Goal: Task Accomplishment & Management: Manage account settings

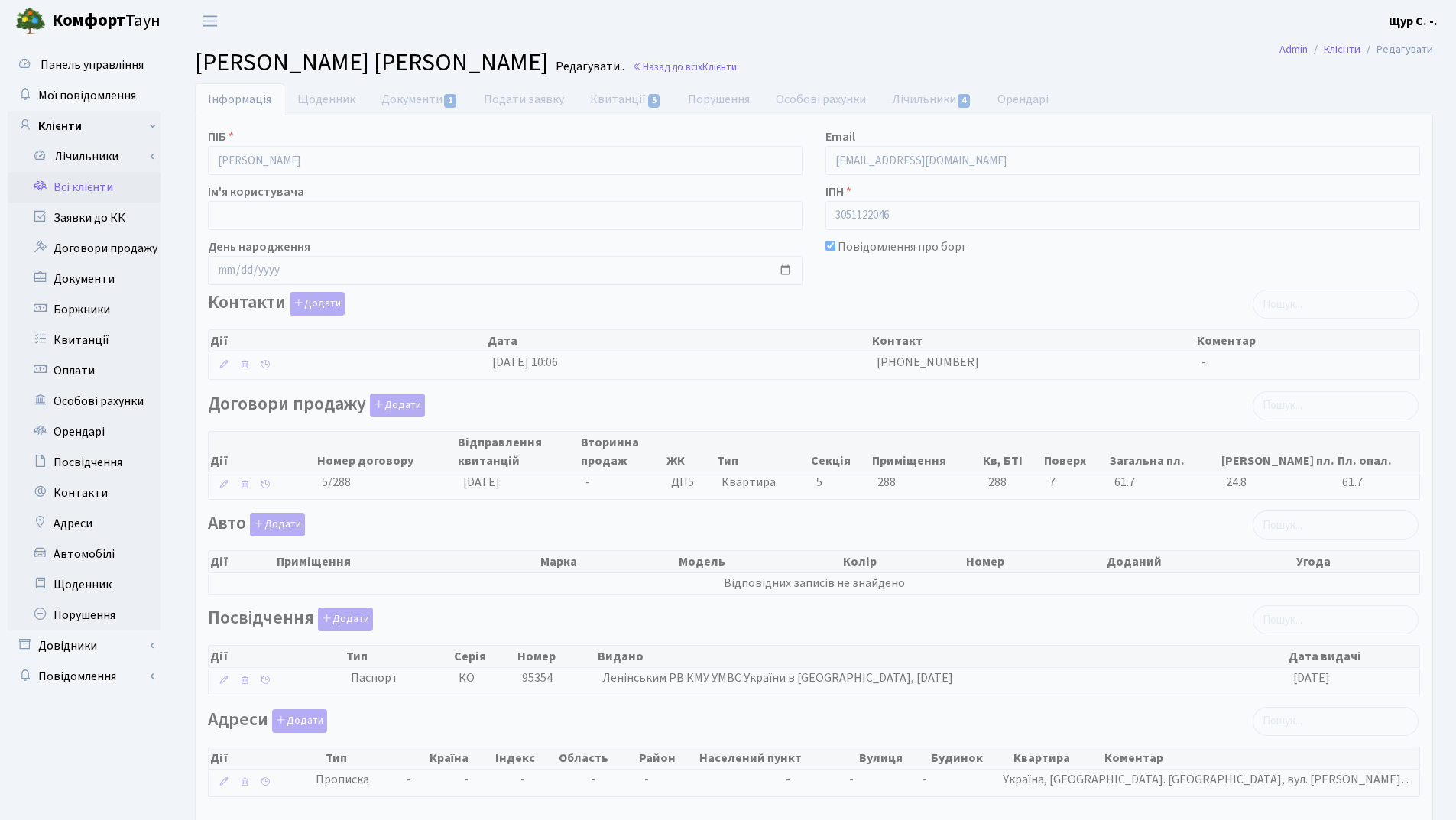
click at [81, 191] on link "Всі клієнти" at bounding box center [83, 187] width 152 height 31
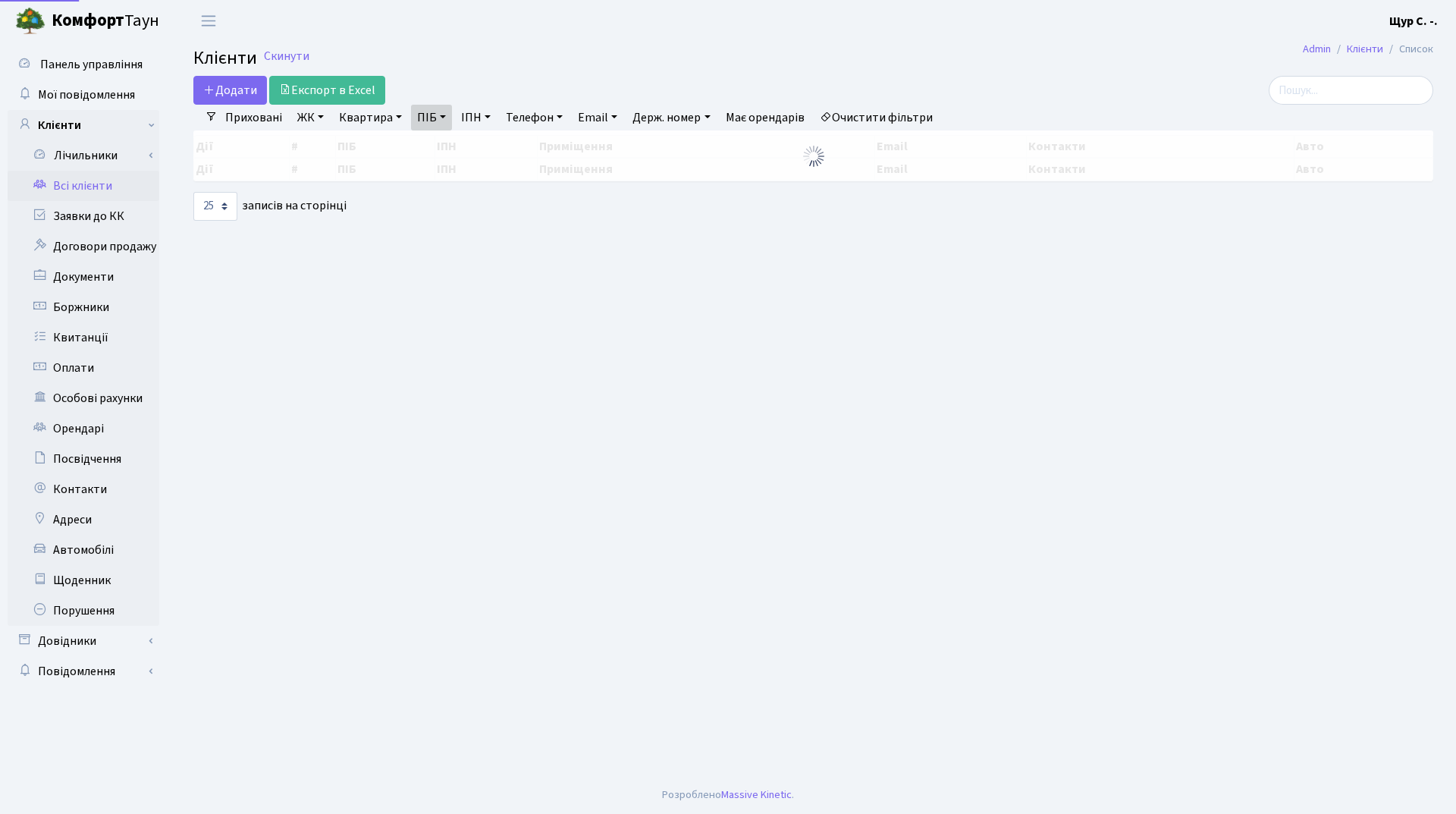
select select "25"
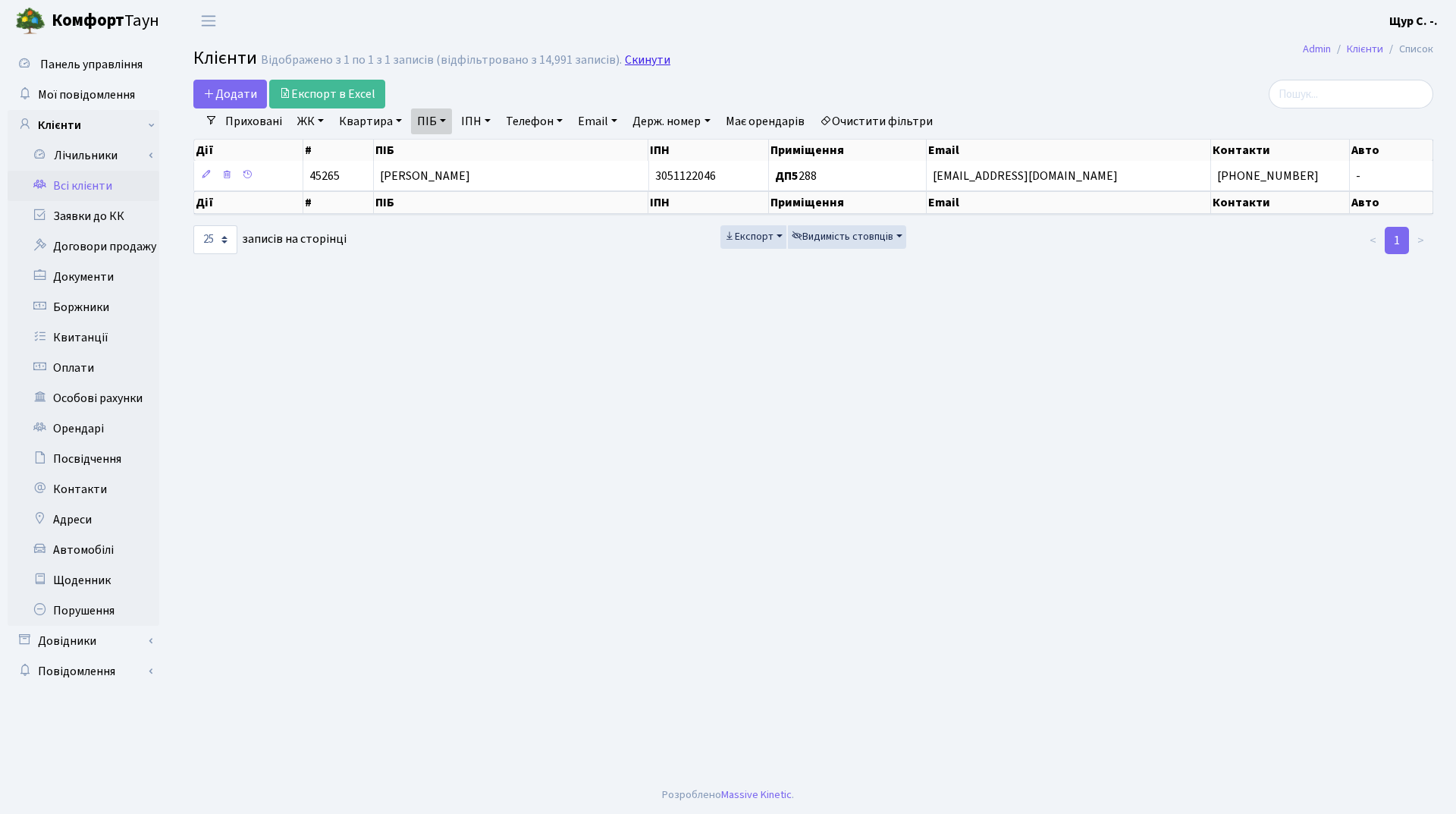
click at [652, 65] on link "Скинути" at bounding box center [647, 60] width 45 height 15
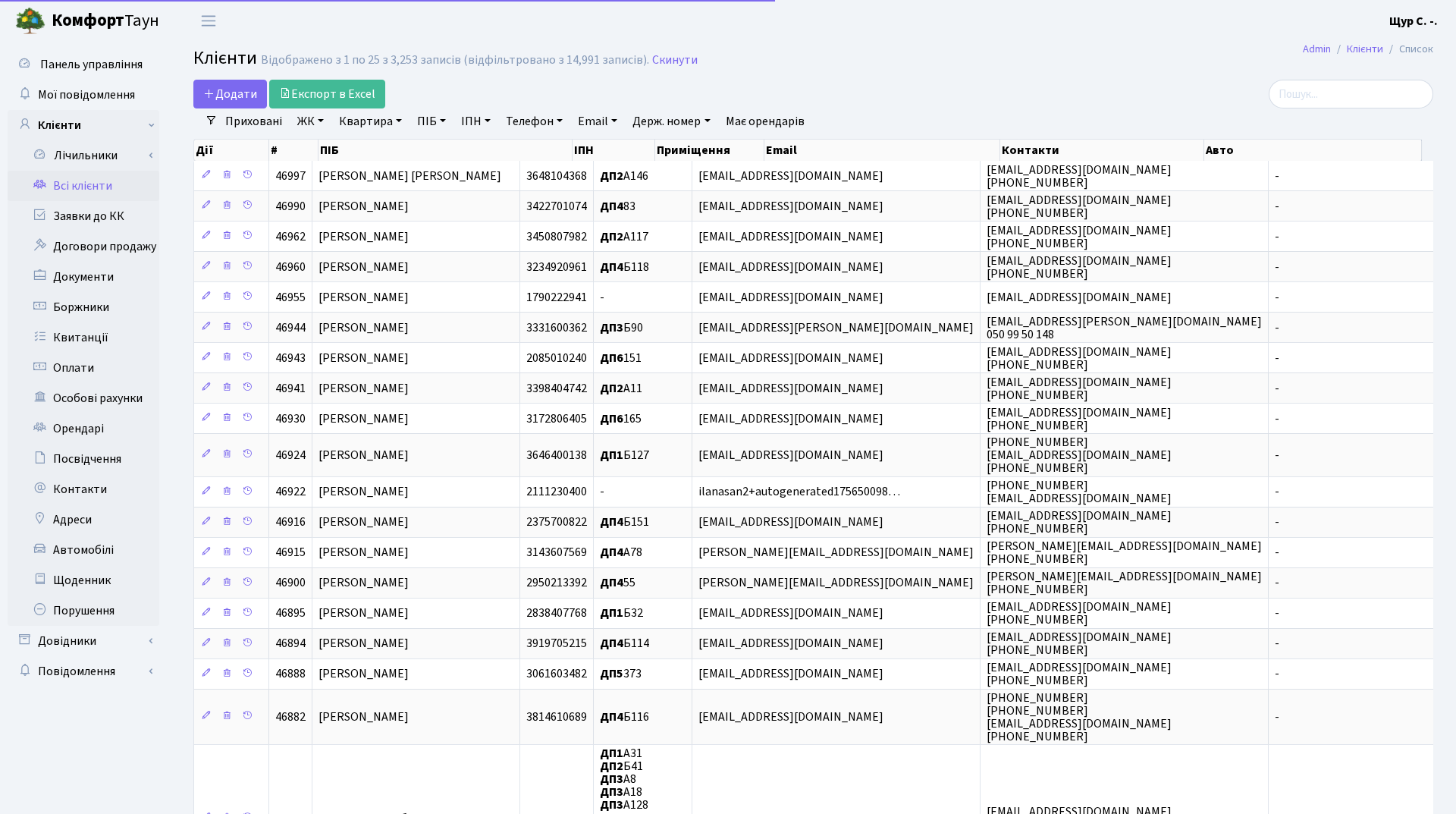
select select "25"
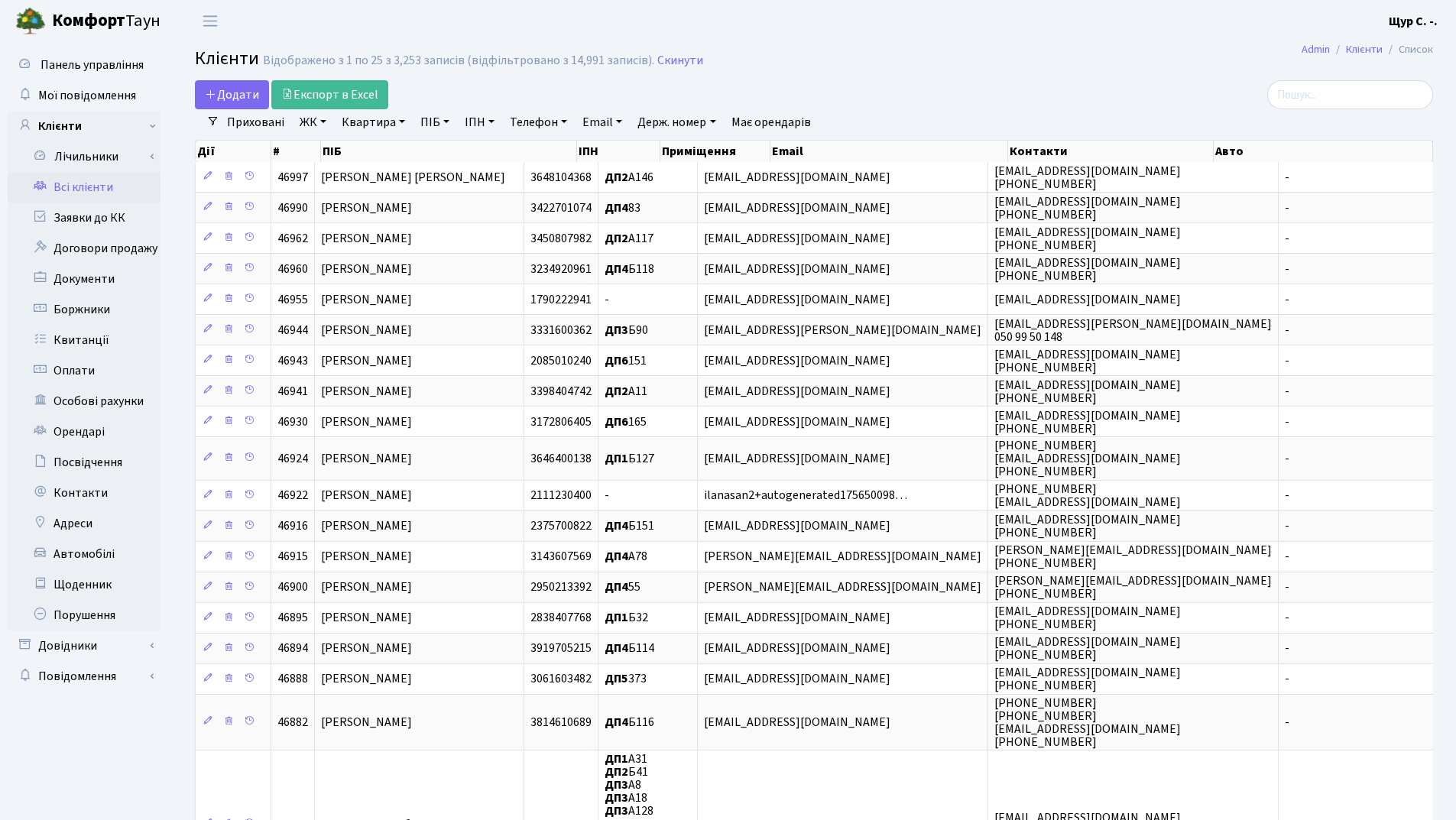
click at [367, 126] on link "Квартира" at bounding box center [373, 122] width 76 height 26
type input "321"
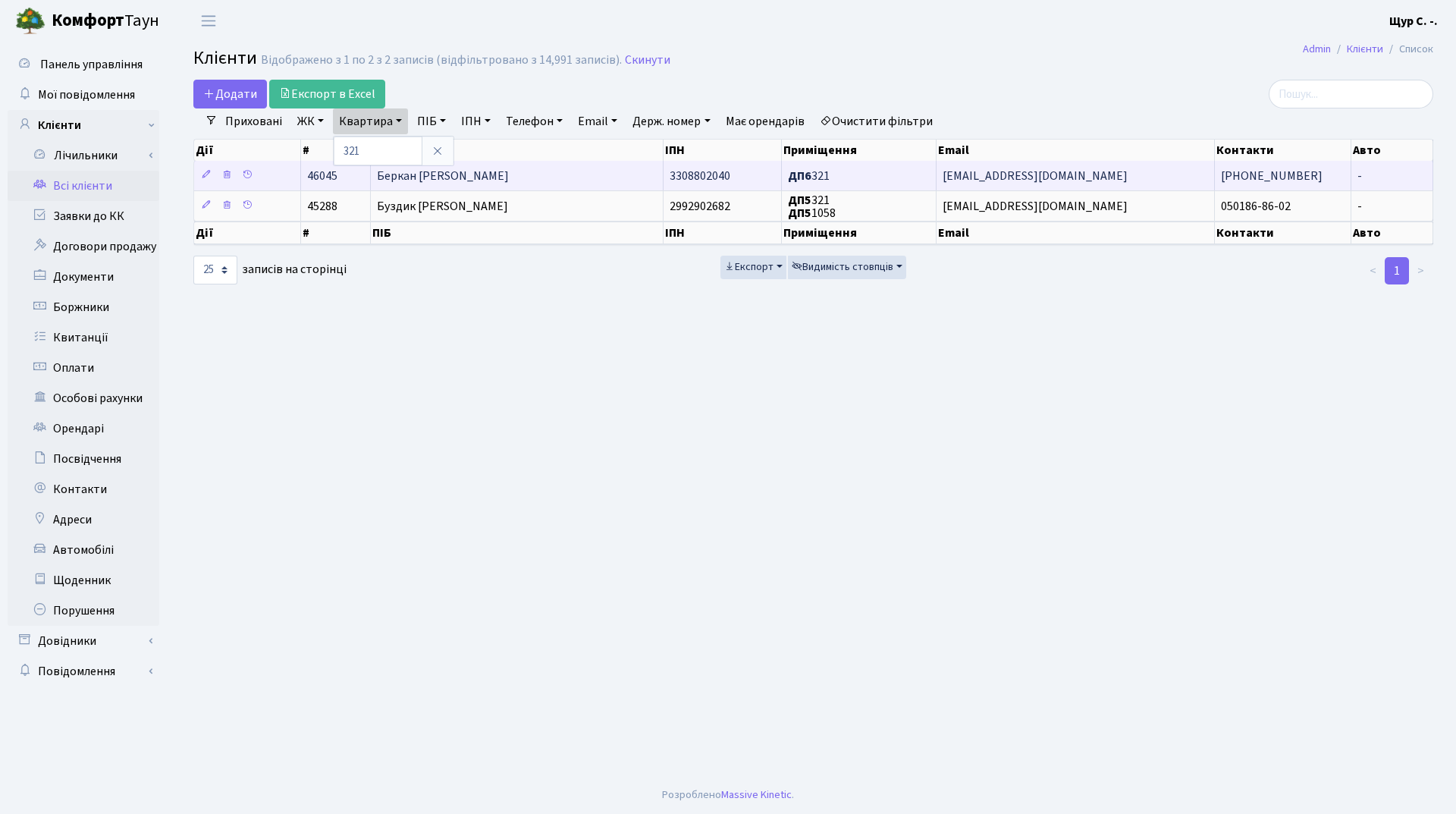
click at [572, 165] on td "Беркан Наталія Михайлівна" at bounding box center [517, 175] width 292 height 30
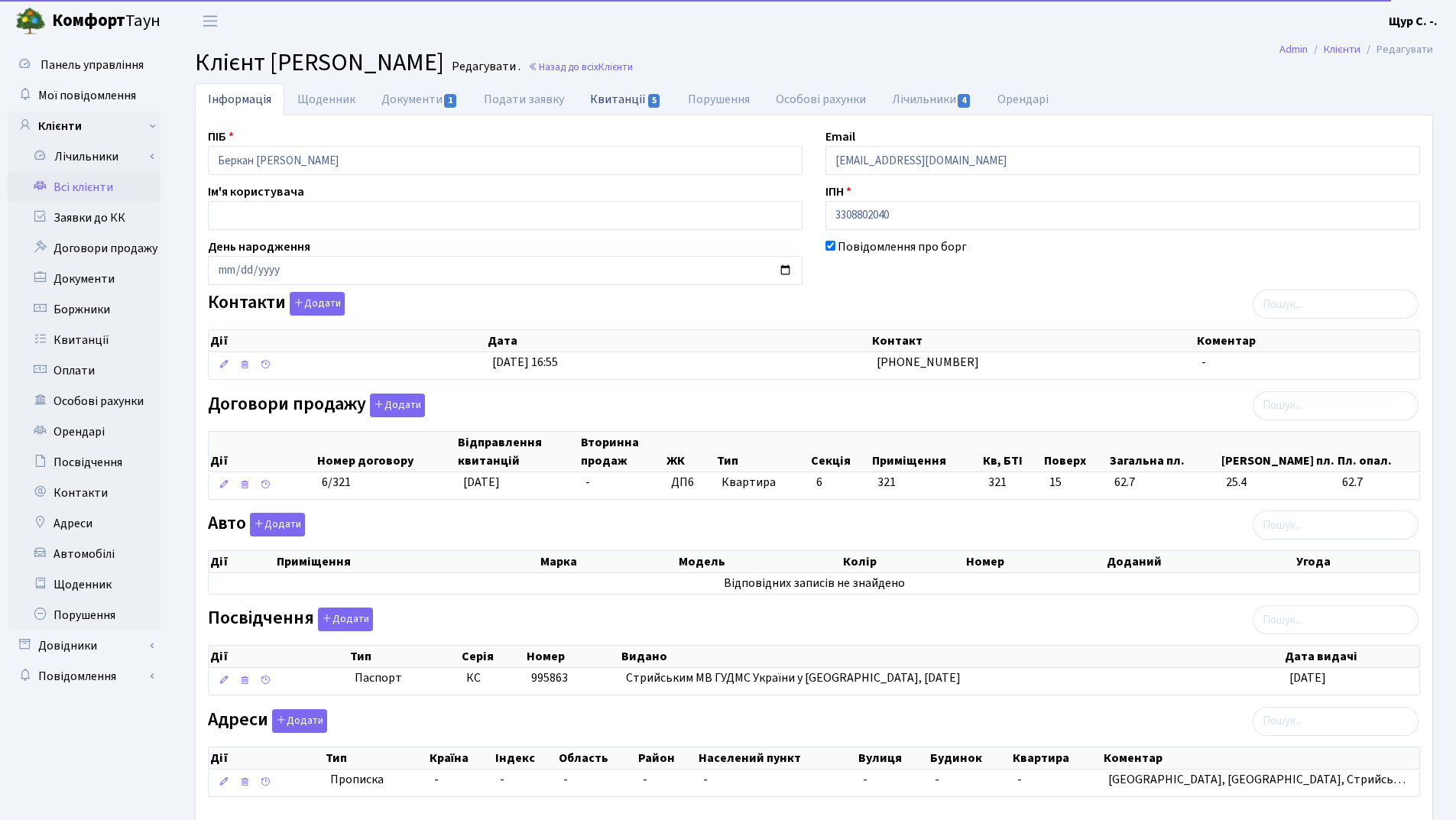
click at [621, 98] on link "Квитанції 5" at bounding box center [626, 99] width 97 height 32
select select "25"
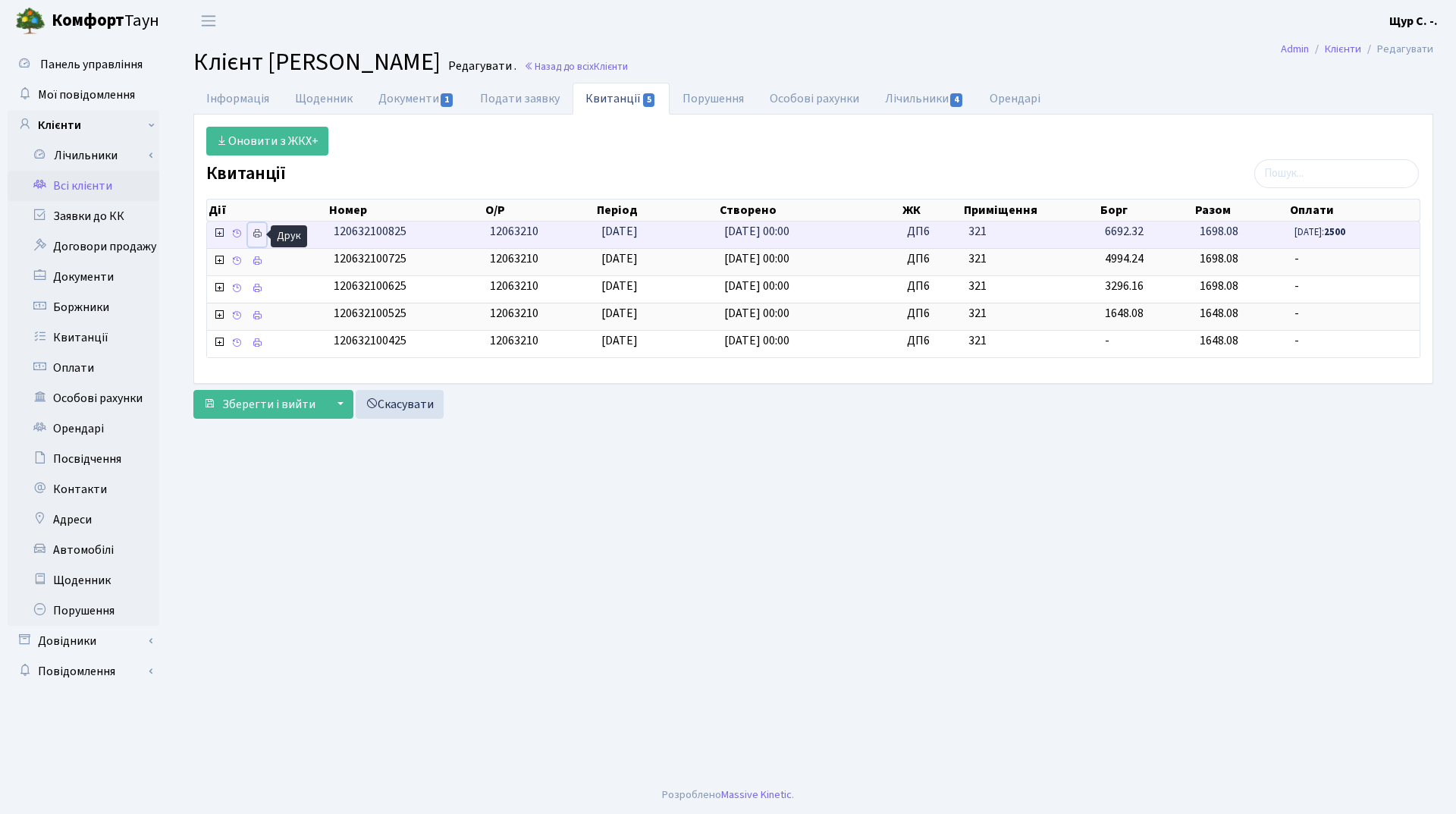
click at [260, 235] on icon at bounding box center [256, 233] width 10 height 10
click at [105, 180] on link "Всі клієнти" at bounding box center [83, 186] width 151 height 31
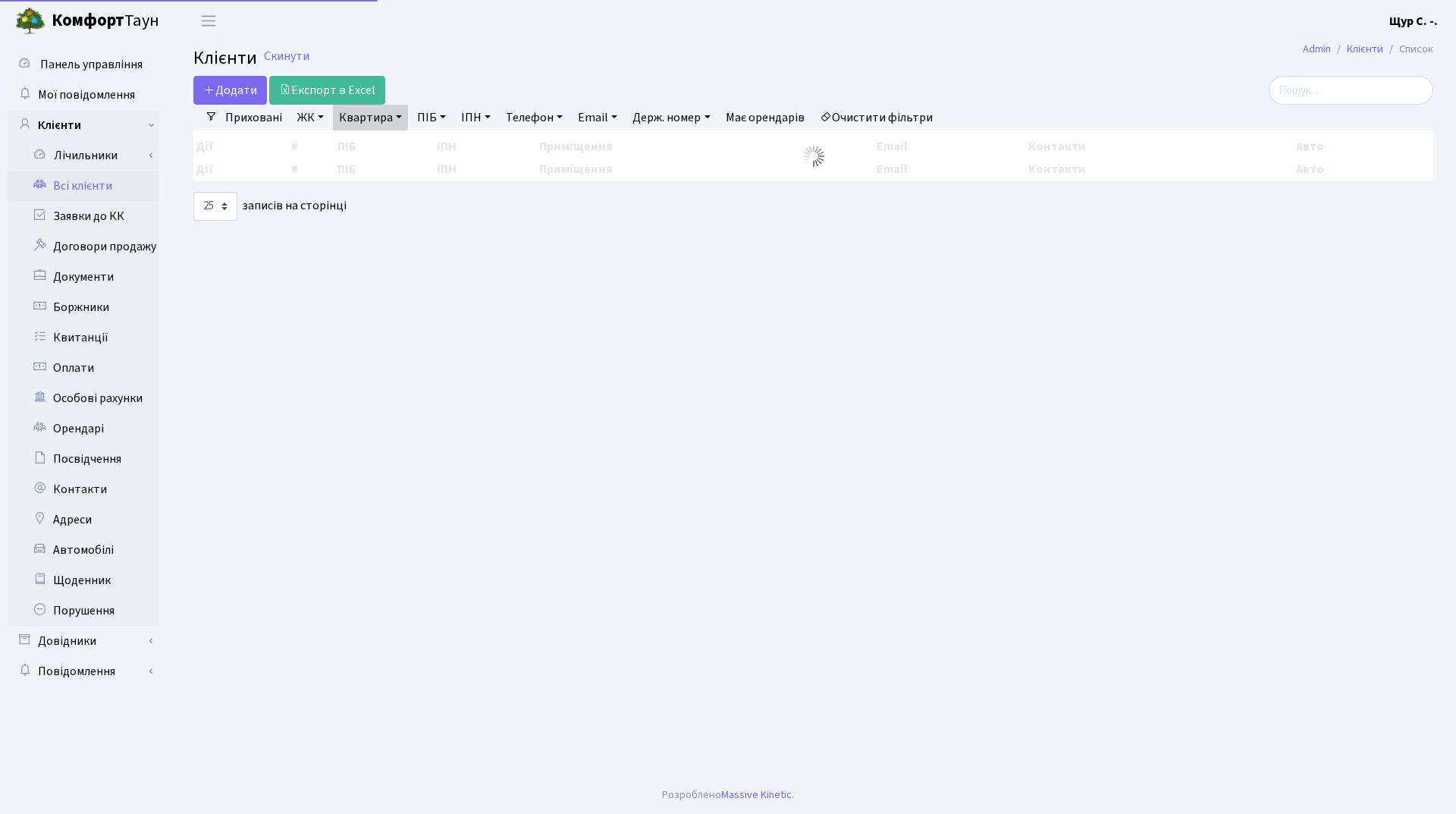
select select "25"
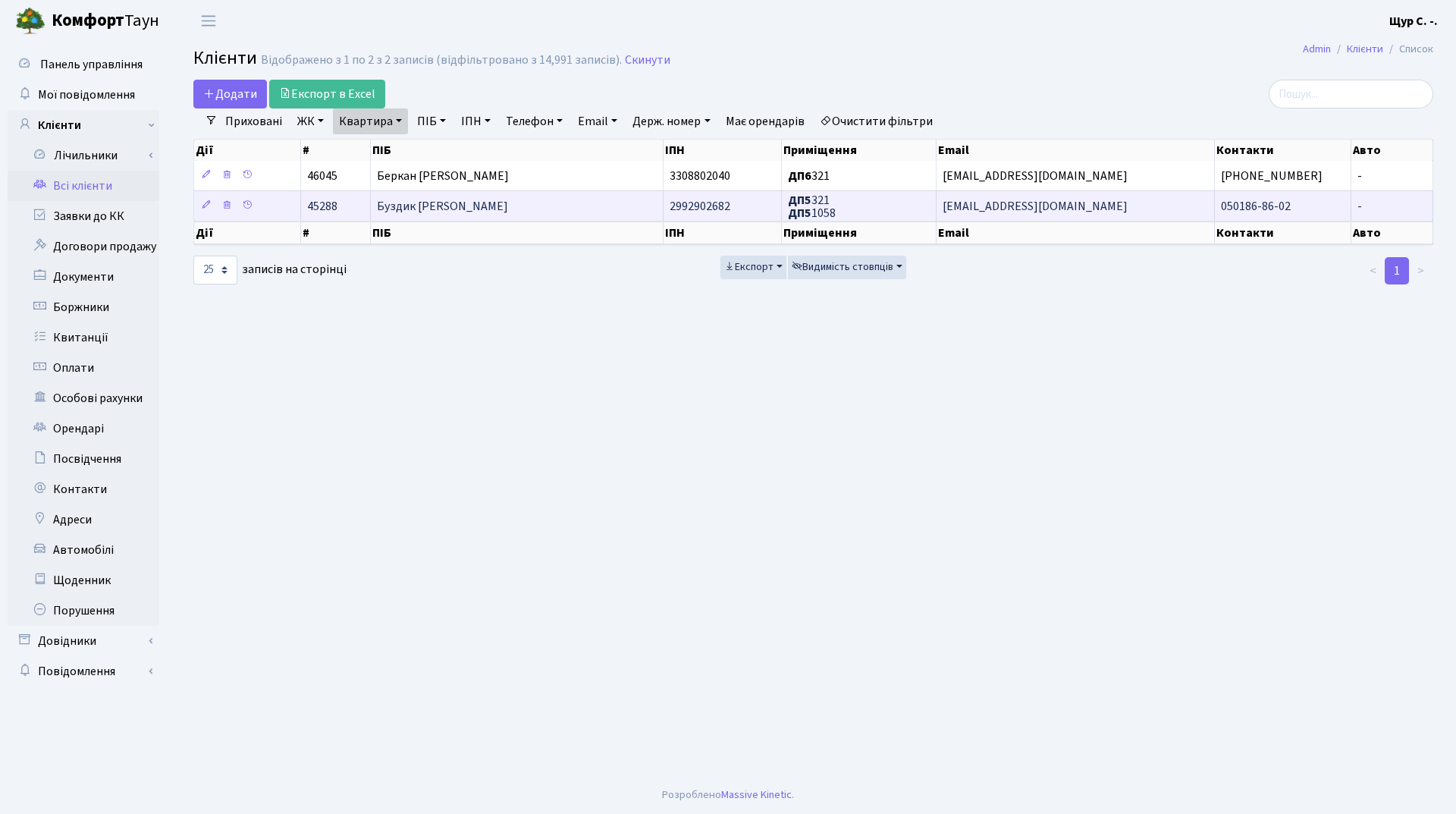
click at [556, 213] on td "Буздик Світлана Олександрівна" at bounding box center [517, 205] width 292 height 31
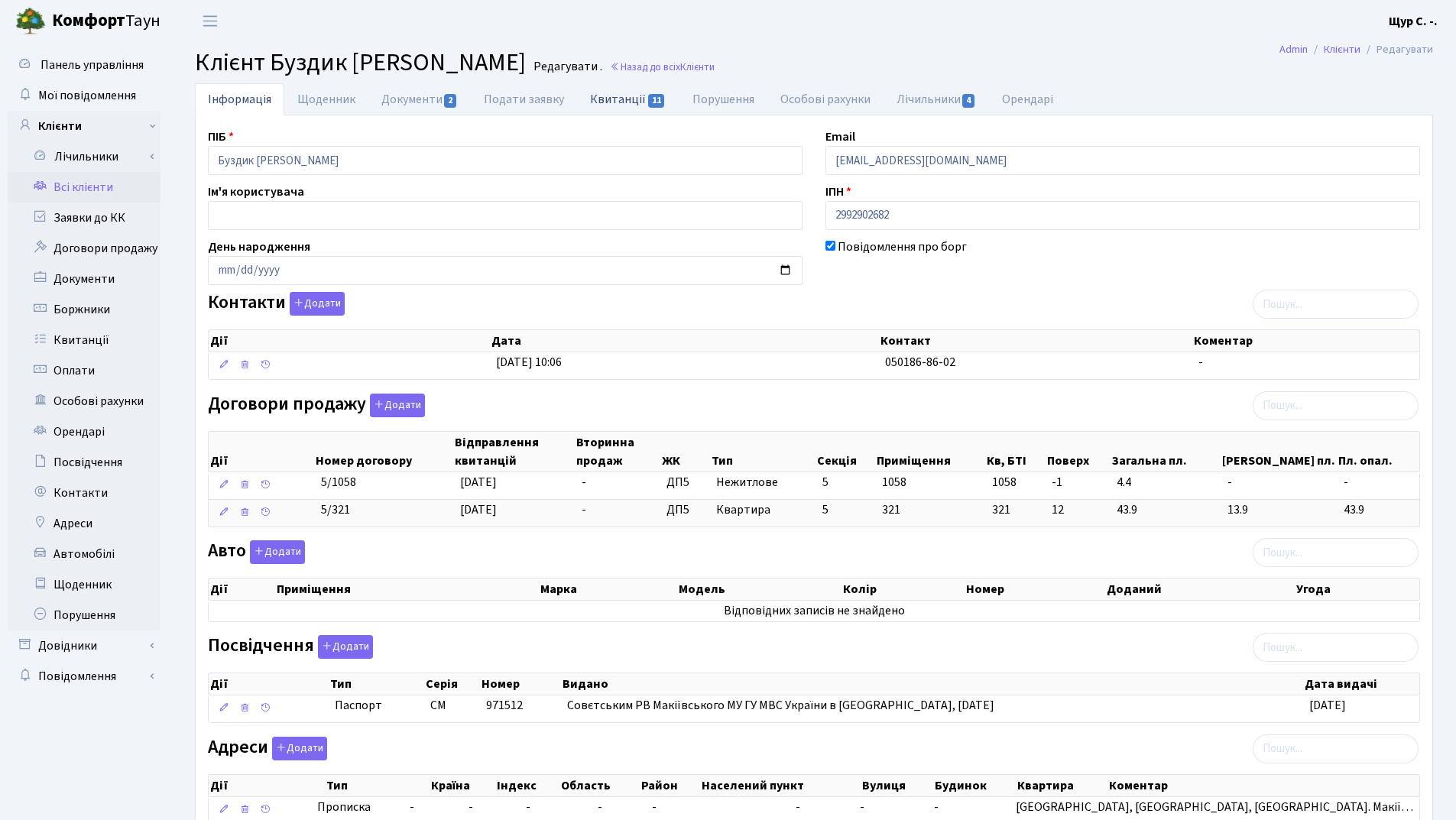
click at [604, 103] on link "Квитанції 11" at bounding box center [627, 99] width 102 height 32
select select "25"
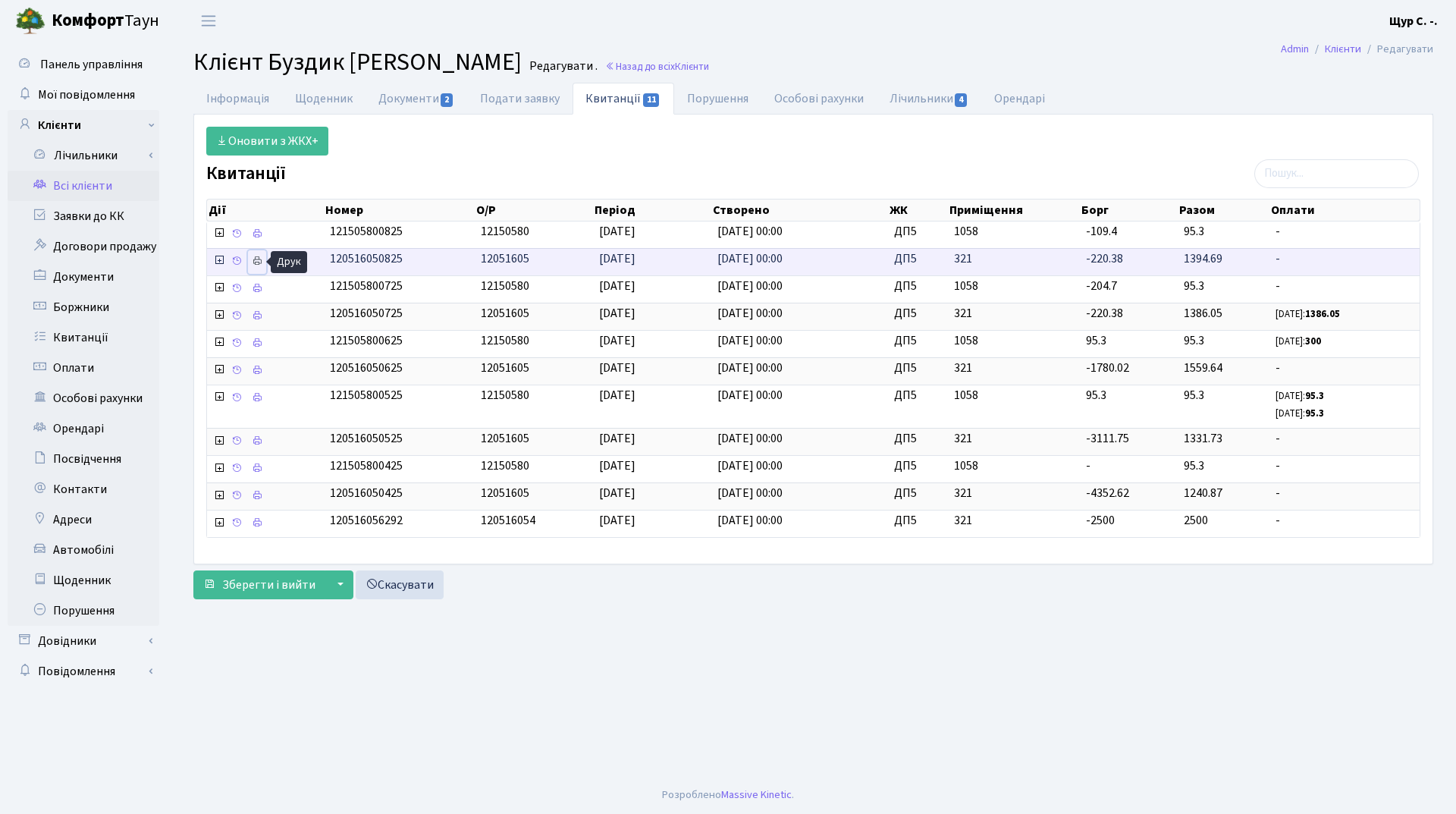
click at [263, 264] on icon at bounding box center [256, 260] width 10 height 10
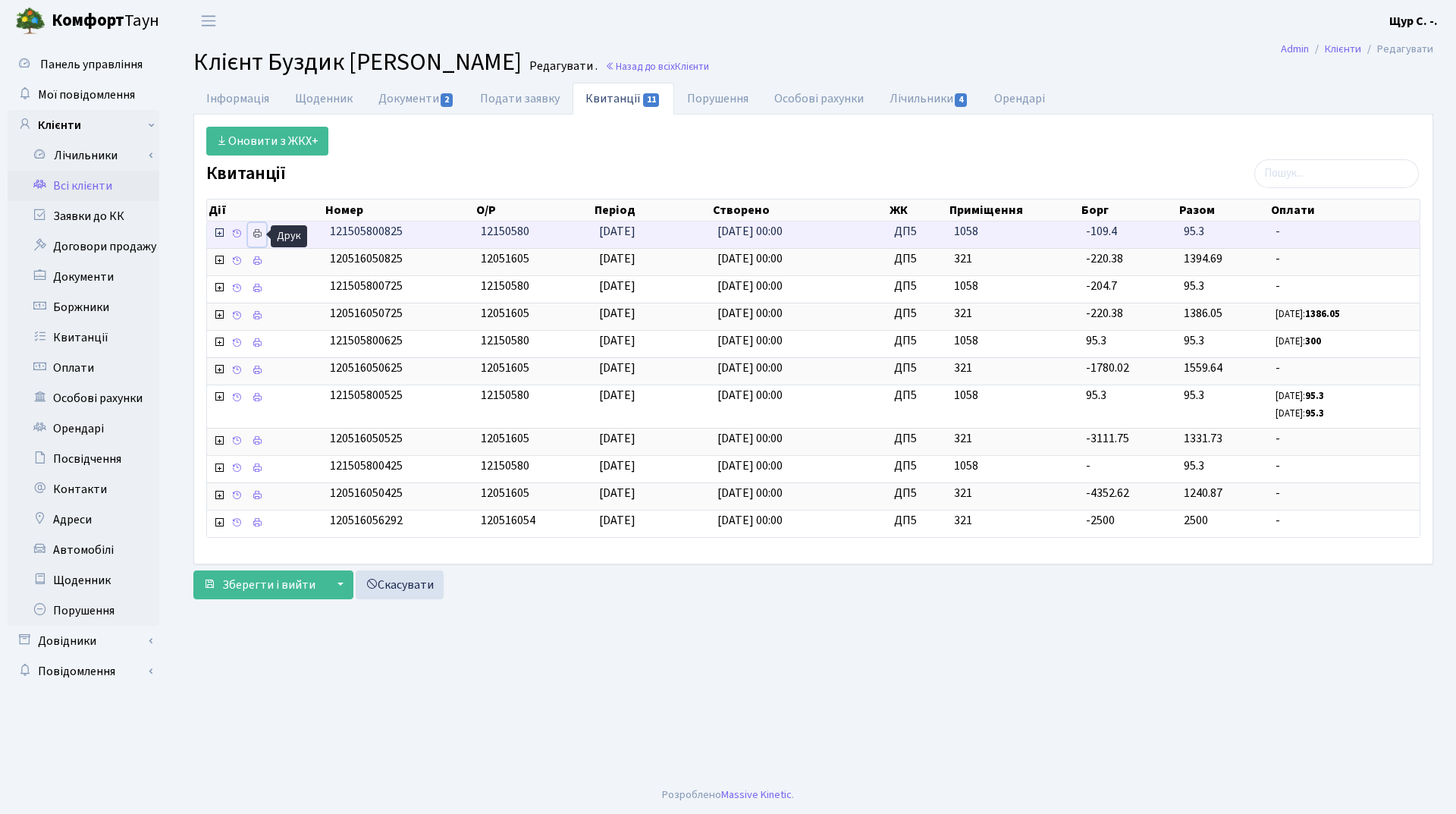
click at [254, 234] on icon at bounding box center [256, 233] width 10 height 10
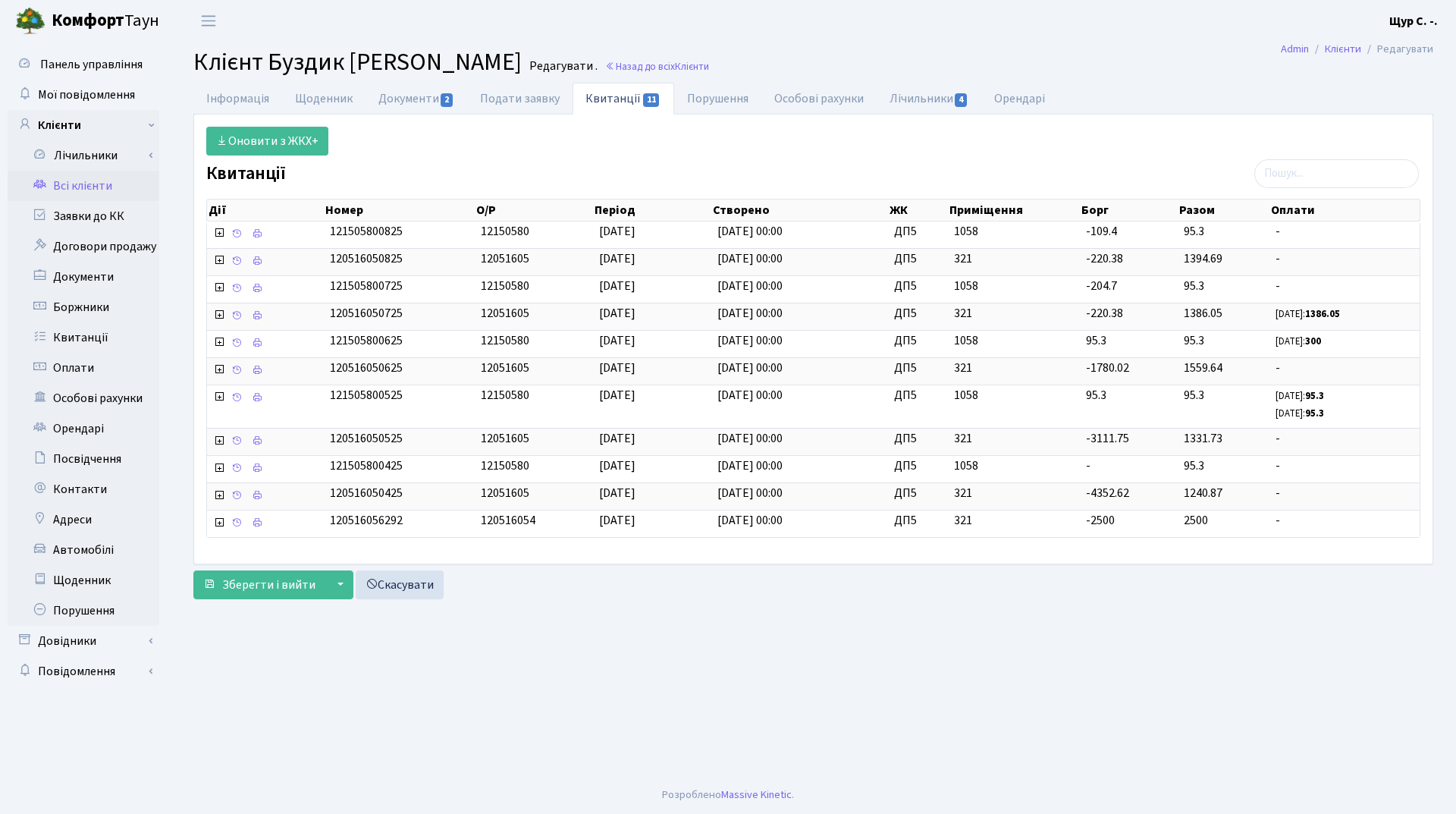
click at [99, 184] on link "Всі клієнти" at bounding box center [83, 186] width 151 height 31
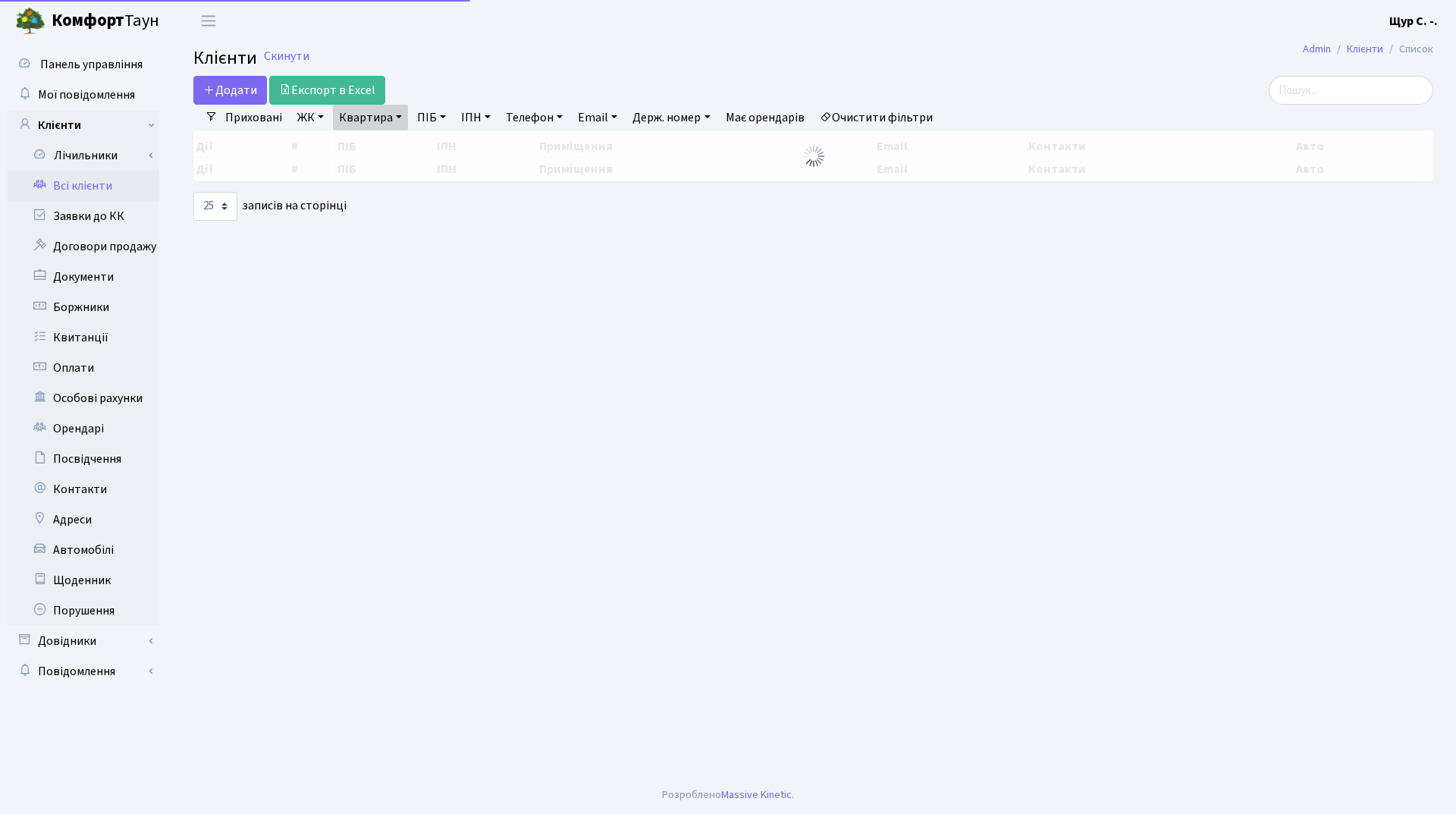
select select "25"
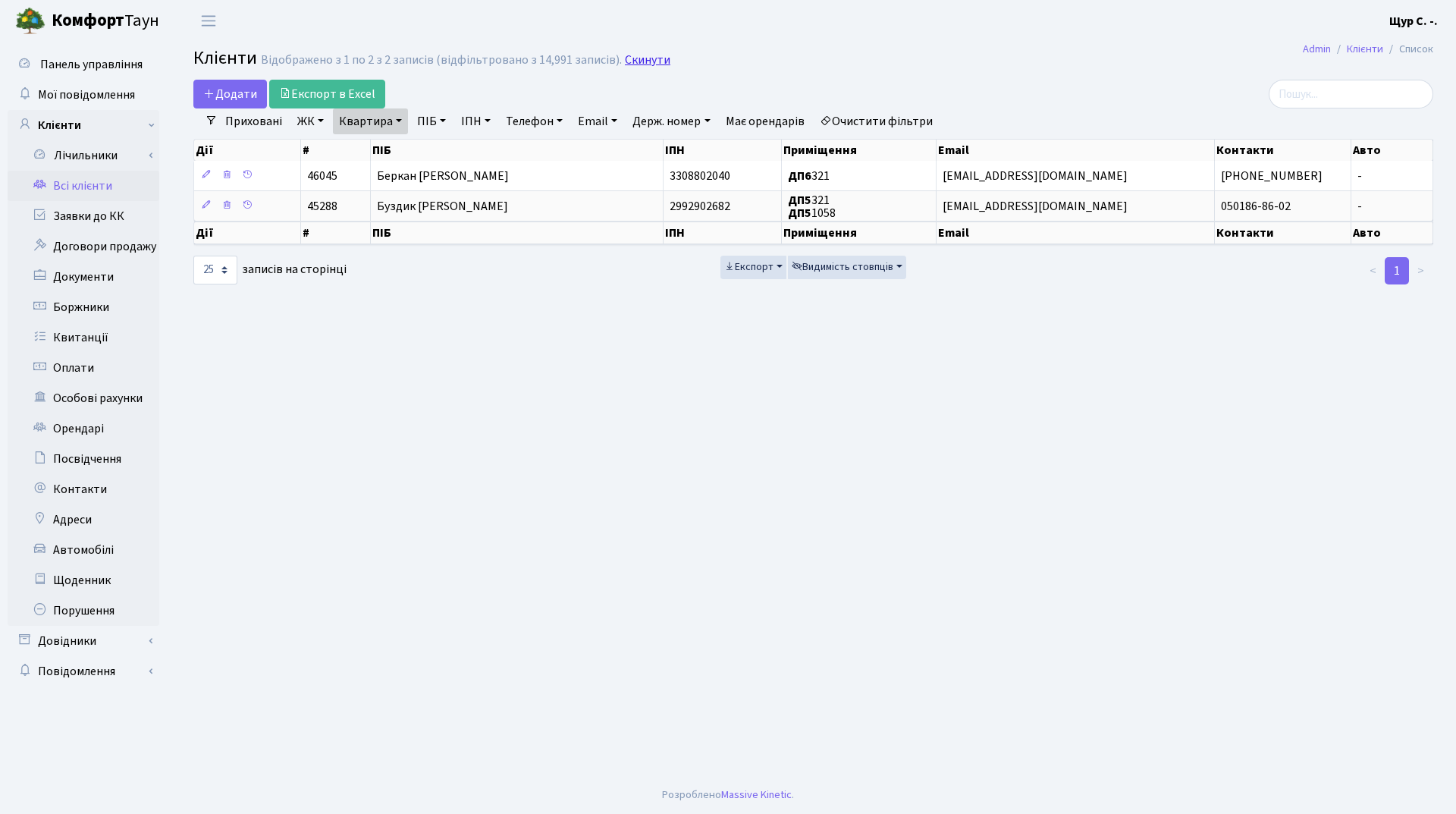
click at [629, 61] on link "Скинути" at bounding box center [647, 60] width 45 height 15
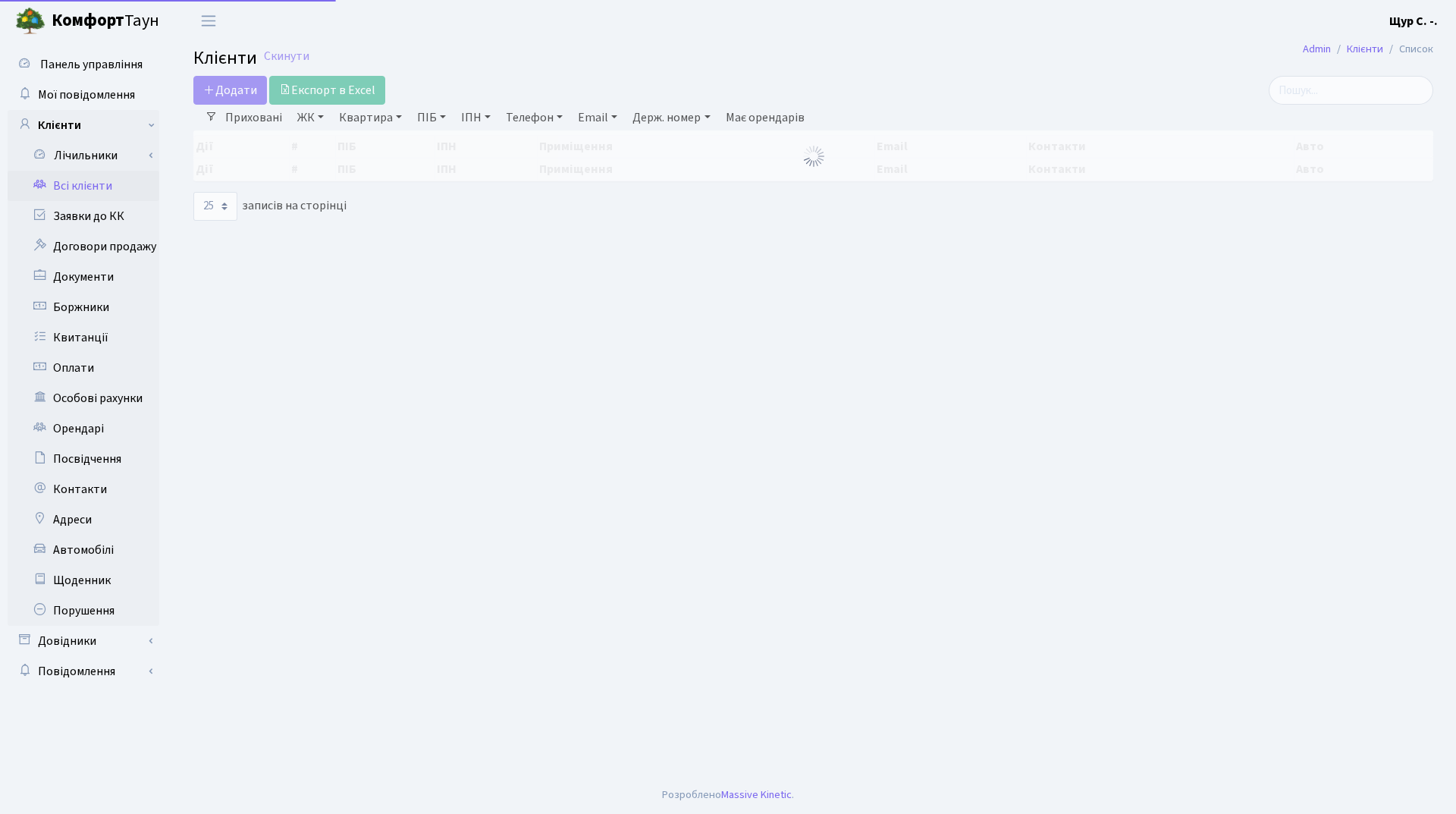
select select "25"
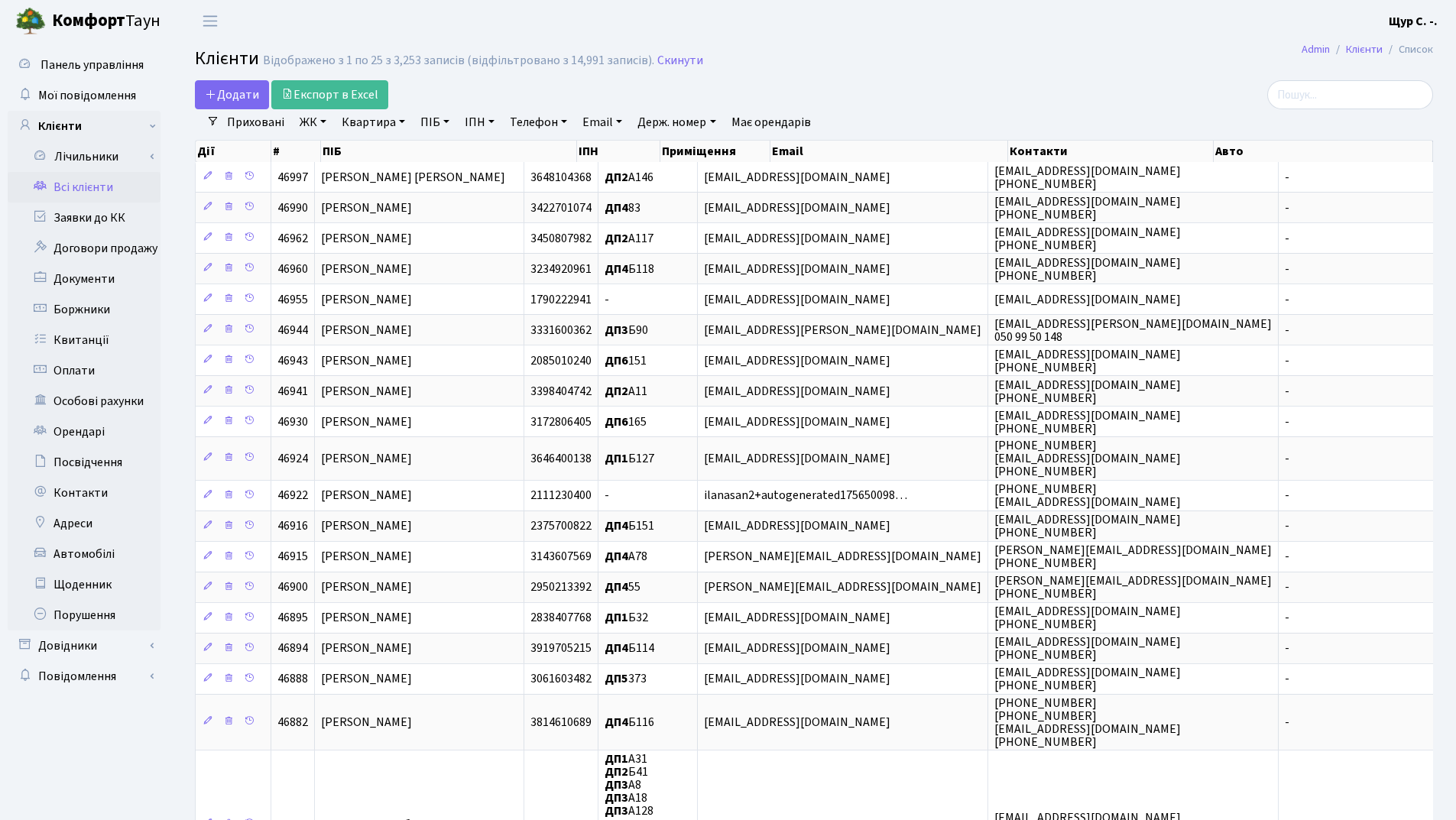
click at [367, 132] on link "Квартира" at bounding box center [373, 122] width 76 height 26
type input "344"
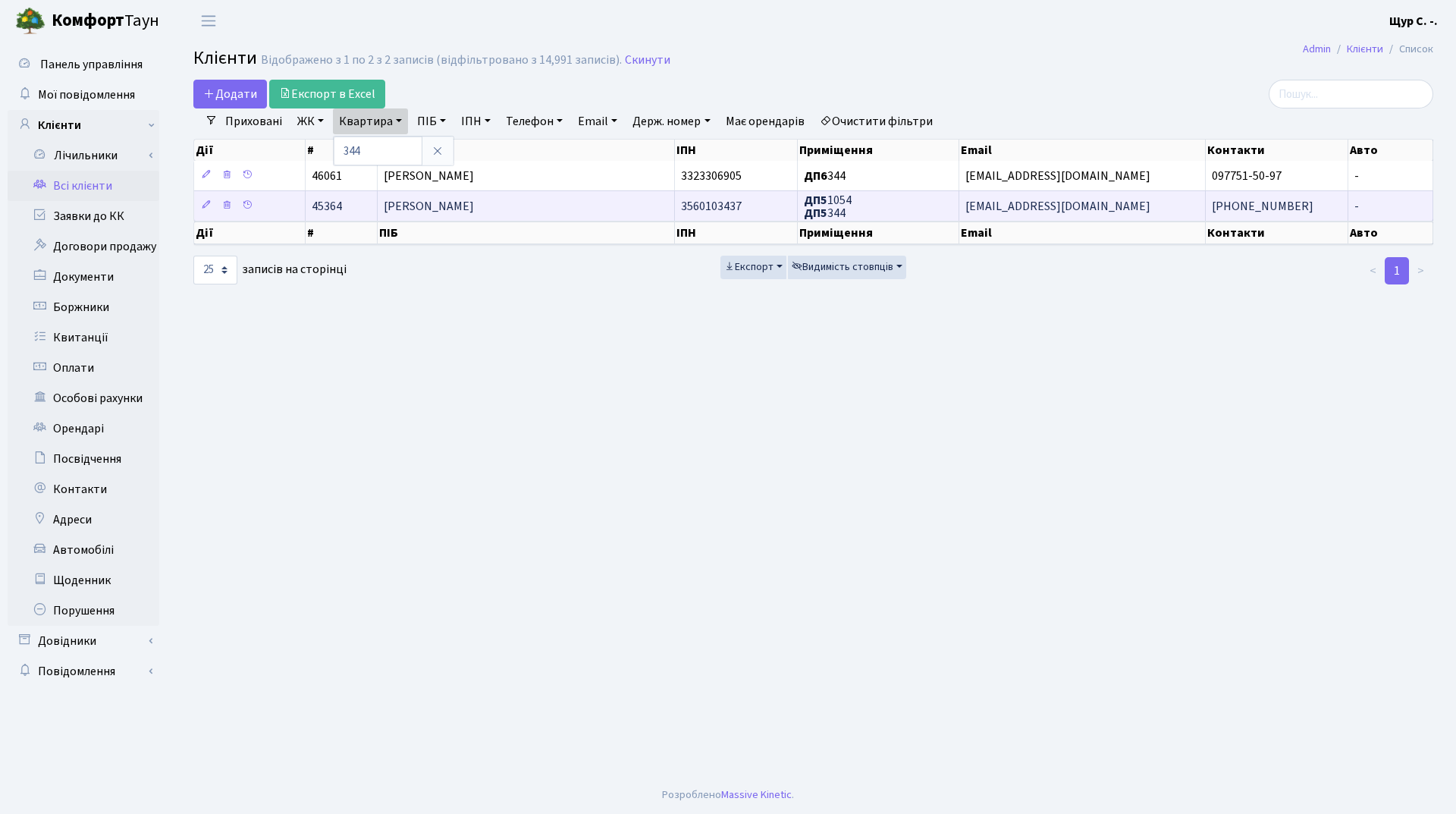
click at [474, 207] on span "[PERSON_NAME]" at bounding box center [429, 206] width 90 height 17
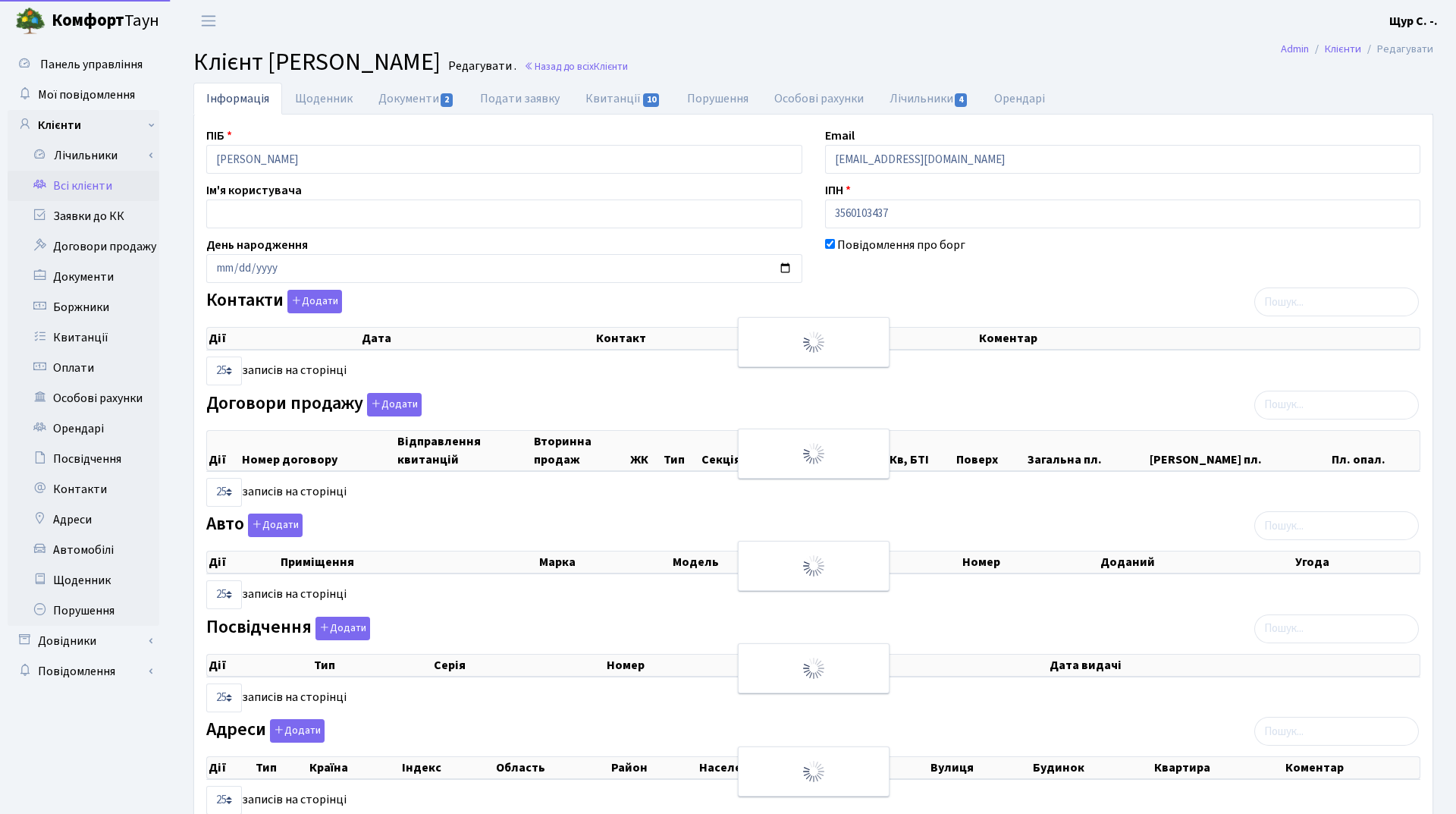
select select "25"
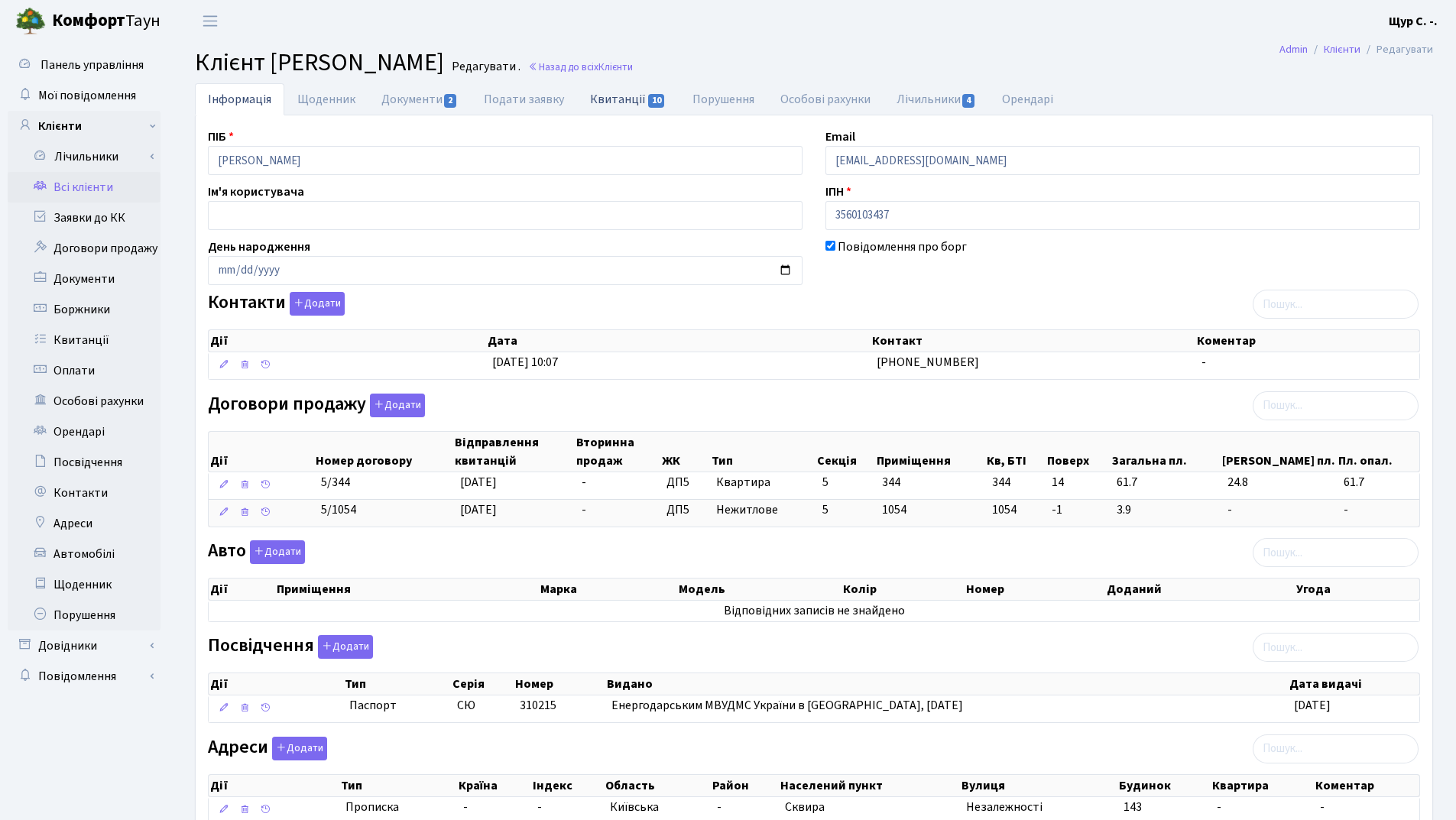
click at [609, 97] on link "Квитанції 10" at bounding box center [627, 99] width 102 height 32
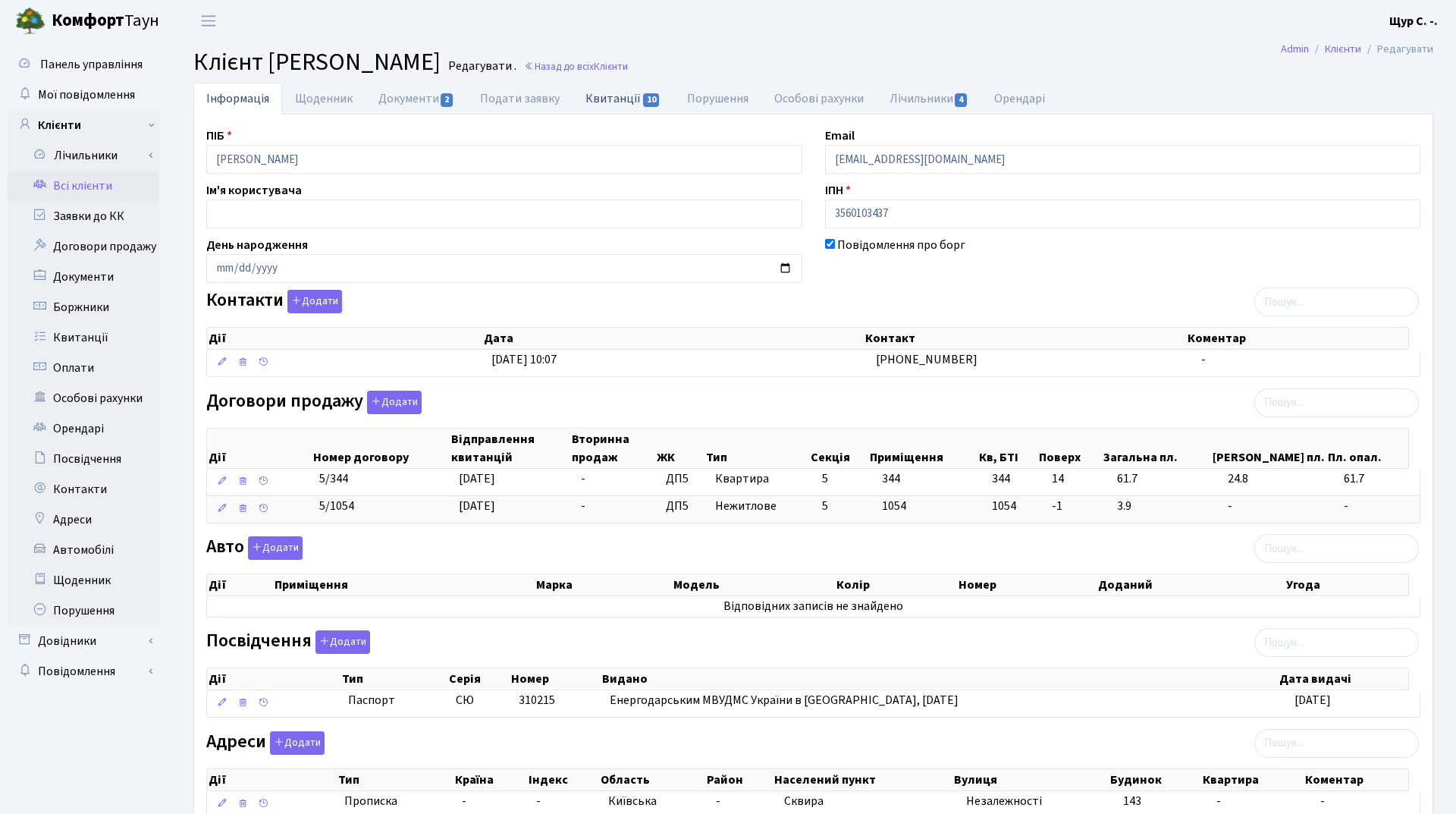
select select "25"
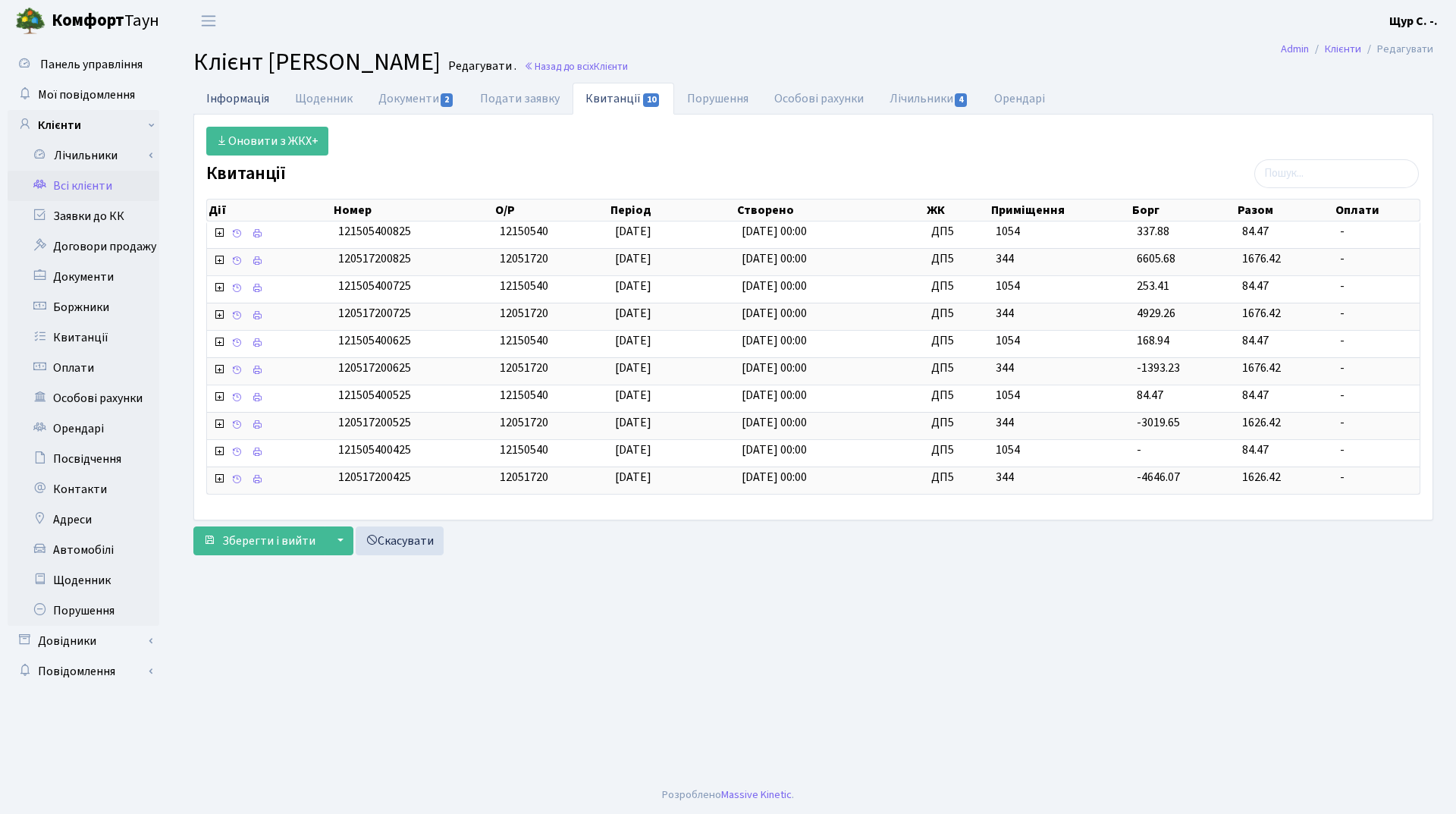
click at [247, 101] on link "Інформація" at bounding box center [238, 98] width 89 height 32
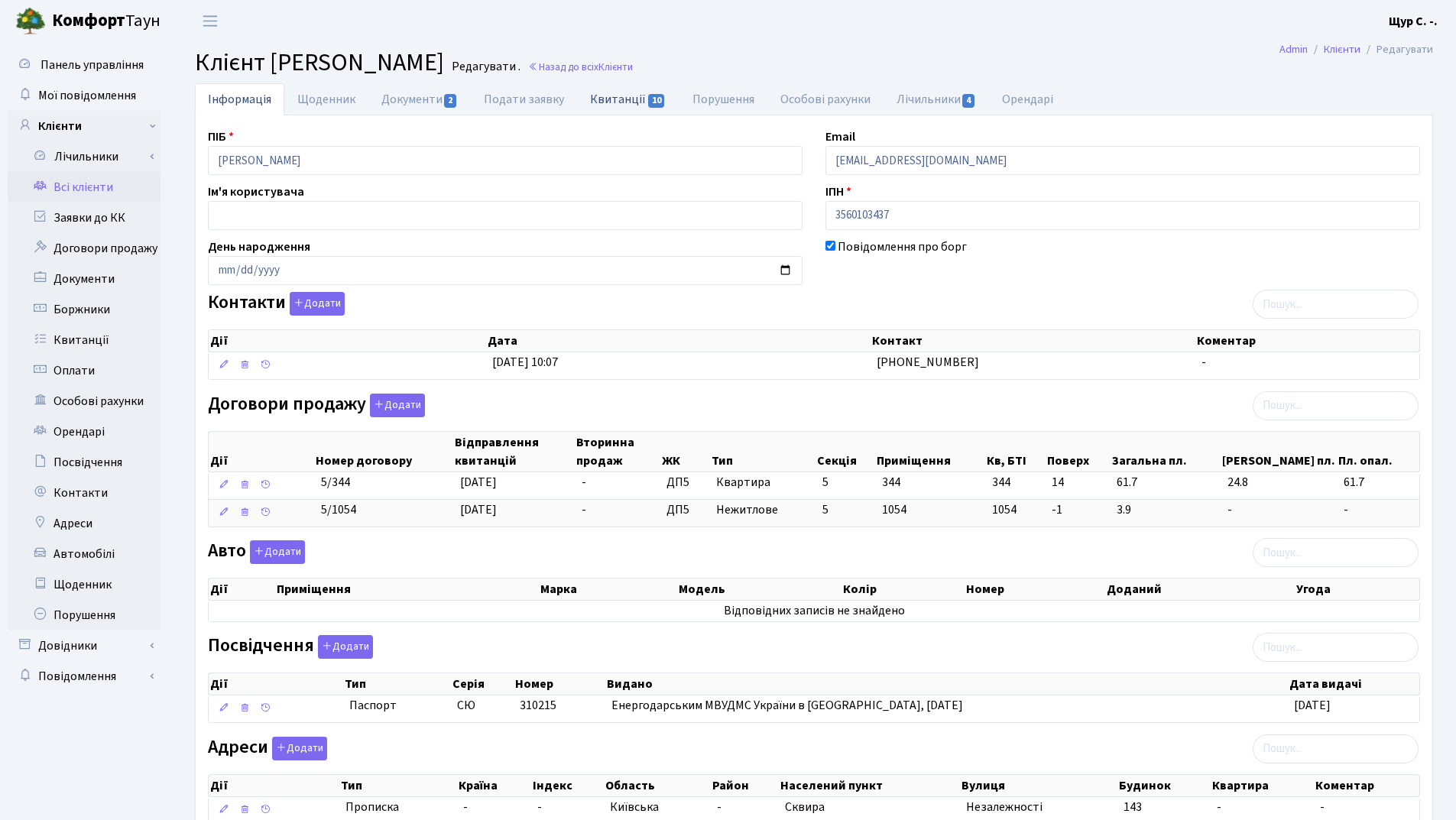
click at [608, 94] on link "Квитанції 10" at bounding box center [627, 99] width 102 height 32
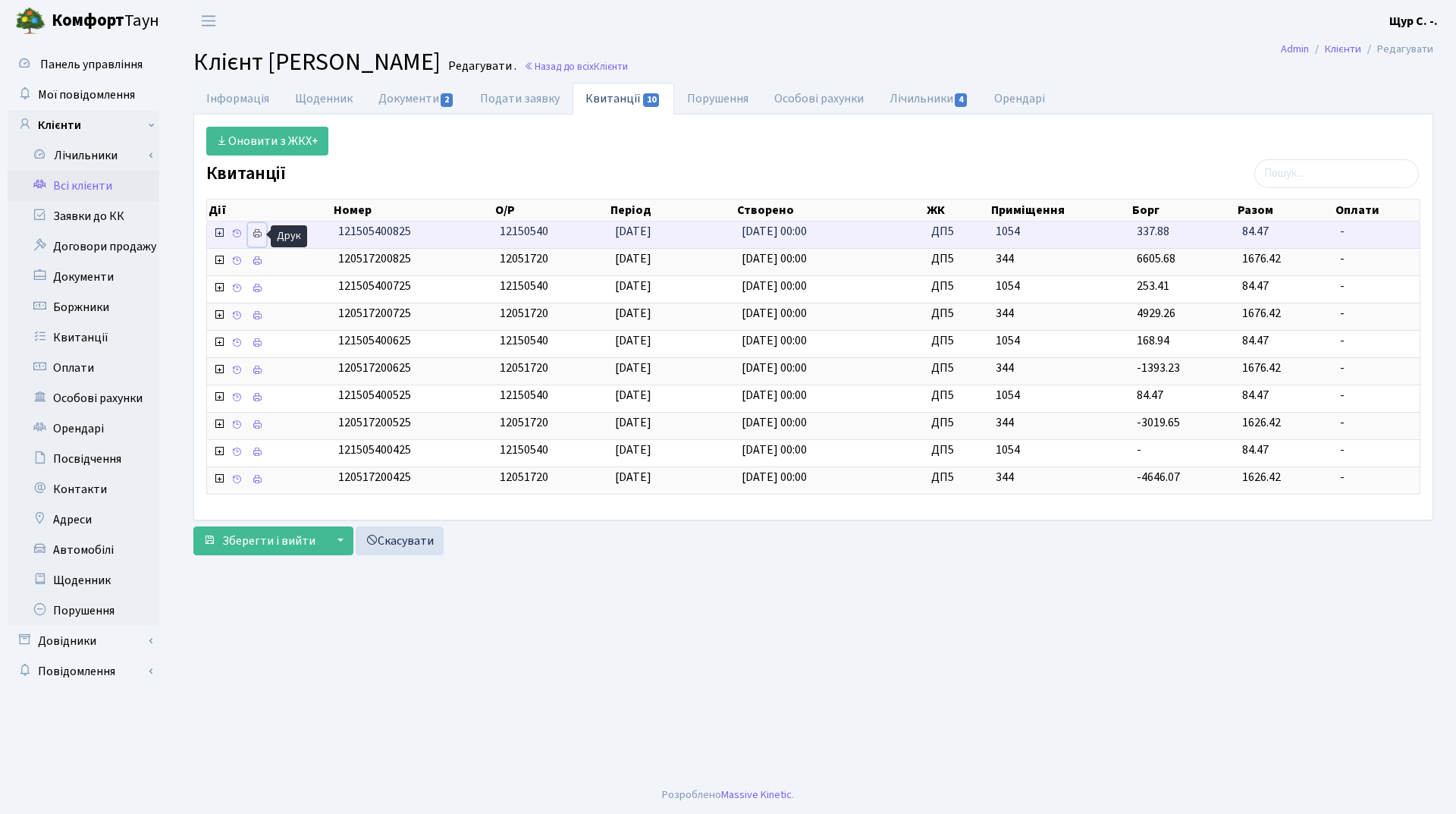
click at [254, 234] on icon at bounding box center [256, 233] width 10 height 10
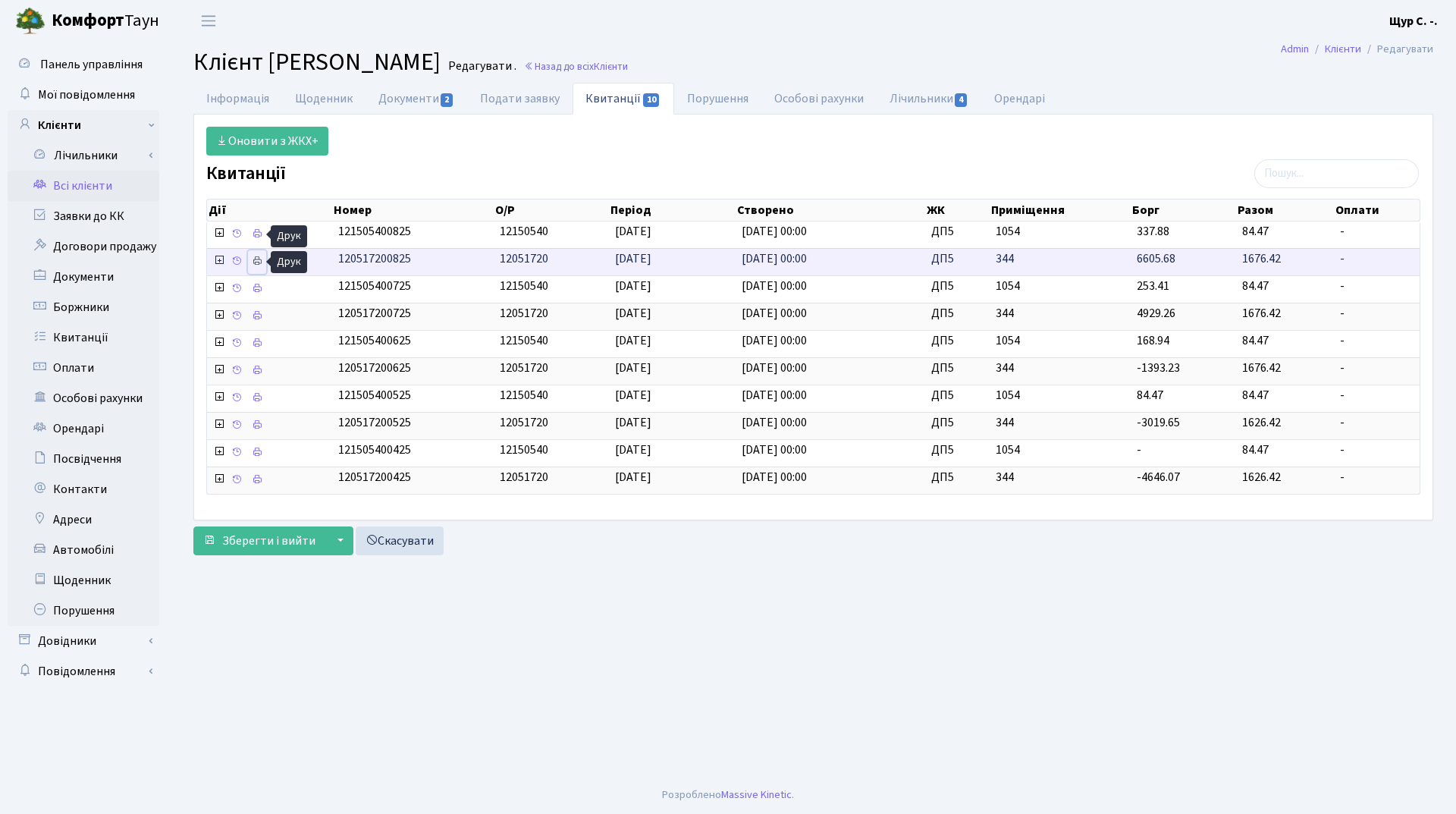
click at [253, 260] on icon at bounding box center [256, 260] width 10 height 10
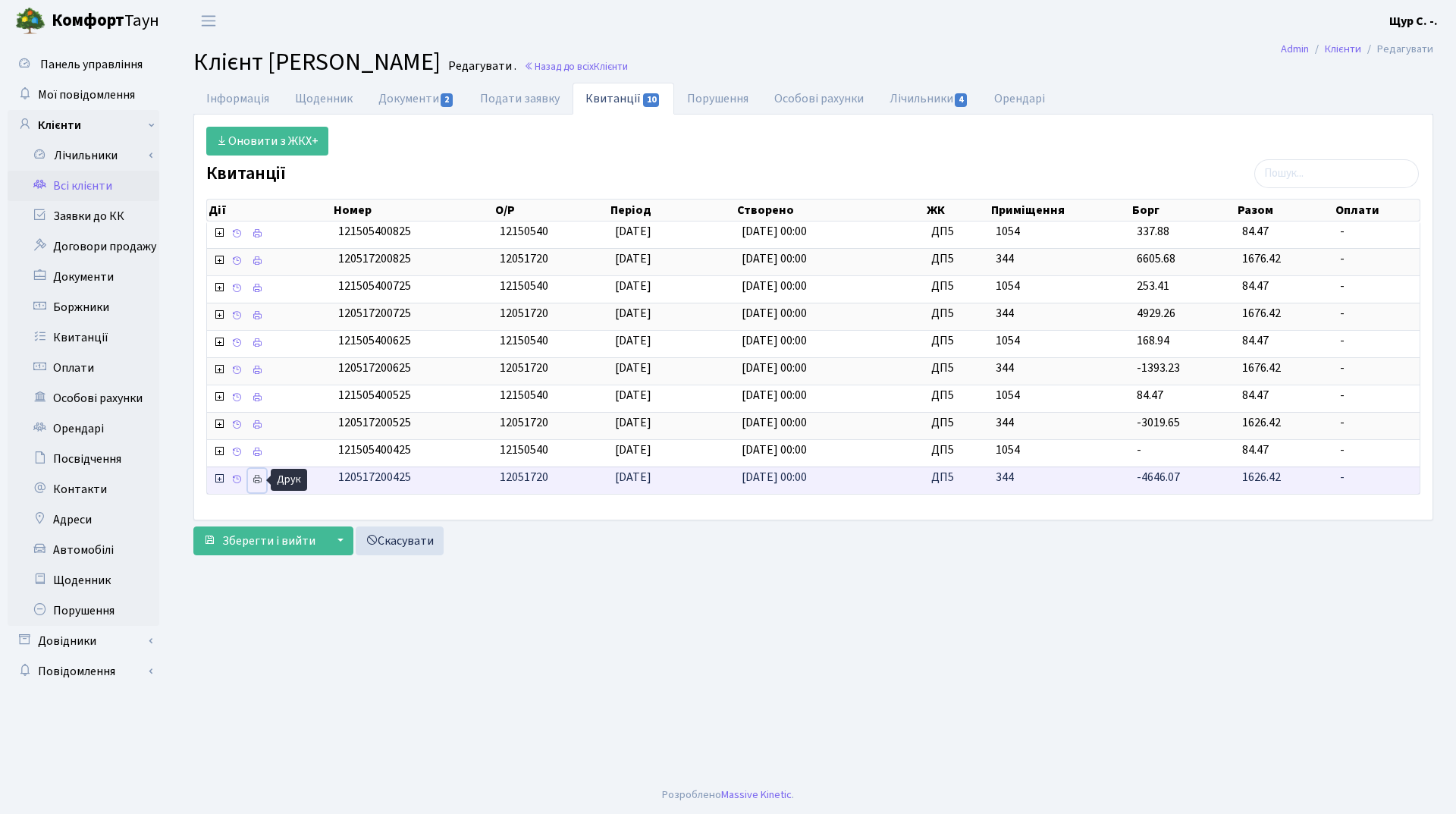
click at [254, 483] on icon at bounding box center [256, 479] width 10 height 10
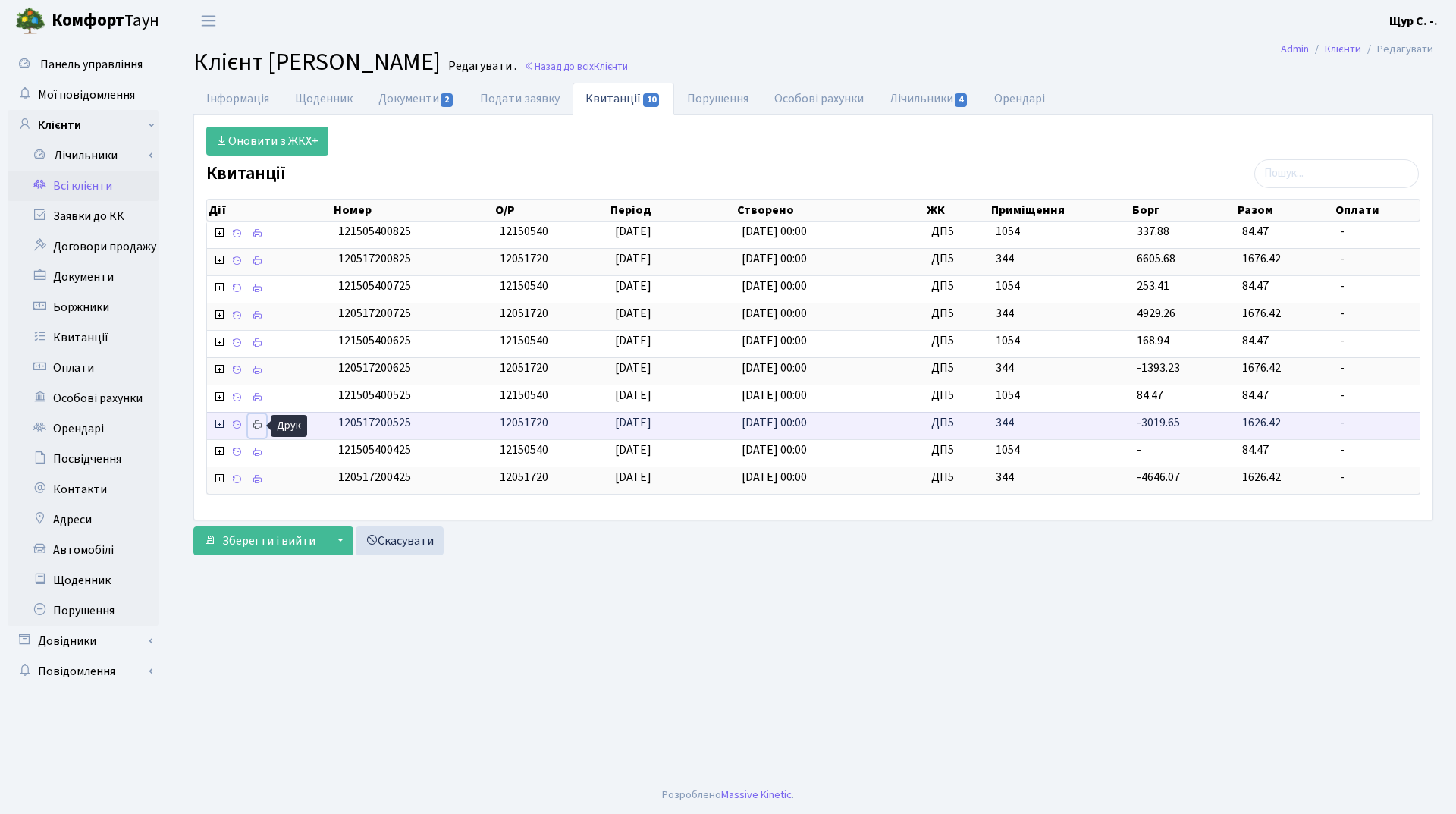
click at [262, 425] on icon at bounding box center [256, 424] width 10 height 10
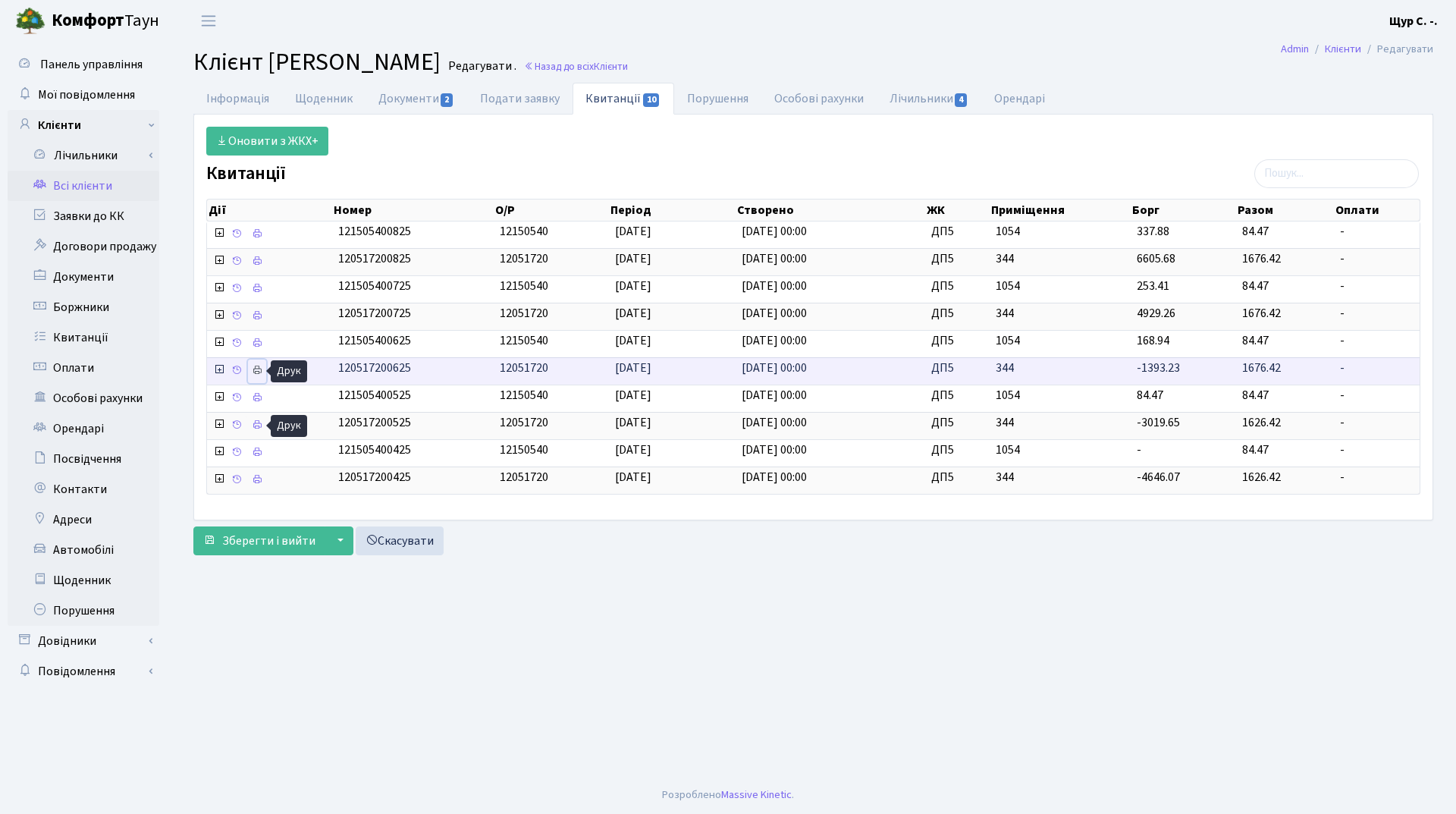
click at [256, 368] on icon at bounding box center [256, 369] width 10 height 10
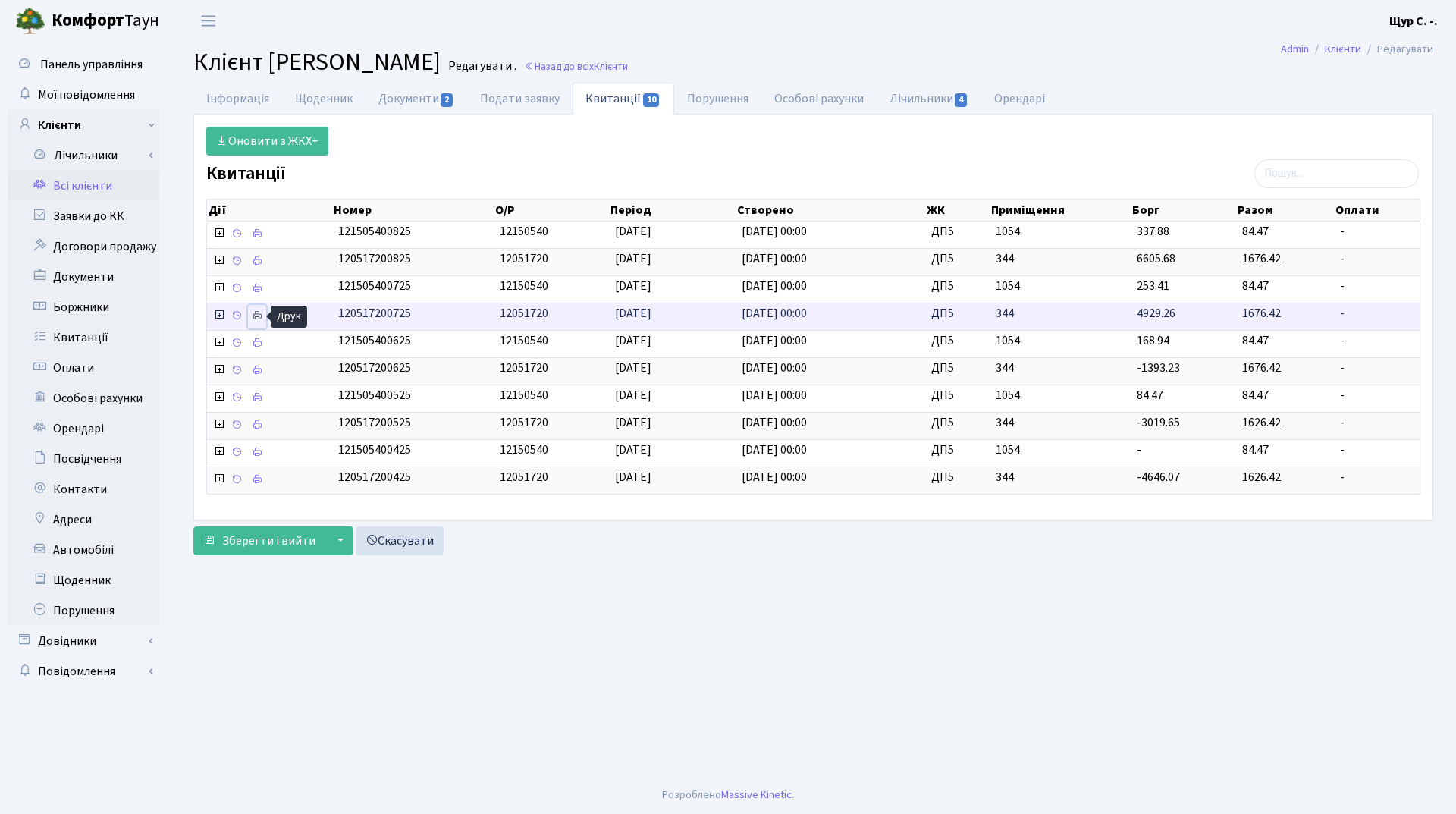
click at [257, 318] on icon at bounding box center [256, 315] width 10 height 10
click at [105, 189] on link "Всі клієнти" at bounding box center [83, 186] width 151 height 31
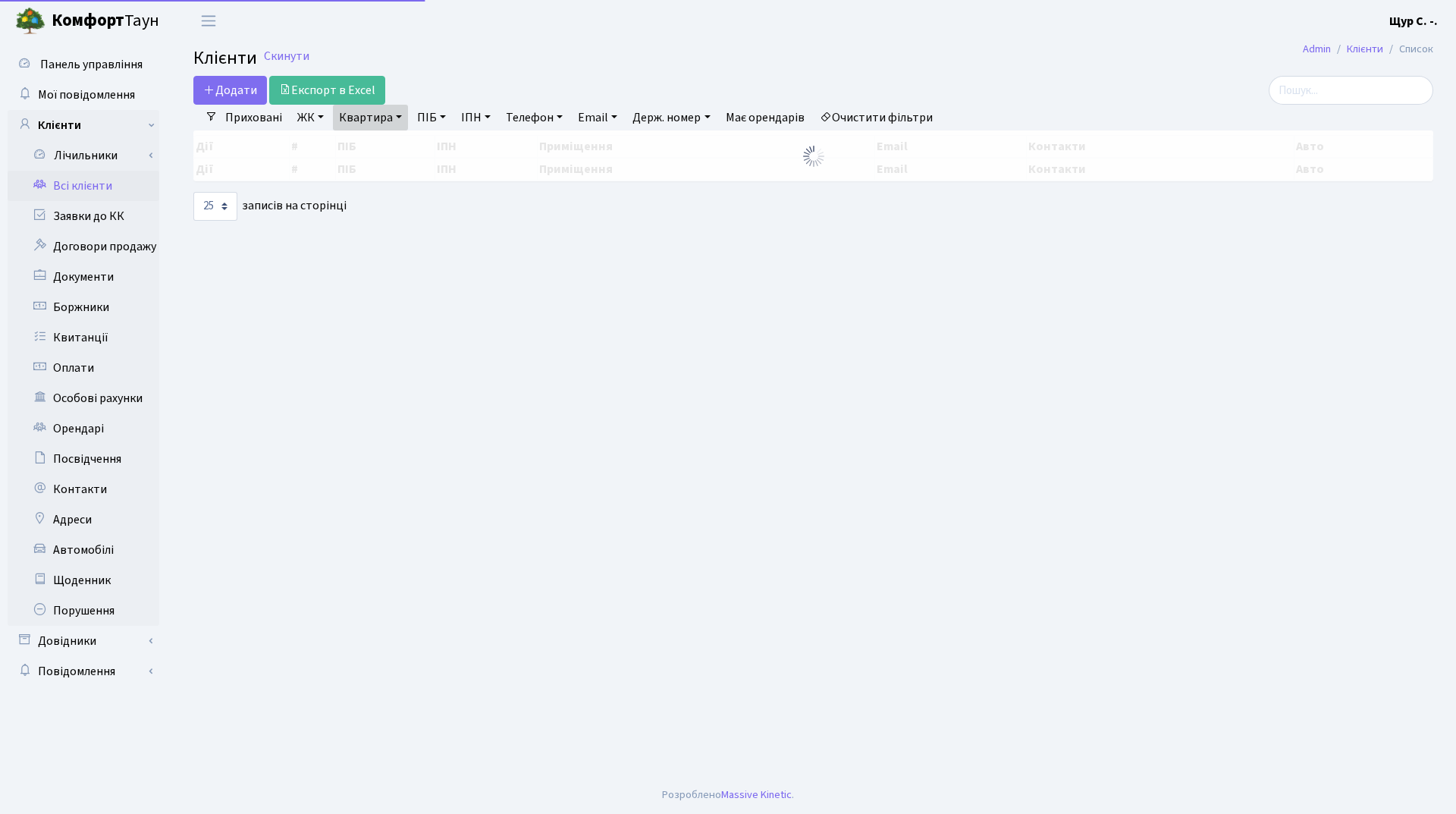
select select "25"
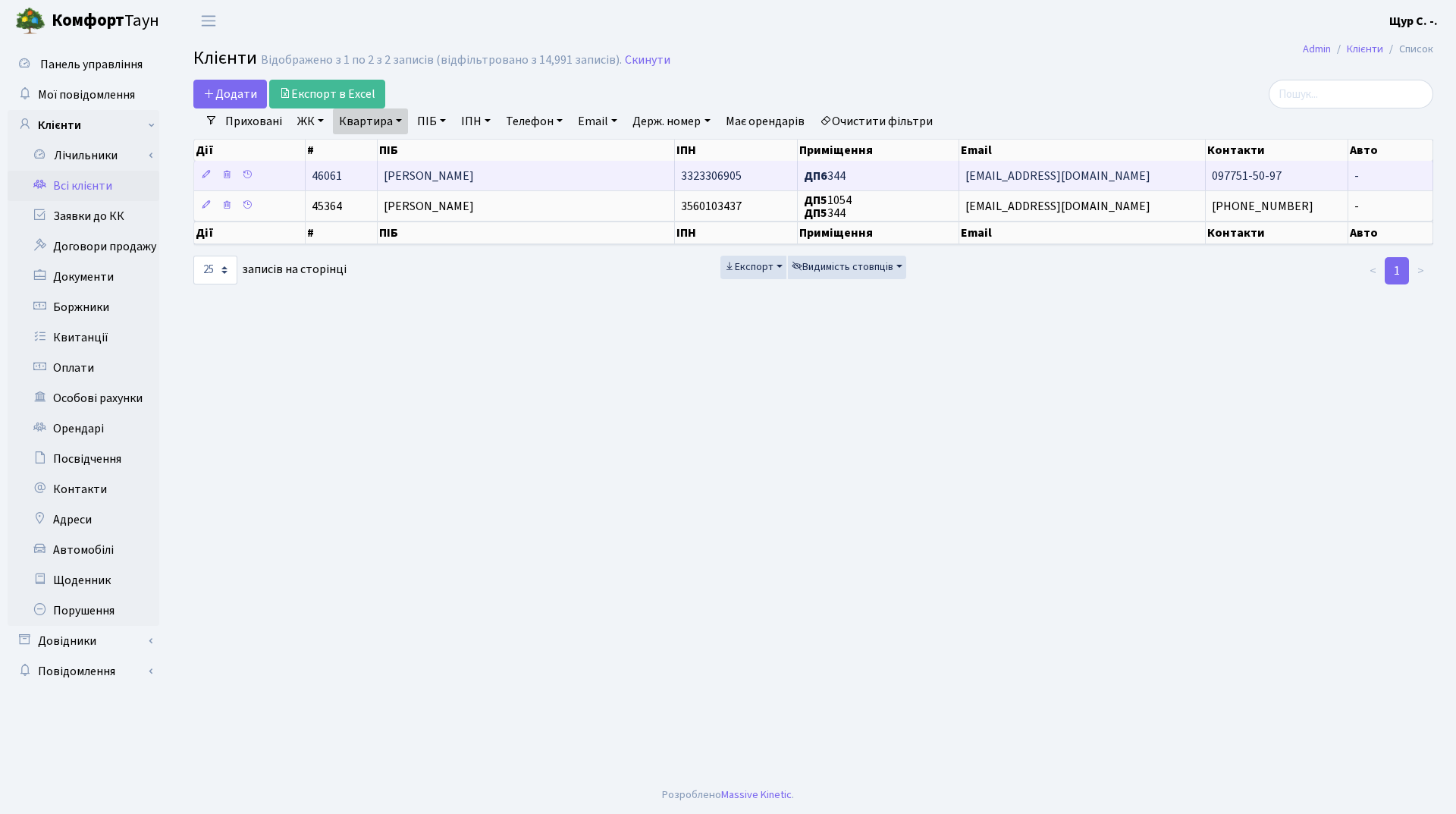
click at [436, 171] on span "[PERSON_NAME]" at bounding box center [429, 176] width 90 height 17
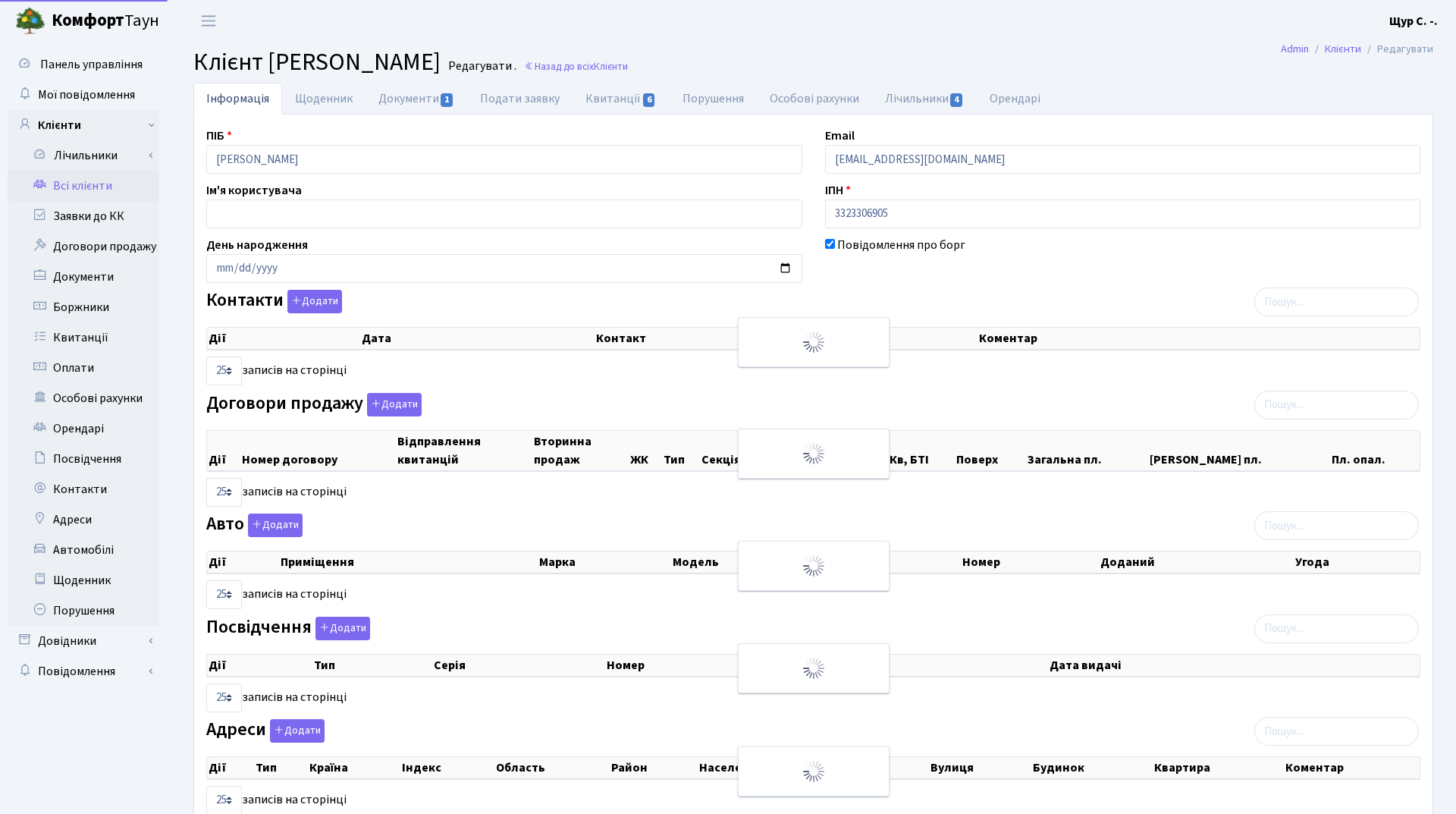
select select "25"
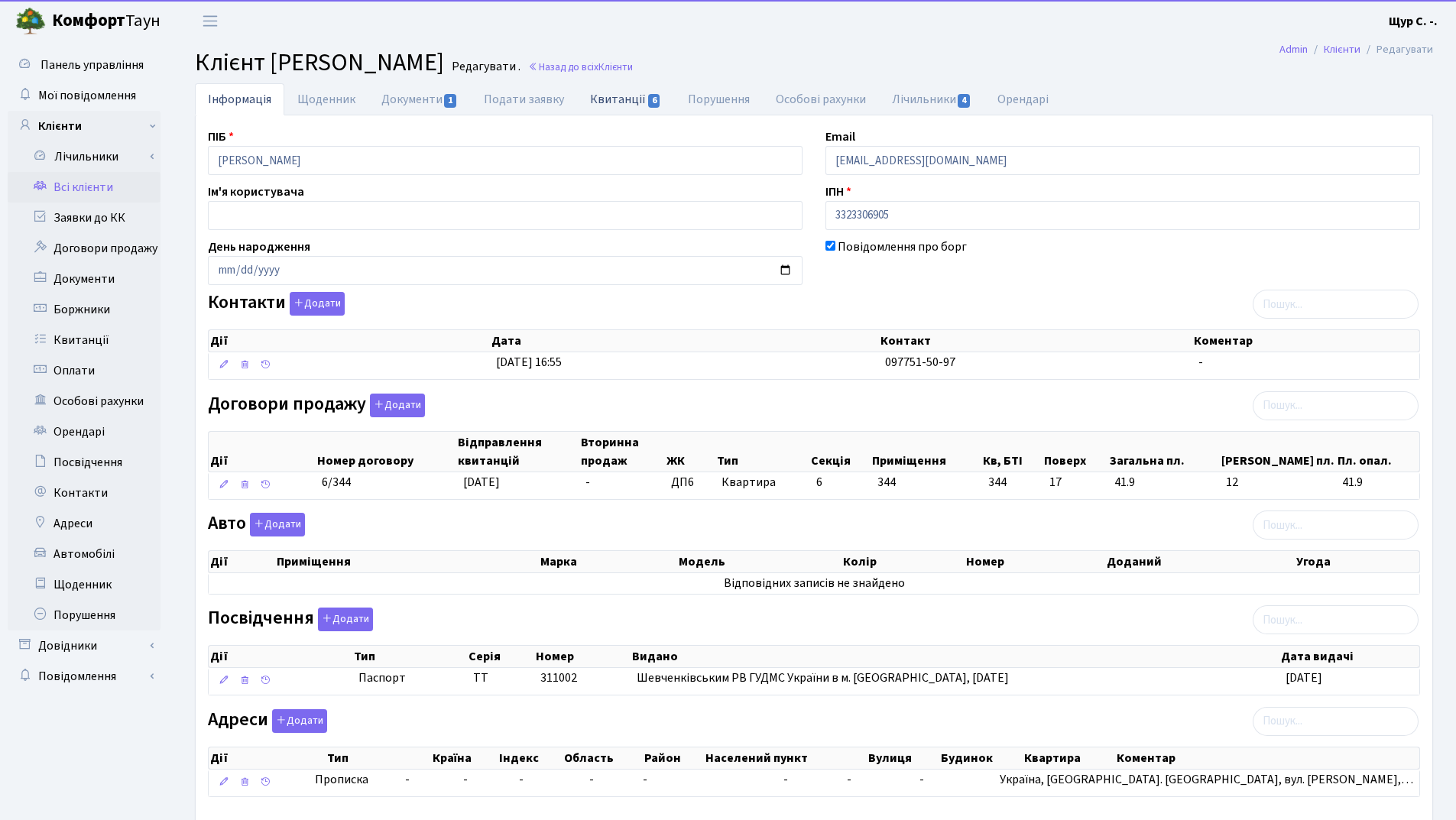
click at [630, 94] on link "Квитанції 6" at bounding box center [626, 99] width 97 height 32
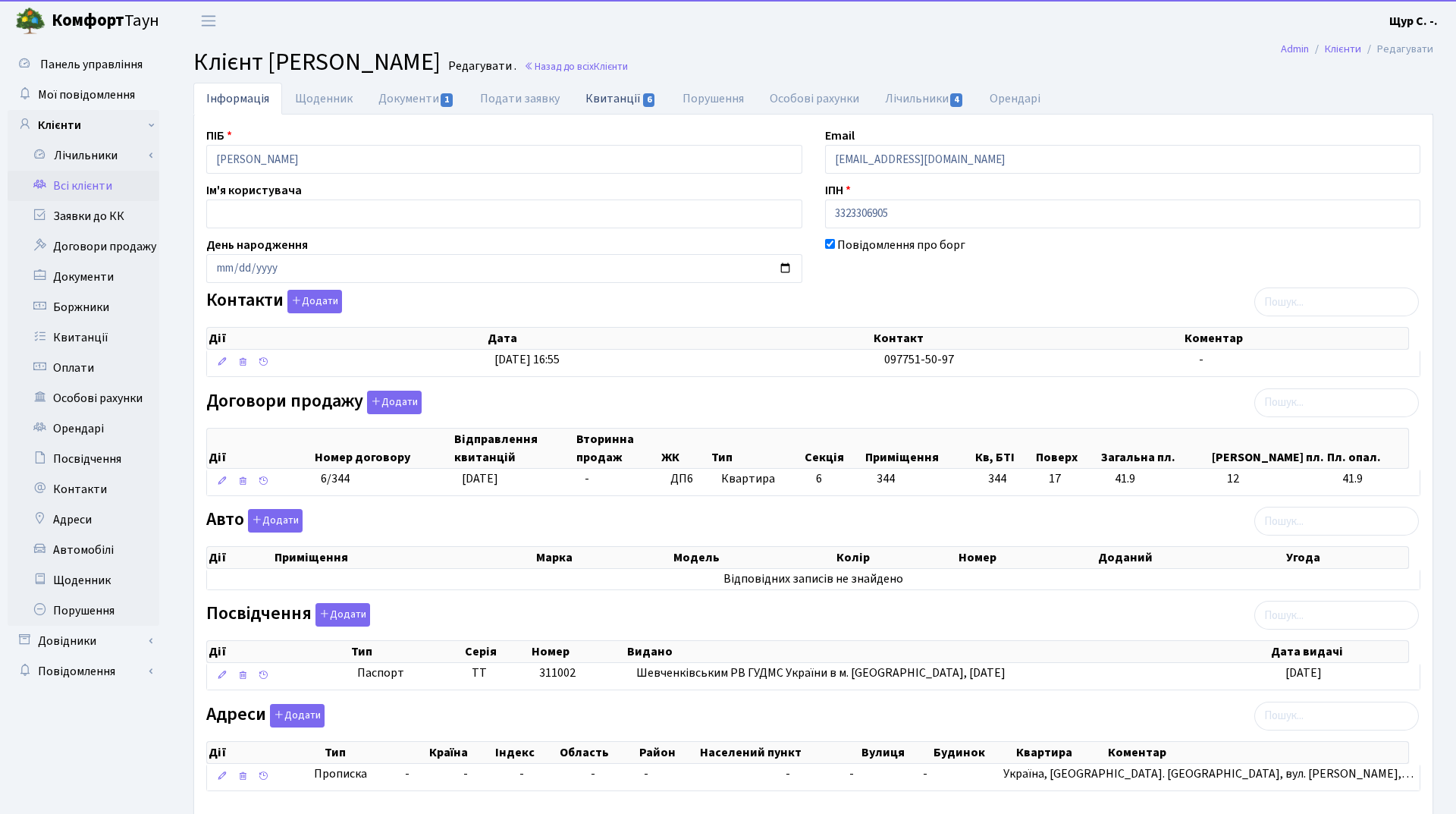
select select "25"
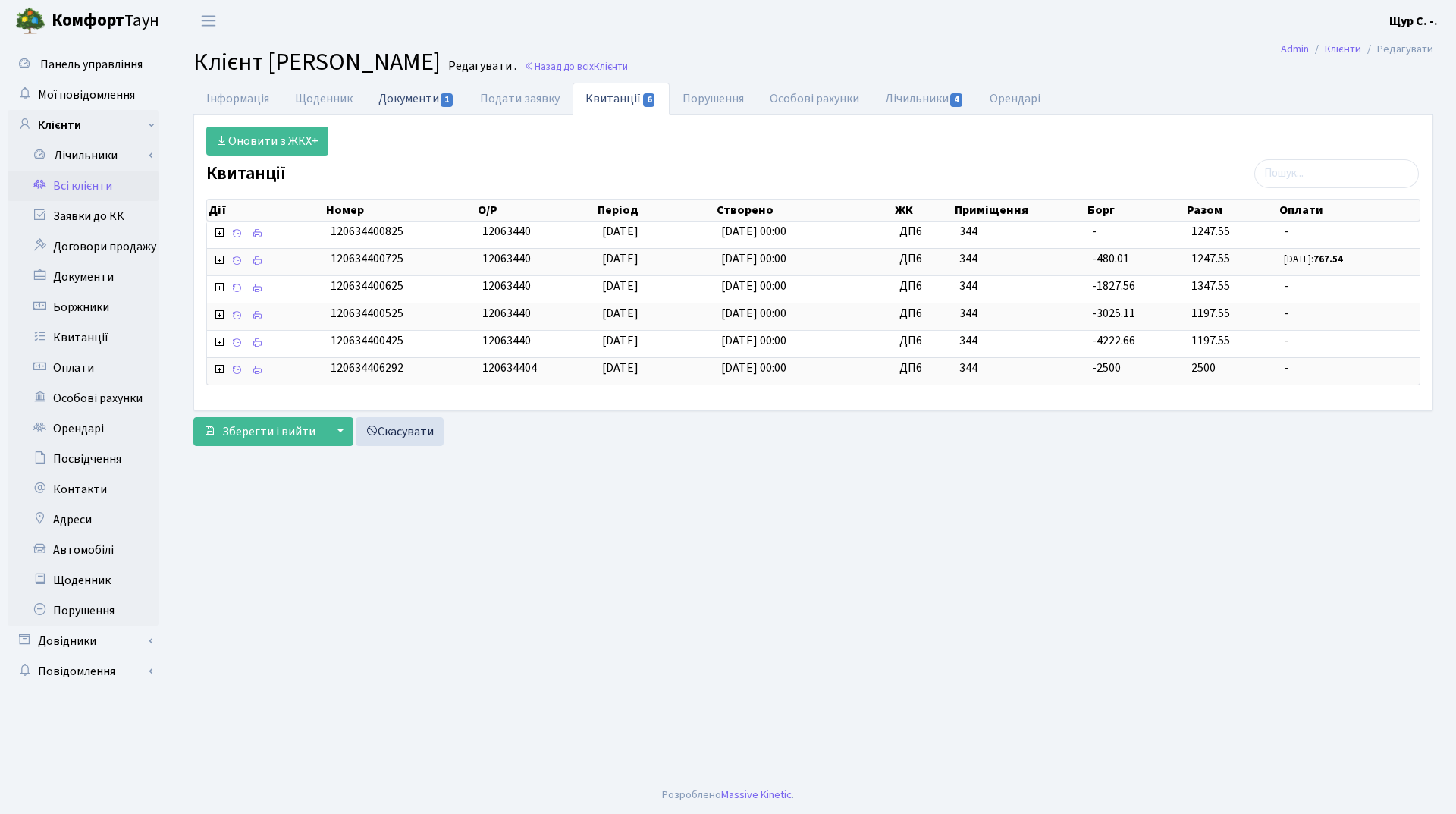
click at [405, 107] on link "Документи 1" at bounding box center [417, 98] width 102 height 32
select select "25"
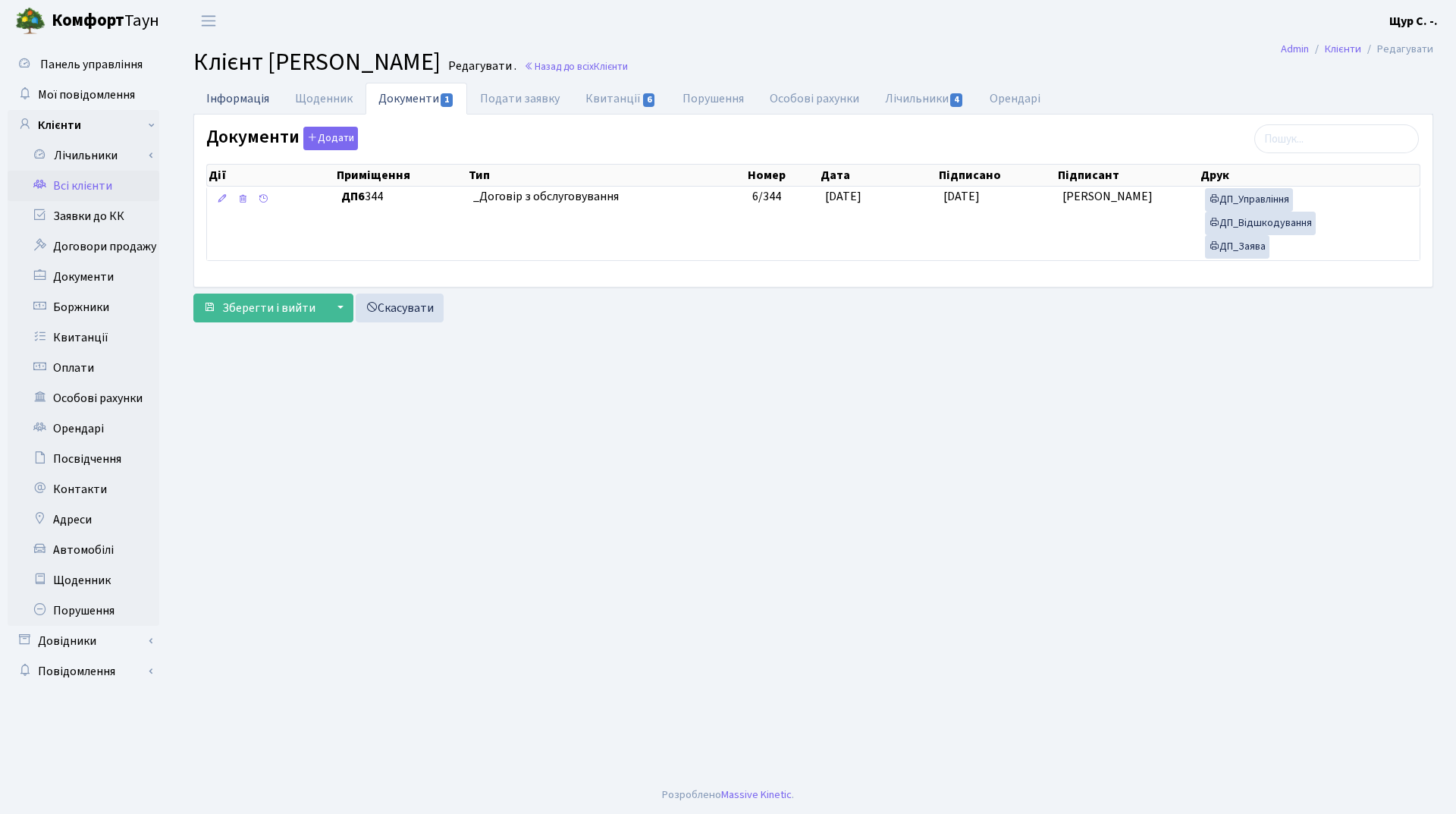
click at [238, 101] on link "Інформація" at bounding box center [238, 98] width 89 height 32
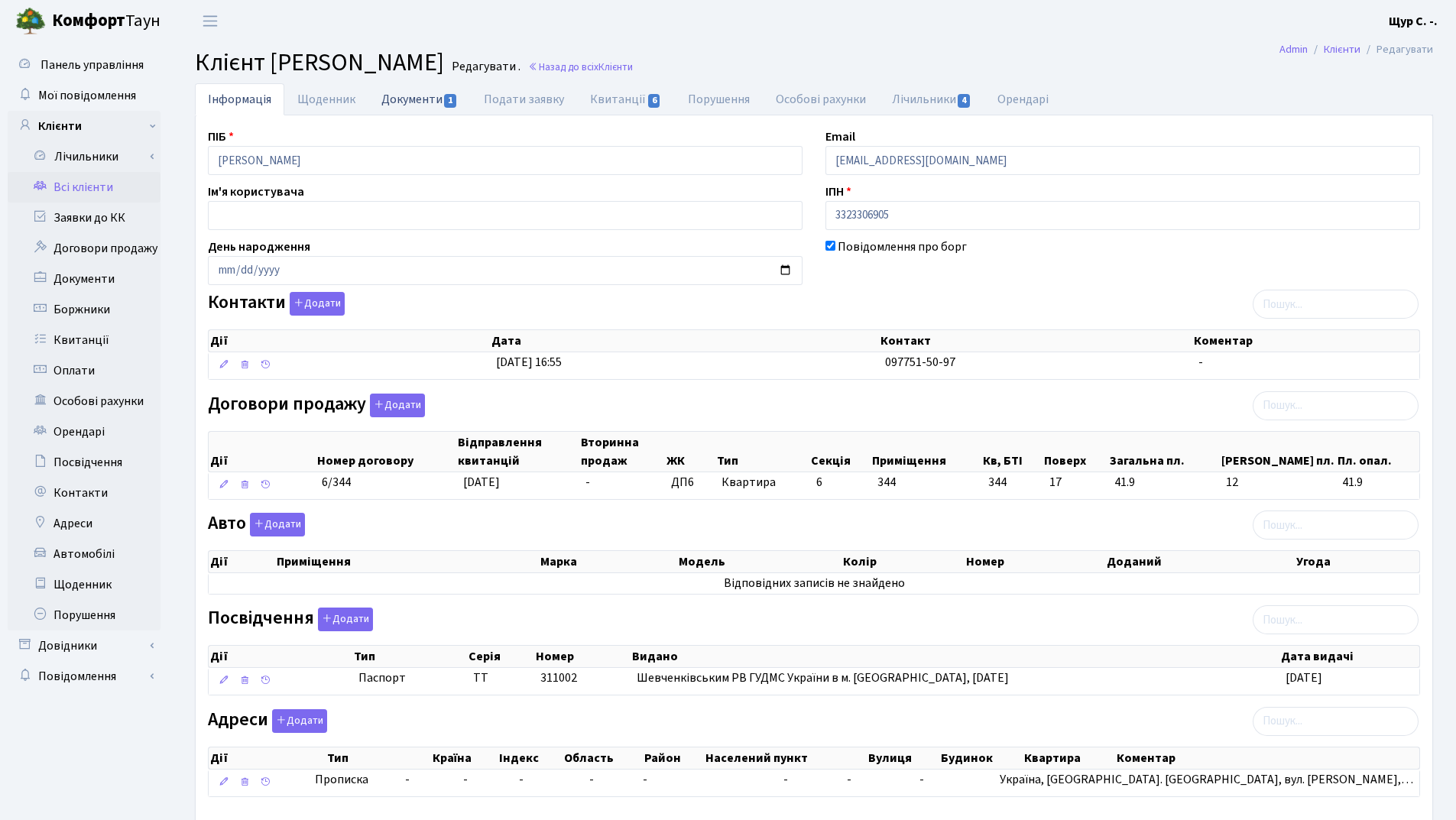
click at [408, 97] on link "Документи 1" at bounding box center [420, 99] width 103 height 32
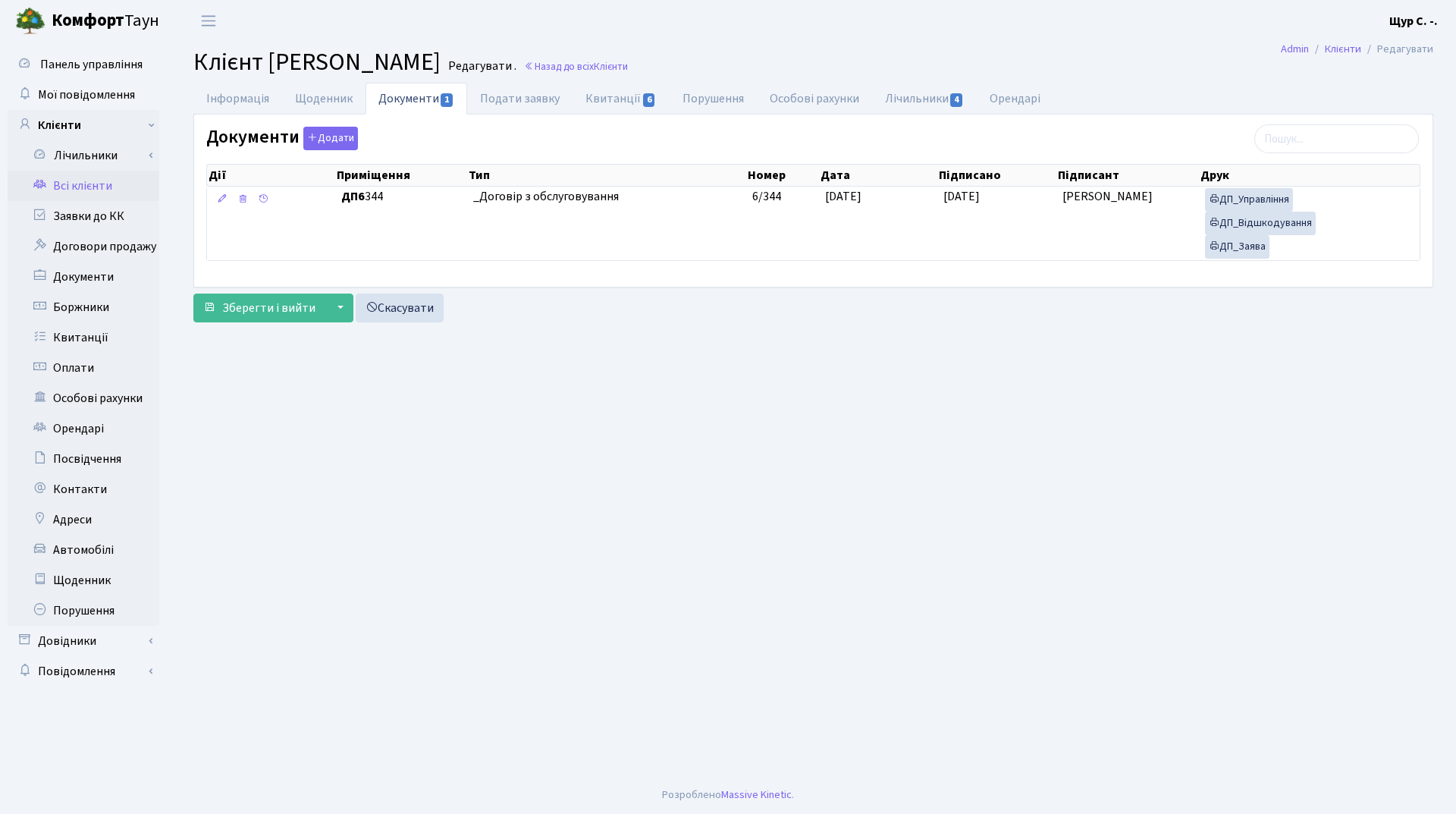
click at [94, 186] on link "Всі клієнти" at bounding box center [83, 186] width 151 height 31
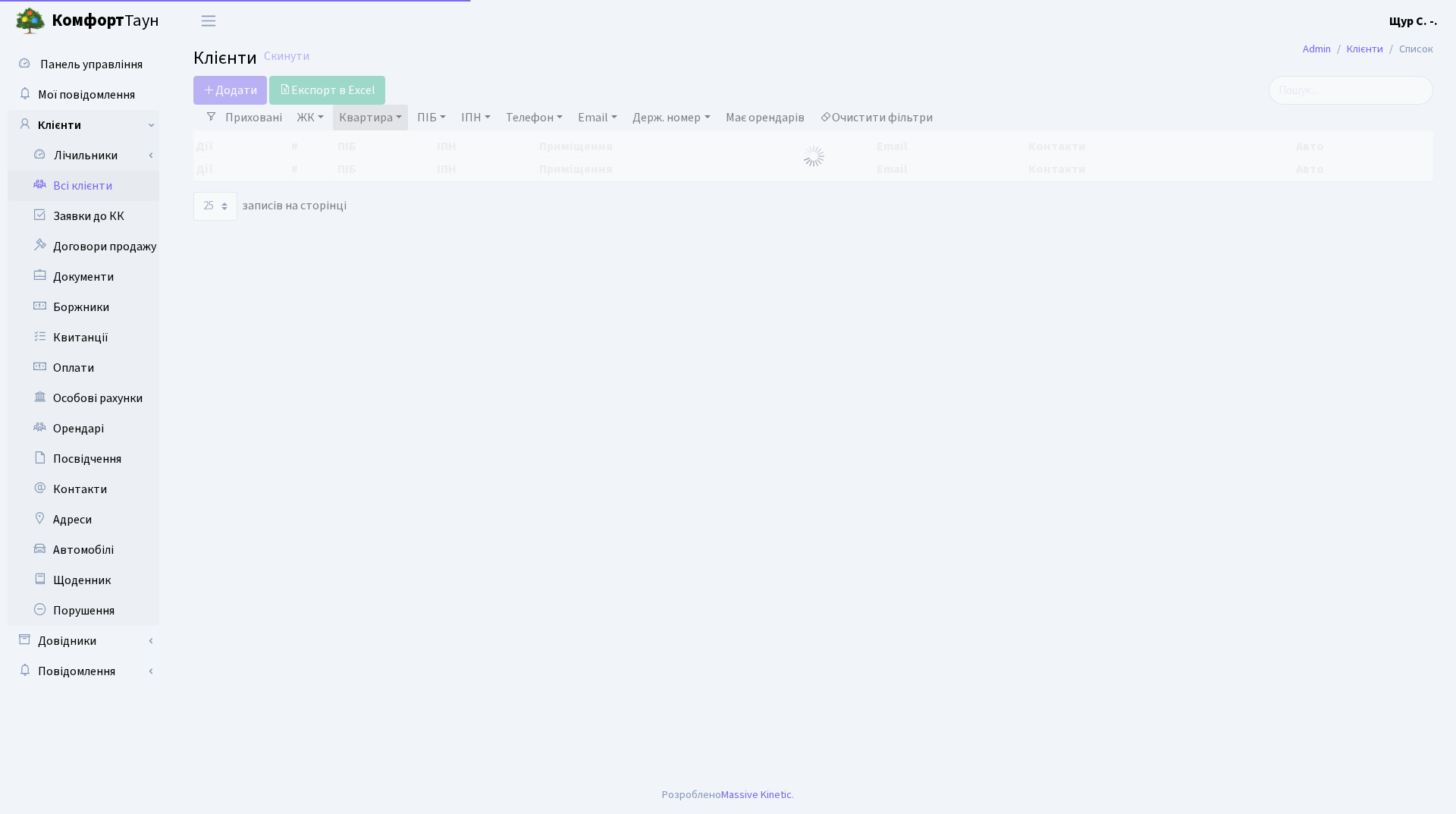
select select "25"
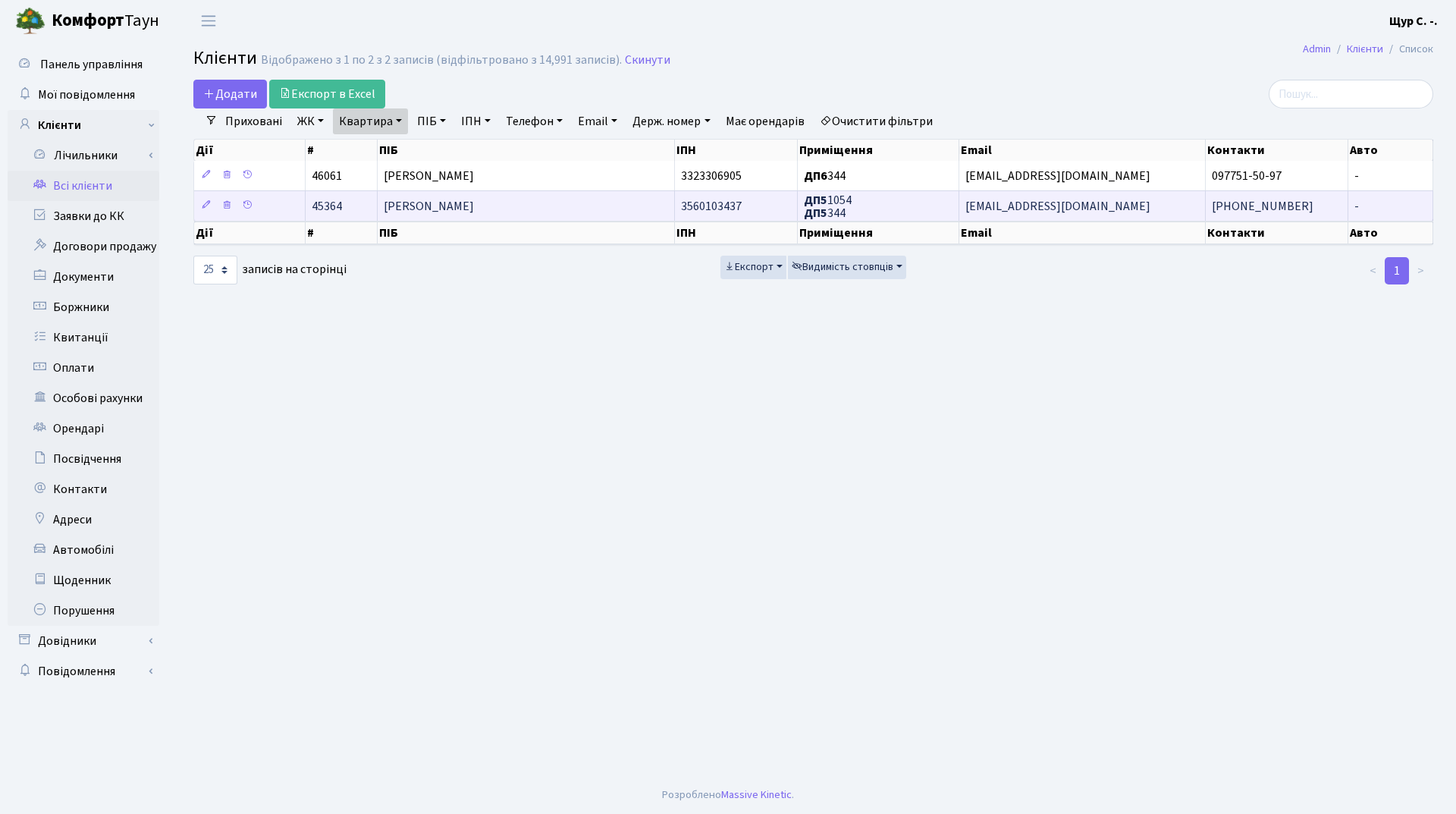
click at [474, 209] on span "[PERSON_NAME]" at bounding box center [429, 206] width 90 height 17
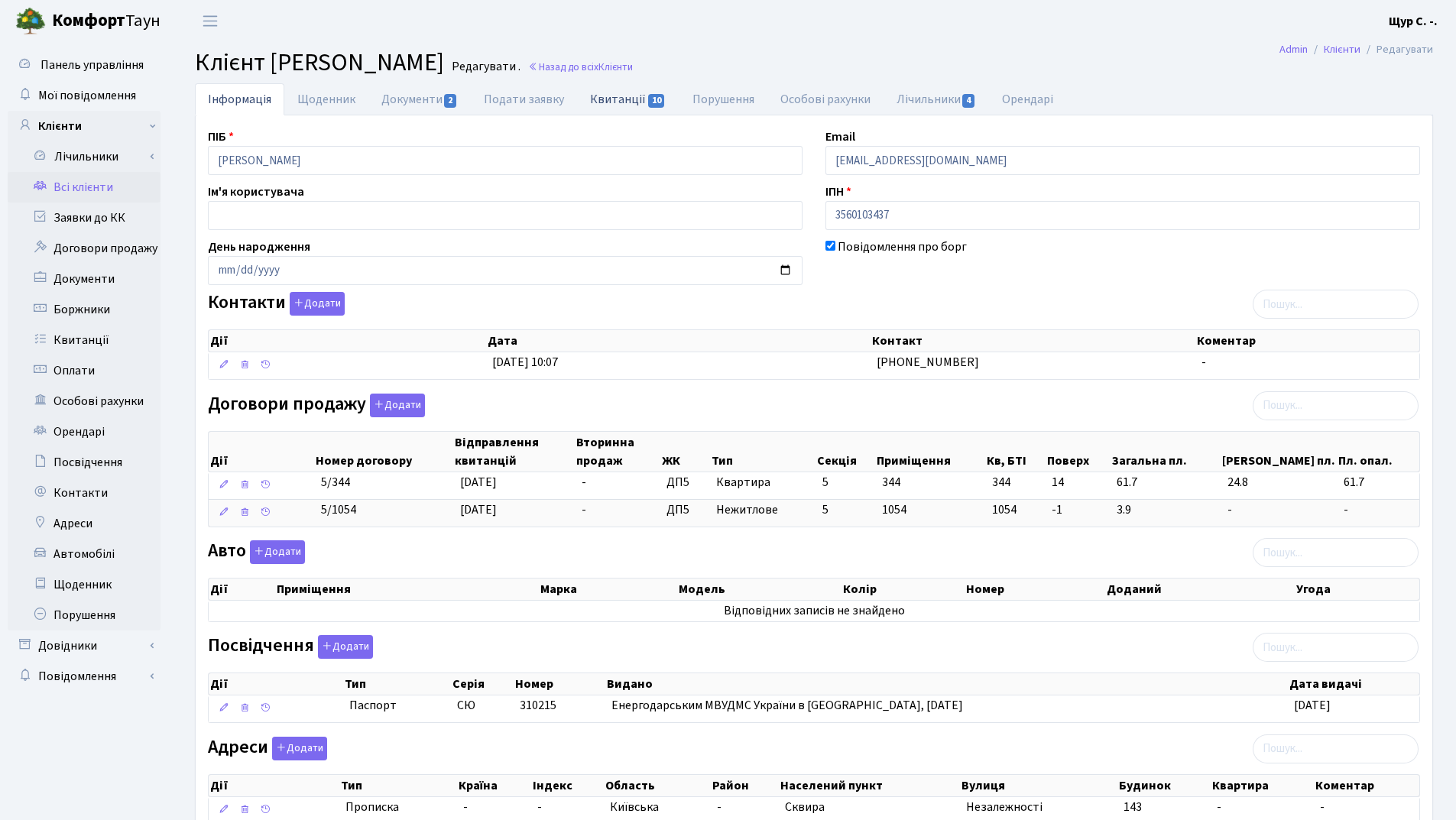
click at [627, 108] on link "Квитанції 10" at bounding box center [627, 99] width 102 height 32
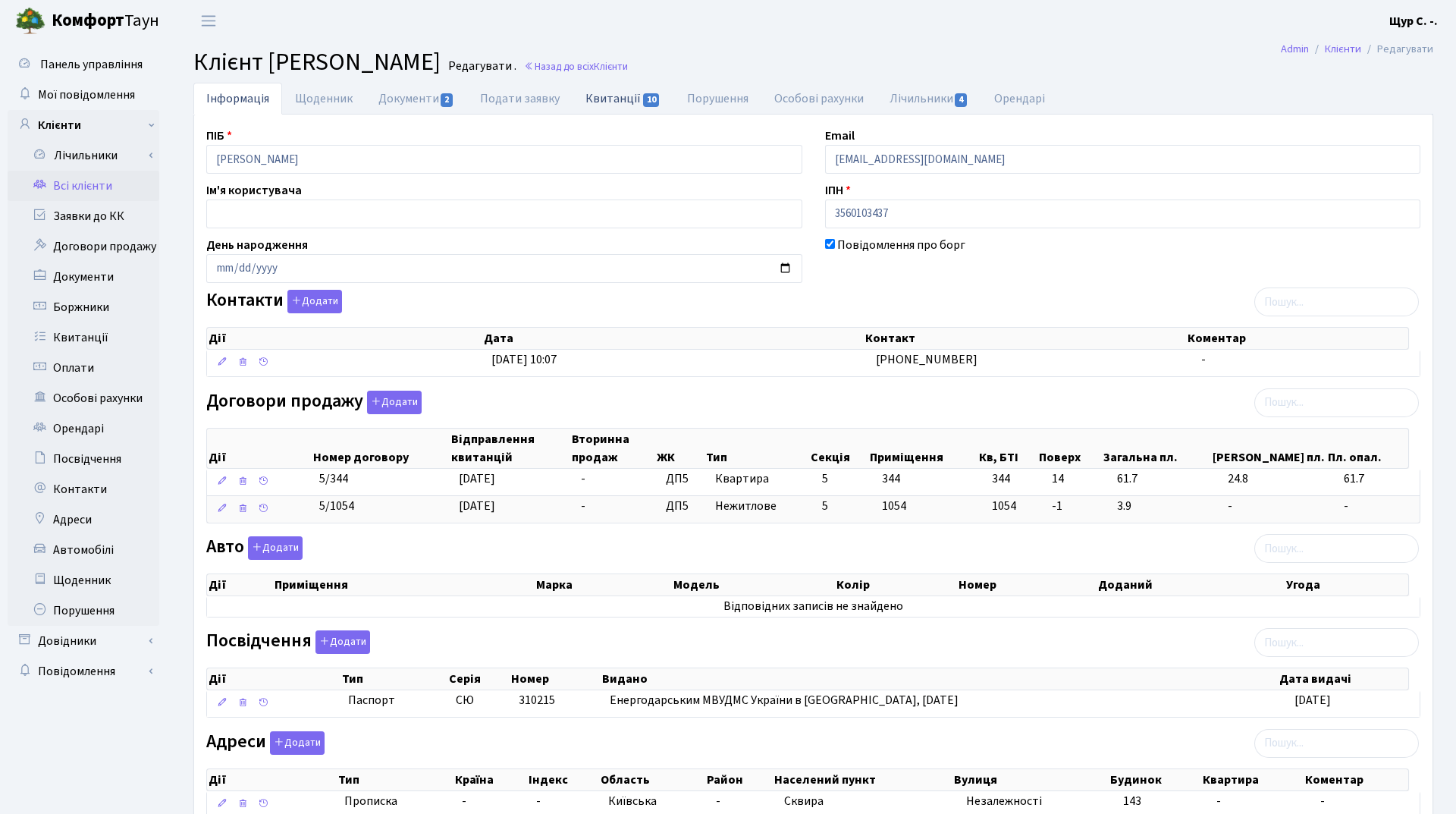
select select "25"
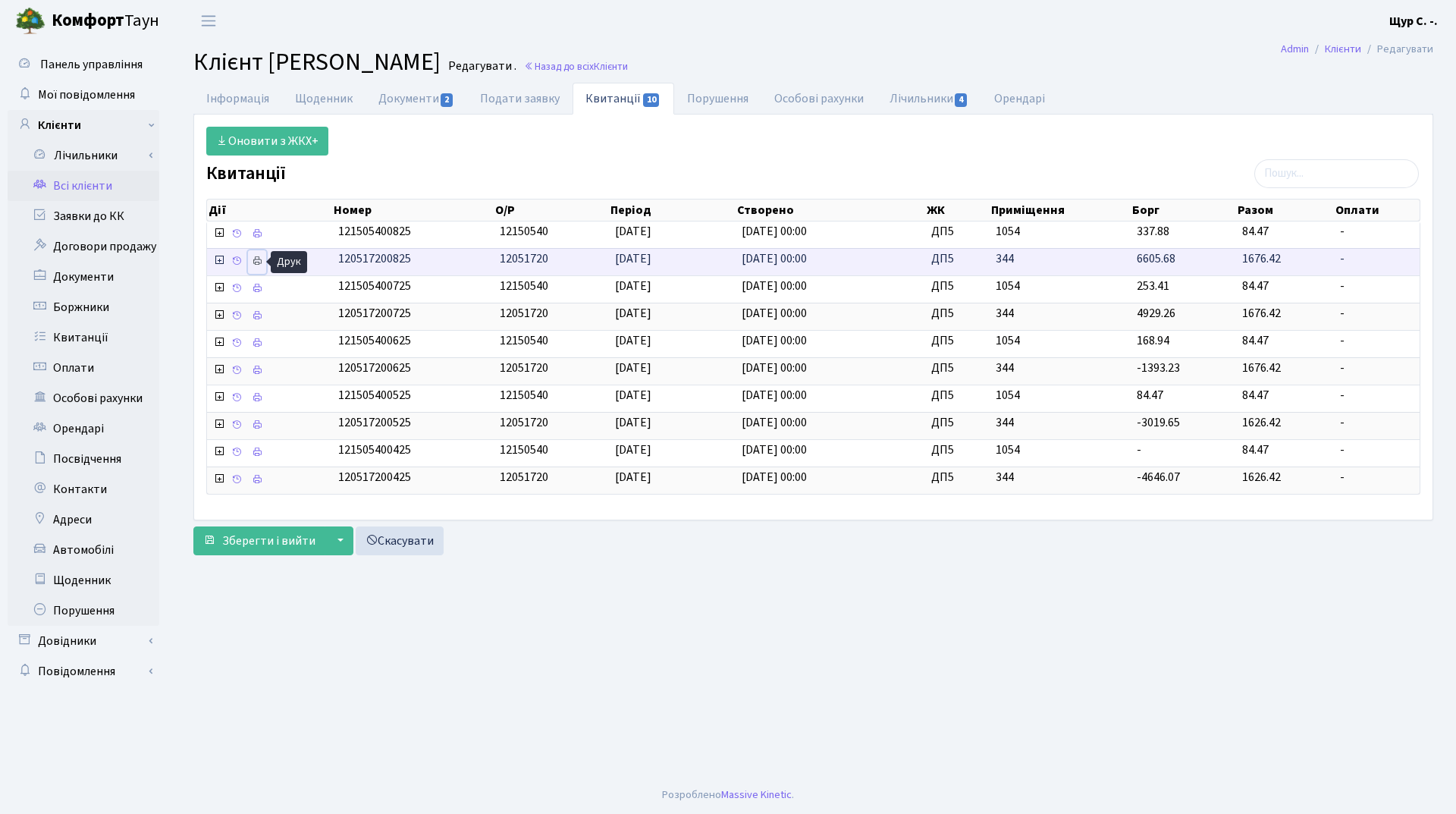
click at [259, 262] on icon at bounding box center [256, 260] width 10 height 10
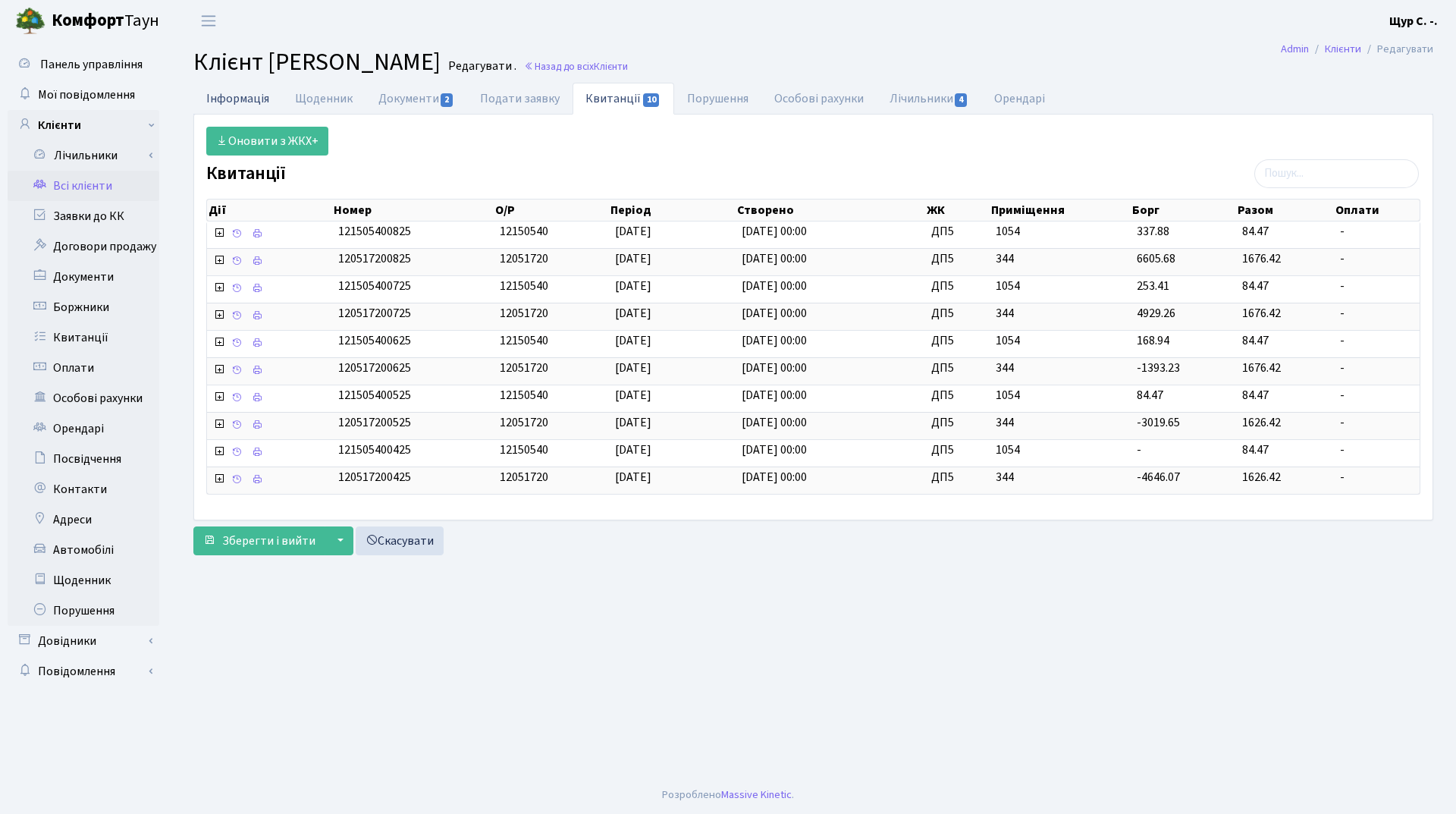
click at [245, 97] on link "Інформація" at bounding box center [238, 98] width 89 height 32
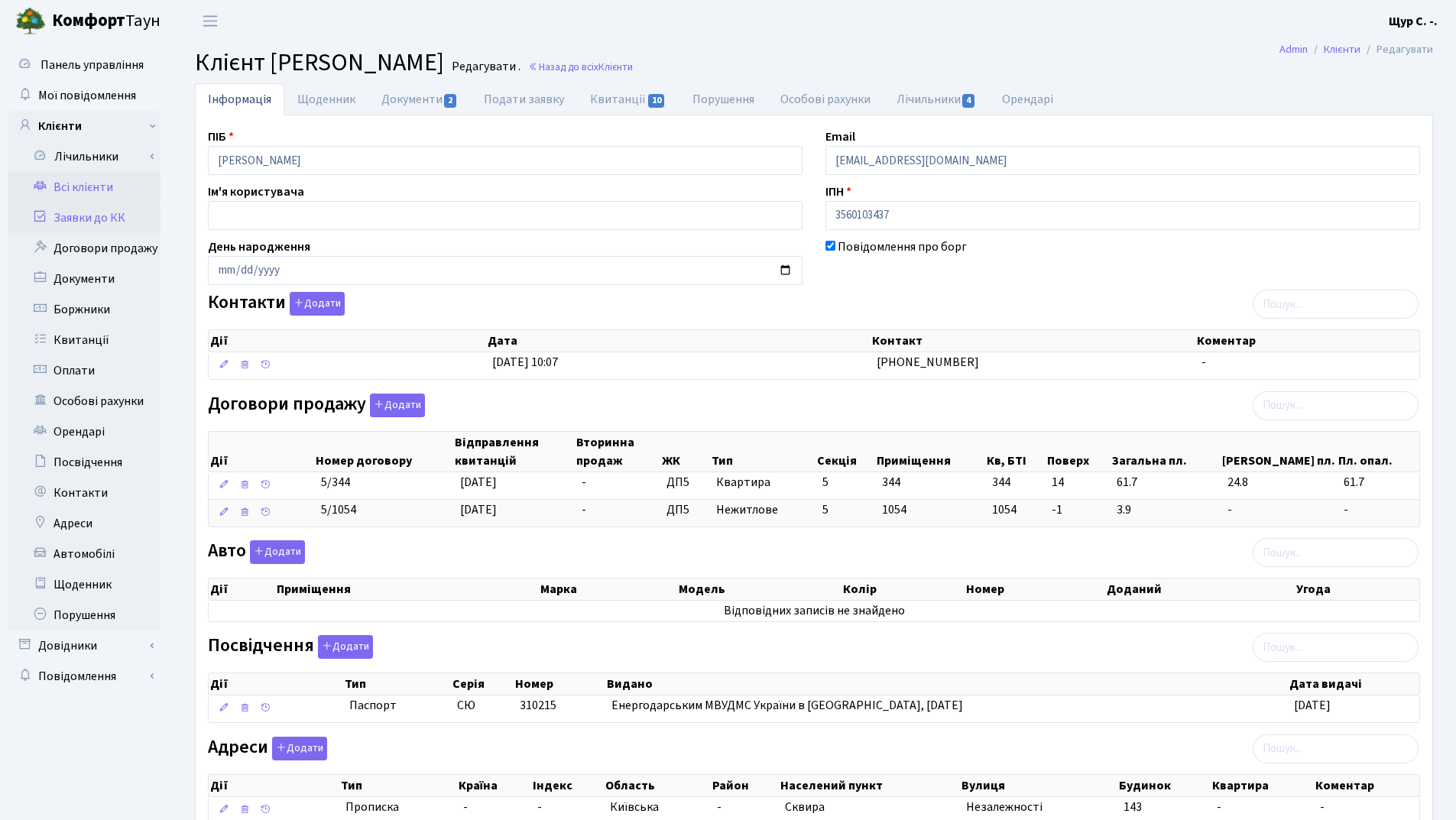
click at [111, 219] on link "Заявки до КК" at bounding box center [83, 218] width 152 height 31
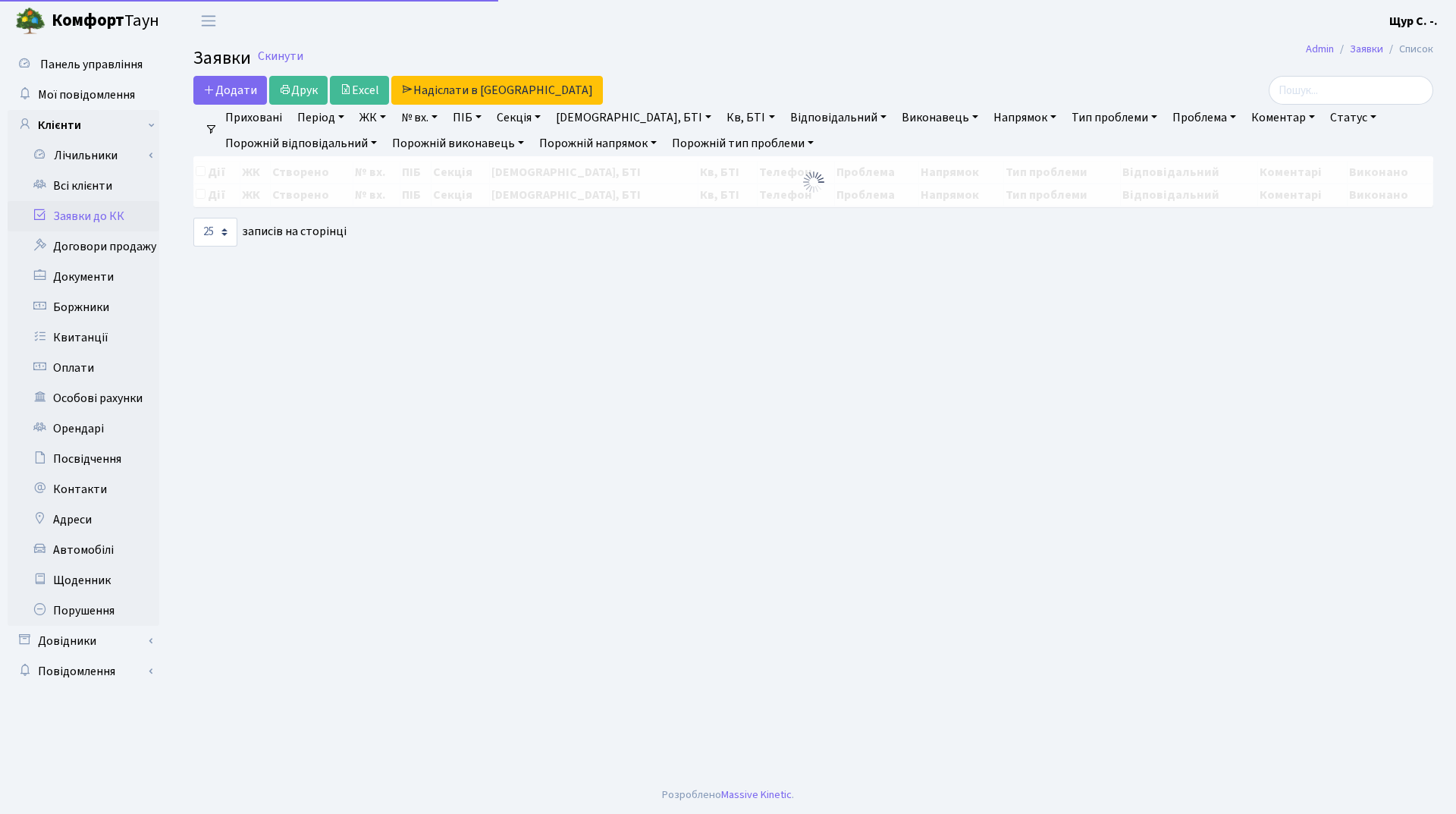
select select "25"
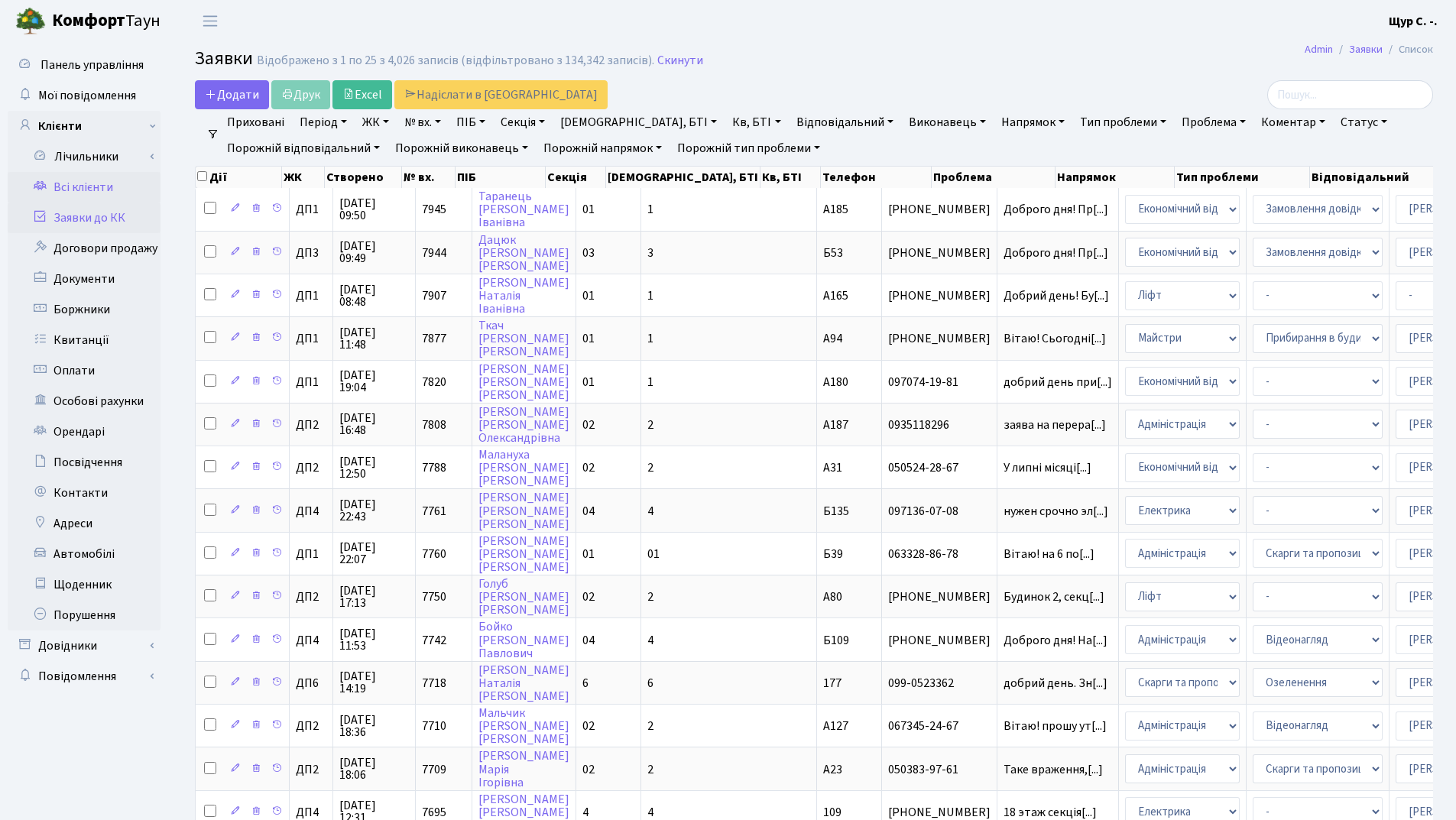
click at [101, 189] on link "Всі клієнти" at bounding box center [83, 187] width 152 height 31
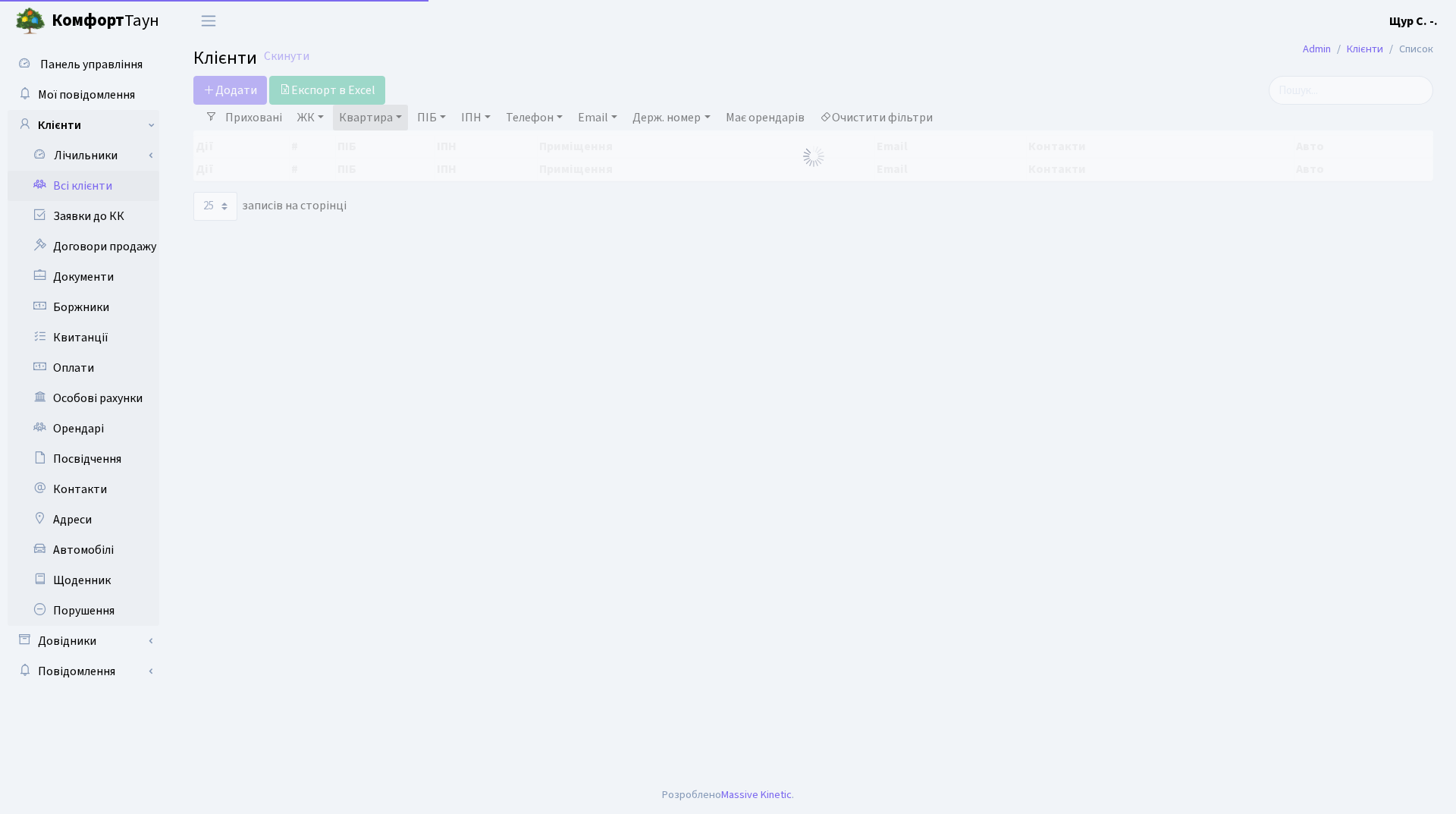
select select "25"
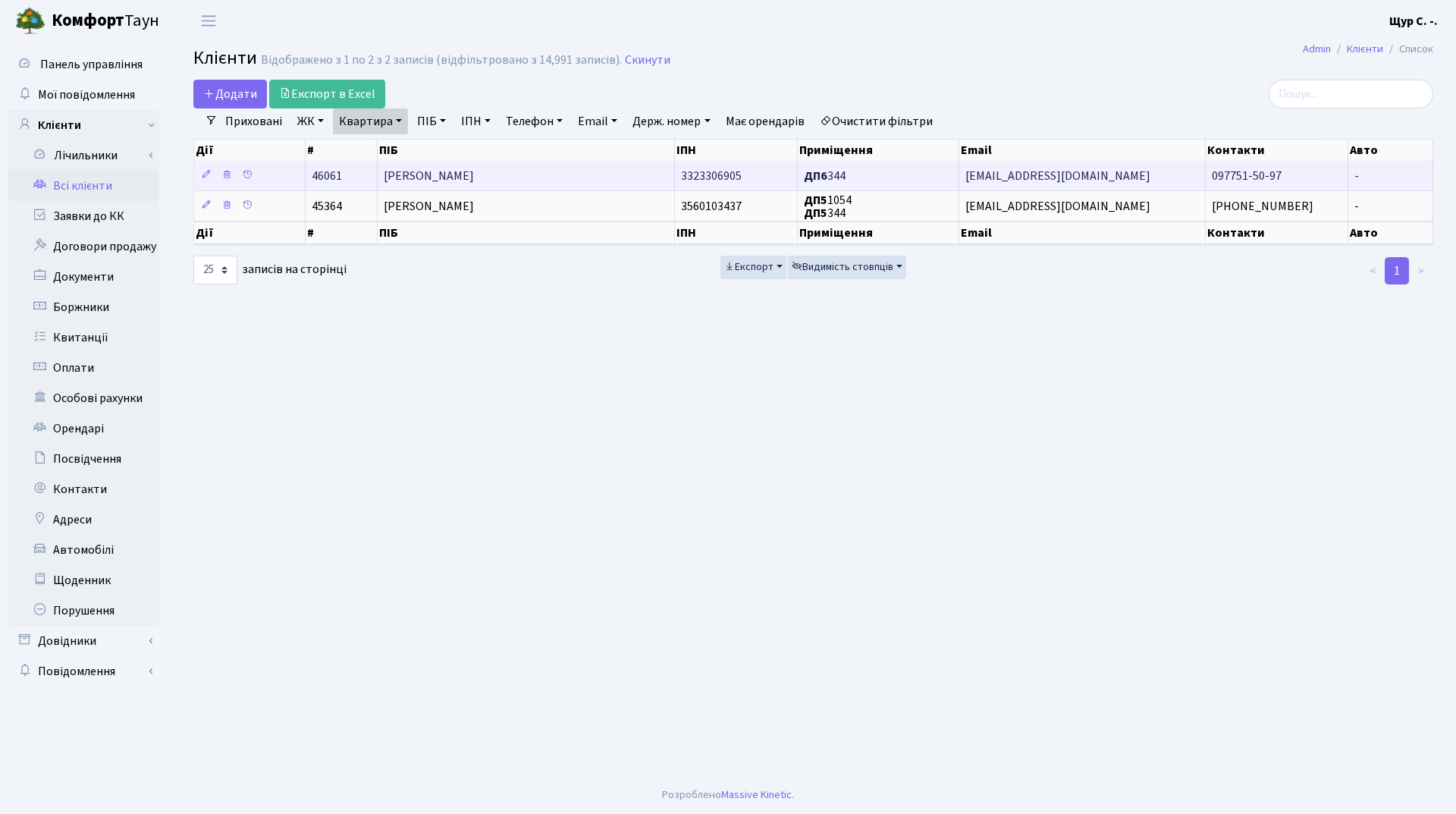
click at [534, 183] on td "[PERSON_NAME]" at bounding box center [526, 175] width 297 height 30
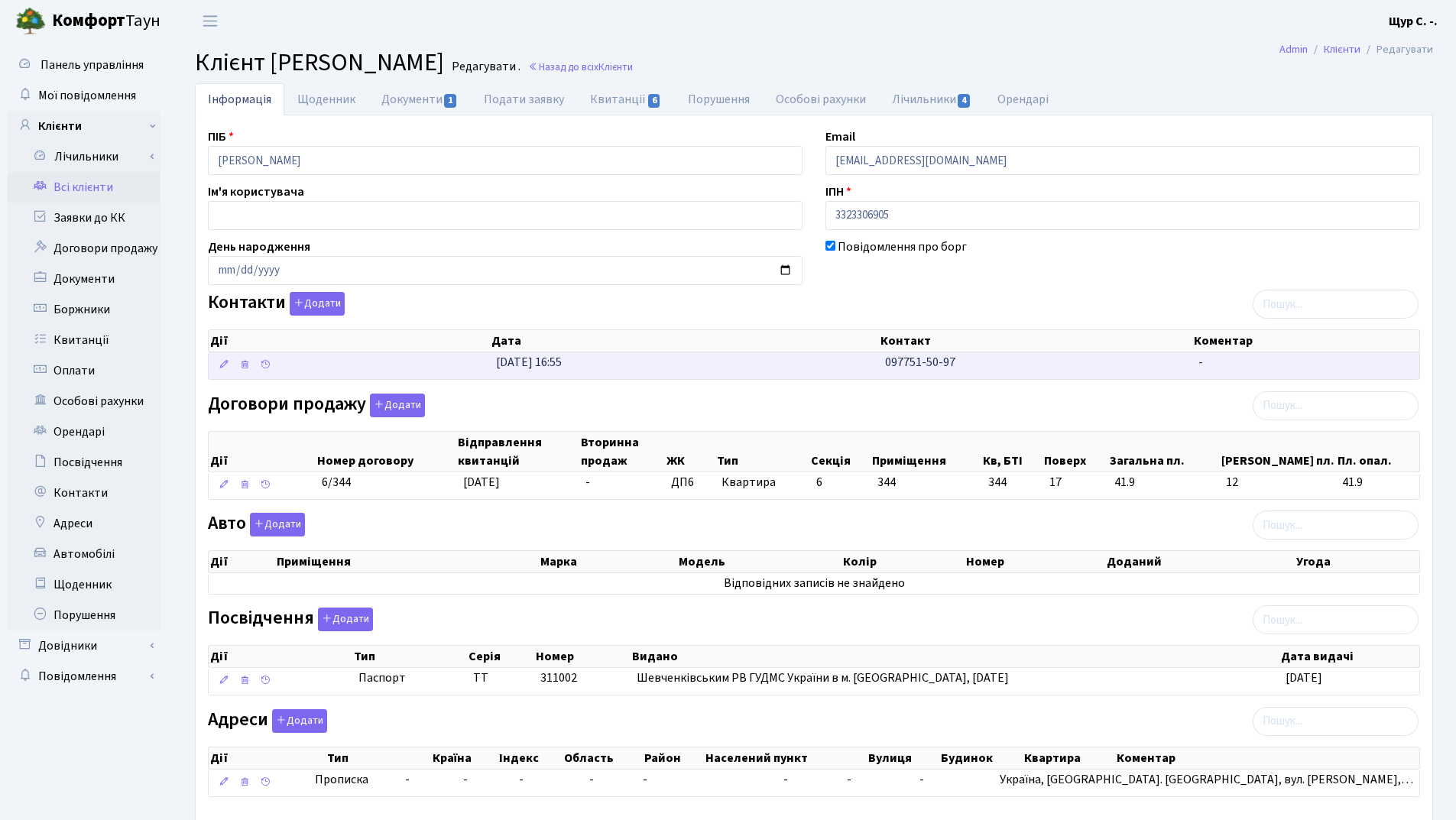
click at [852, 370] on td "[DATE] 16:55" at bounding box center [685, 366] width 389 height 27
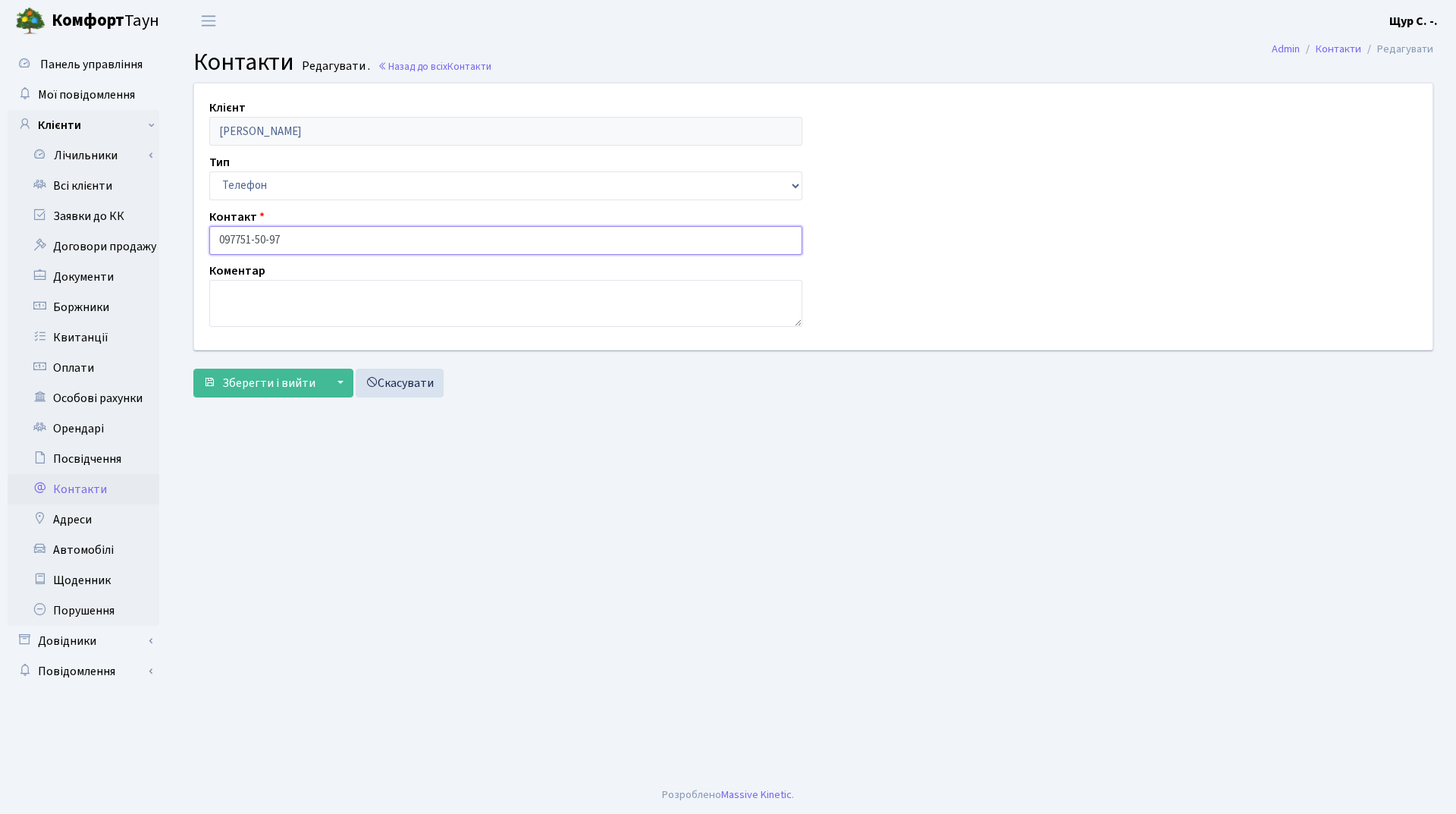
click at [238, 235] on input "097751-50-97" at bounding box center [506, 240] width 593 height 29
type input "[PHONE_NUMBER]"
click at [251, 380] on span "Зберегти і вийти" at bounding box center [268, 383] width 94 height 17
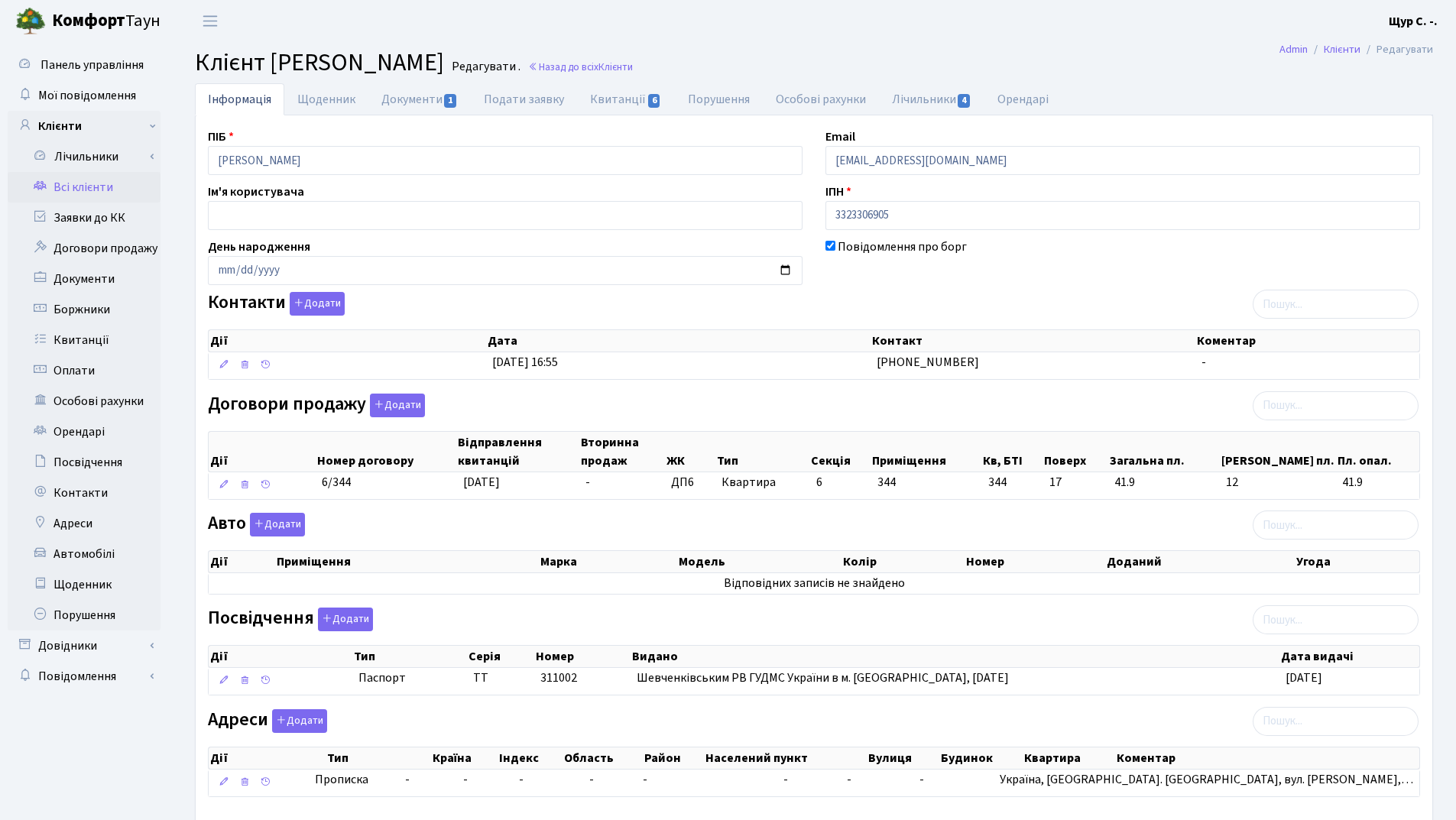
click at [102, 188] on link "Всі клієнти" at bounding box center [83, 187] width 152 height 31
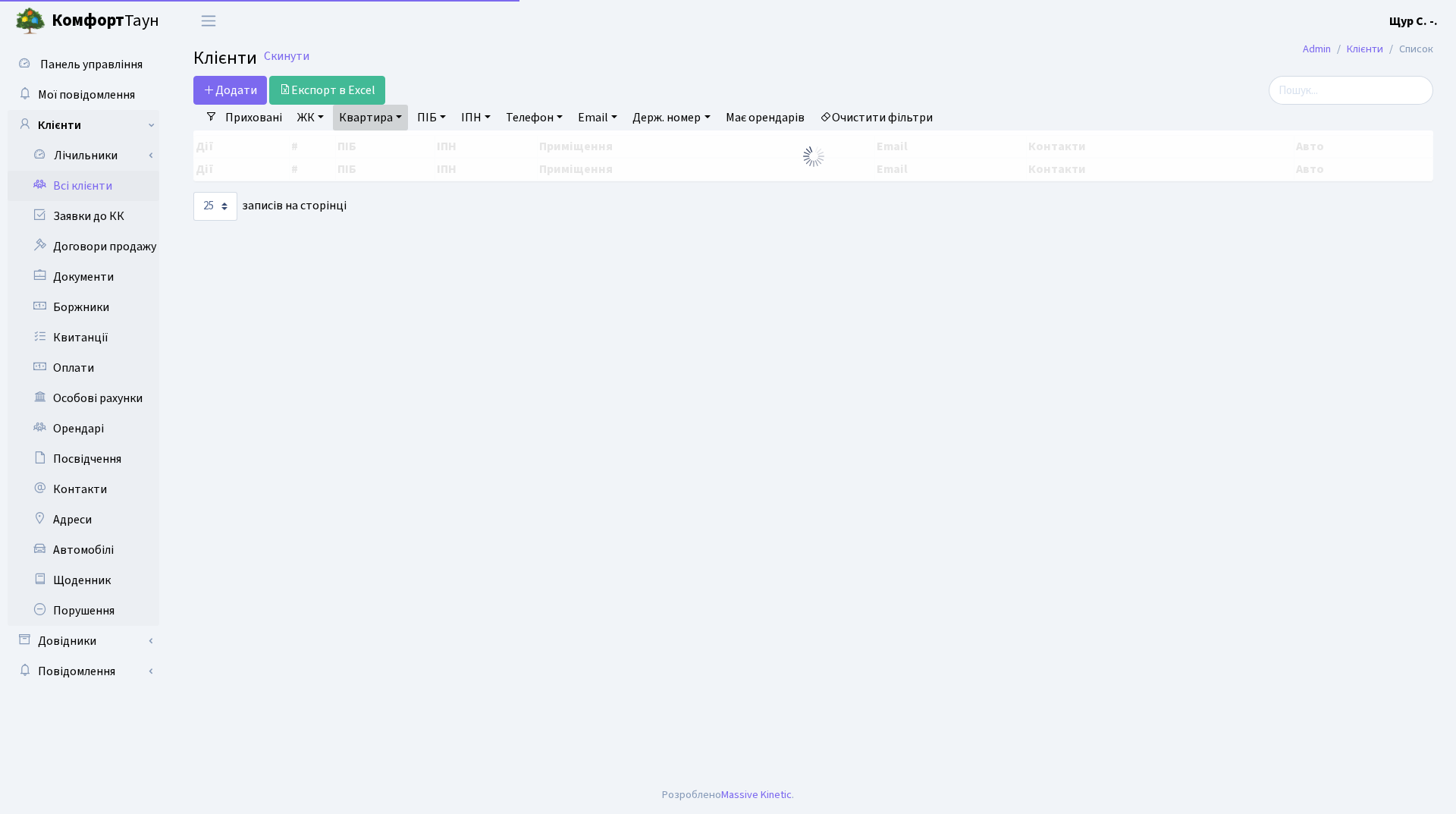
select select "25"
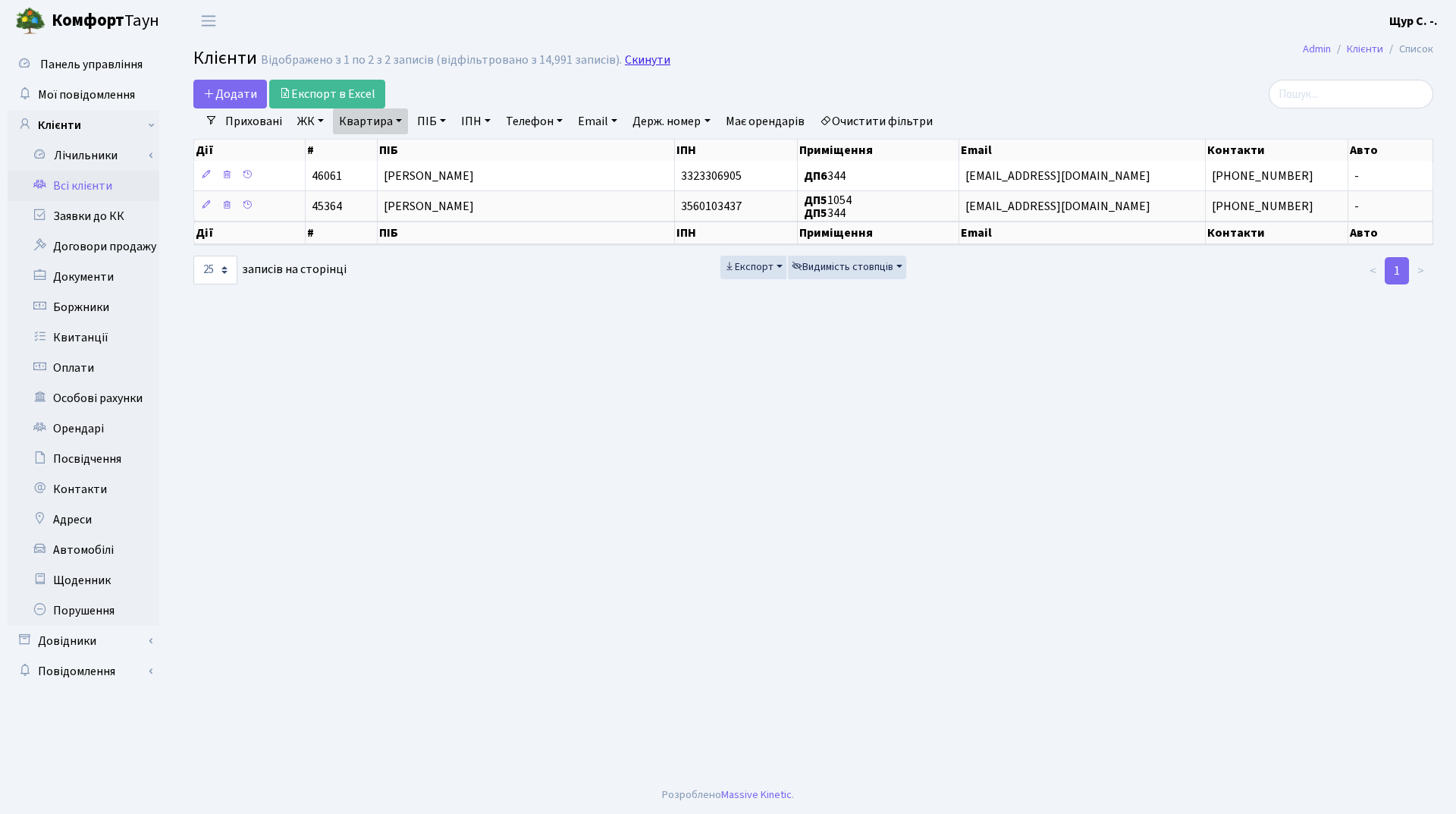
click at [651, 63] on link "Скинути" at bounding box center [647, 60] width 45 height 15
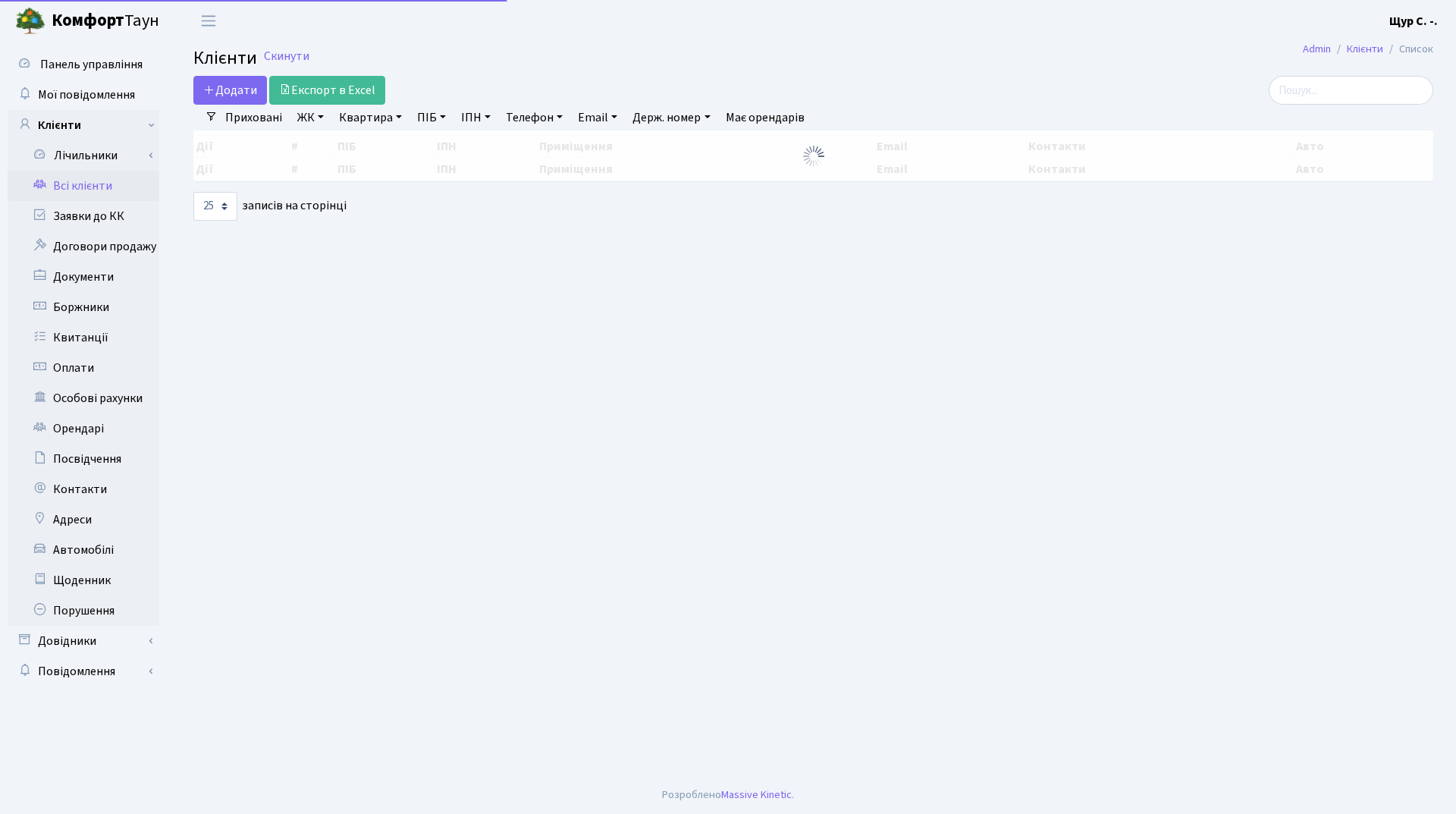
select select "25"
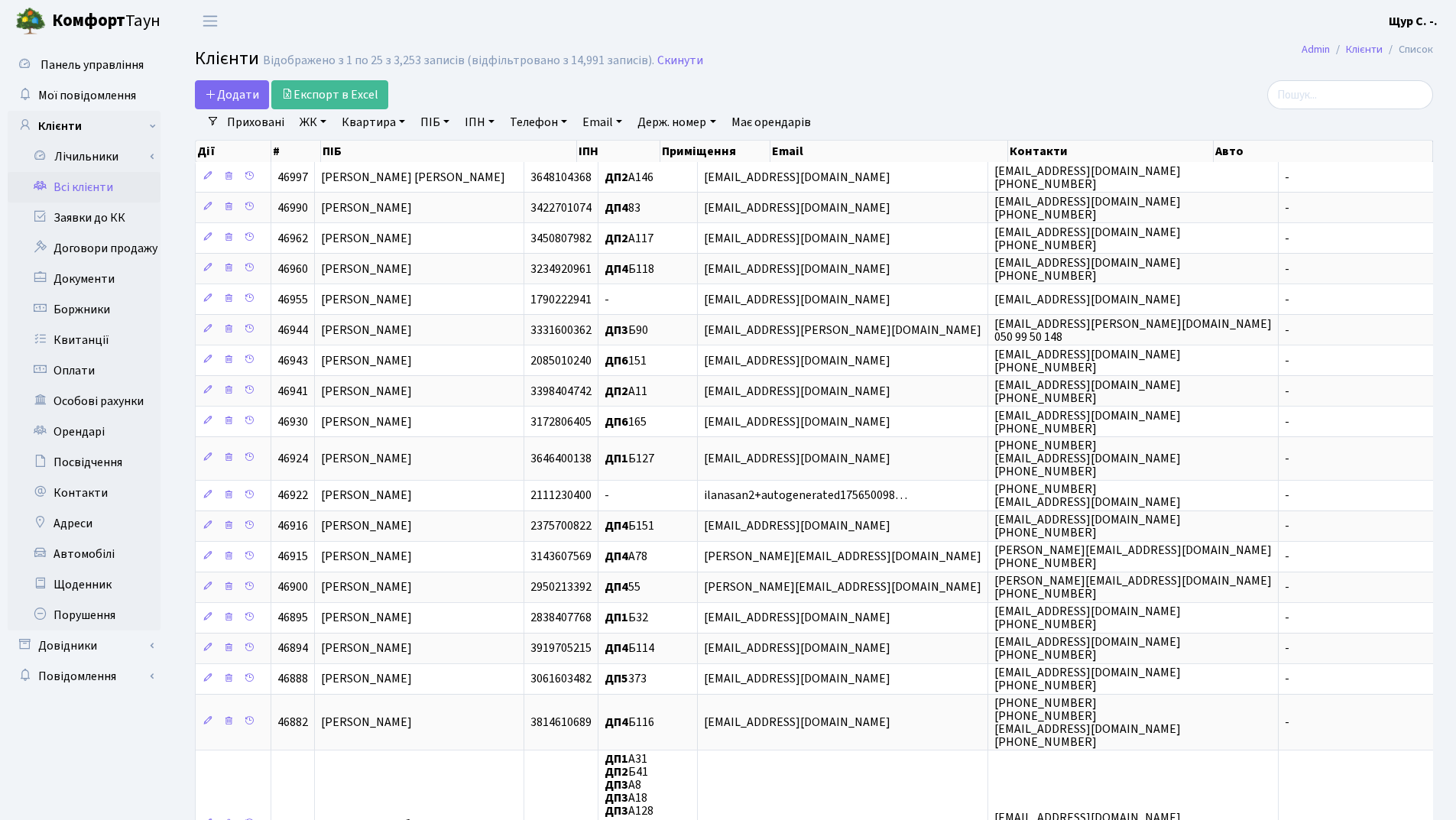
click at [370, 127] on link "Квартира" at bounding box center [373, 122] width 76 height 26
type input "195"
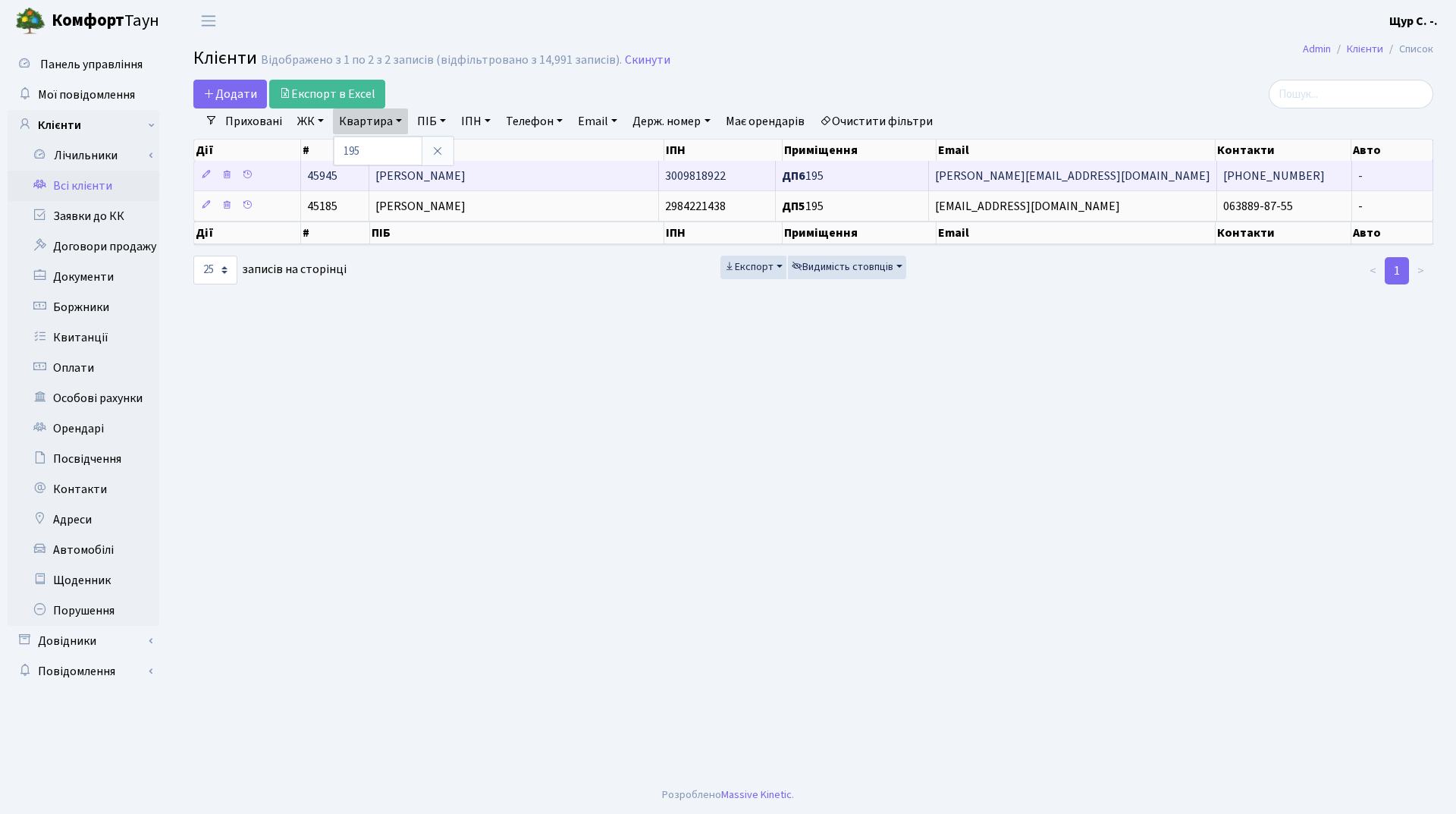
click at [438, 167] on td "Розбицька Євгенія Веніамінівна" at bounding box center [514, 175] width 290 height 30
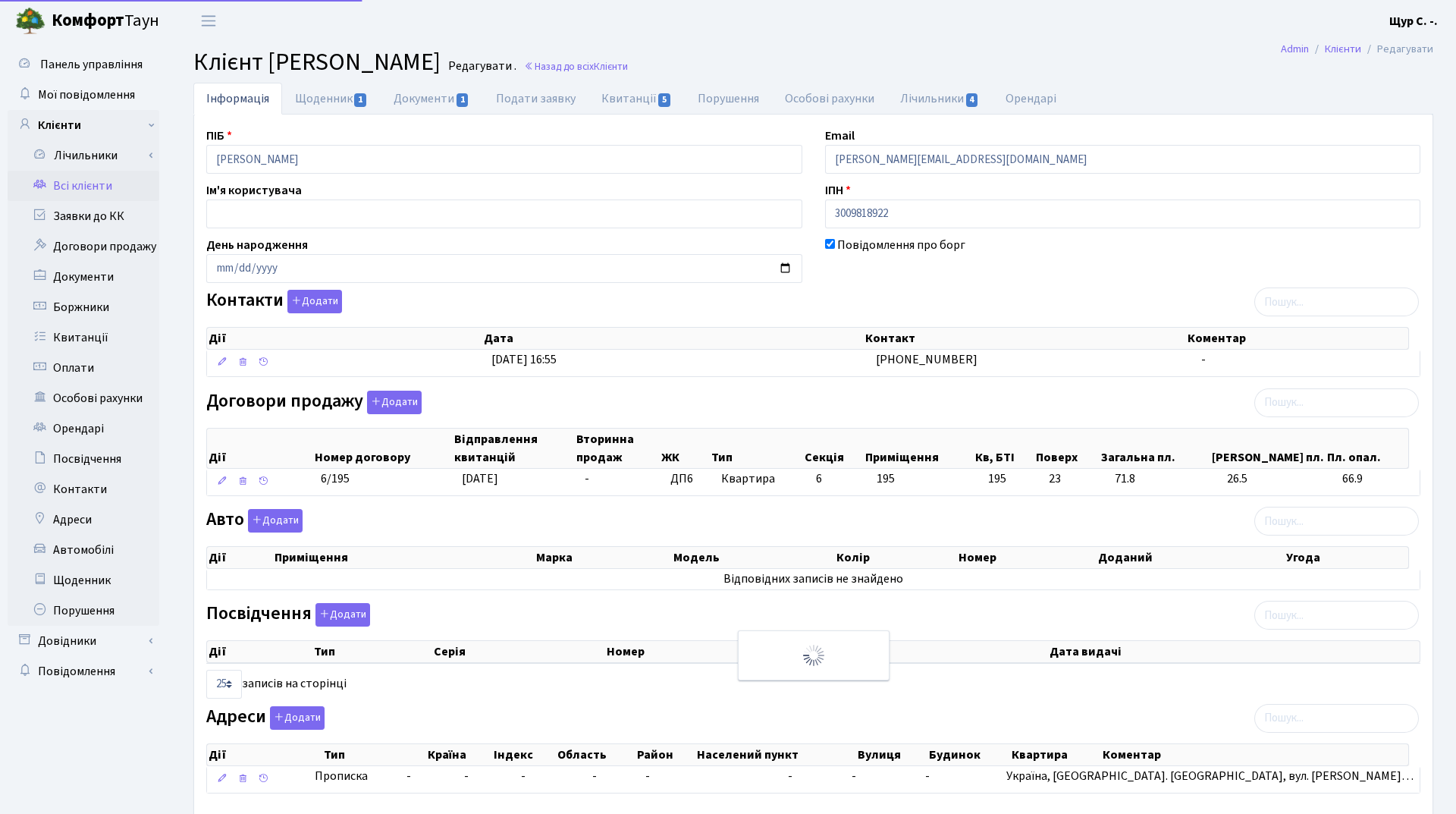
select select "25"
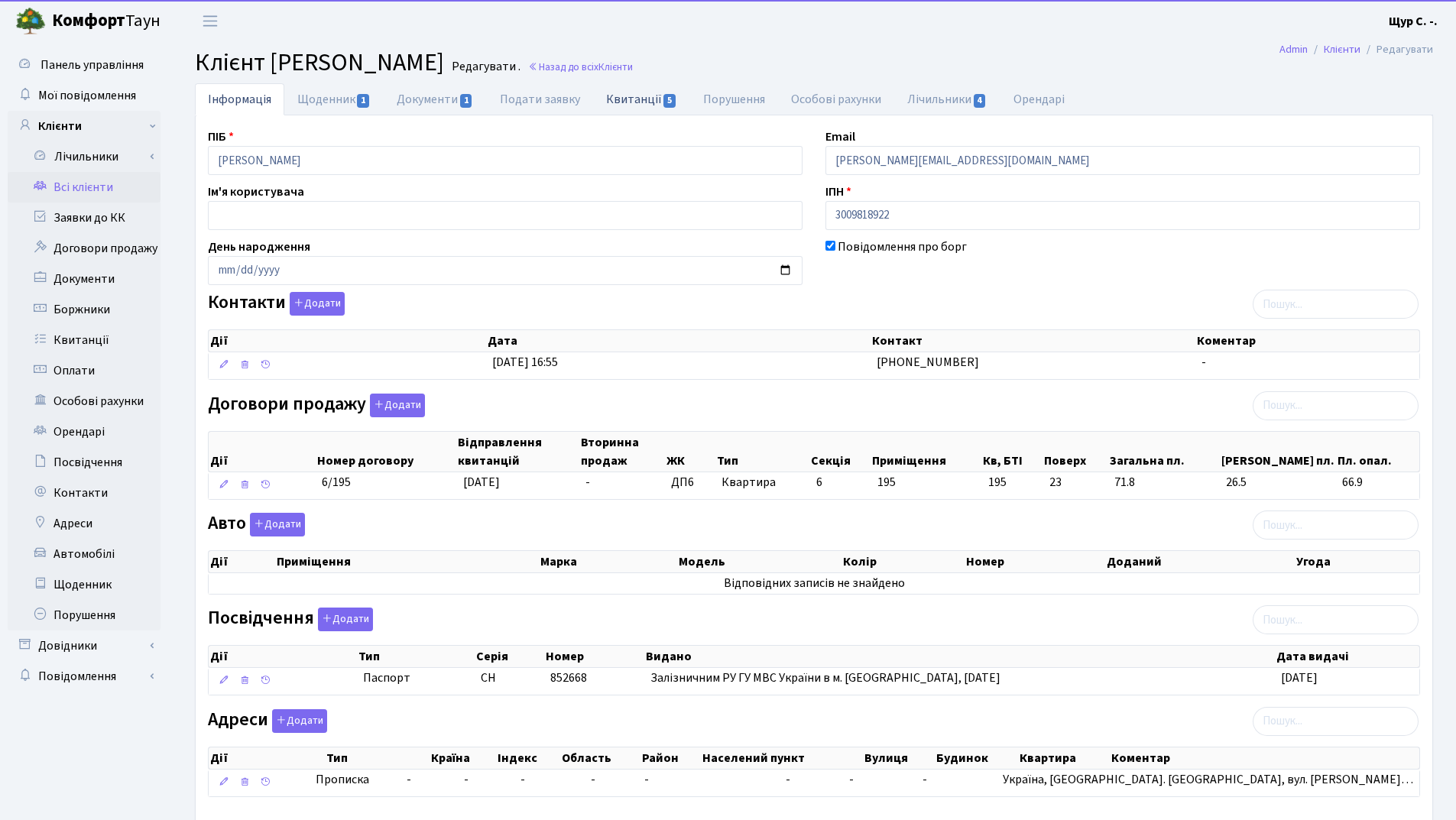
click at [621, 101] on link "Квитанції 5" at bounding box center [642, 99] width 97 height 32
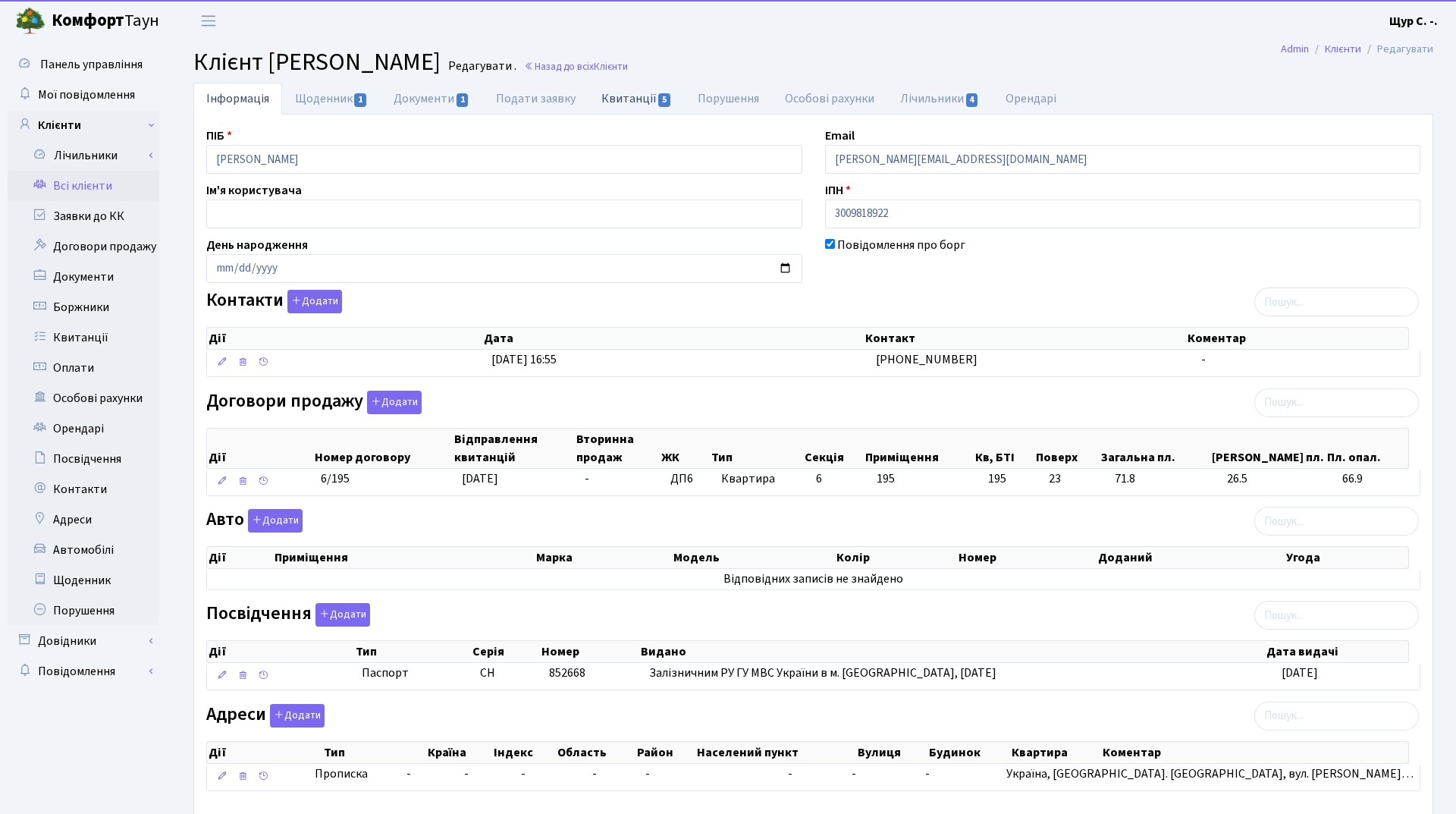
select select "25"
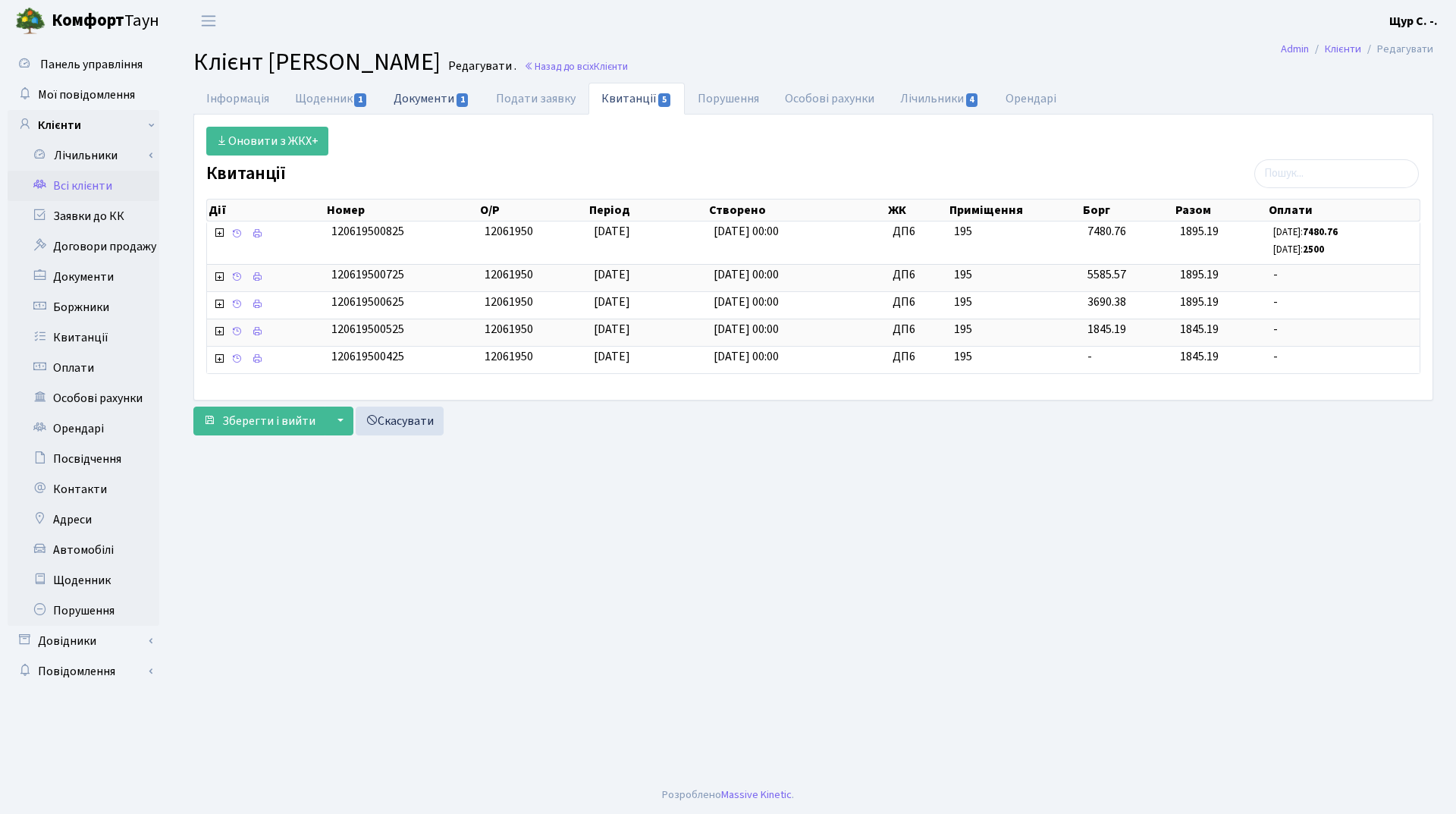
click at [420, 102] on link "Документи 1" at bounding box center [432, 98] width 102 height 32
select select "25"
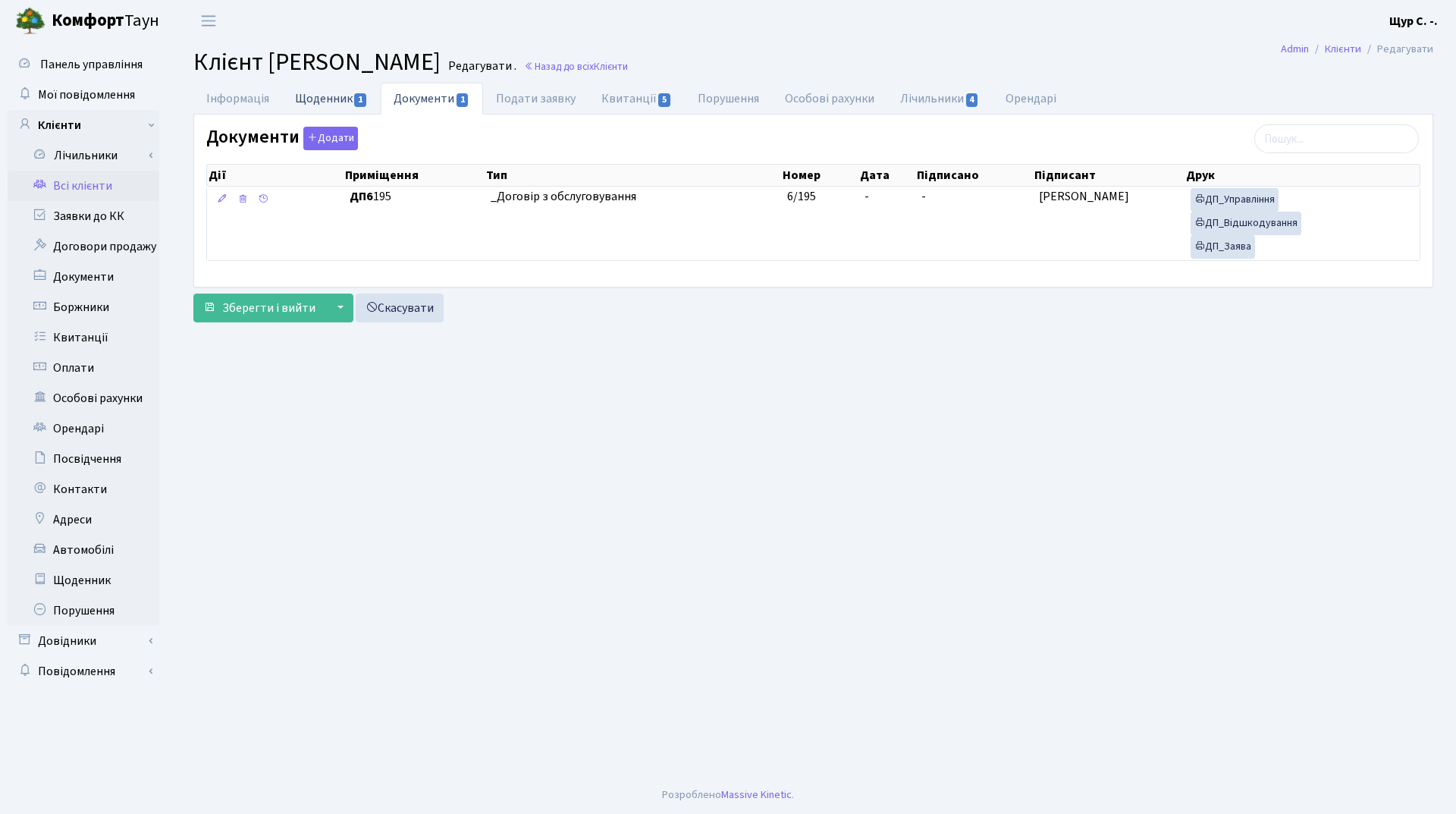
click at [323, 95] on link "Щоденник 1" at bounding box center [331, 98] width 98 height 32
select select "25"
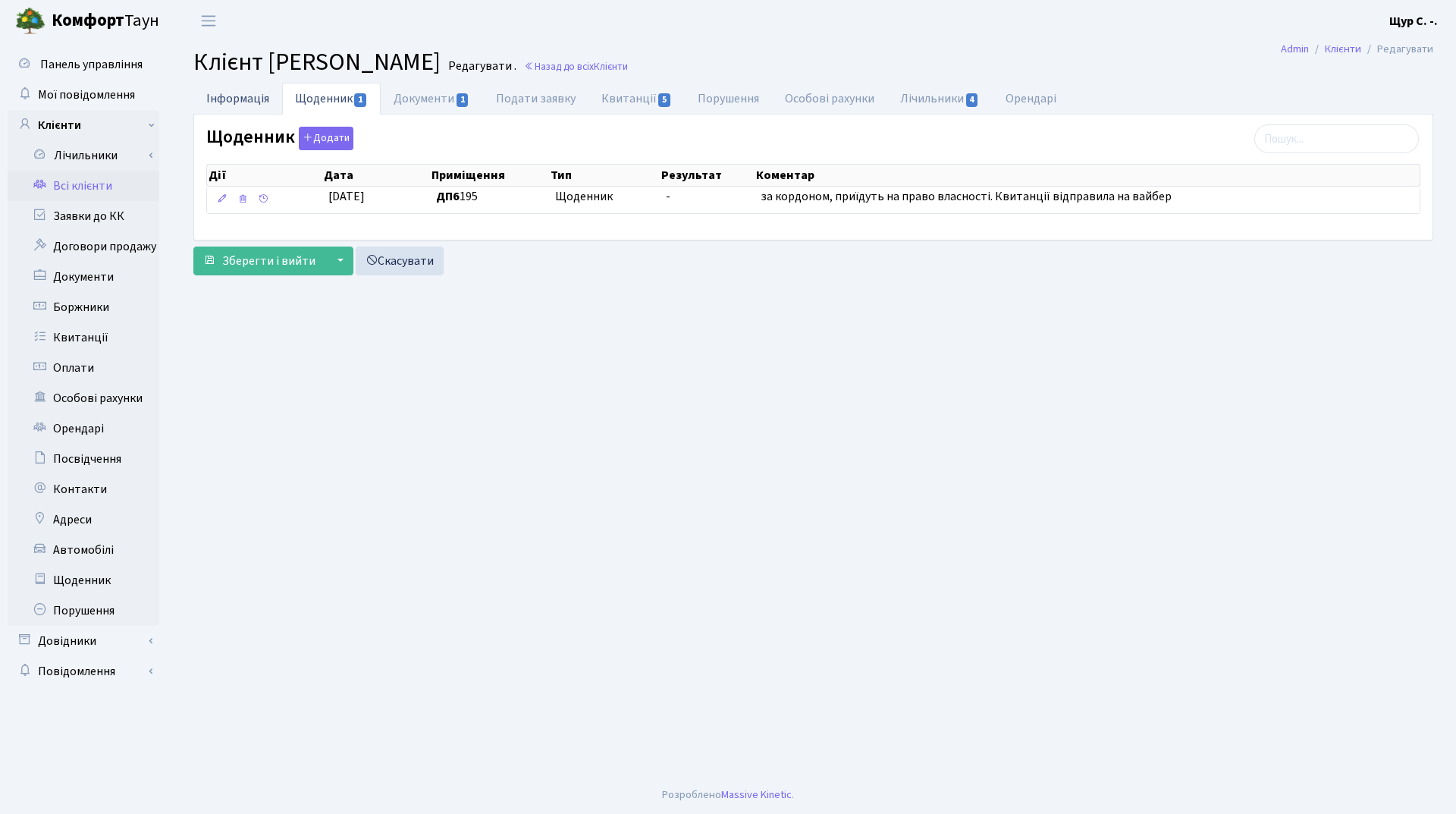
click at [245, 99] on link "Інформація" at bounding box center [238, 98] width 89 height 32
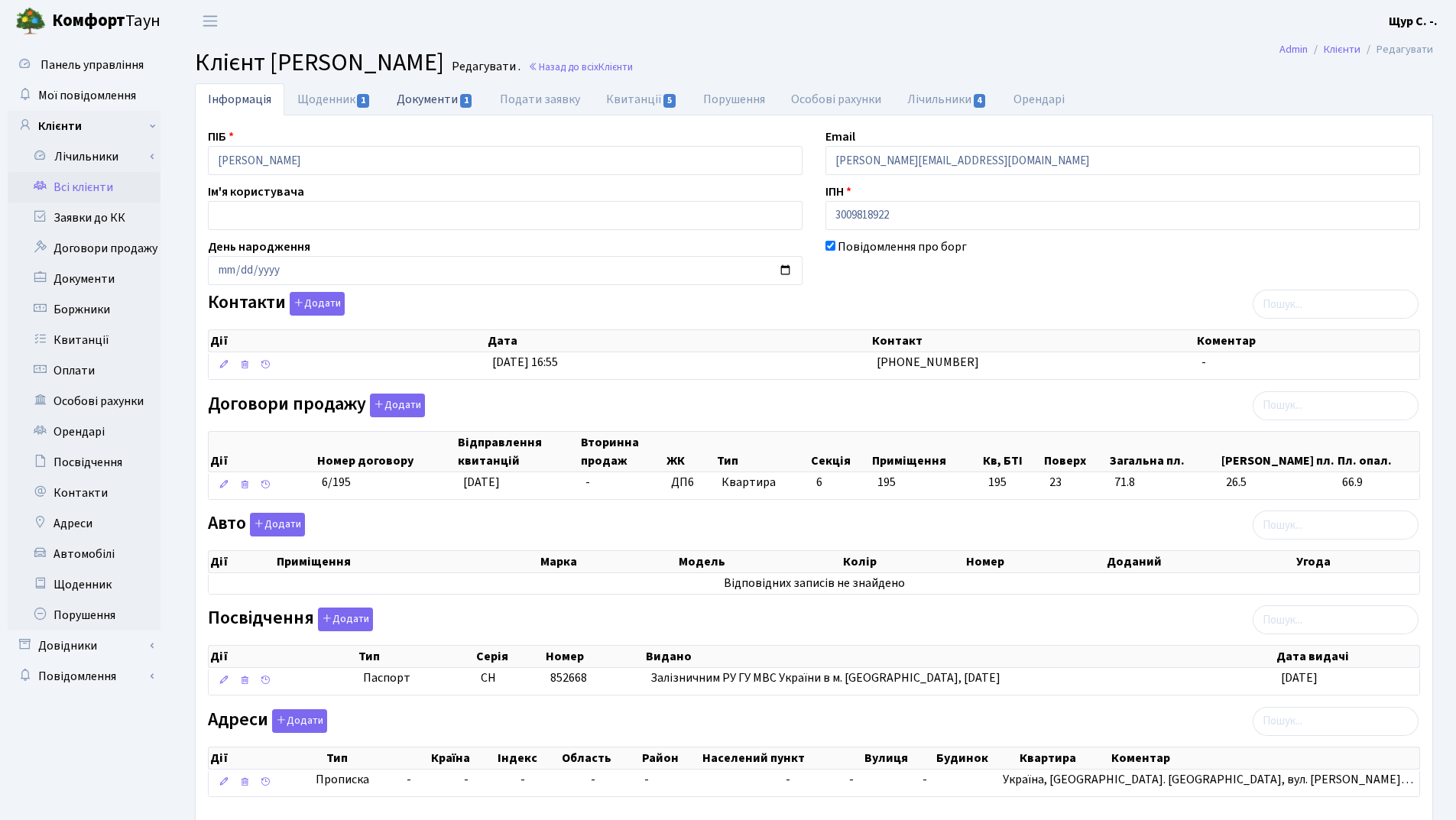
click at [424, 96] on link "Документи 1" at bounding box center [435, 99] width 103 height 32
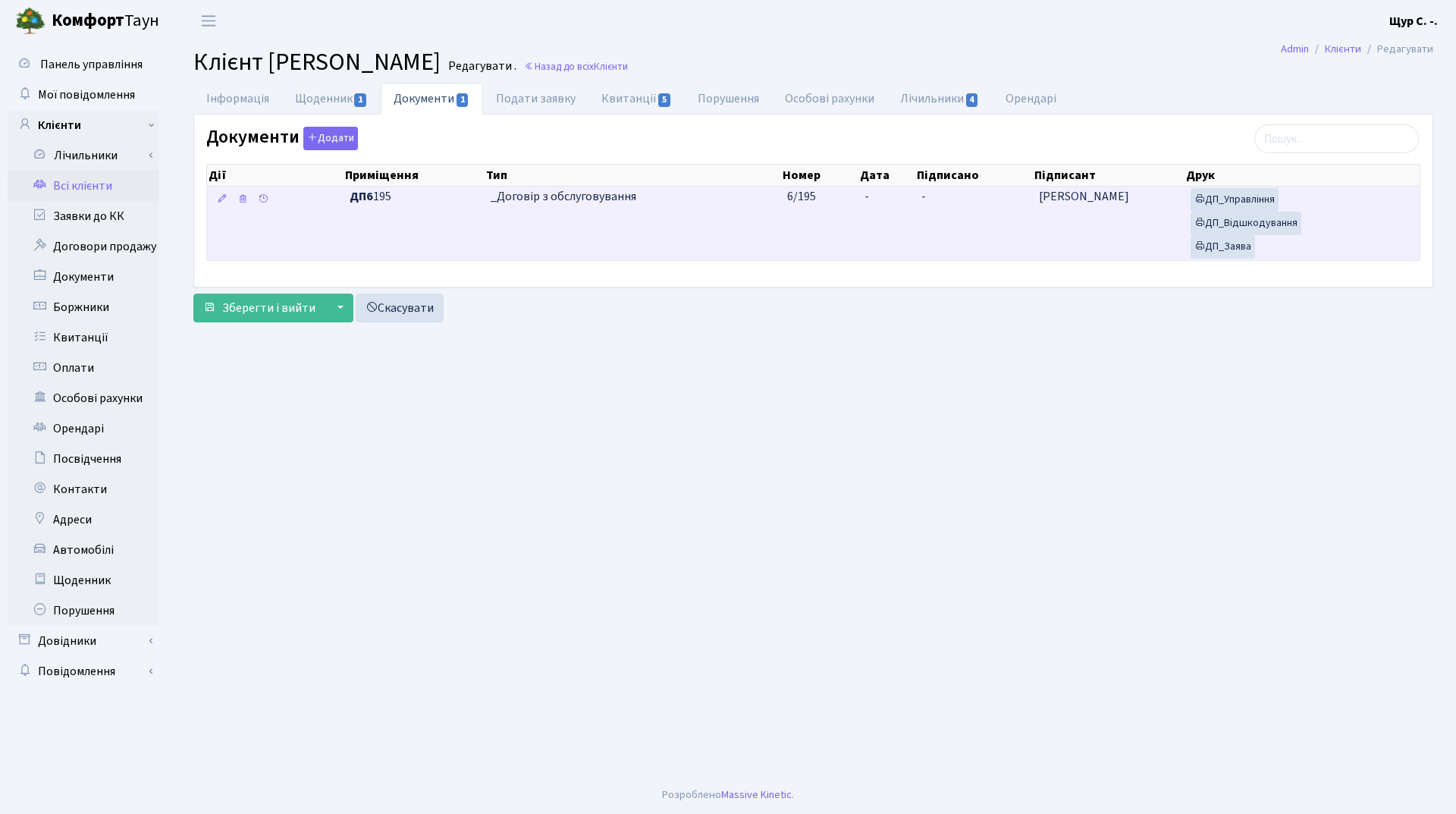
click at [708, 225] on td "_Договір з обслуговування" at bounding box center [633, 223] width 297 height 73
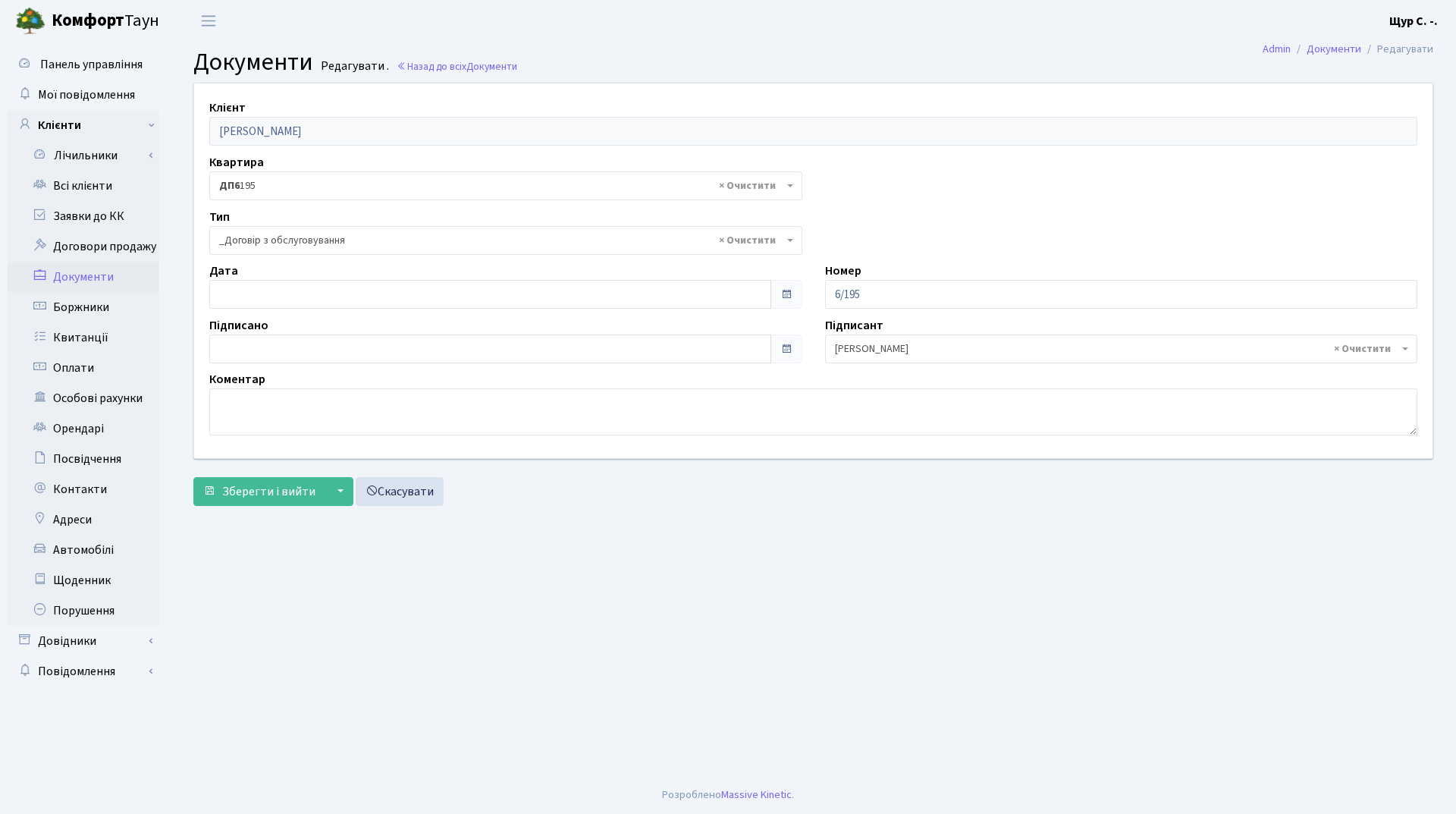
select select "289"
type input "[DATE]"
click at [347, 292] on input "[DATE]" at bounding box center [491, 294] width 562 height 29
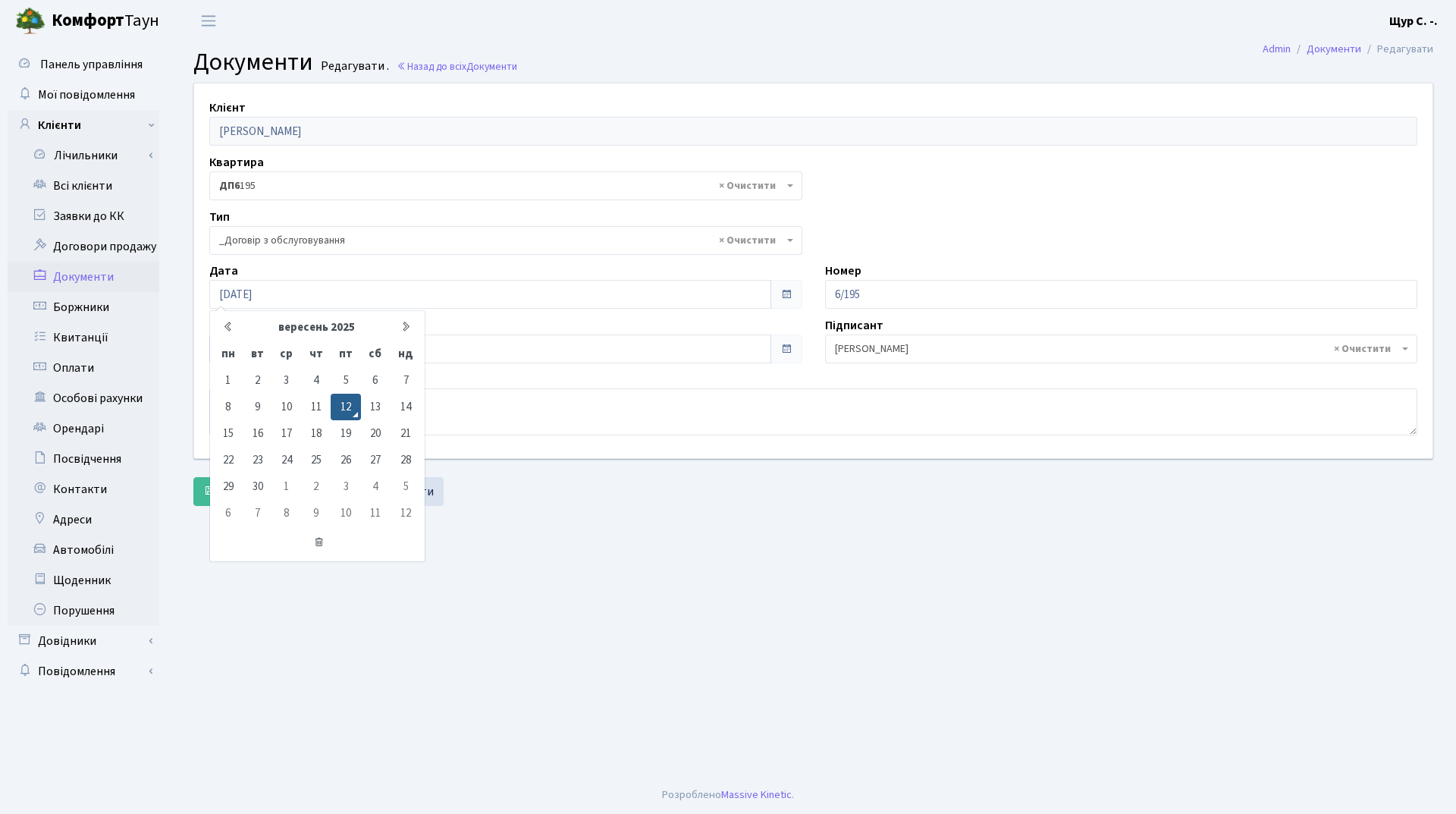
click at [613, 554] on main "Admin Документи Редагувати Документи Редагувати . Назад до всіх Документи Клієн…" at bounding box center [813, 408] width 1285 height 734
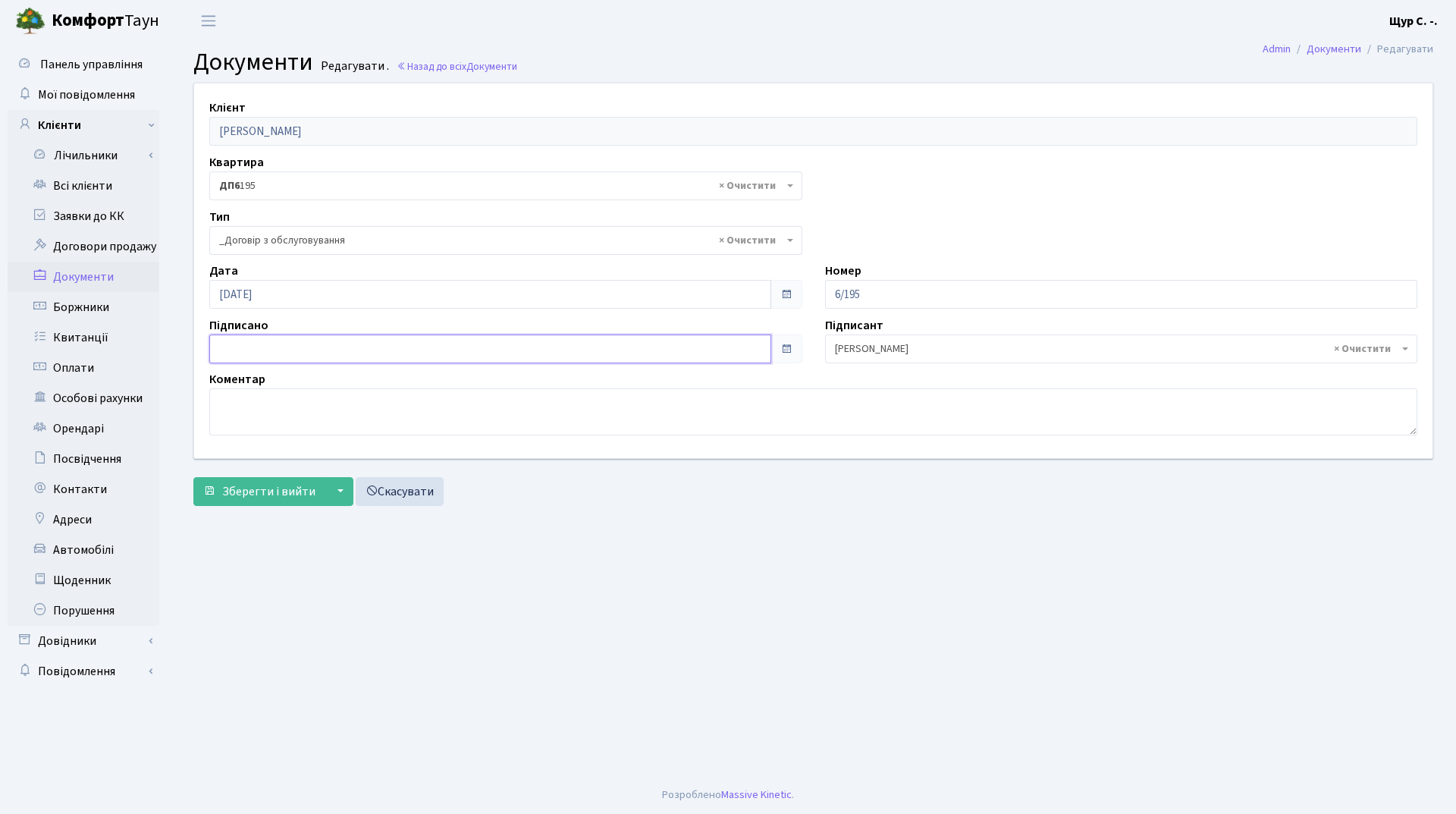
type input "12.09.2025"
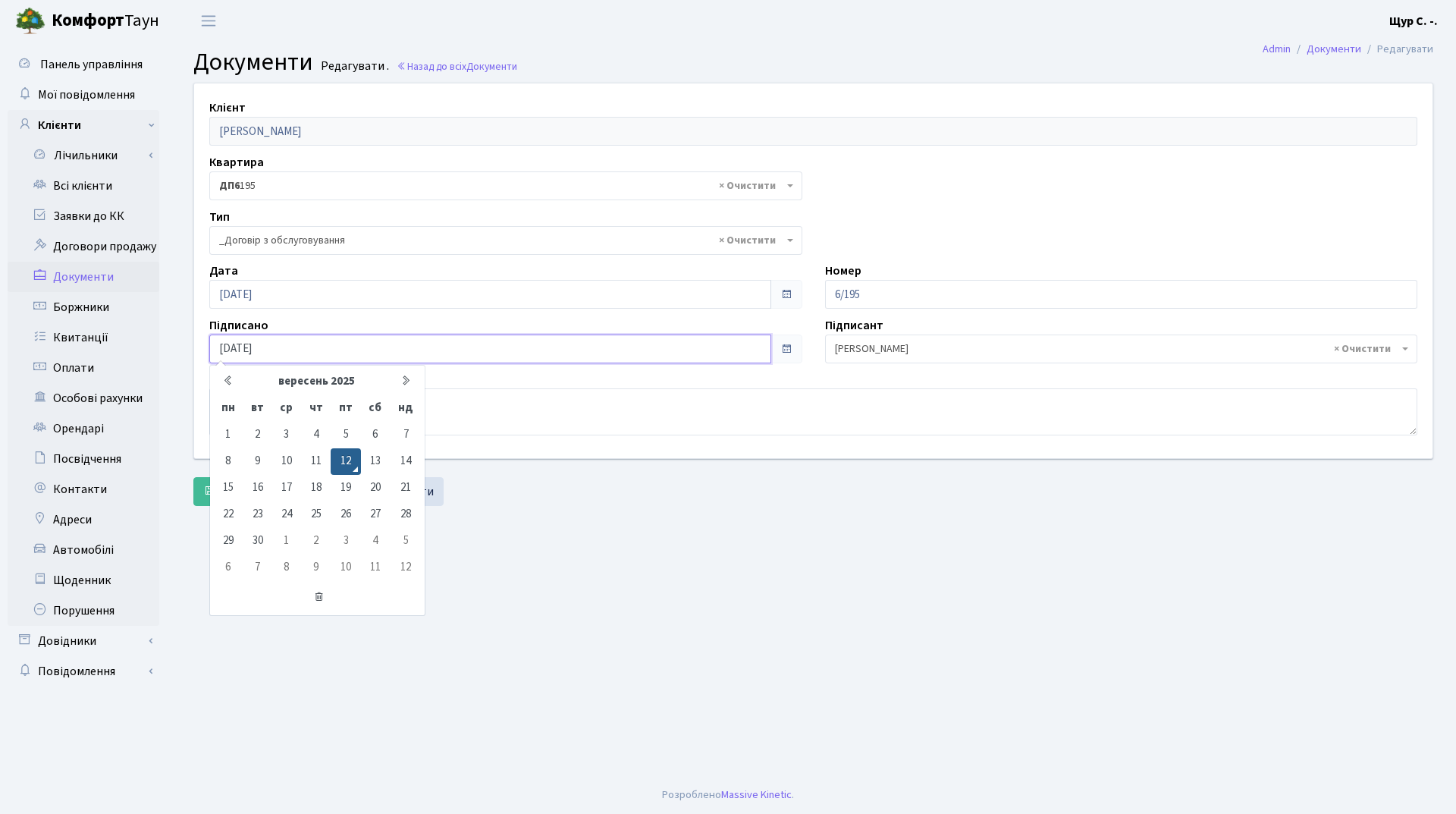
click at [431, 351] on input "12.09.2025" at bounding box center [491, 348] width 562 height 29
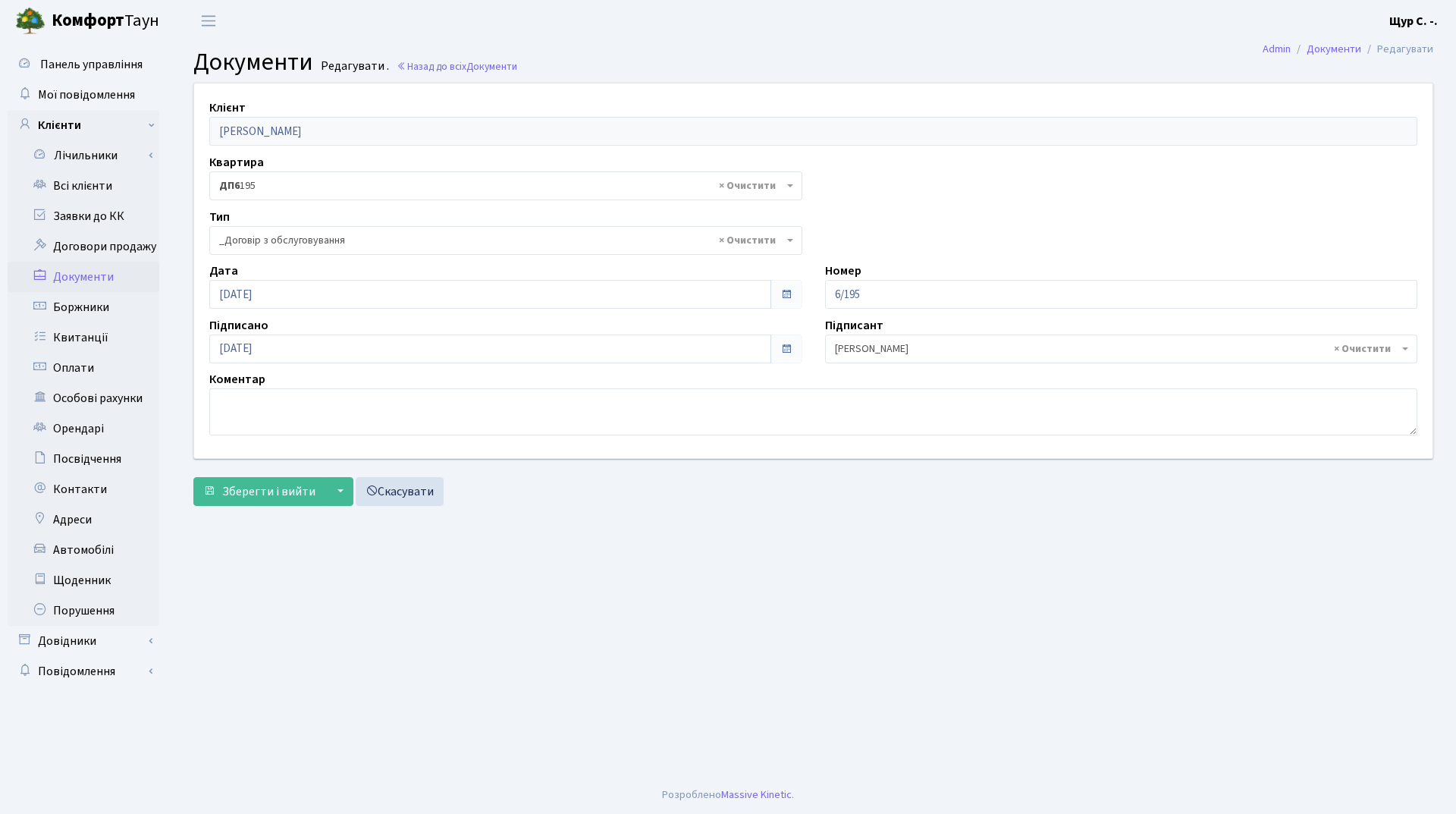
click at [524, 537] on main "Admin Документи Редагувати Документи Редагувати . Назад до всіх Документи Клієн…" at bounding box center [813, 408] width 1285 height 734
click at [278, 500] on button "Зберегти і вийти" at bounding box center [259, 491] width 132 height 29
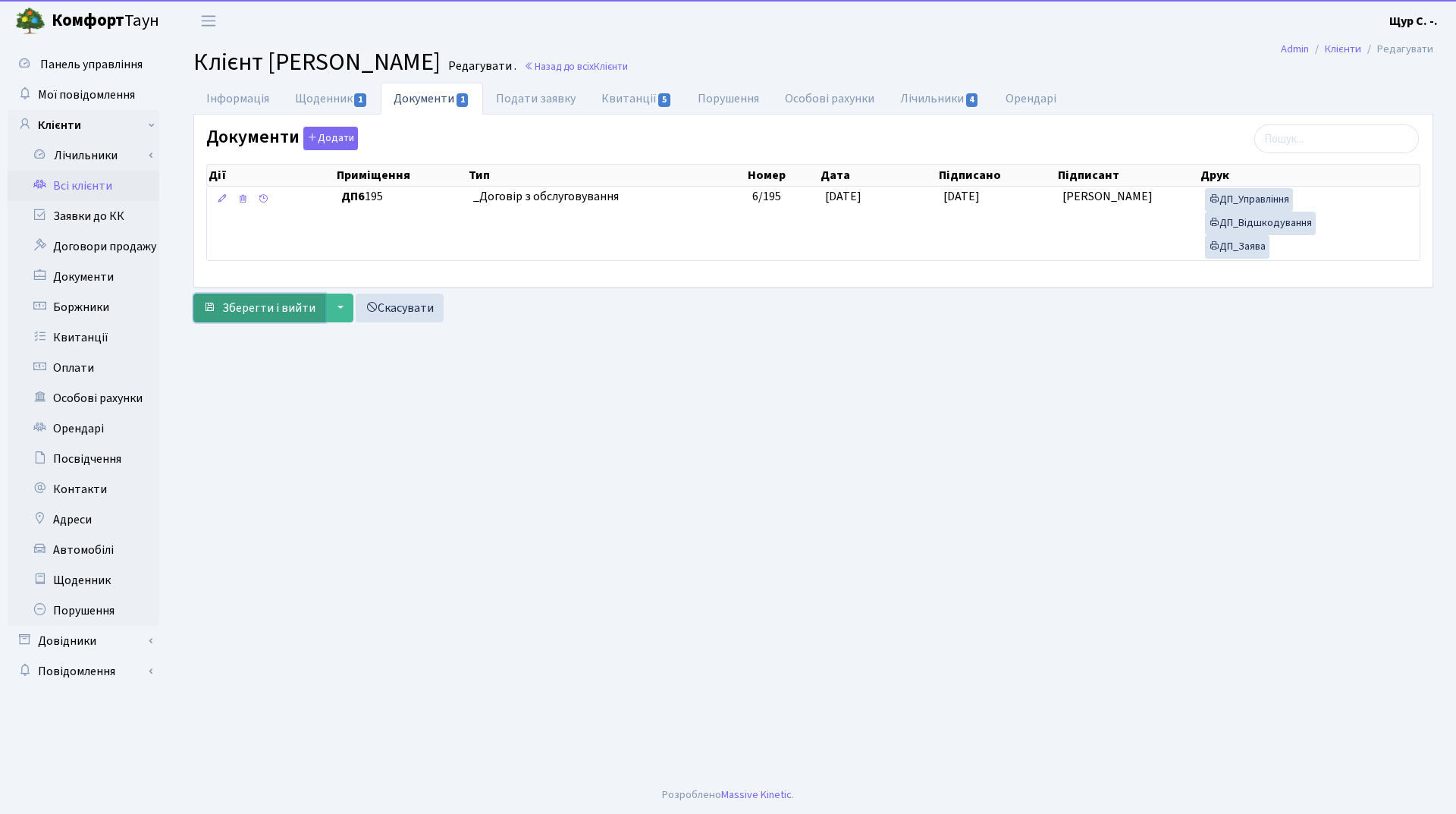
click at [255, 309] on span "Зберегти і вийти" at bounding box center [268, 308] width 94 height 17
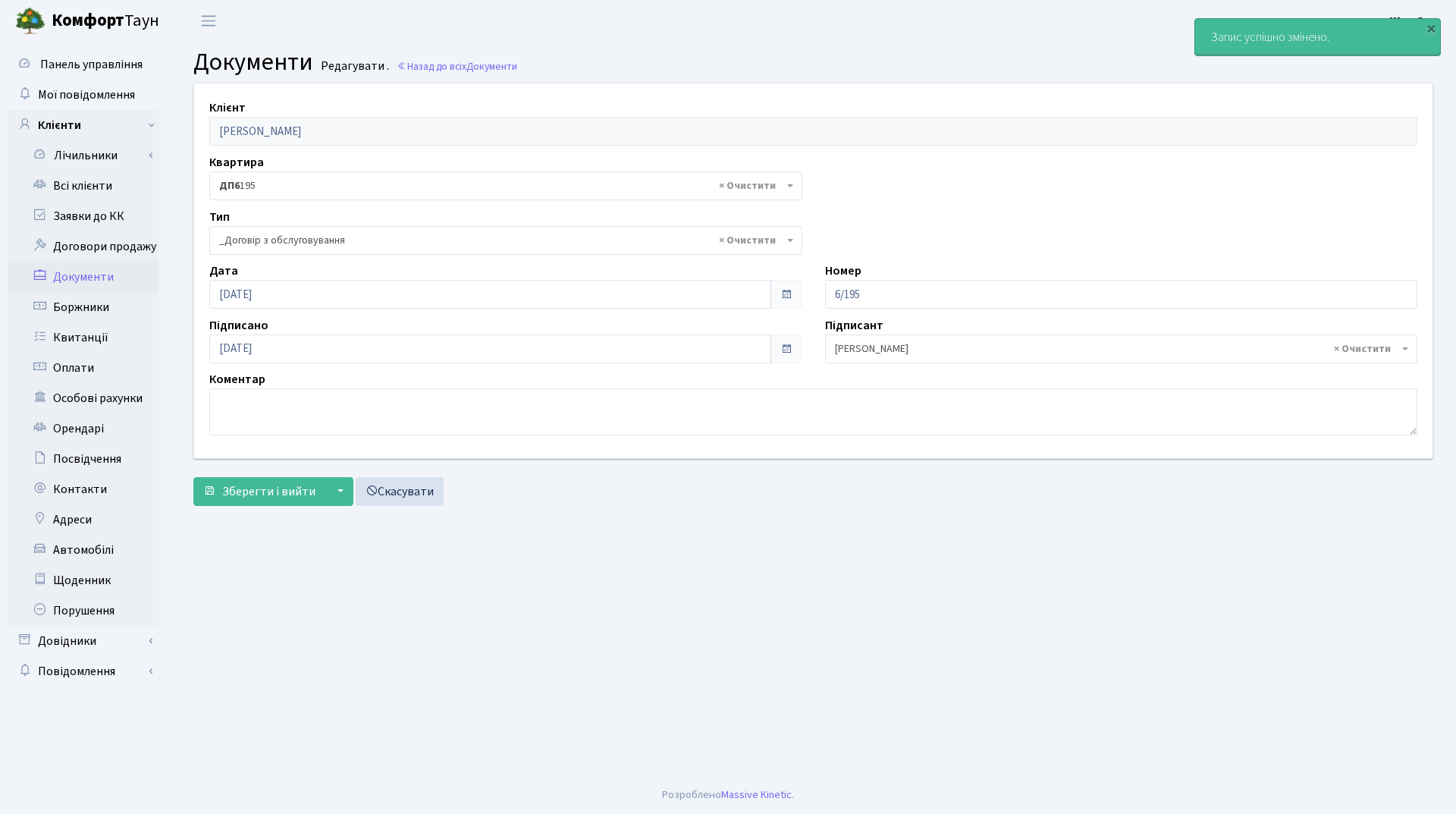
select select "289"
click at [116, 196] on link "Всі клієнти" at bounding box center [83, 186] width 151 height 31
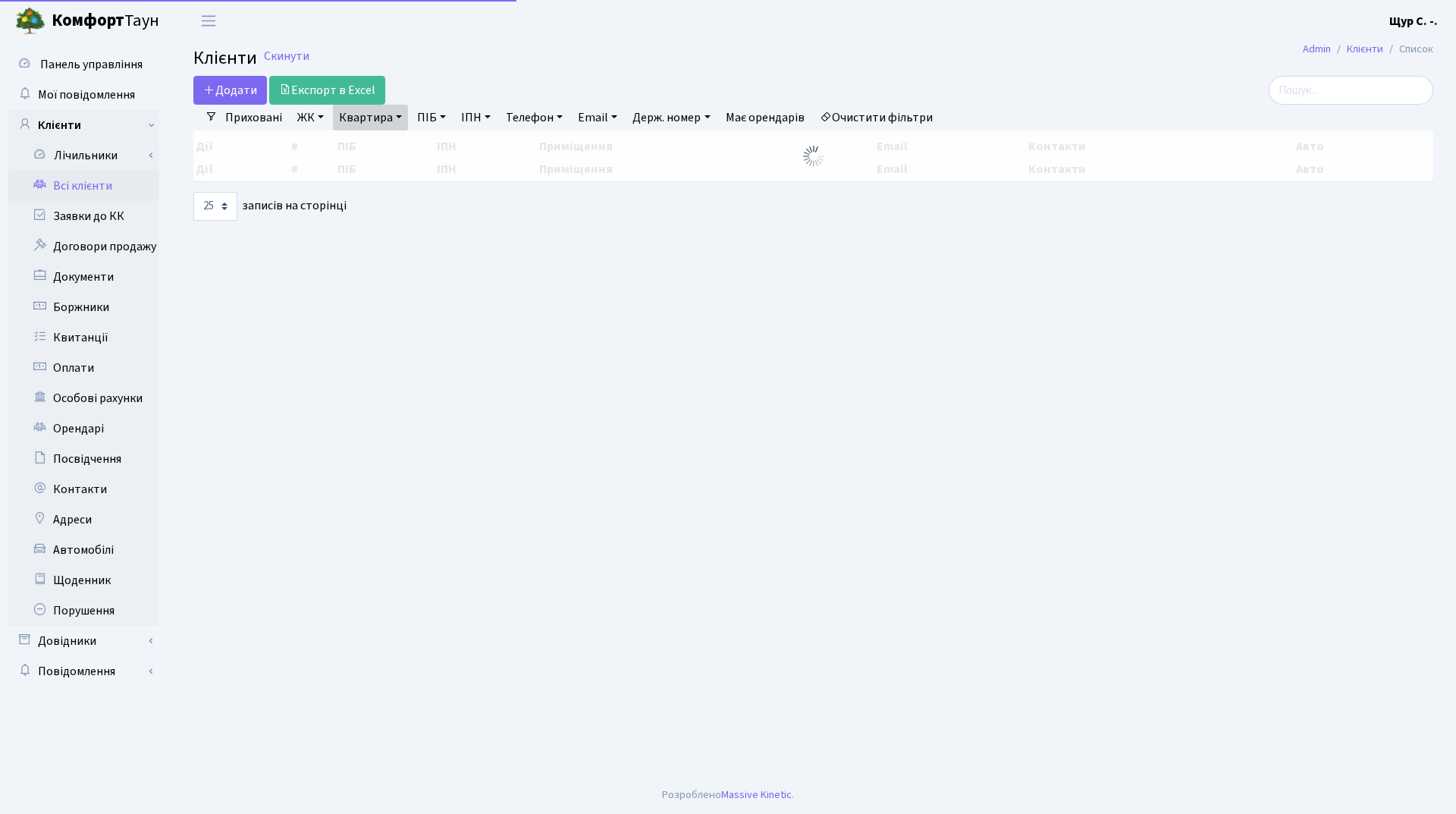
select select "25"
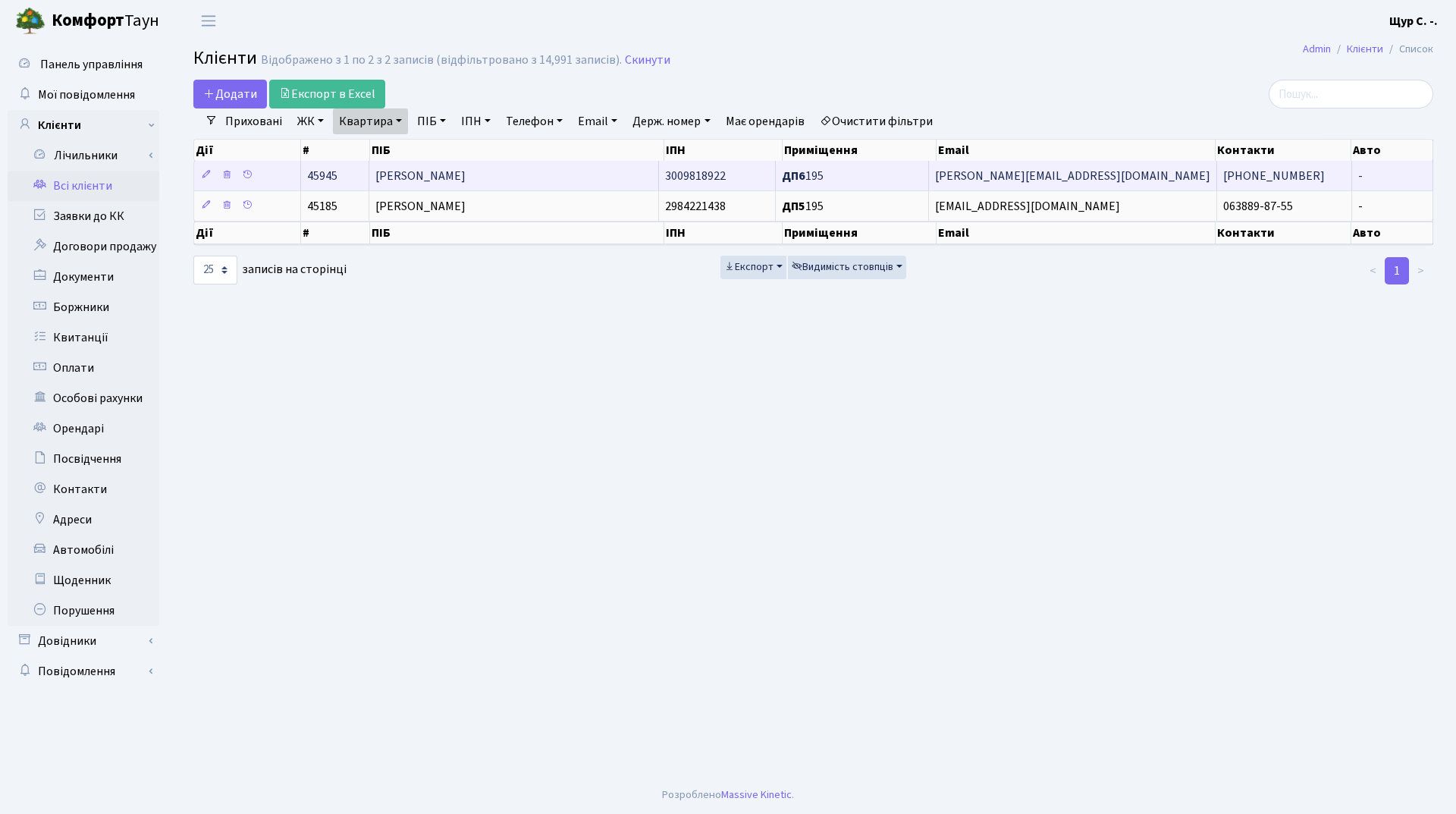
click at [466, 173] on span "[PERSON_NAME]" at bounding box center [420, 176] width 90 height 17
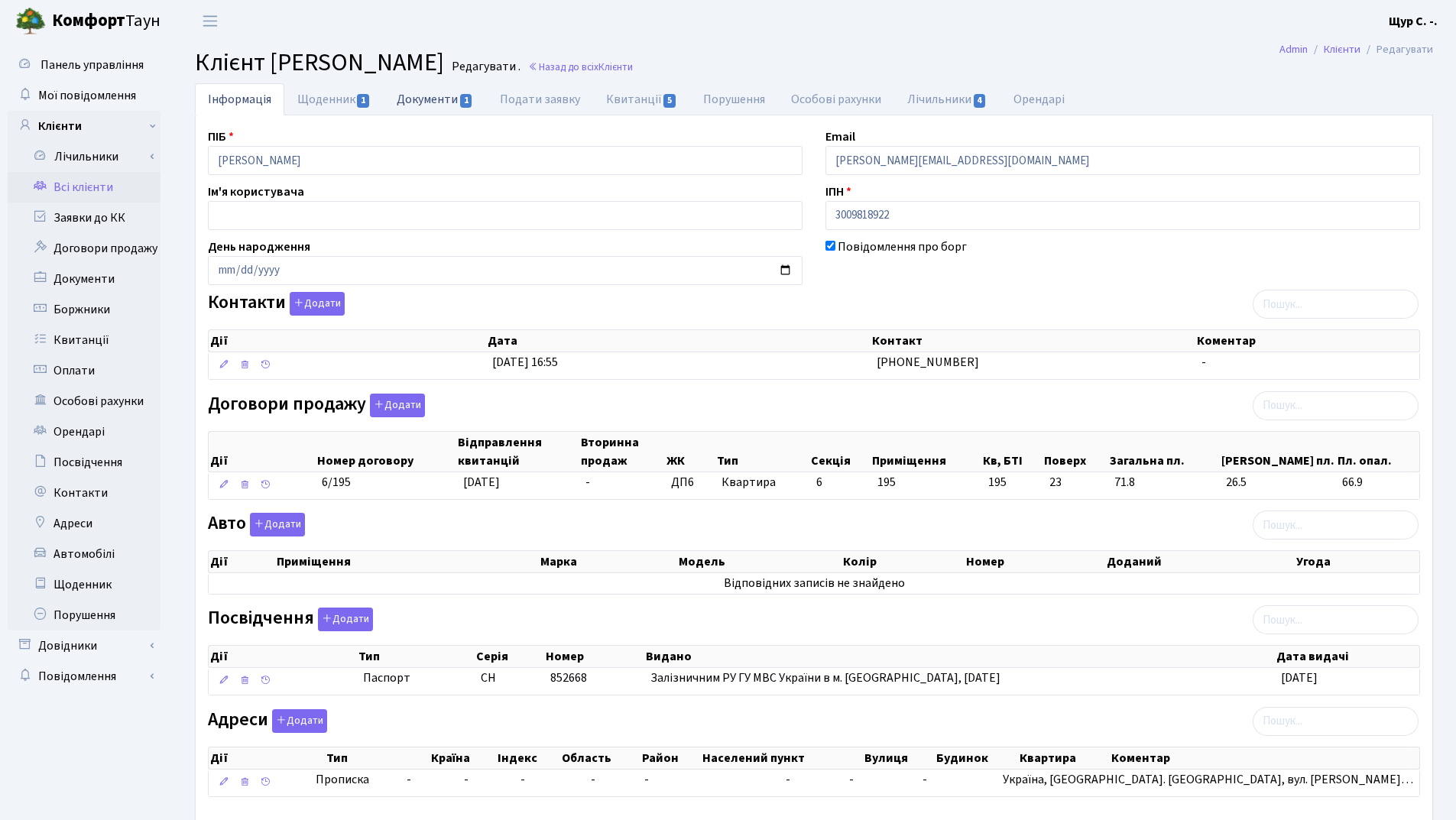
click at [423, 102] on link "Документи 1" at bounding box center [435, 99] width 103 height 32
select select "25"
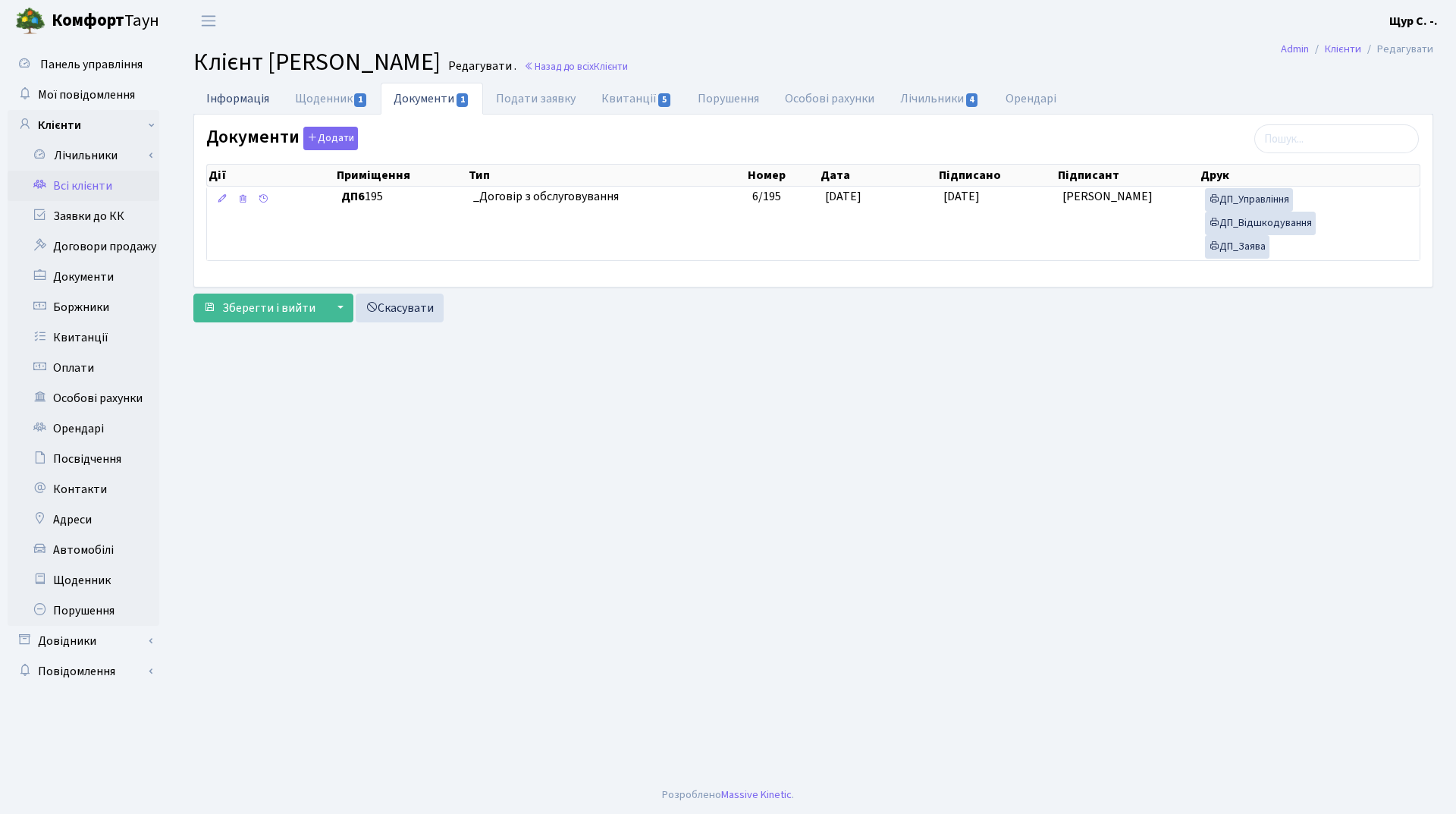
click at [246, 97] on link "Інформація" at bounding box center [238, 98] width 89 height 32
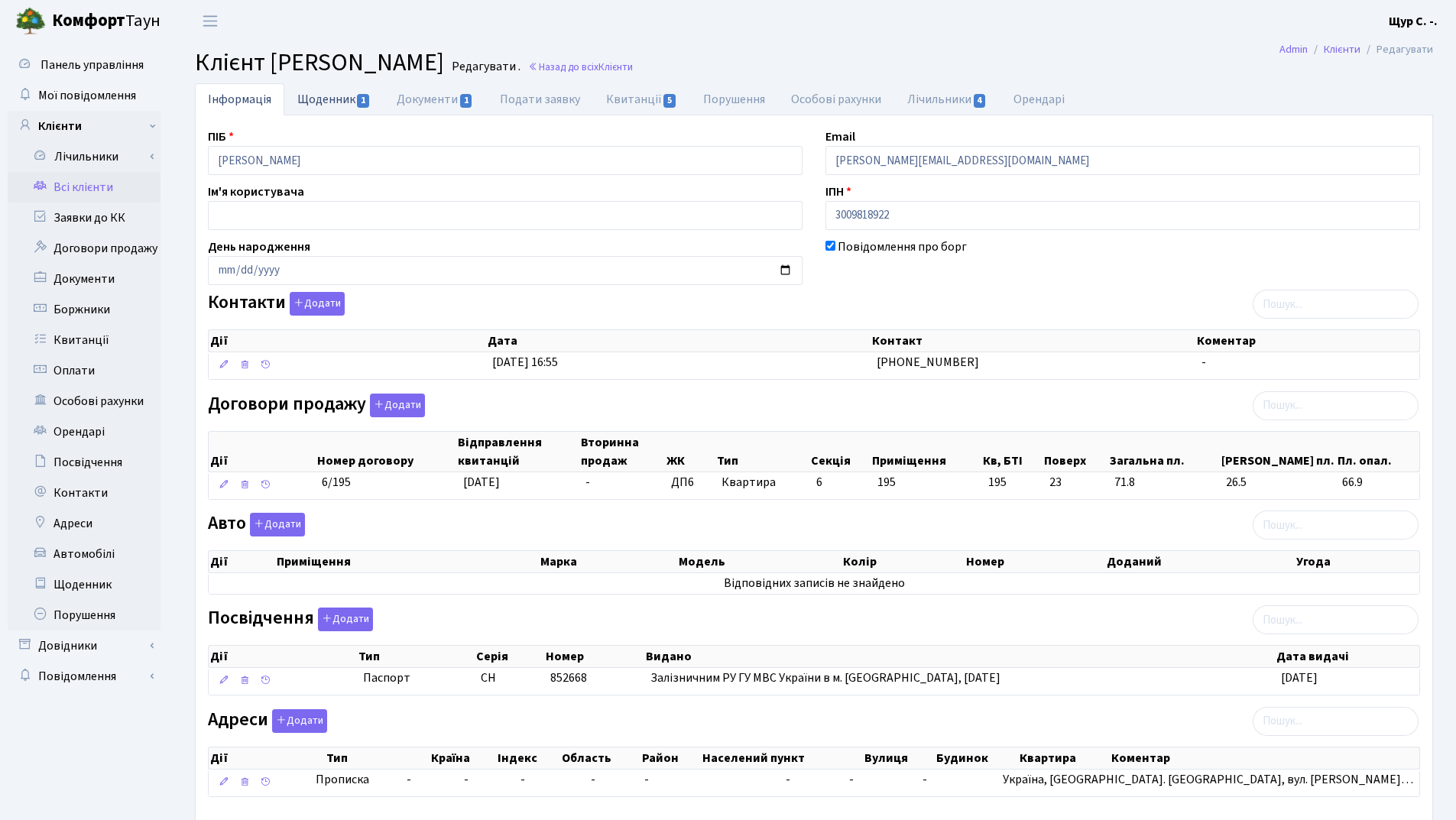
click at [328, 108] on link "Щоденник 1" at bounding box center [334, 99] width 99 height 32
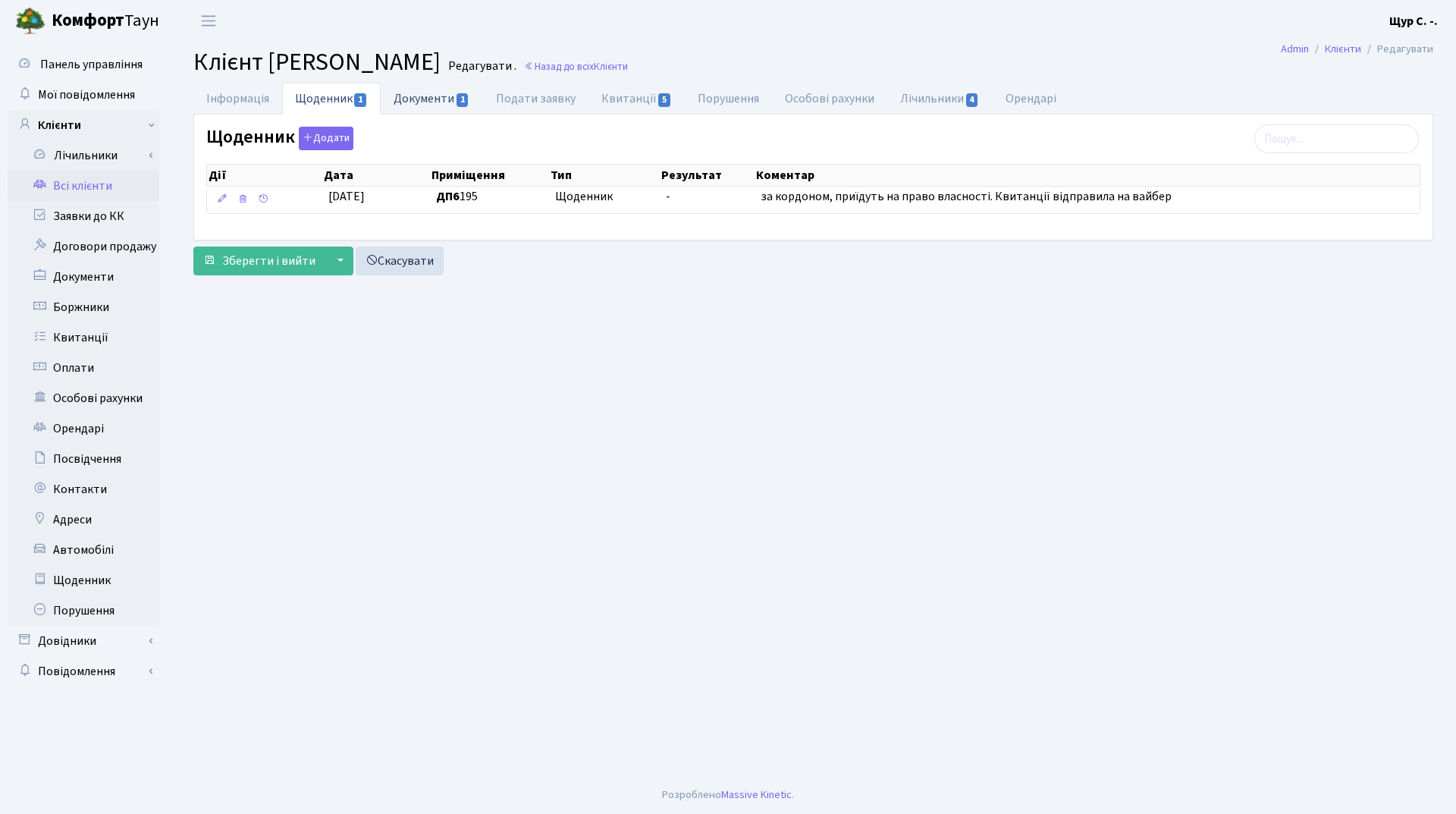
click at [431, 99] on link "Документи 1" at bounding box center [432, 98] width 102 height 32
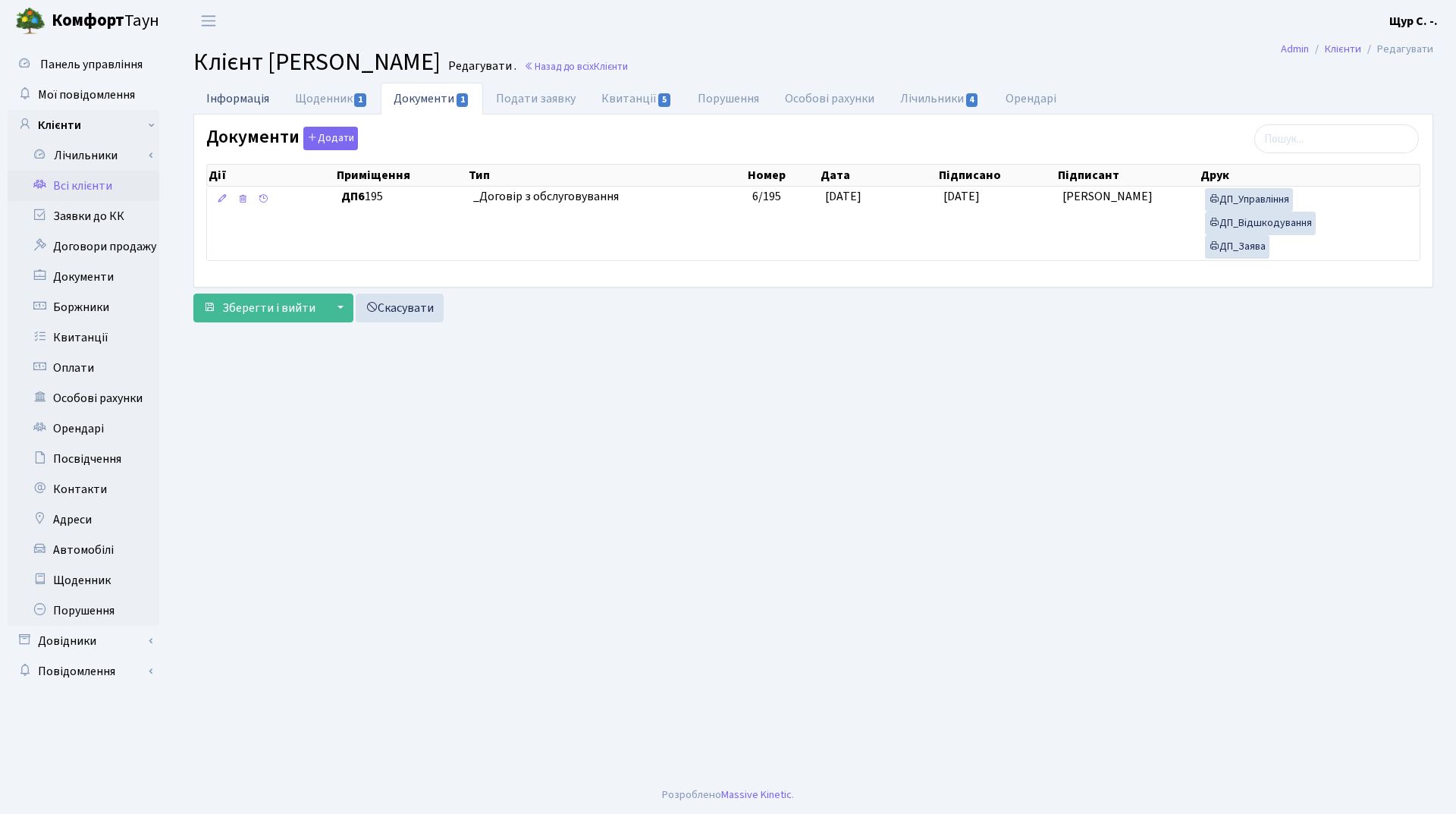
click at [238, 89] on link "Інформація" at bounding box center [238, 98] width 89 height 32
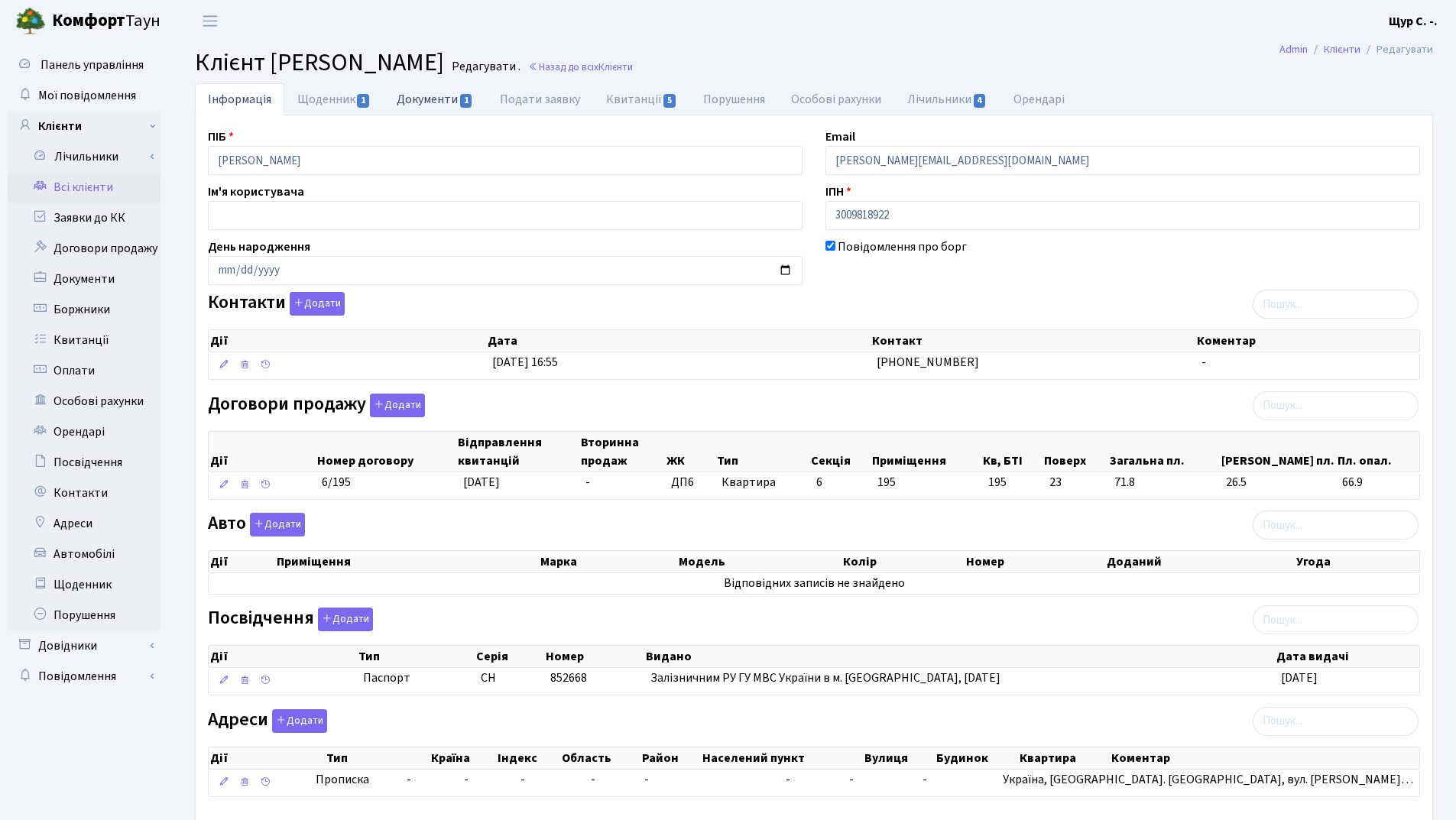
click at [442, 102] on link "Документи 1" at bounding box center [435, 99] width 103 height 32
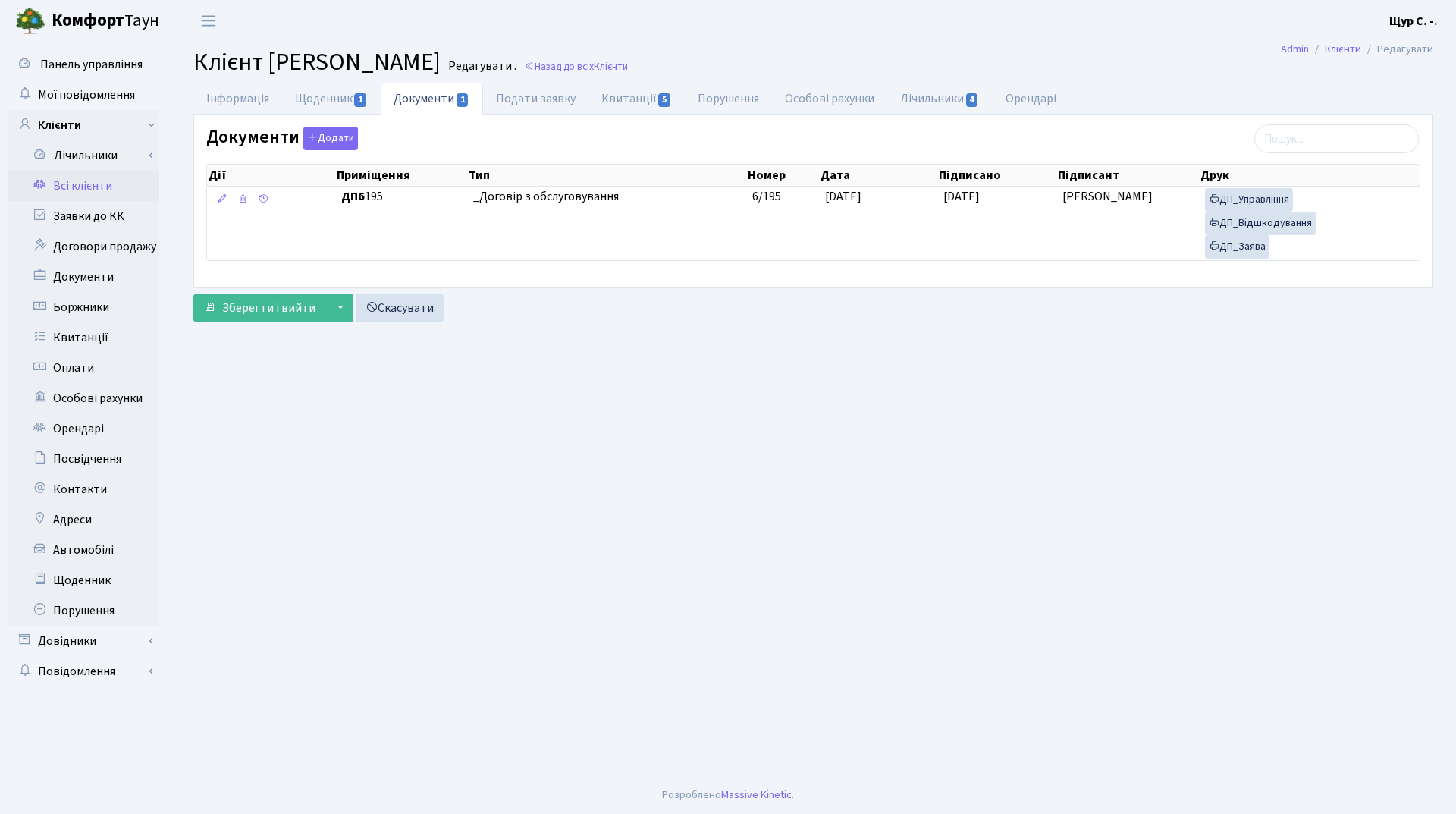
click at [87, 187] on link "Всі клієнти" at bounding box center [83, 186] width 151 height 31
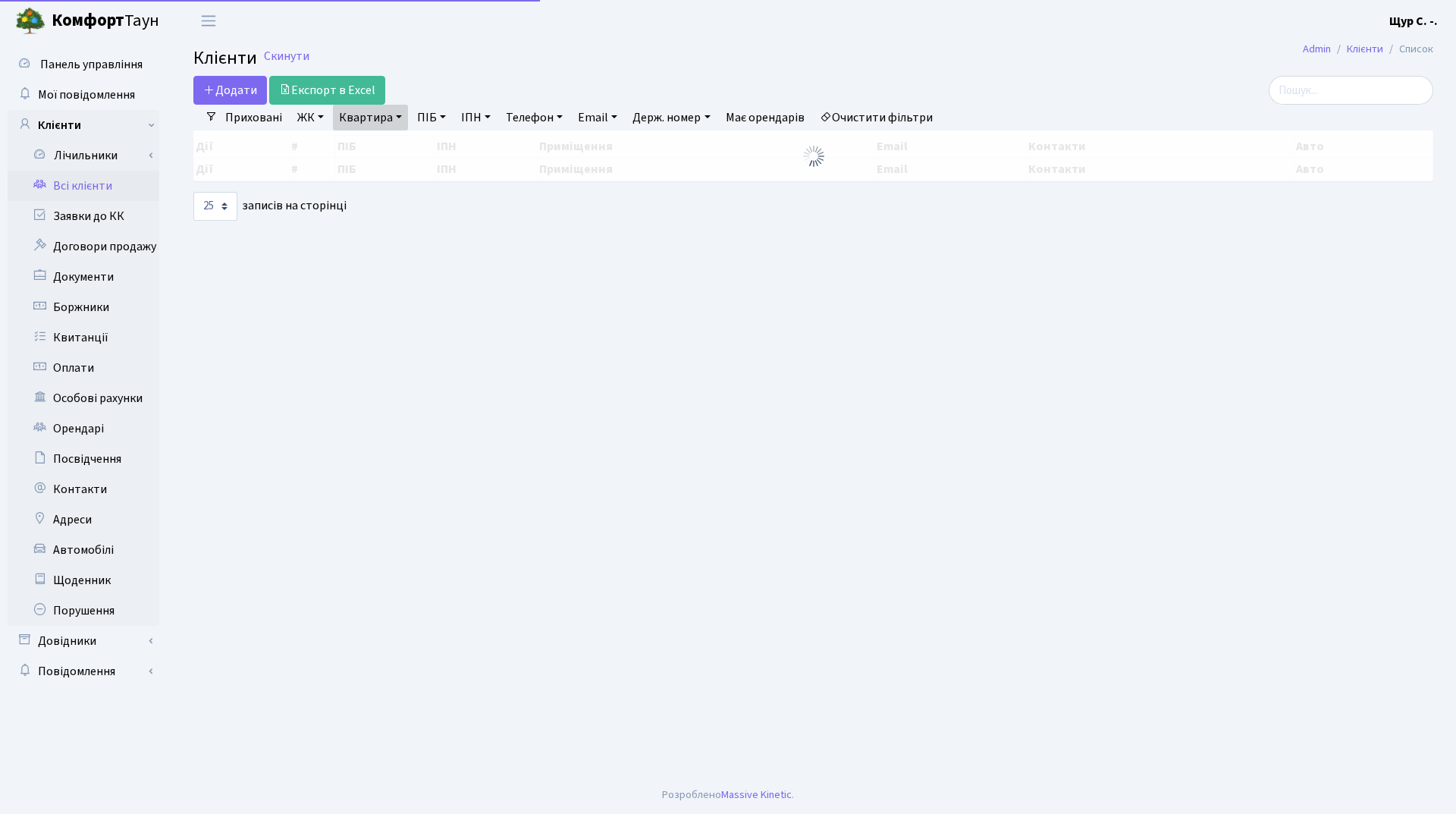
select select "25"
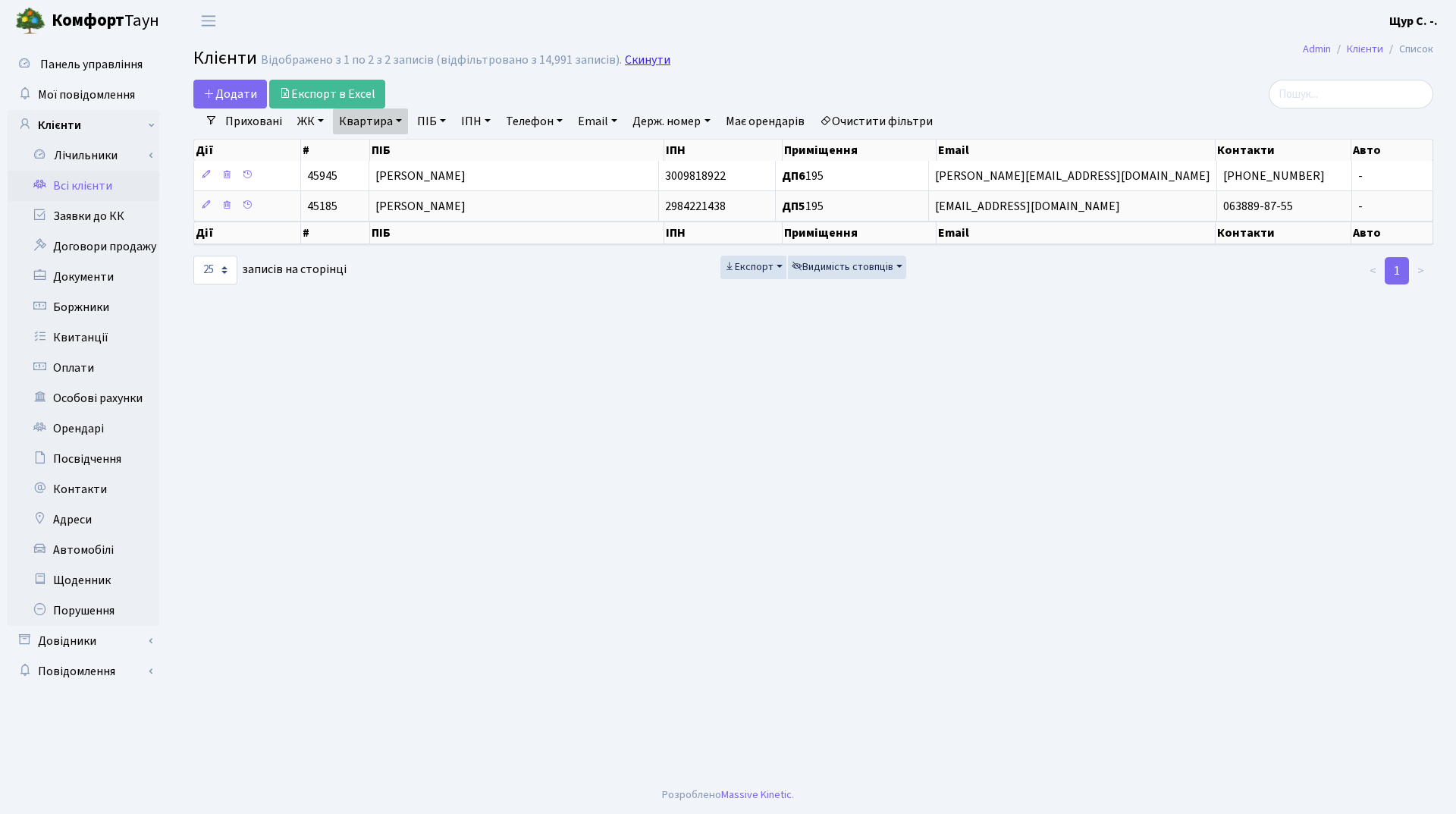
click at [651, 58] on link "Скинути" at bounding box center [647, 60] width 45 height 15
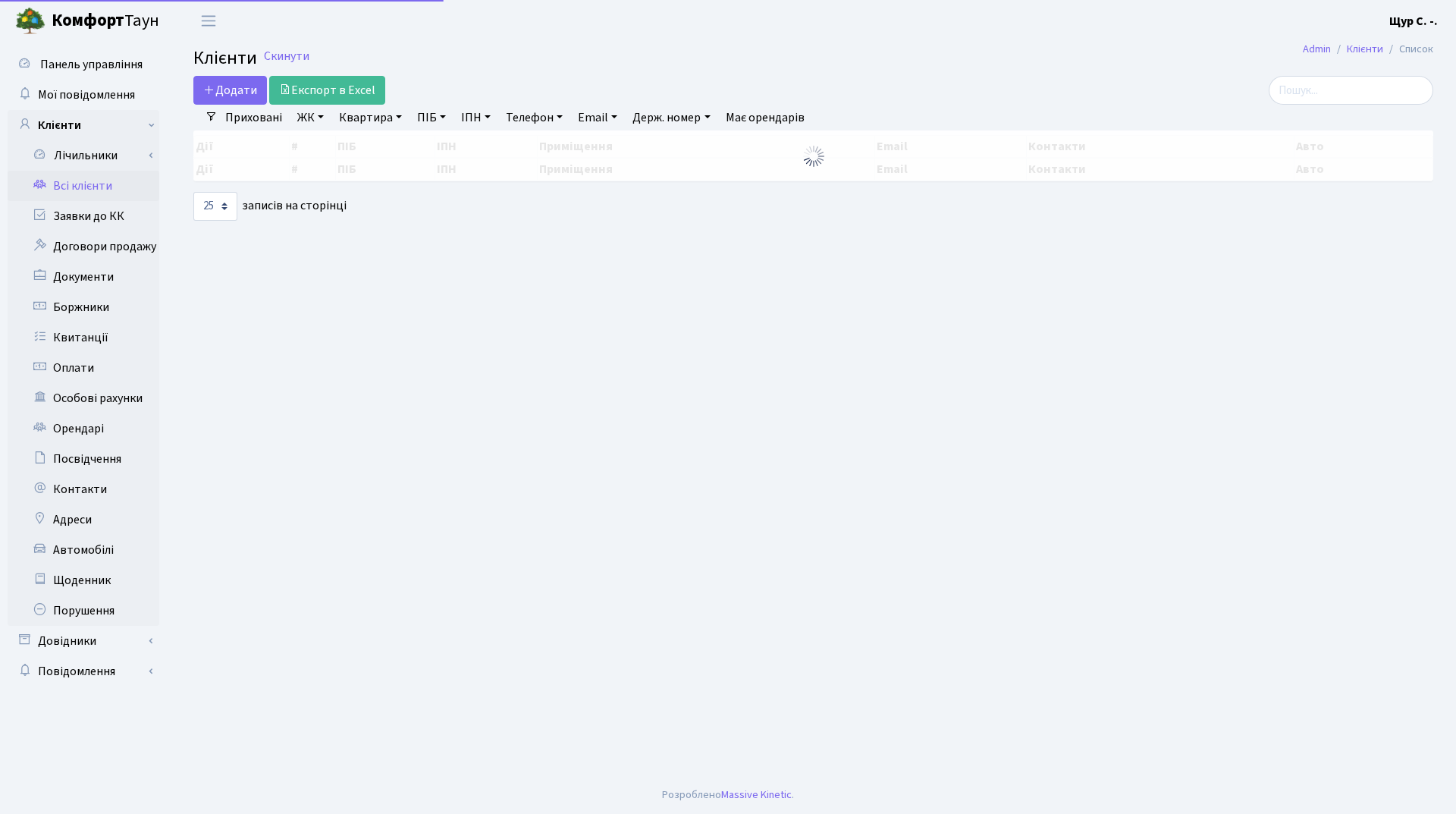
select select "25"
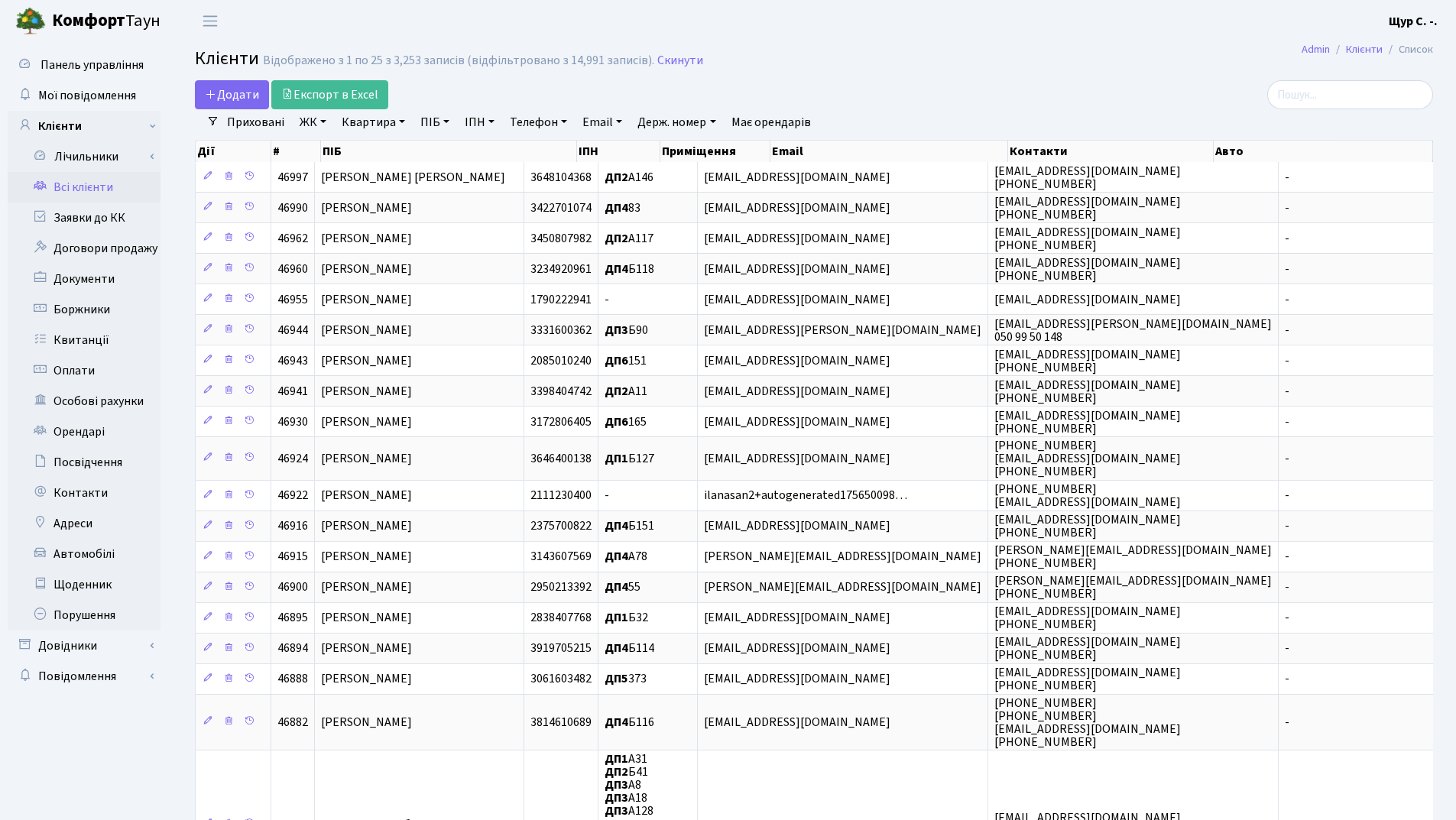
click at [360, 125] on link "Квартира" at bounding box center [373, 122] width 76 height 26
type input "195"
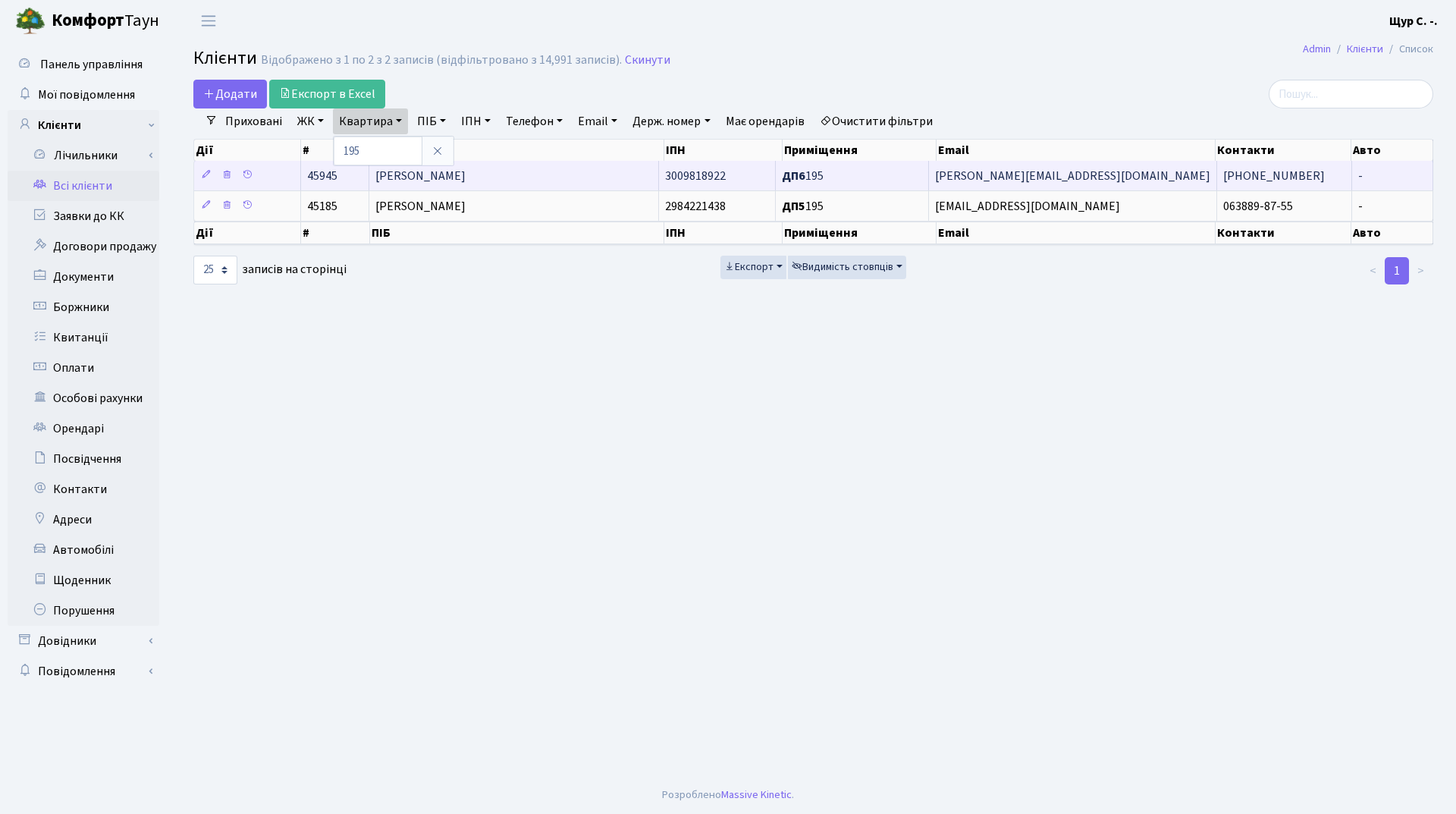
click at [592, 169] on td "[PERSON_NAME]" at bounding box center [514, 175] width 290 height 30
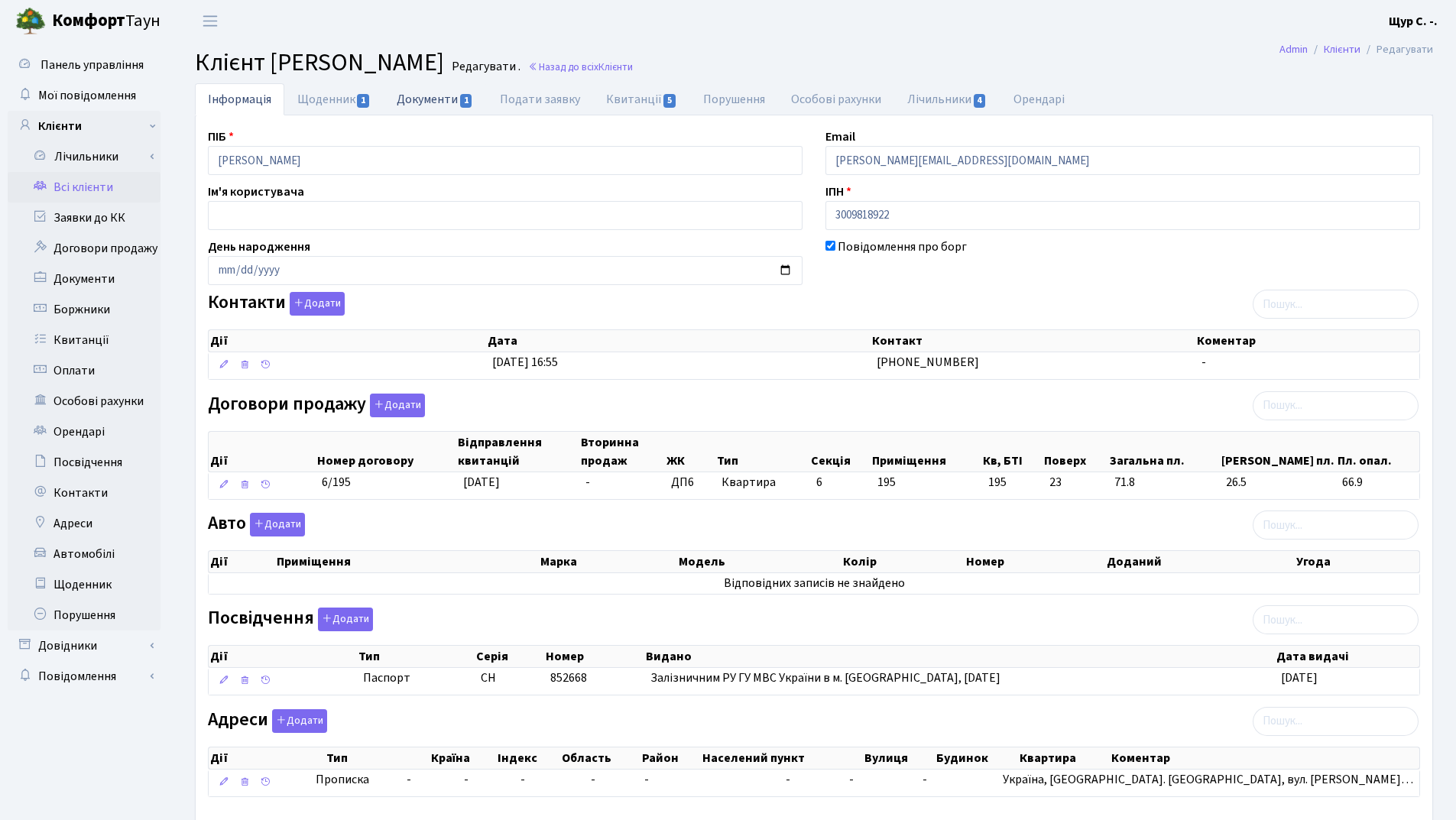
click at [423, 101] on link "Документи 1" at bounding box center [435, 99] width 103 height 32
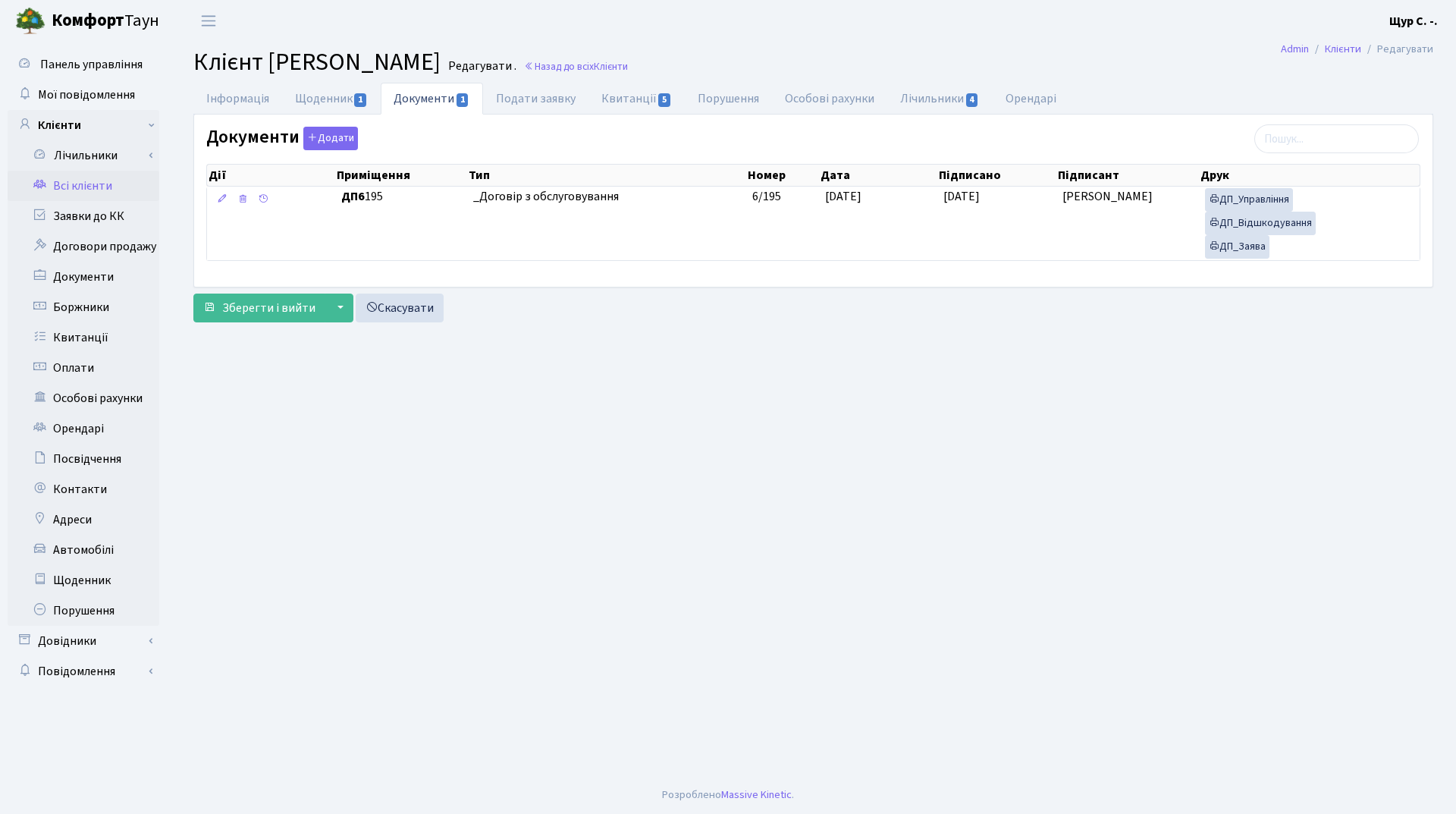
click at [100, 190] on link "Всі клієнти" at bounding box center [83, 186] width 151 height 31
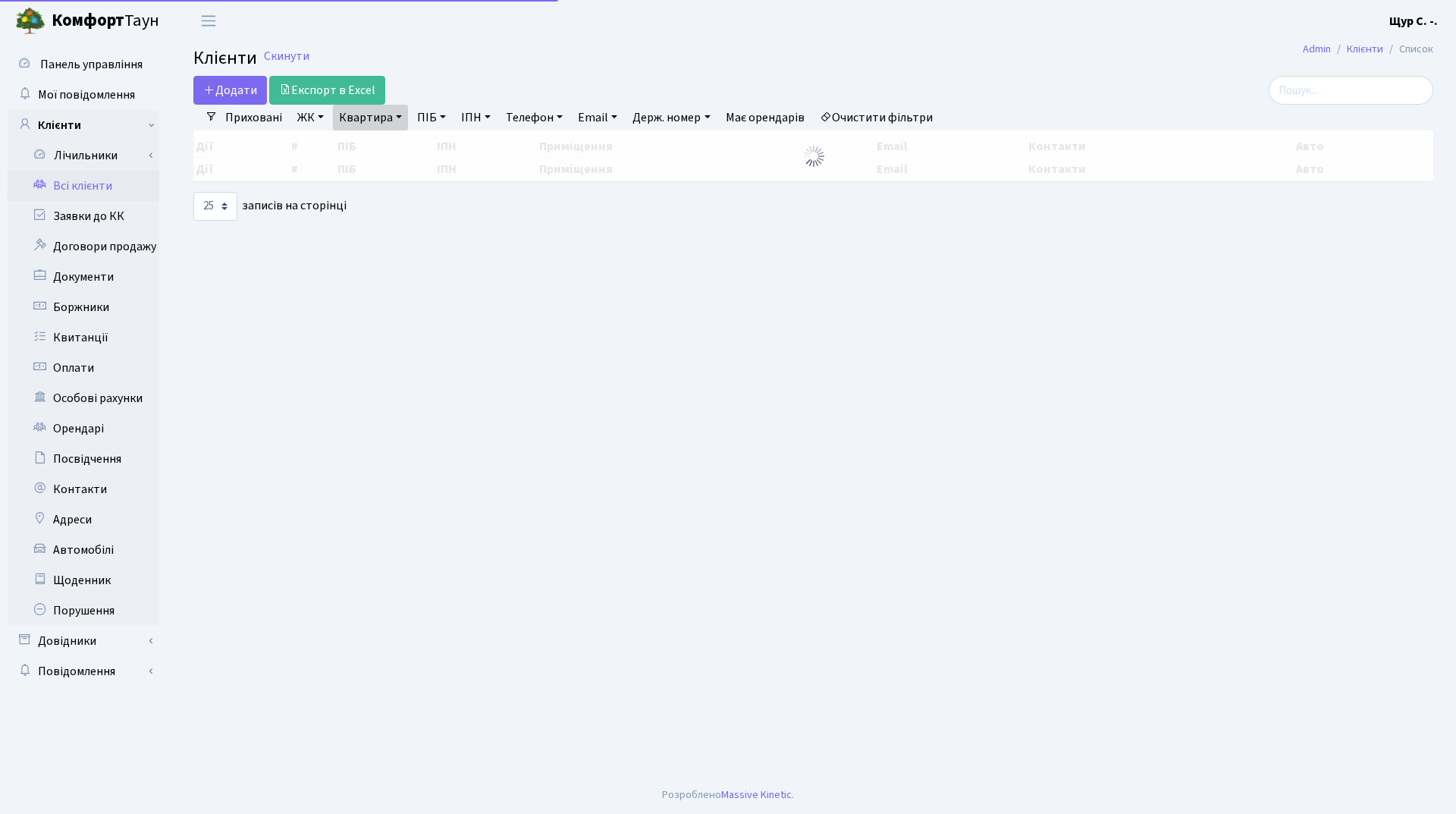
select select "25"
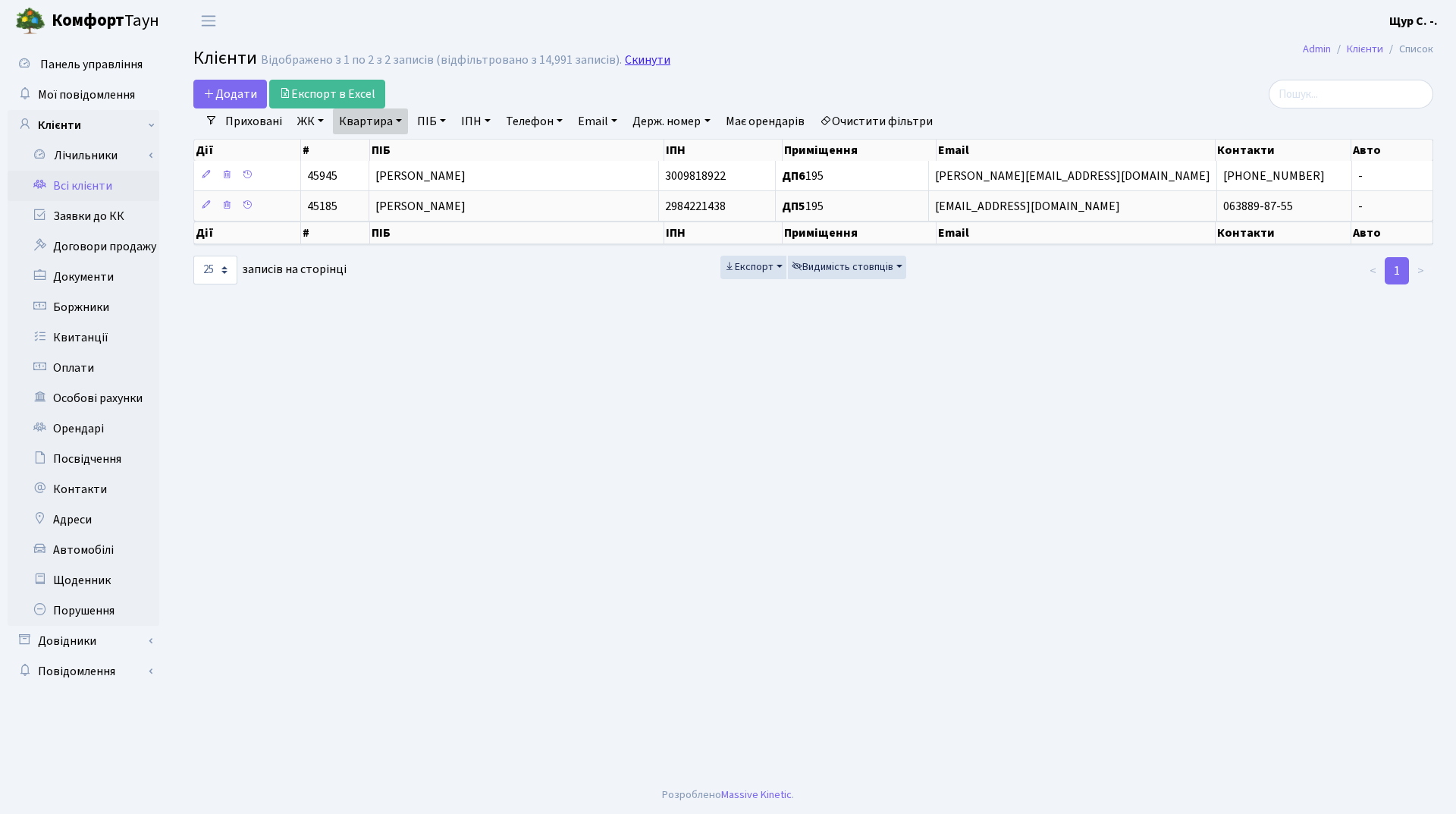
click at [640, 66] on link "Скинути" at bounding box center [647, 60] width 45 height 15
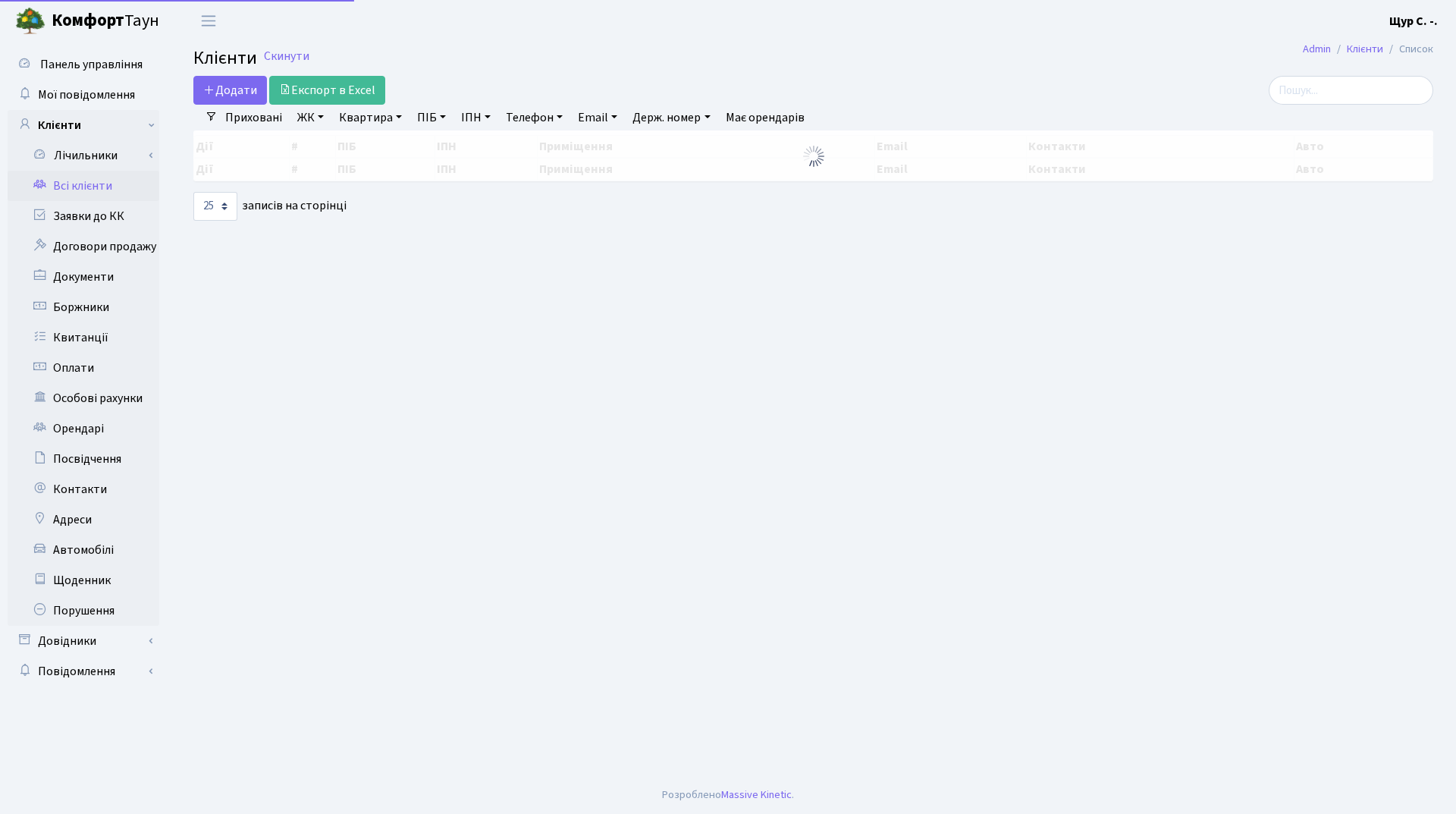
select select "25"
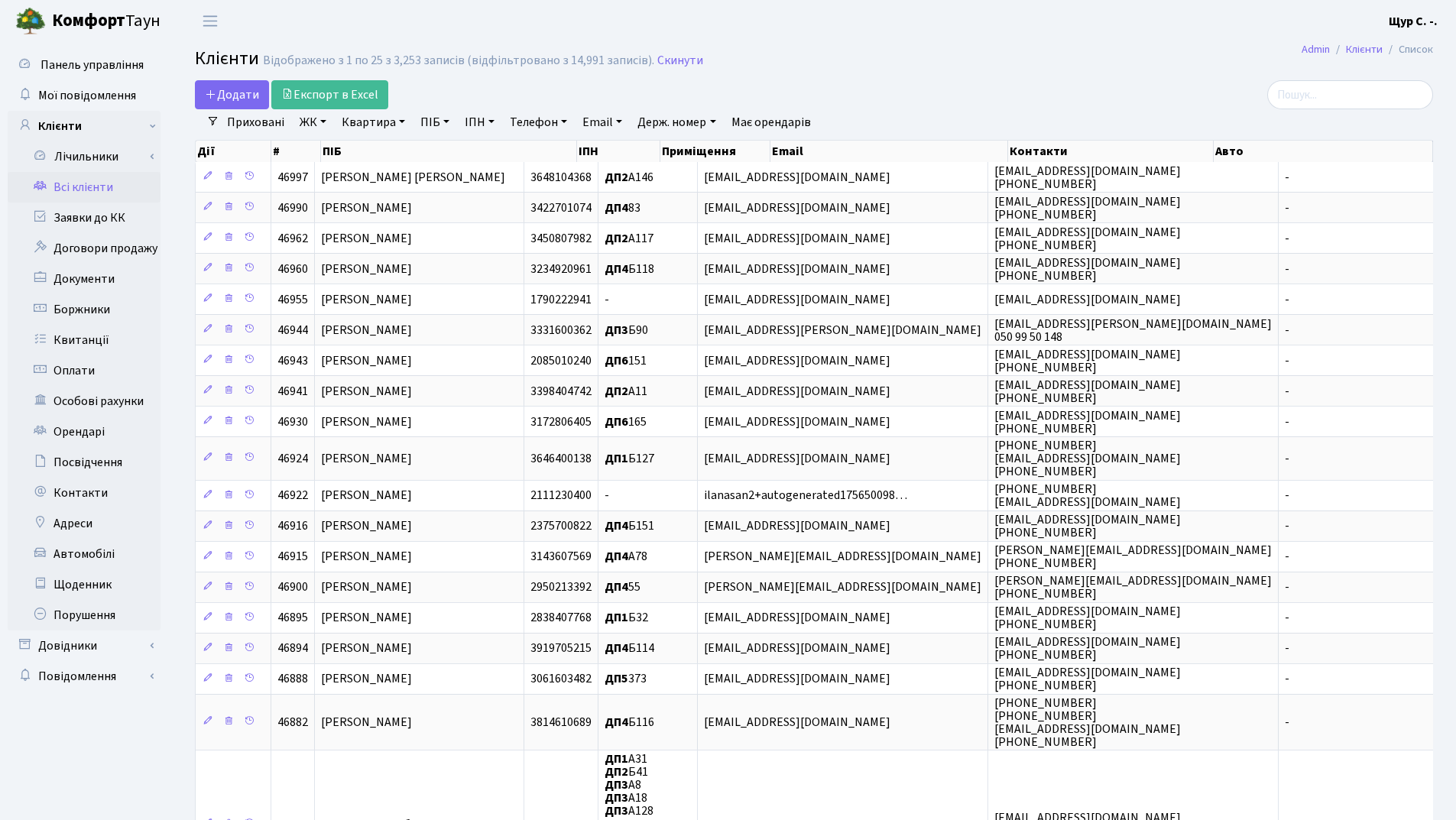
click at [374, 127] on link "Квартира" at bounding box center [373, 122] width 76 height 26
type input "195"
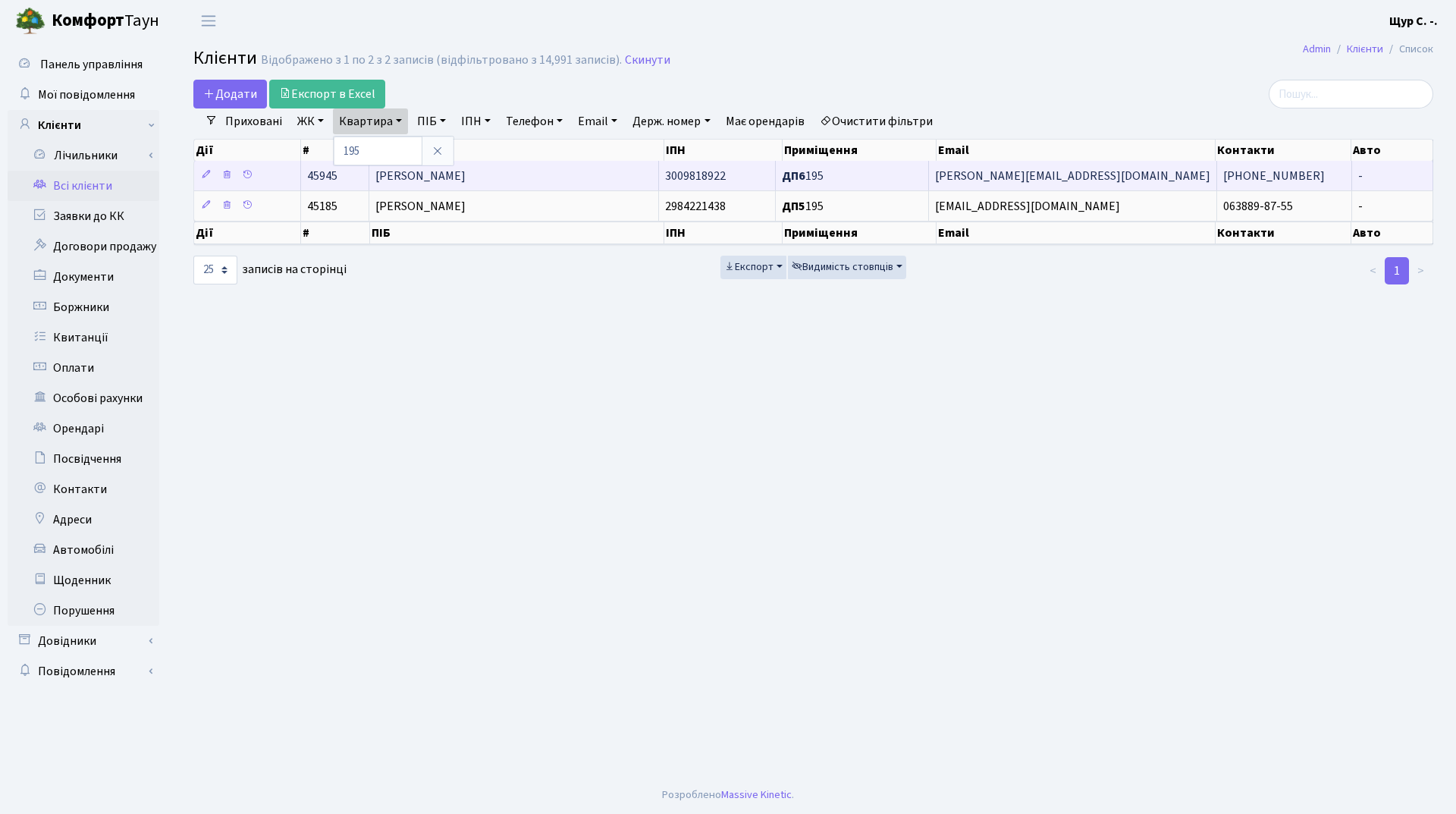
click at [466, 169] on span "[PERSON_NAME]" at bounding box center [420, 176] width 90 height 17
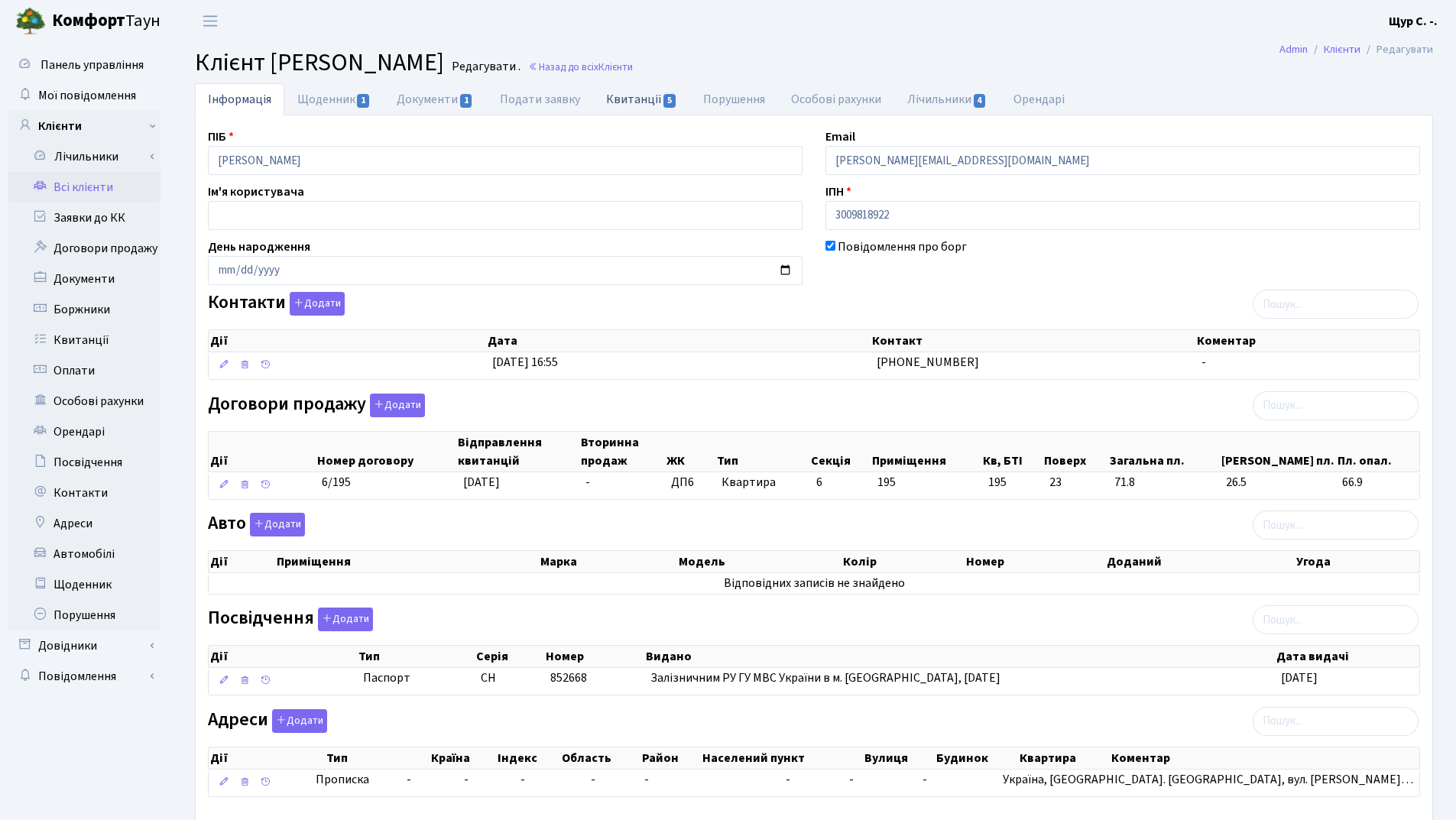
click at [621, 94] on link "Квитанції 5" at bounding box center [642, 99] width 97 height 32
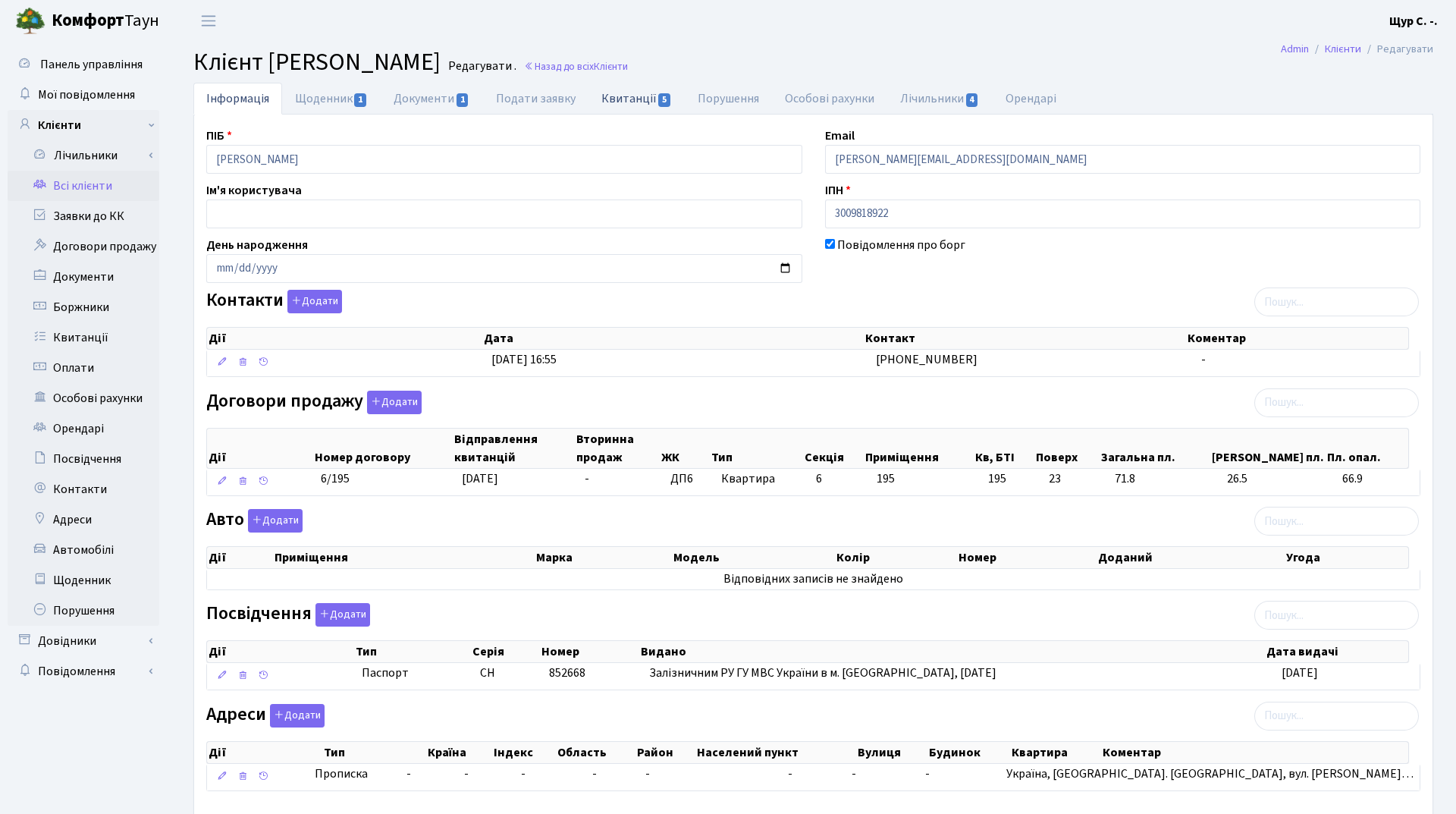
select select "25"
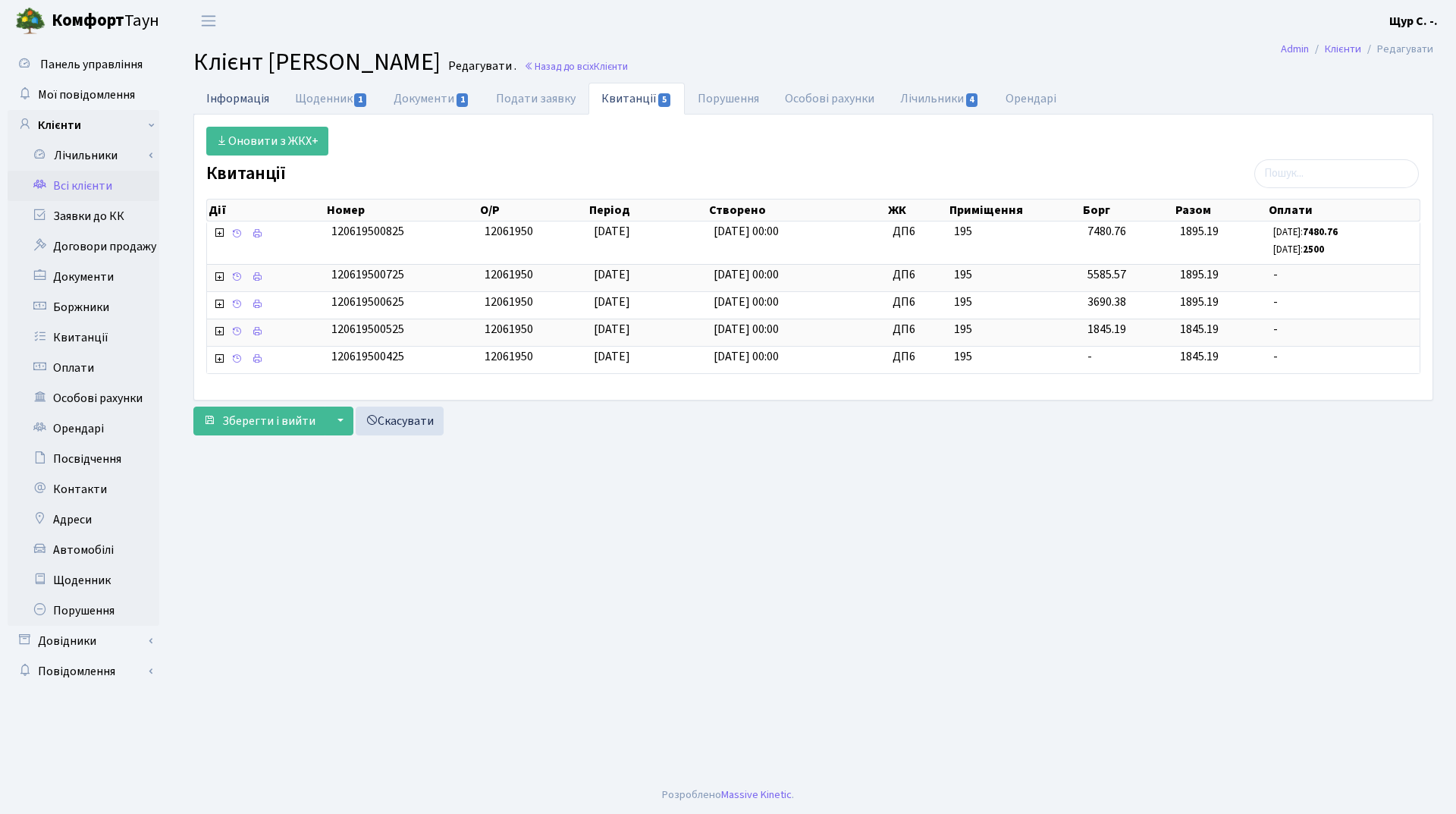
click at [251, 95] on link "Інформація" at bounding box center [238, 98] width 89 height 32
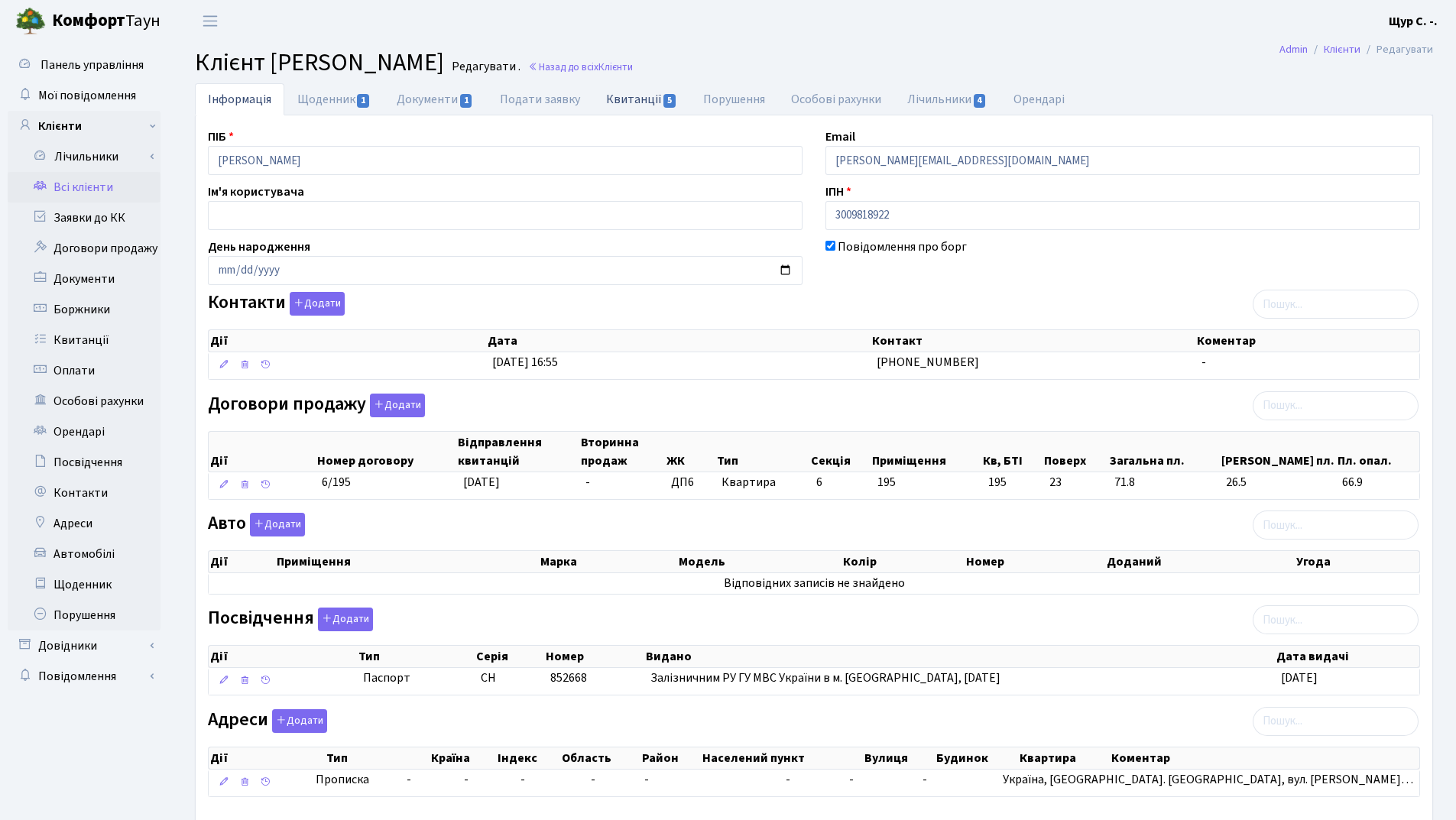
click at [627, 98] on link "Квитанції 5" at bounding box center [642, 99] width 97 height 32
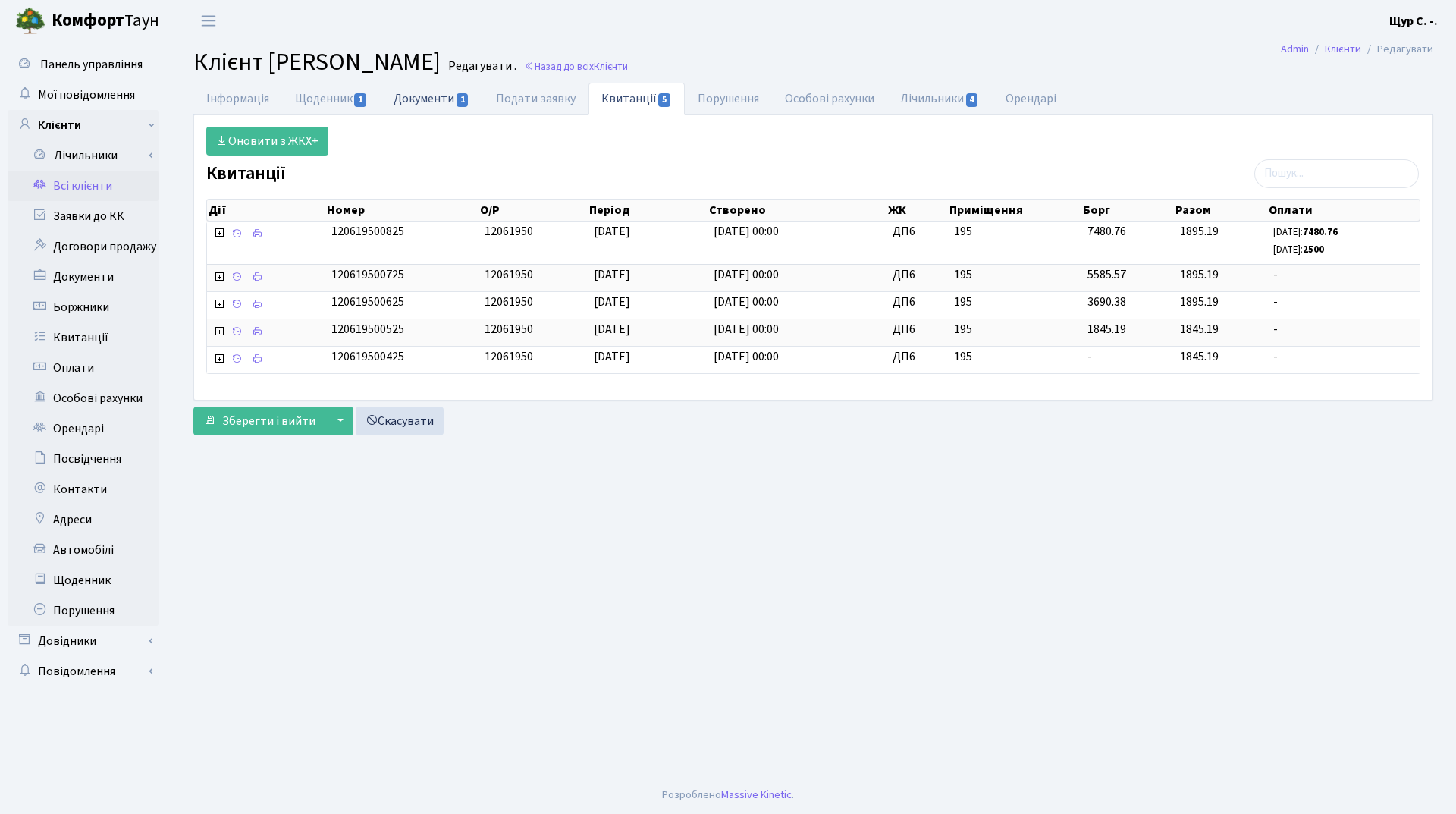
click at [413, 94] on link "Документи 1" at bounding box center [432, 98] width 102 height 32
select select "25"
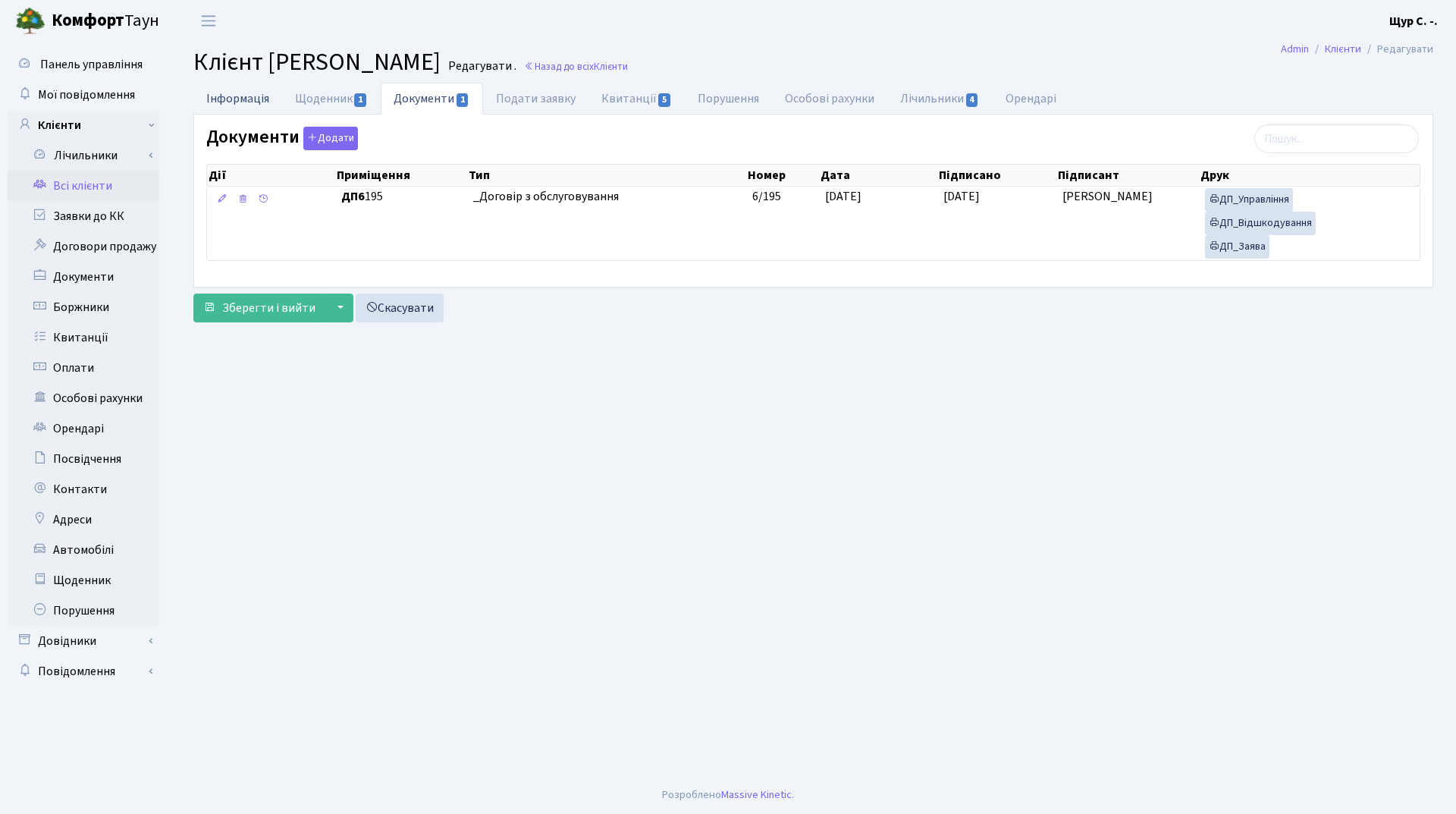
click at [217, 97] on link "Інформація" at bounding box center [238, 98] width 89 height 32
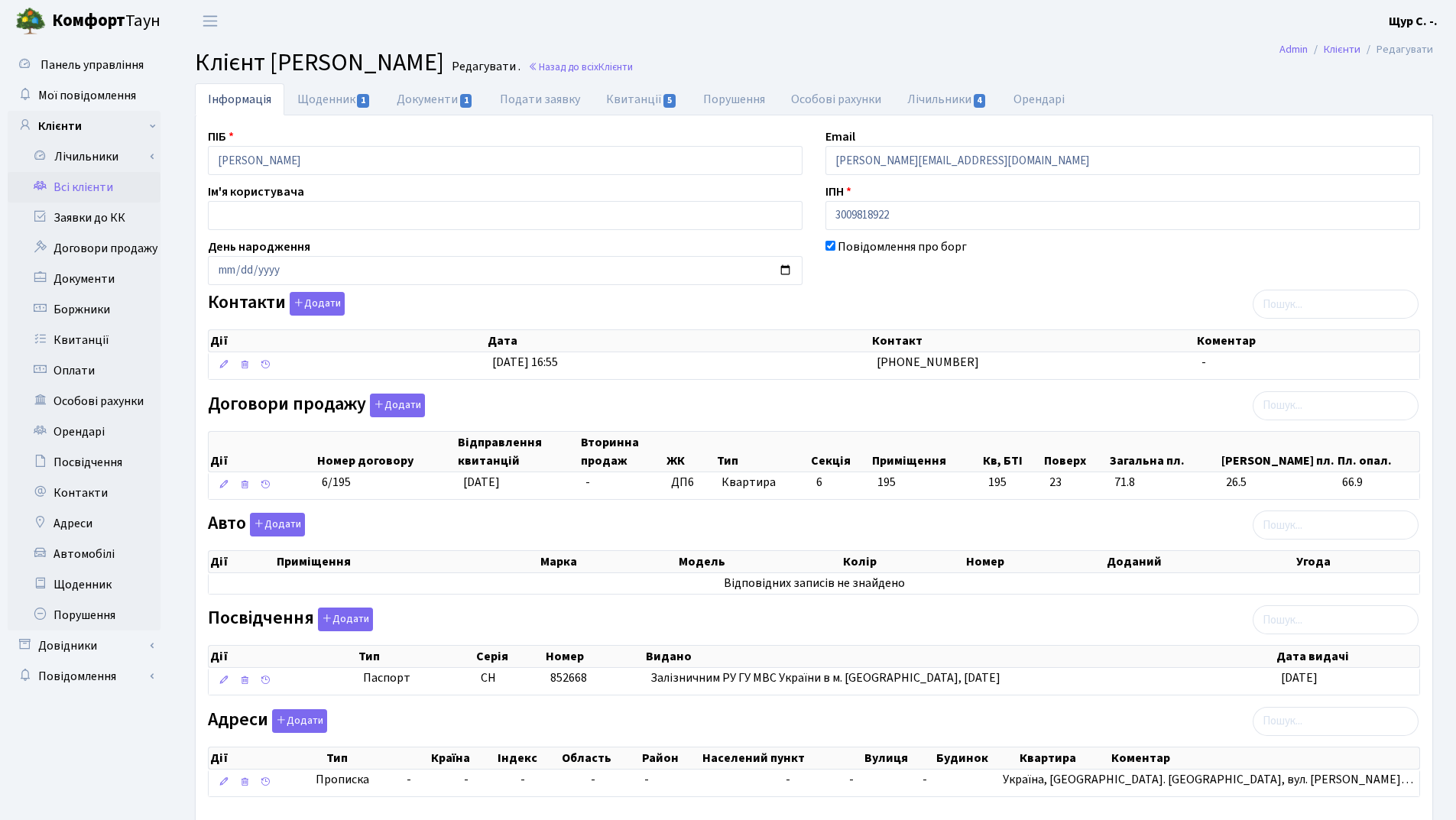
click at [93, 191] on link "Всі клієнти" at bounding box center [83, 187] width 152 height 31
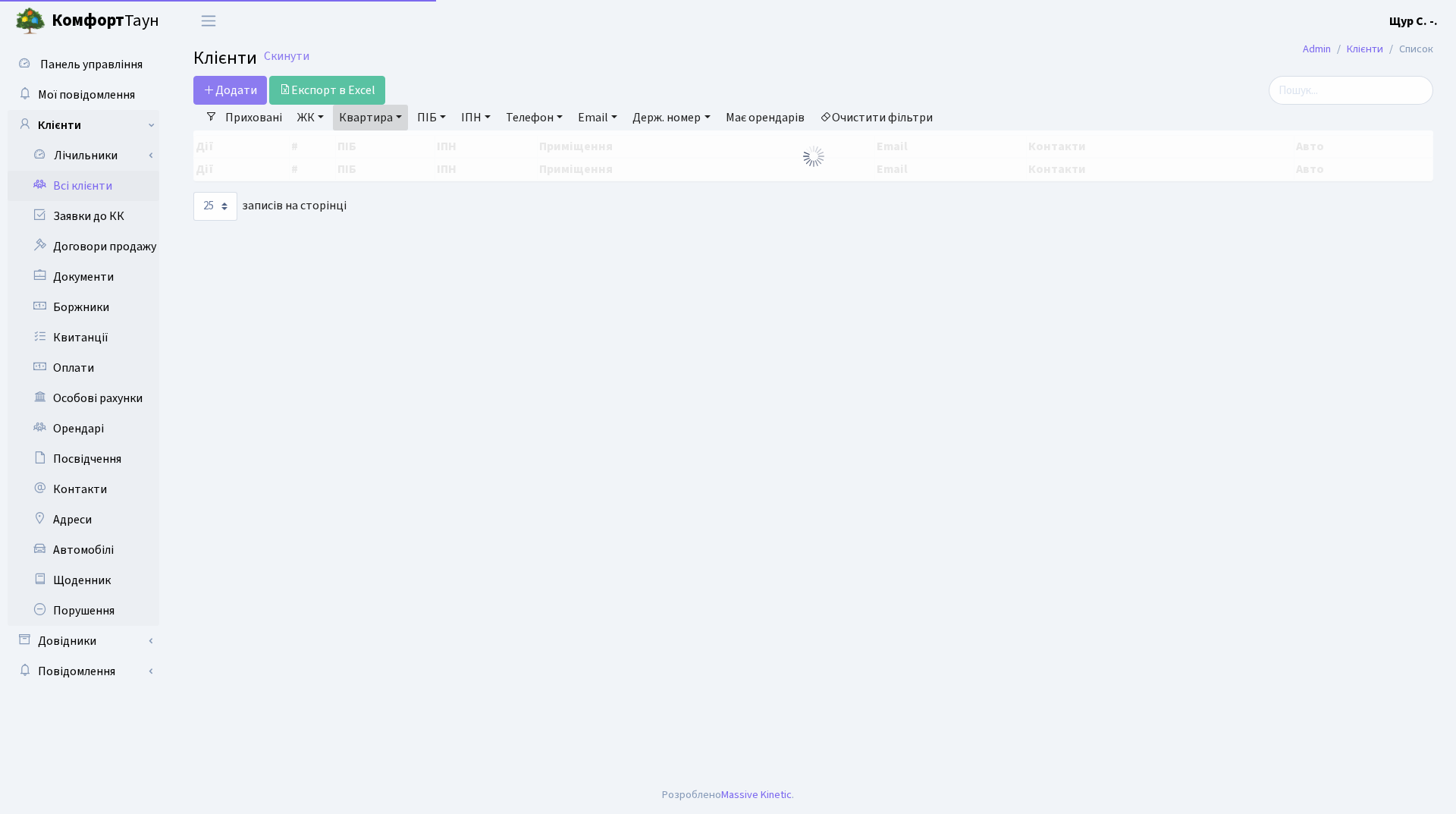
select select "25"
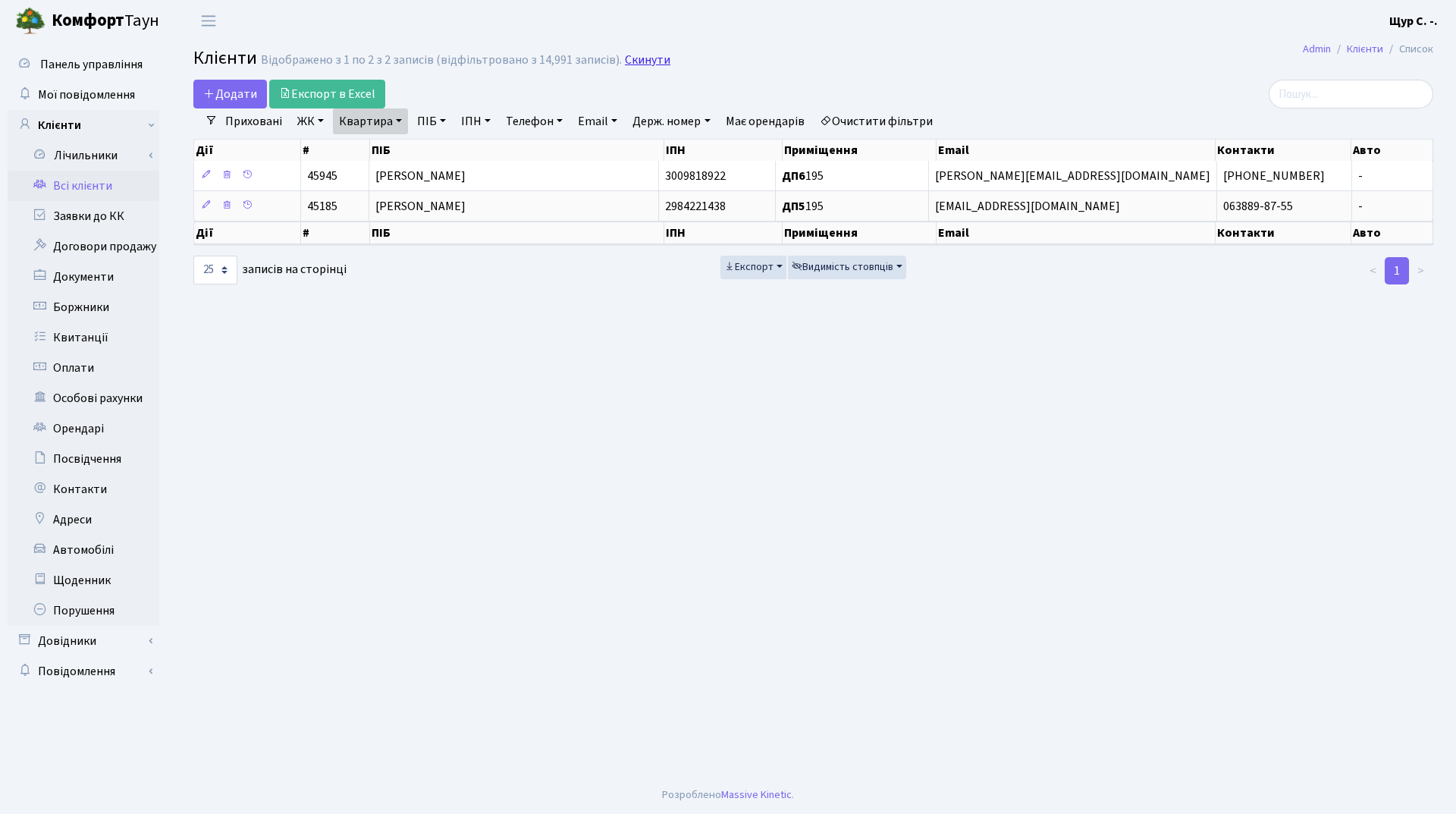
click at [638, 56] on link "Скинути" at bounding box center [647, 60] width 45 height 15
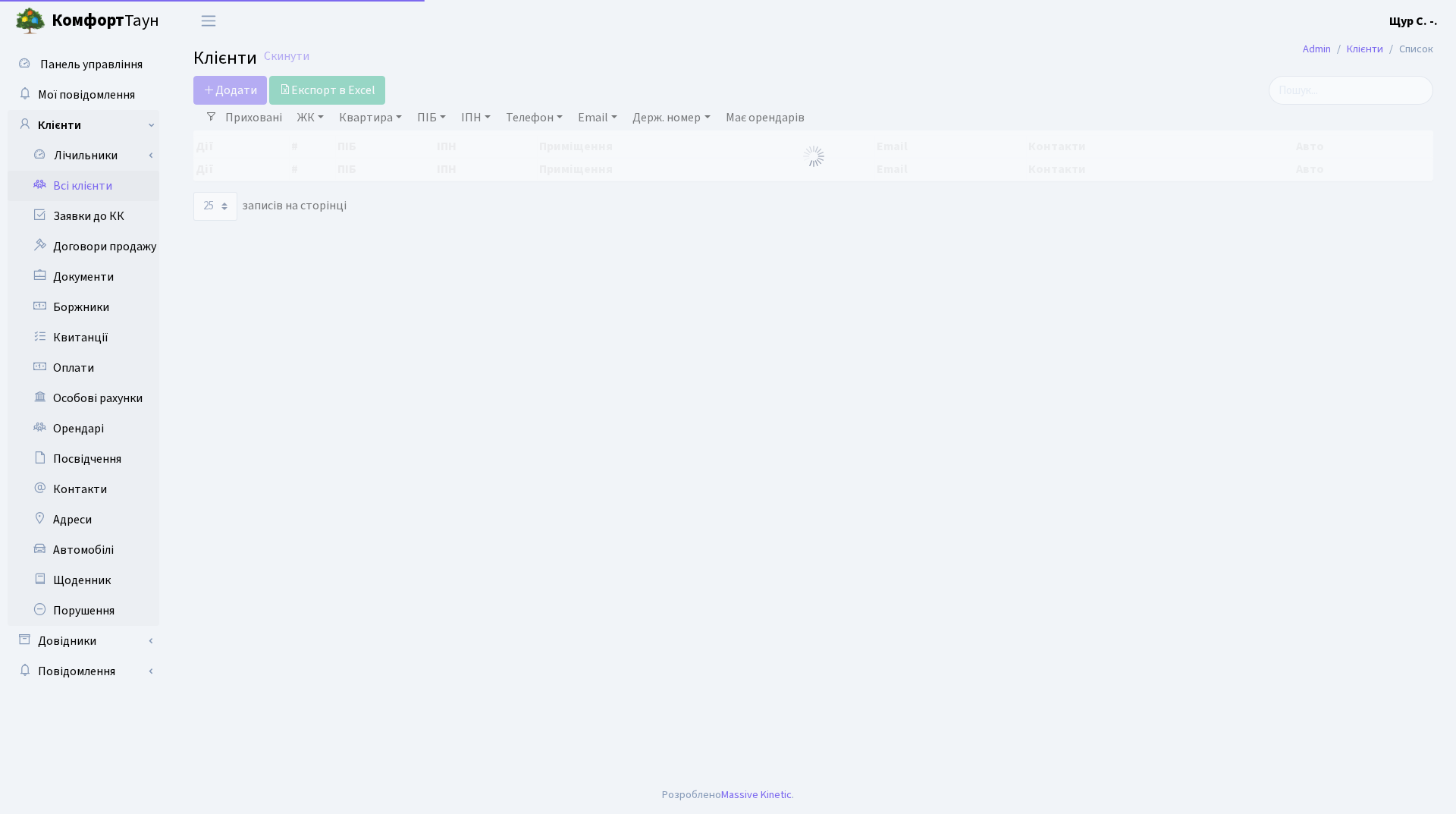
select select "25"
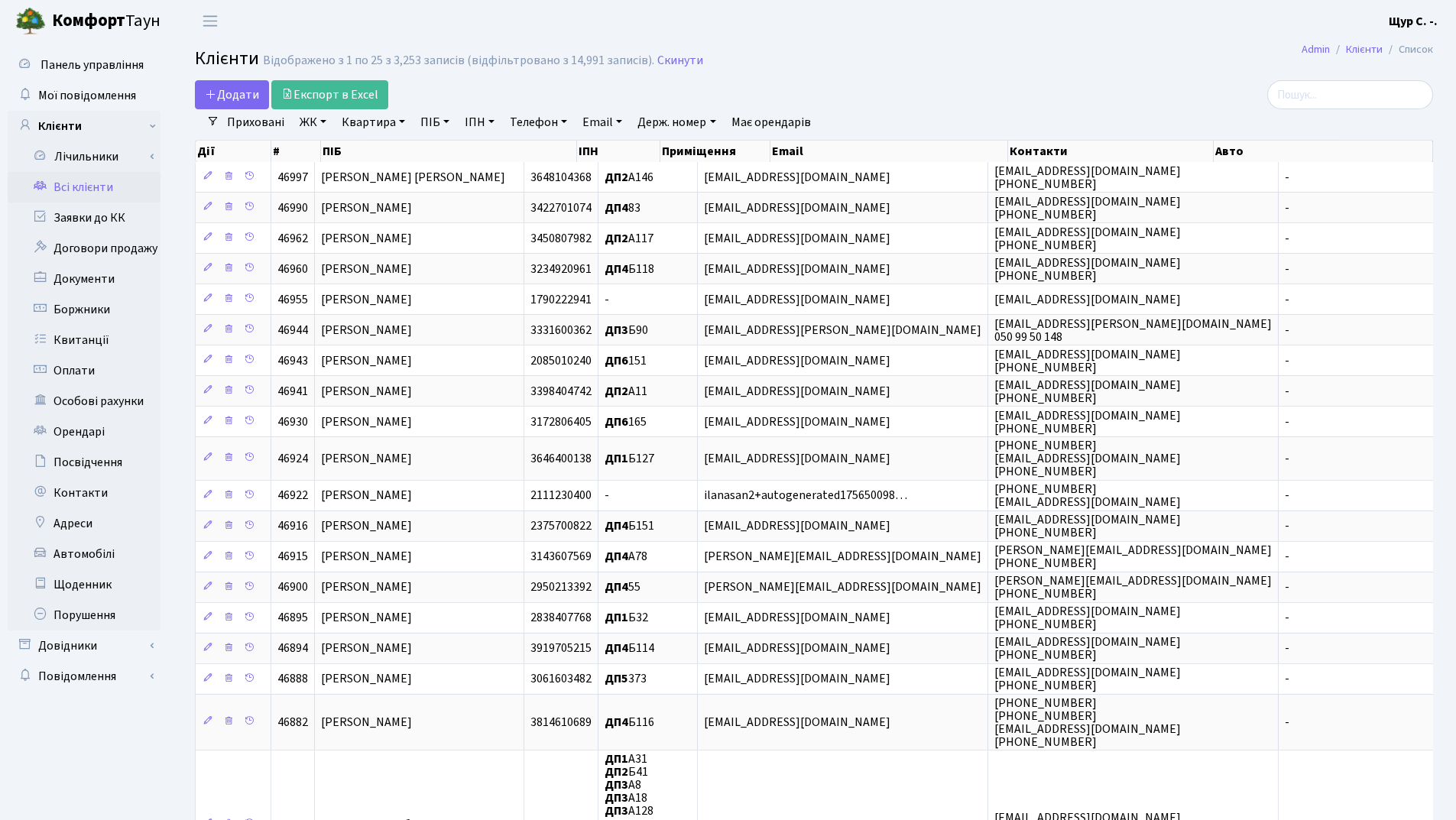
click at [368, 119] on link "Квартира" at bounding box center [373, 122] width 76 height 26
type input "321"
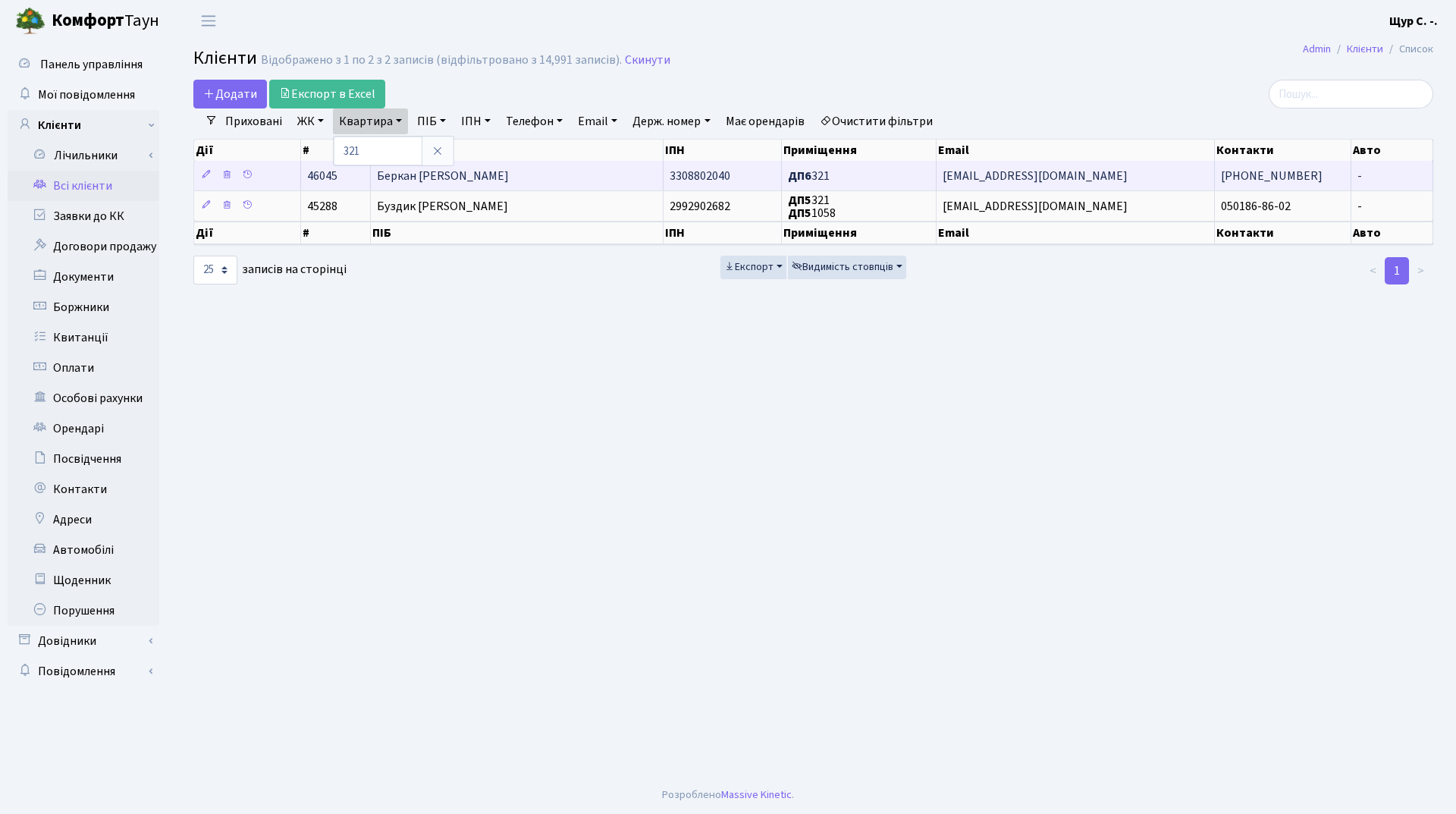
click at [525, 178] on td "Беркан [PERSON_NAME]" at bounding box center [517, 175] width 292 height 30
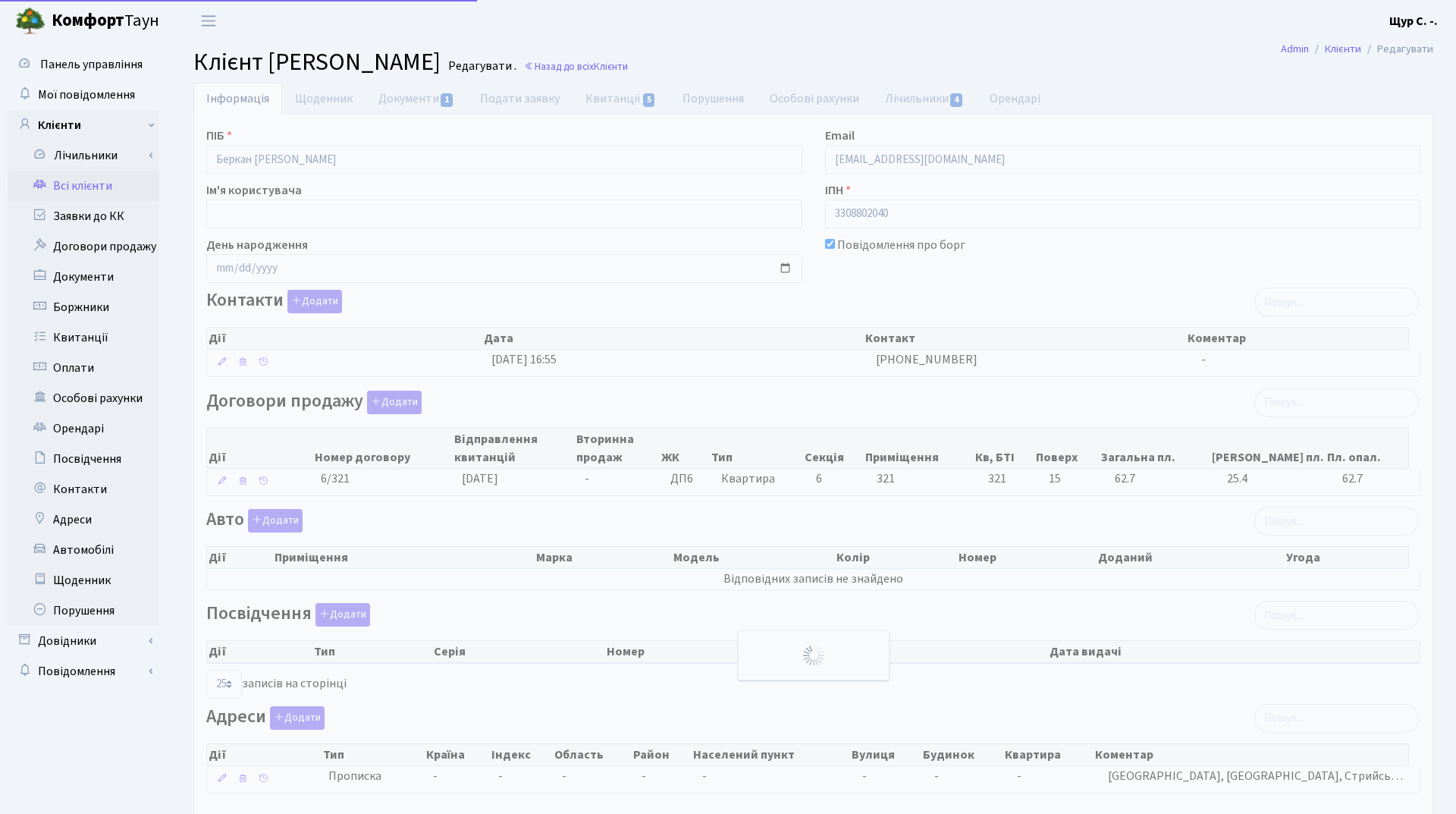
select select "25"
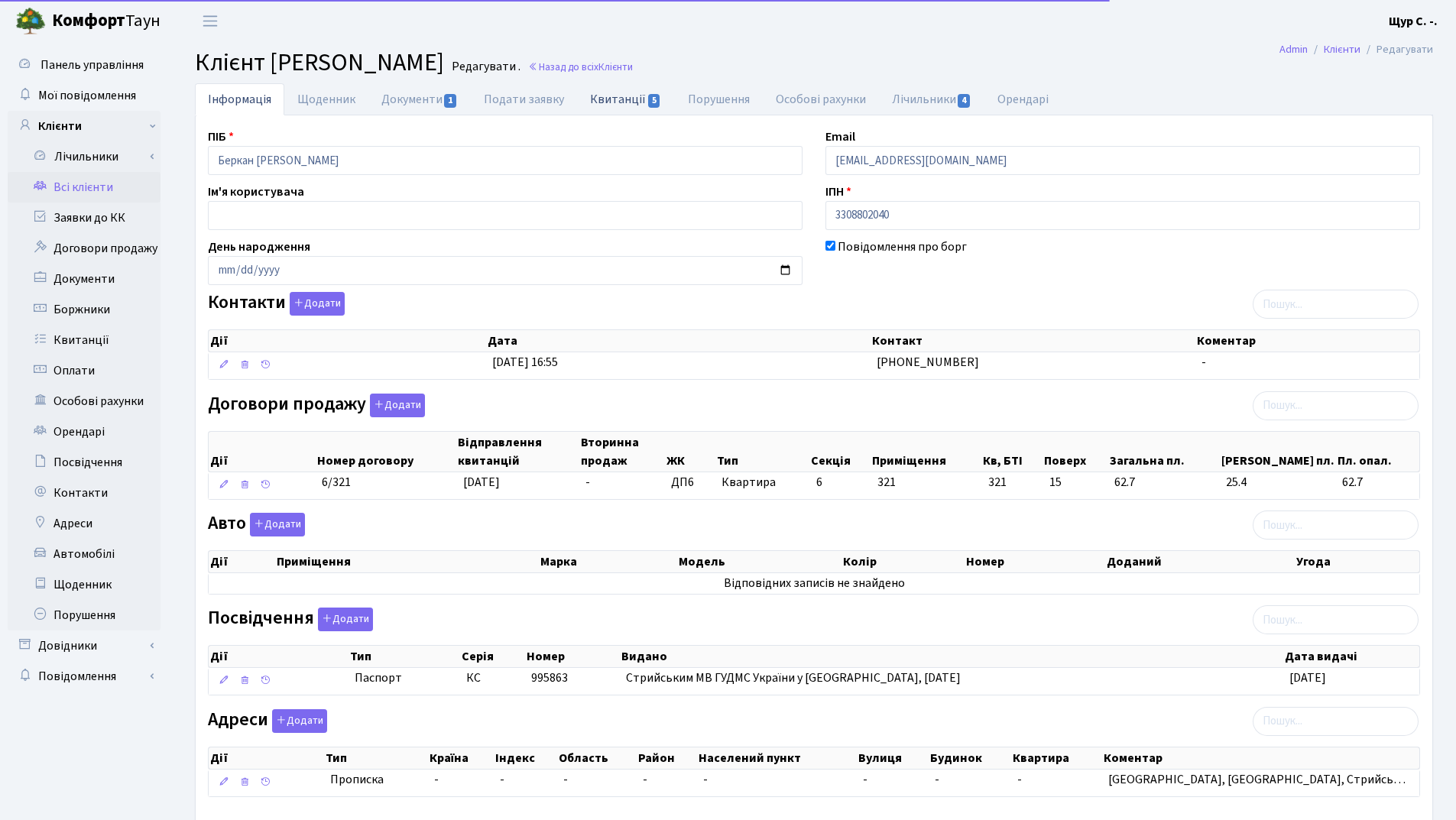
click at [601, 97] on link "Квитанції 5" at bounding box center [626, 99] width 97 height 32
select select "25"
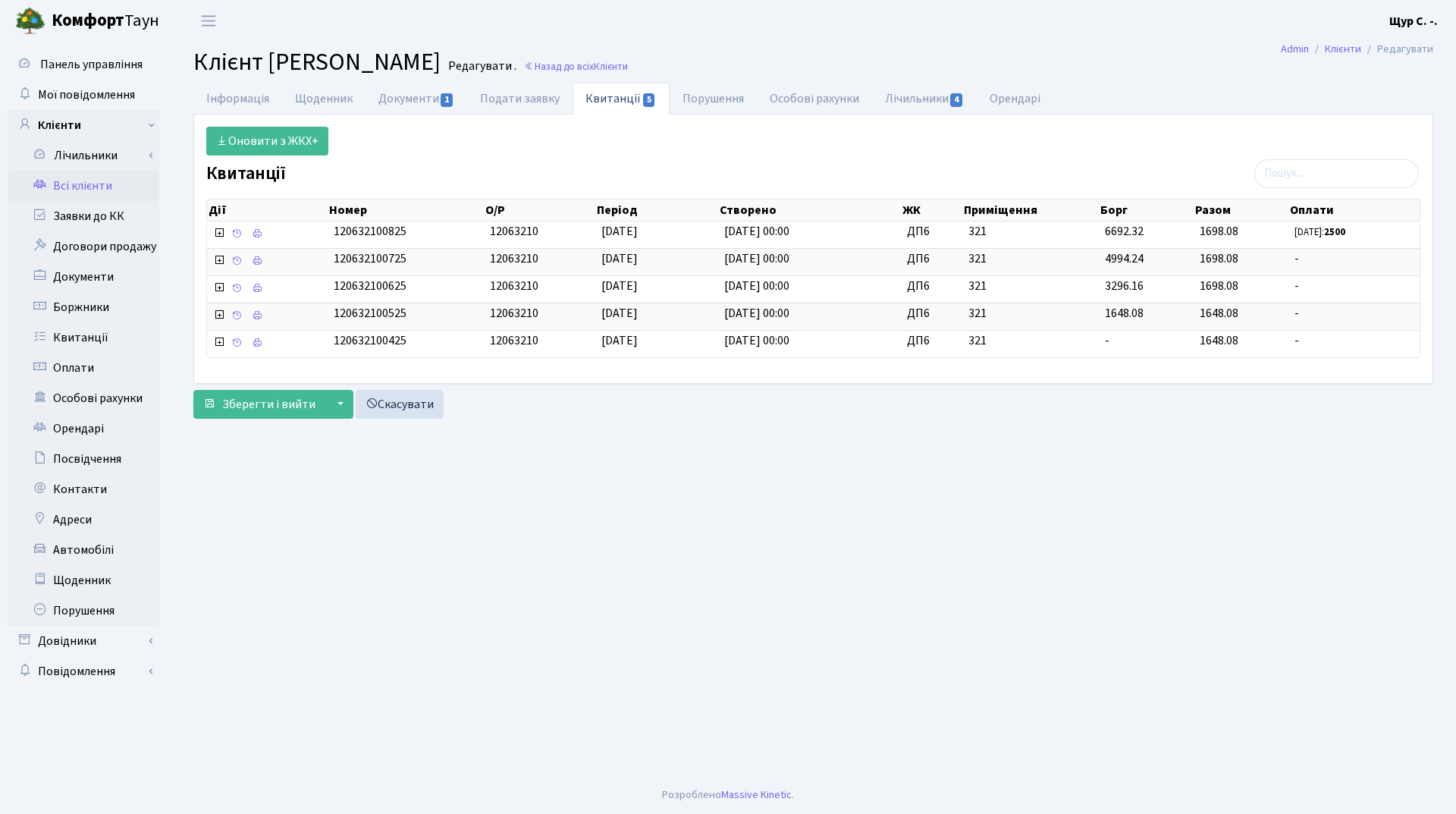
click at [94, 189] on link "Всі клієнти" at bounding box center [83, 186] width 151 height 31
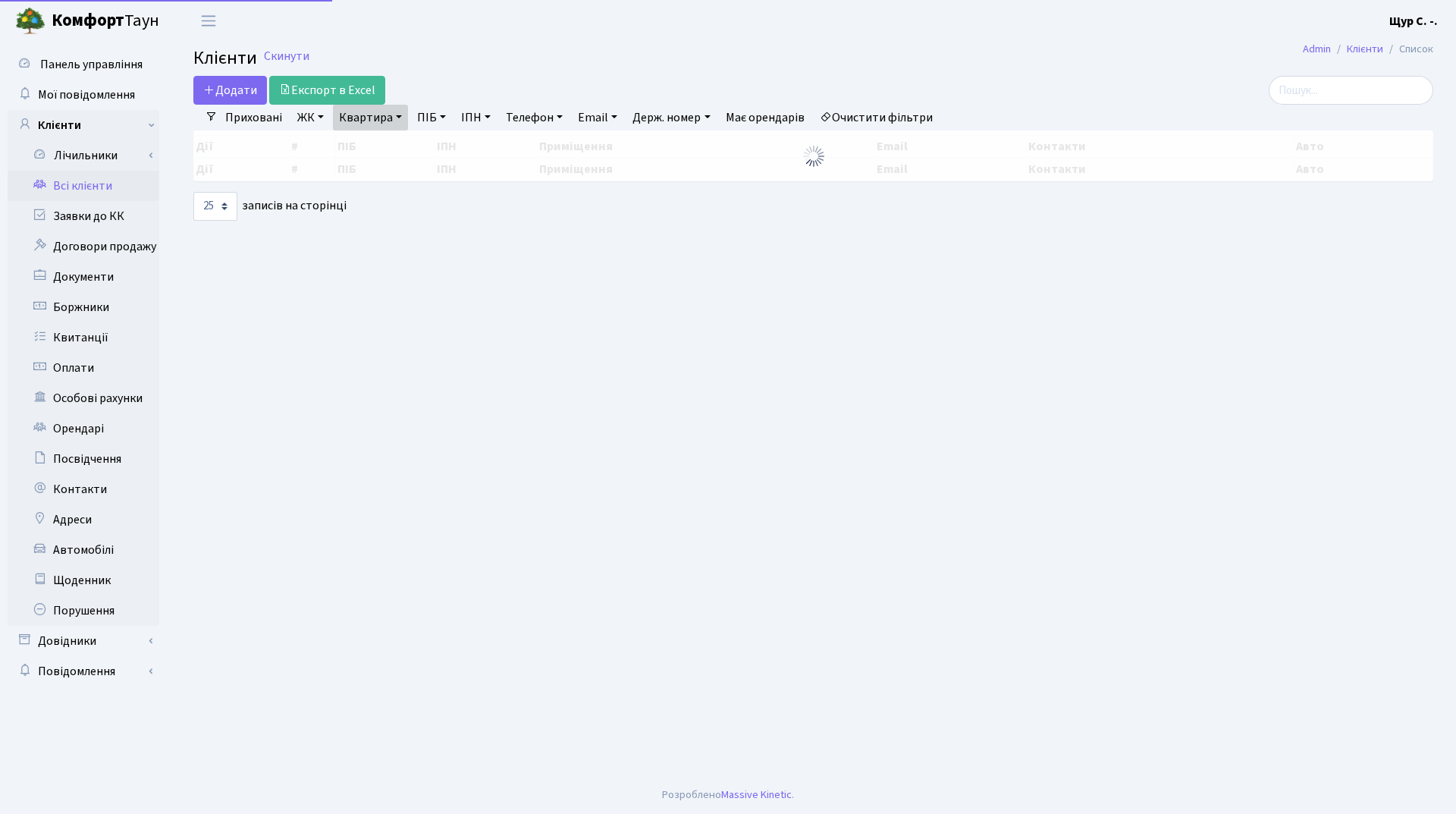
select select "25"
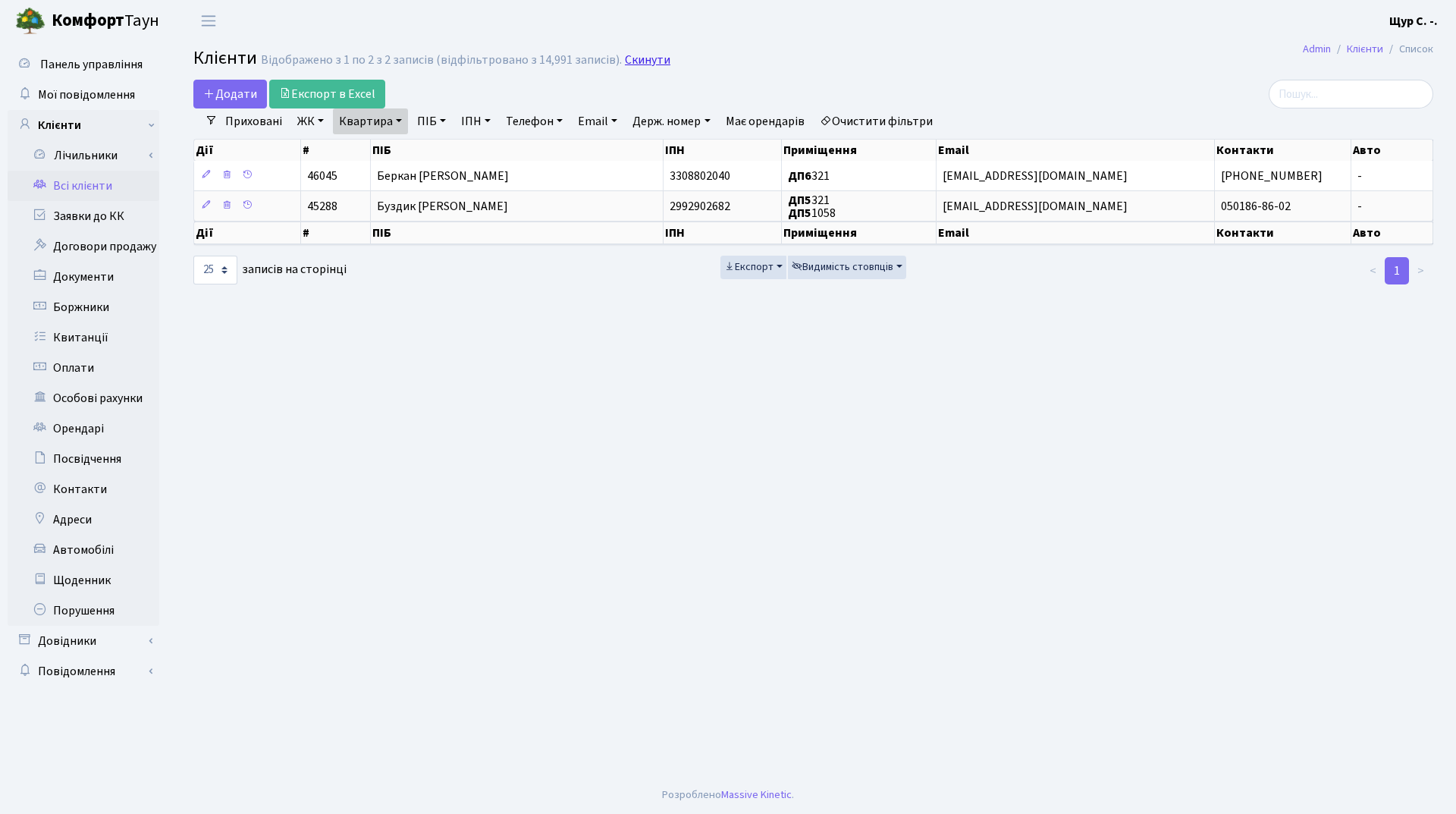
click at [636, 63] on link "Скинути" at bounding box center [647, 60] width 45 height 15
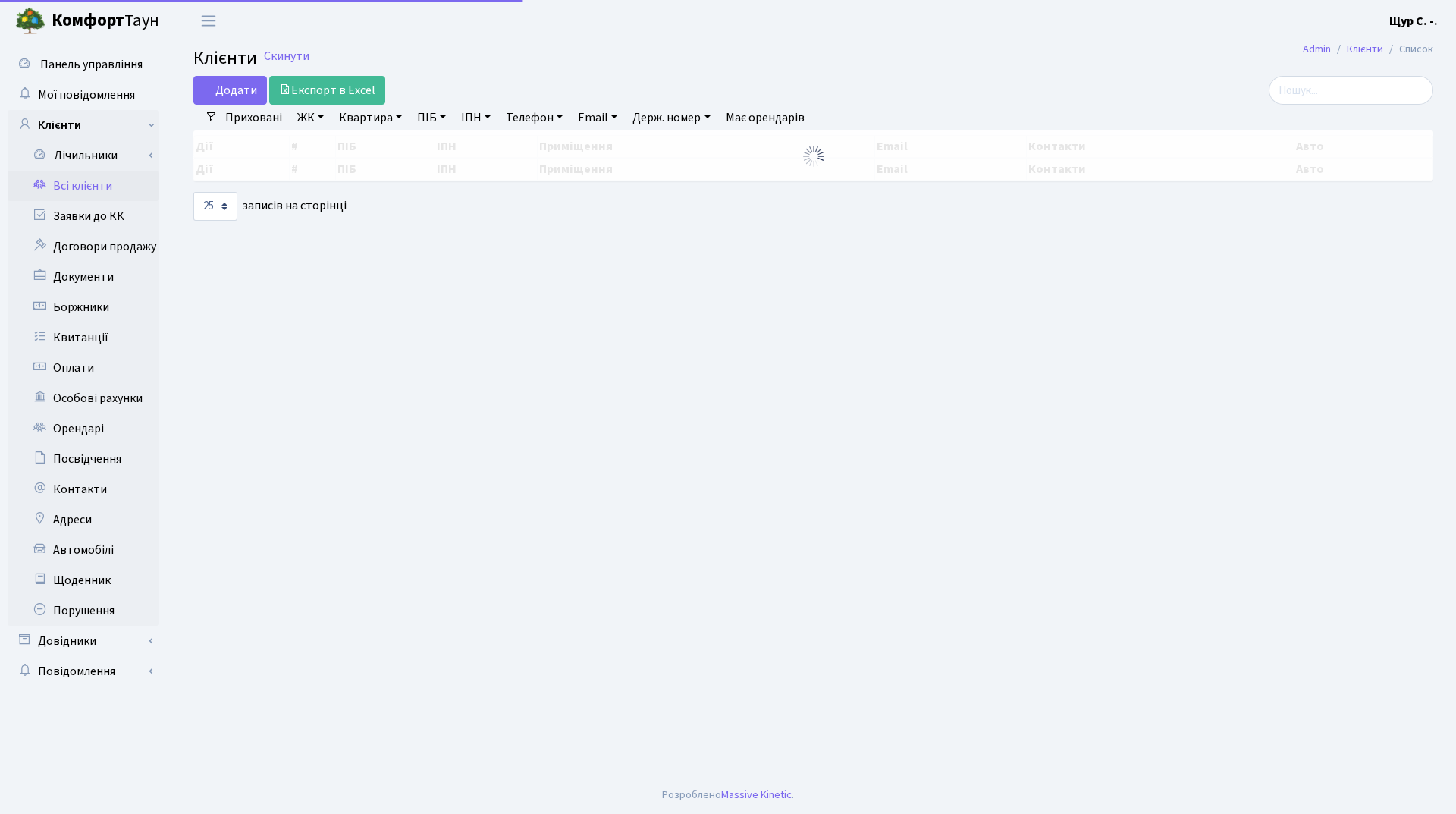
select select "25"
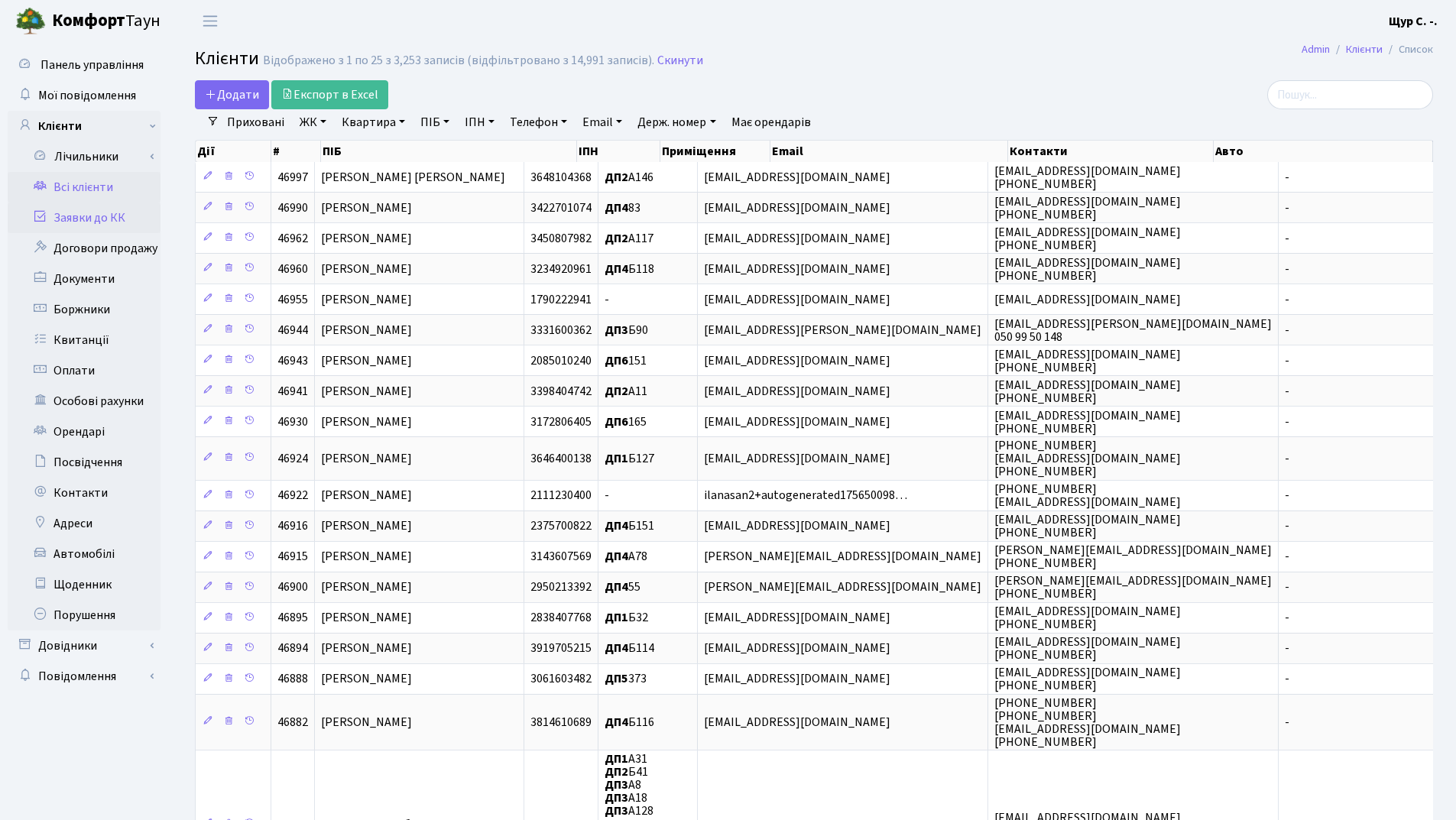
click at [119, 220] on link "Заявки до КК" at bounding box center [83, 218] width 152 height 31
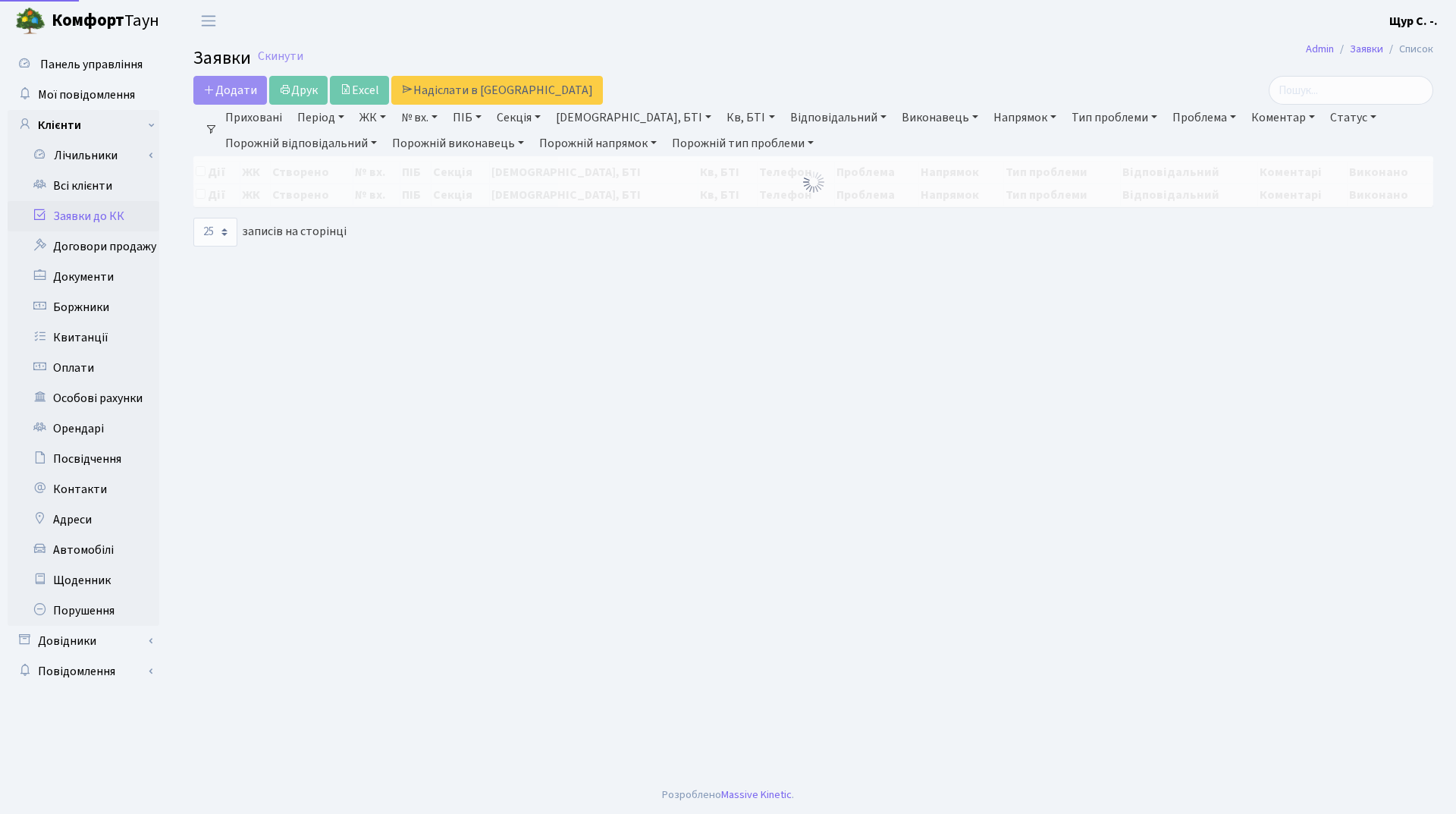
select select "25"
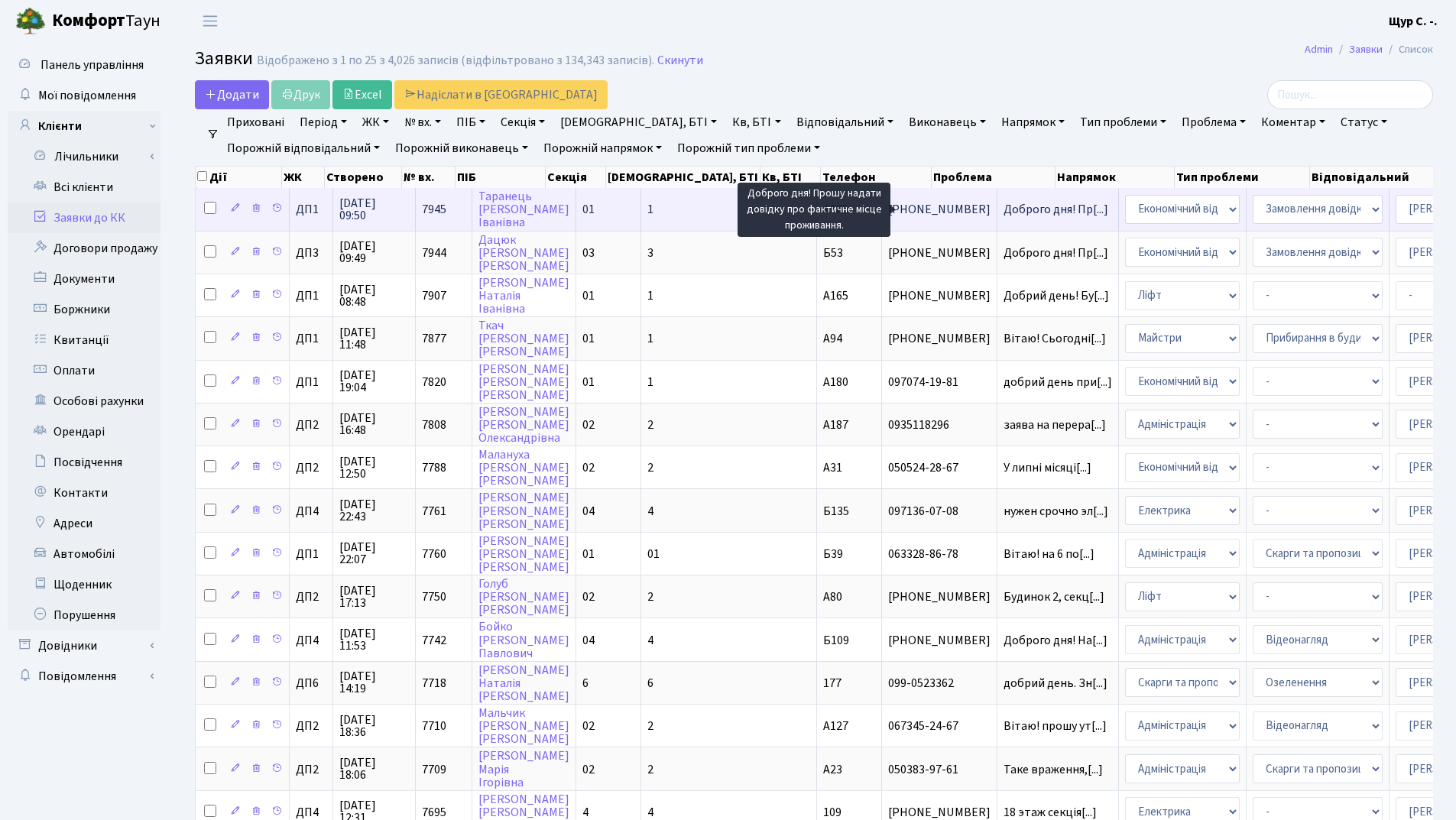
click at [1003, 210] on span "Доброго дня! Пр[...]" at bounding box center [1056, 209] width 105 height 17
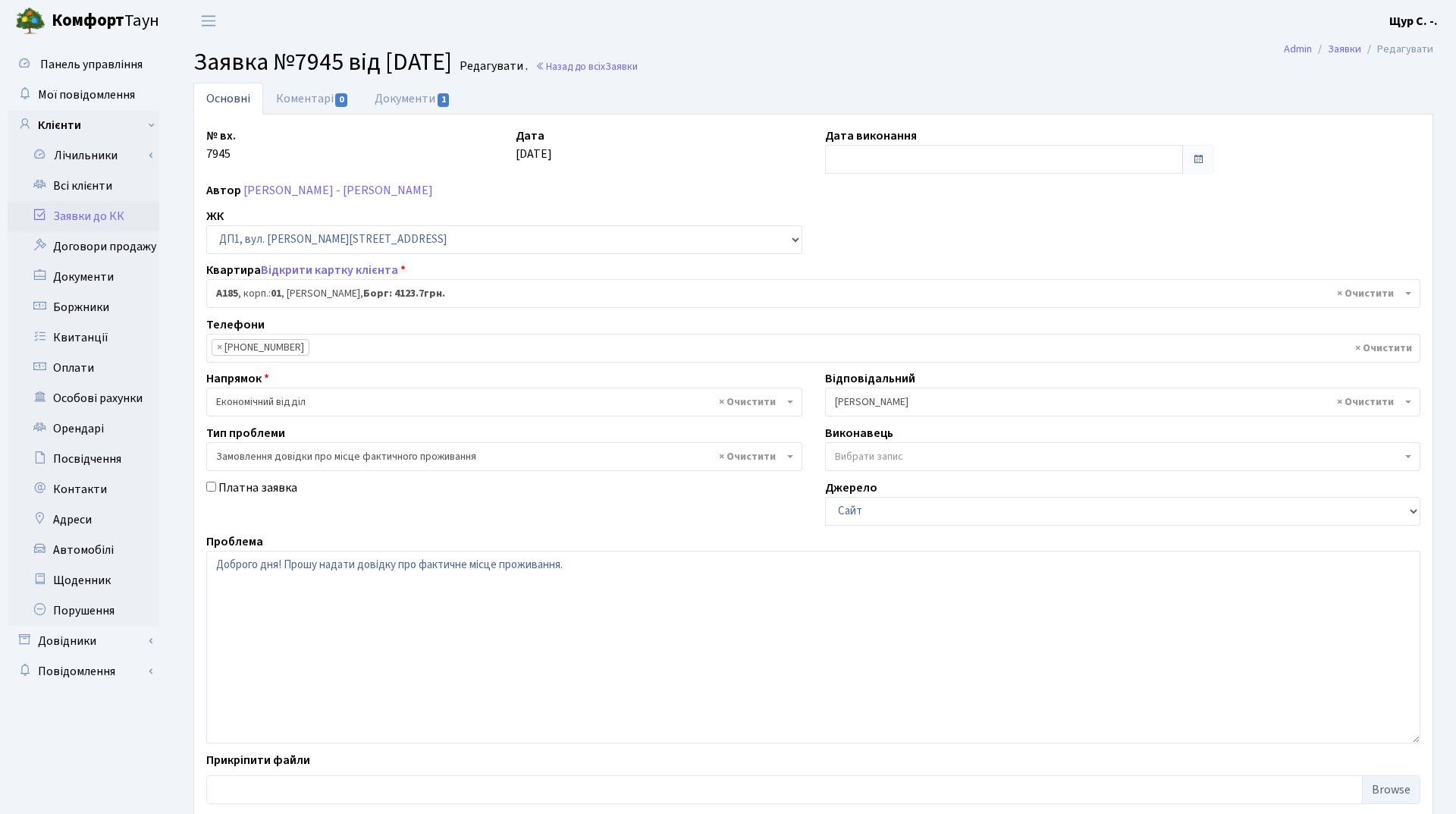
select select "29995"
select select "8"
click at [101, 192] on link "Всі клієнти" at bounding box center [83, 186] width 151 height 31
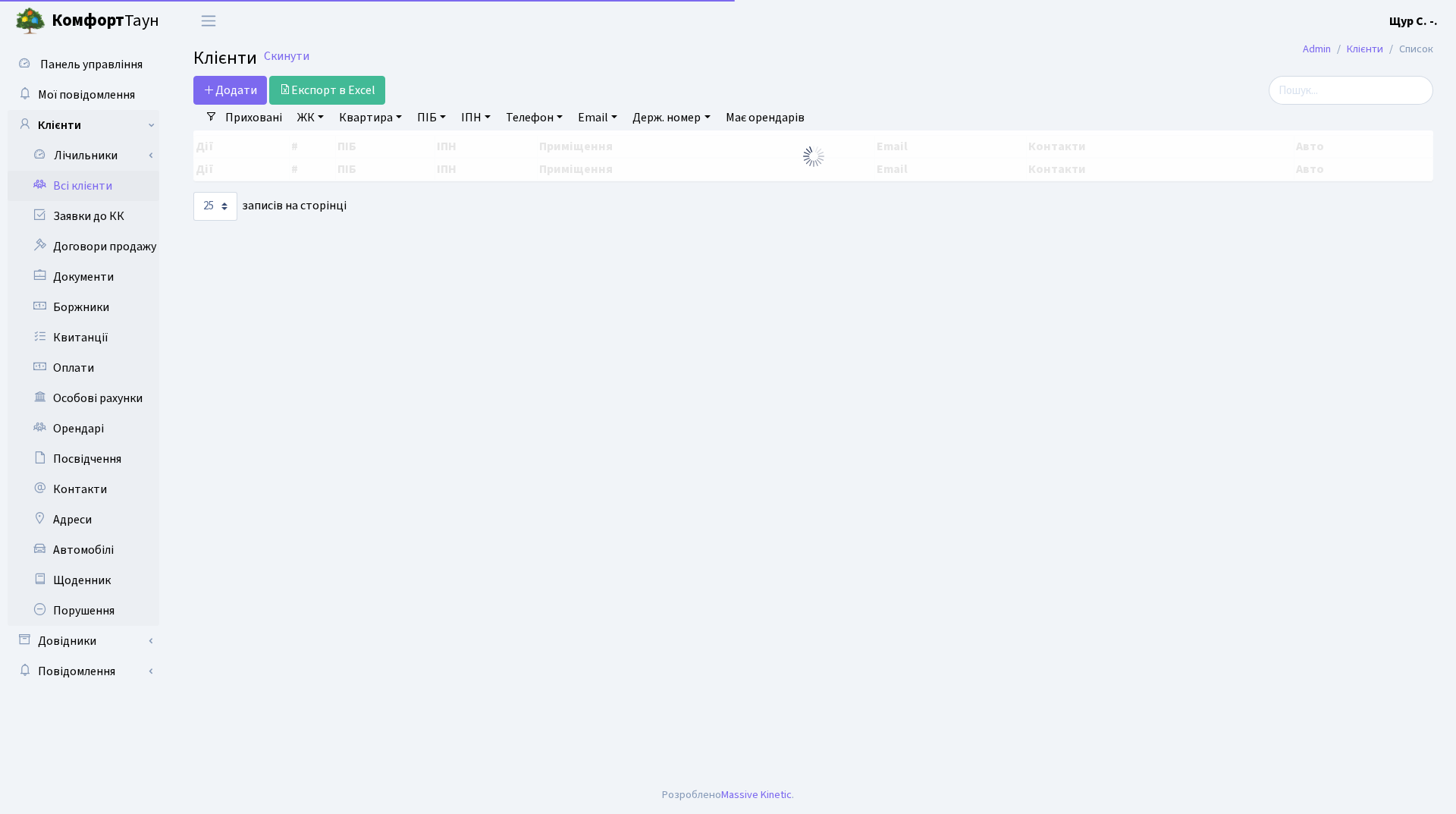
select select "25"
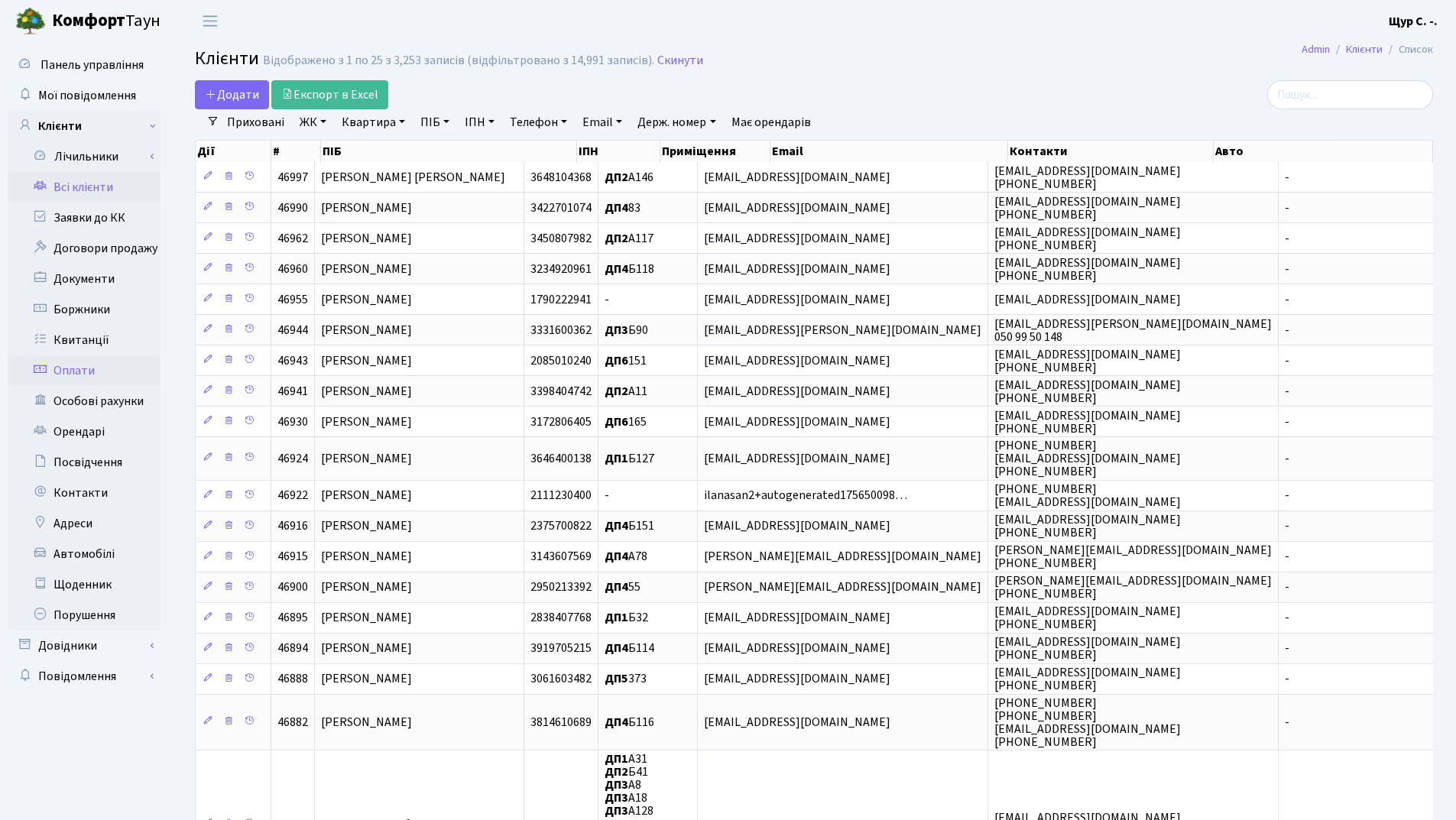
click at [111, 370] on link "Оплати" at bounding box center [83, 370] width 152 height 31
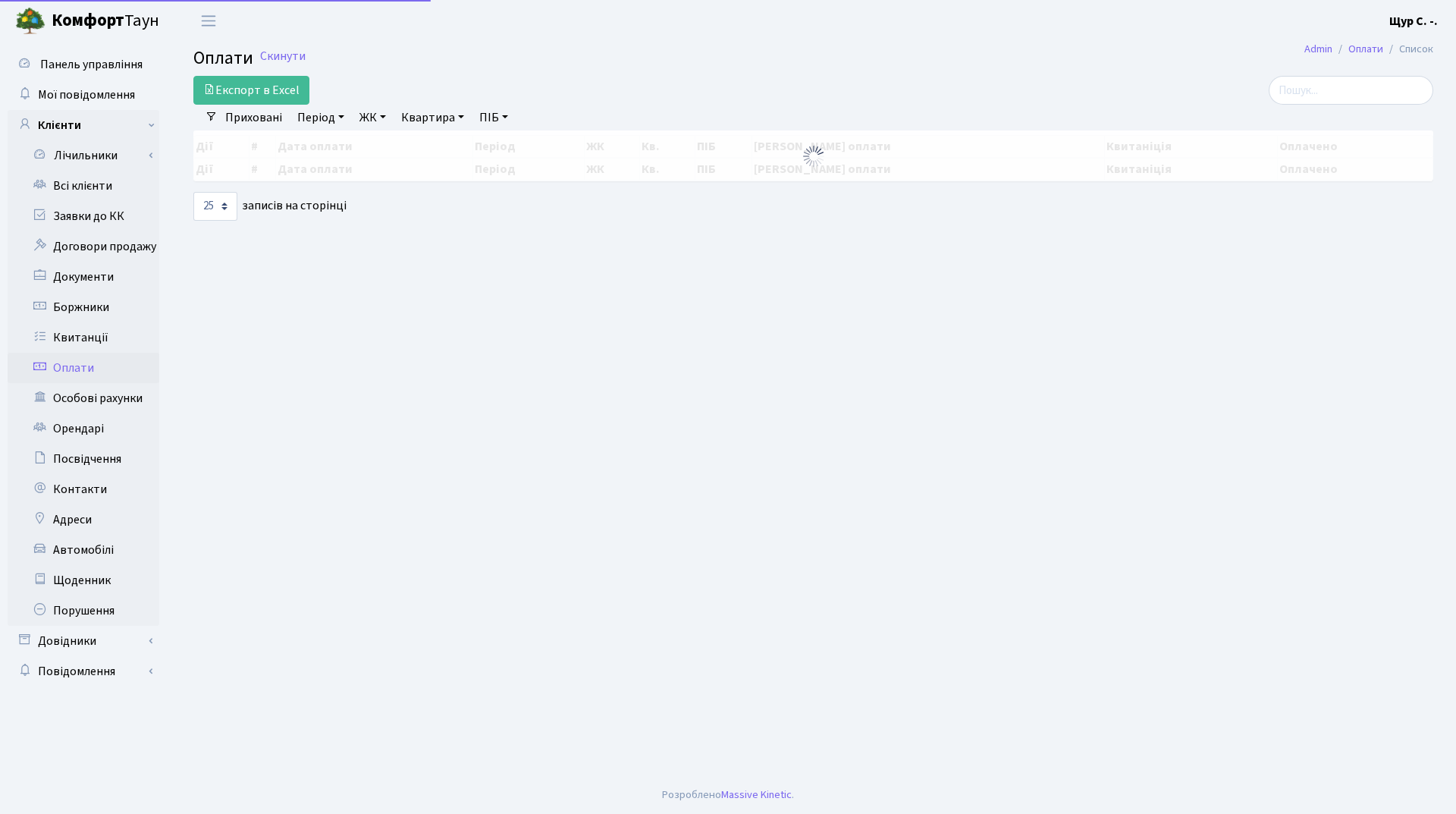
select select "25"
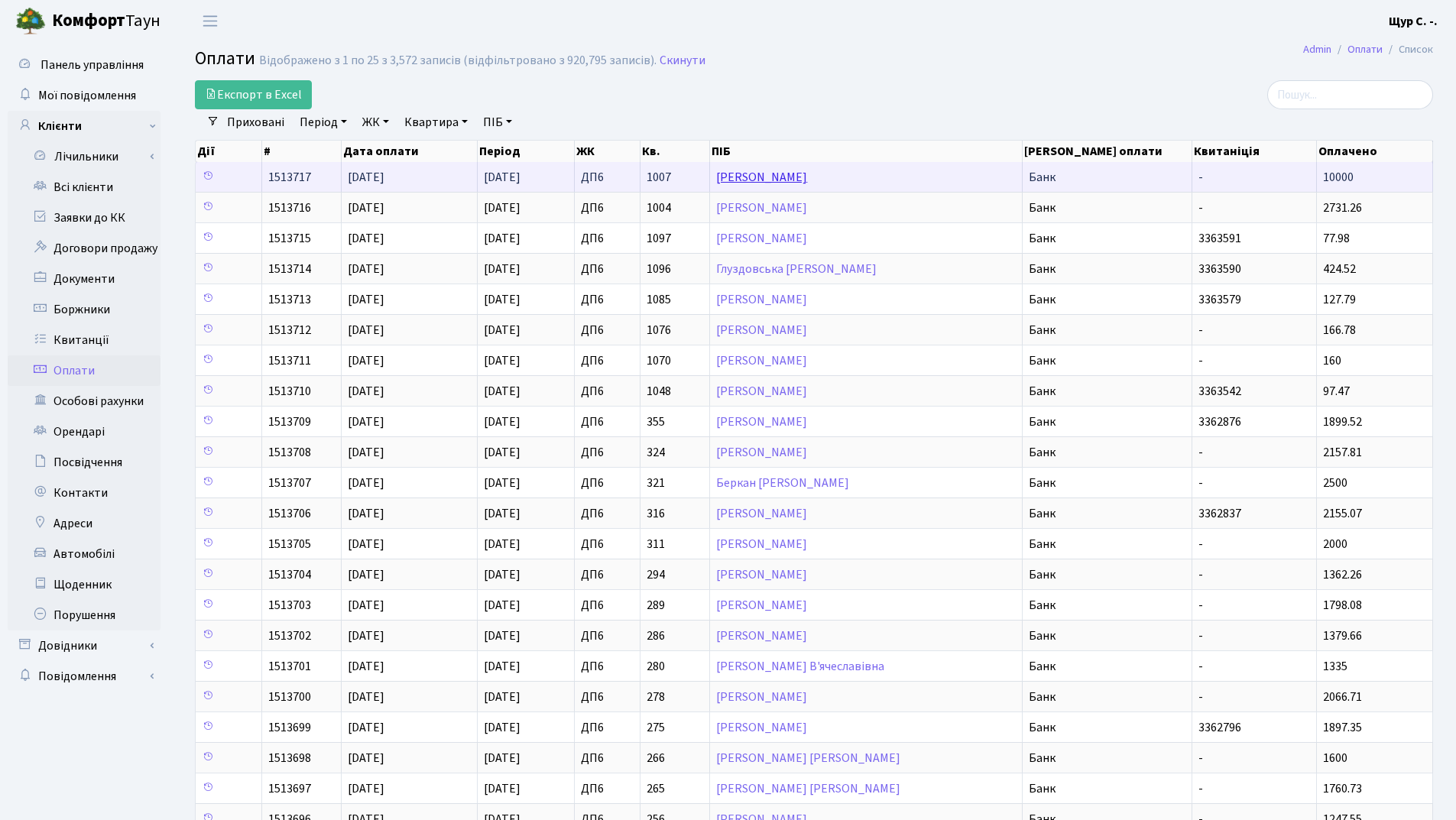
click at [794, 178] on link "[PERSON_NAME]" at bounding box center [761, 178] width 91 height 17
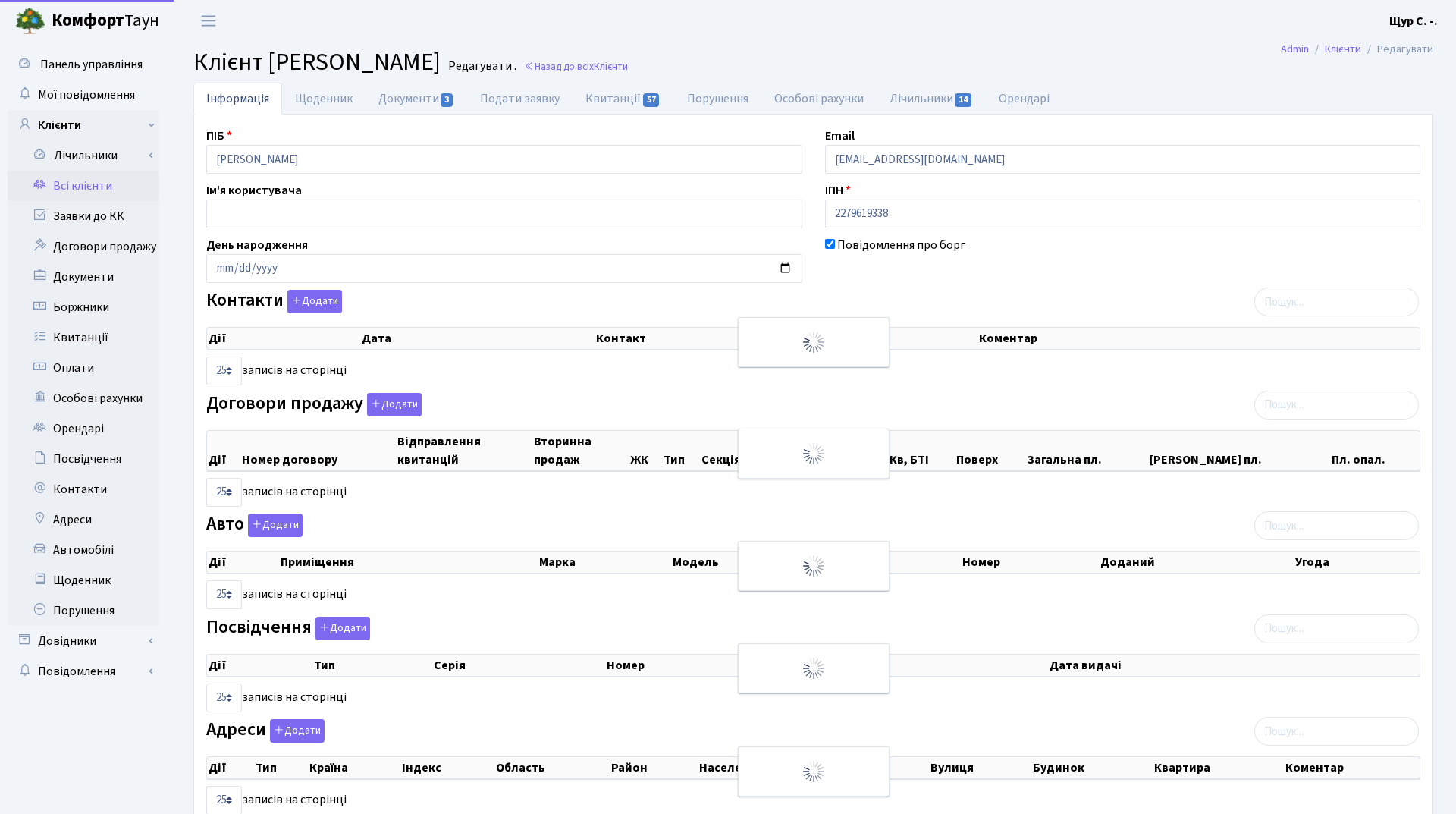
select select "25"
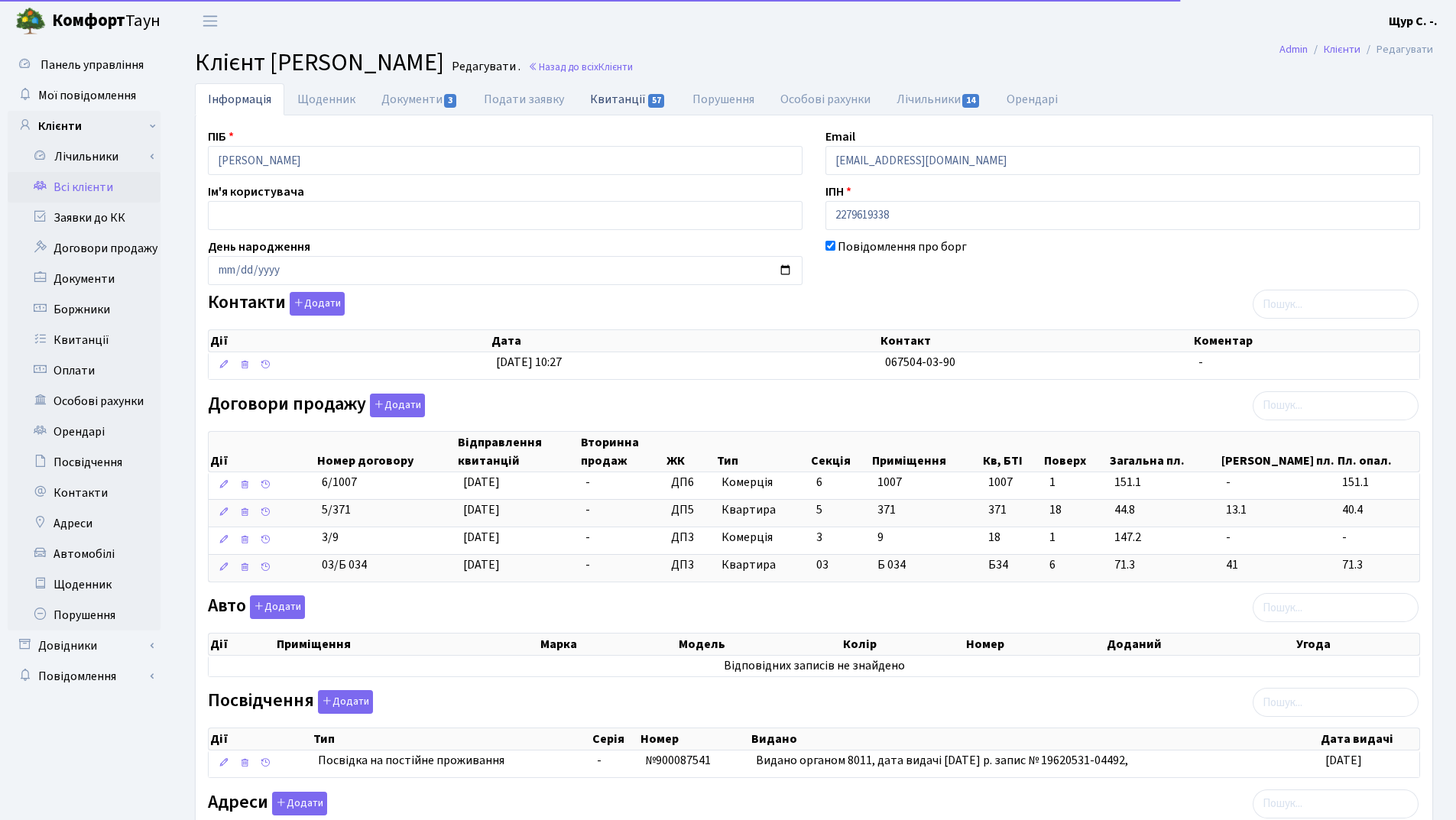
click at [615, 96] on link "Квитанції 57" at bounding box center [627, 99] width 102 height 32
select select "25"
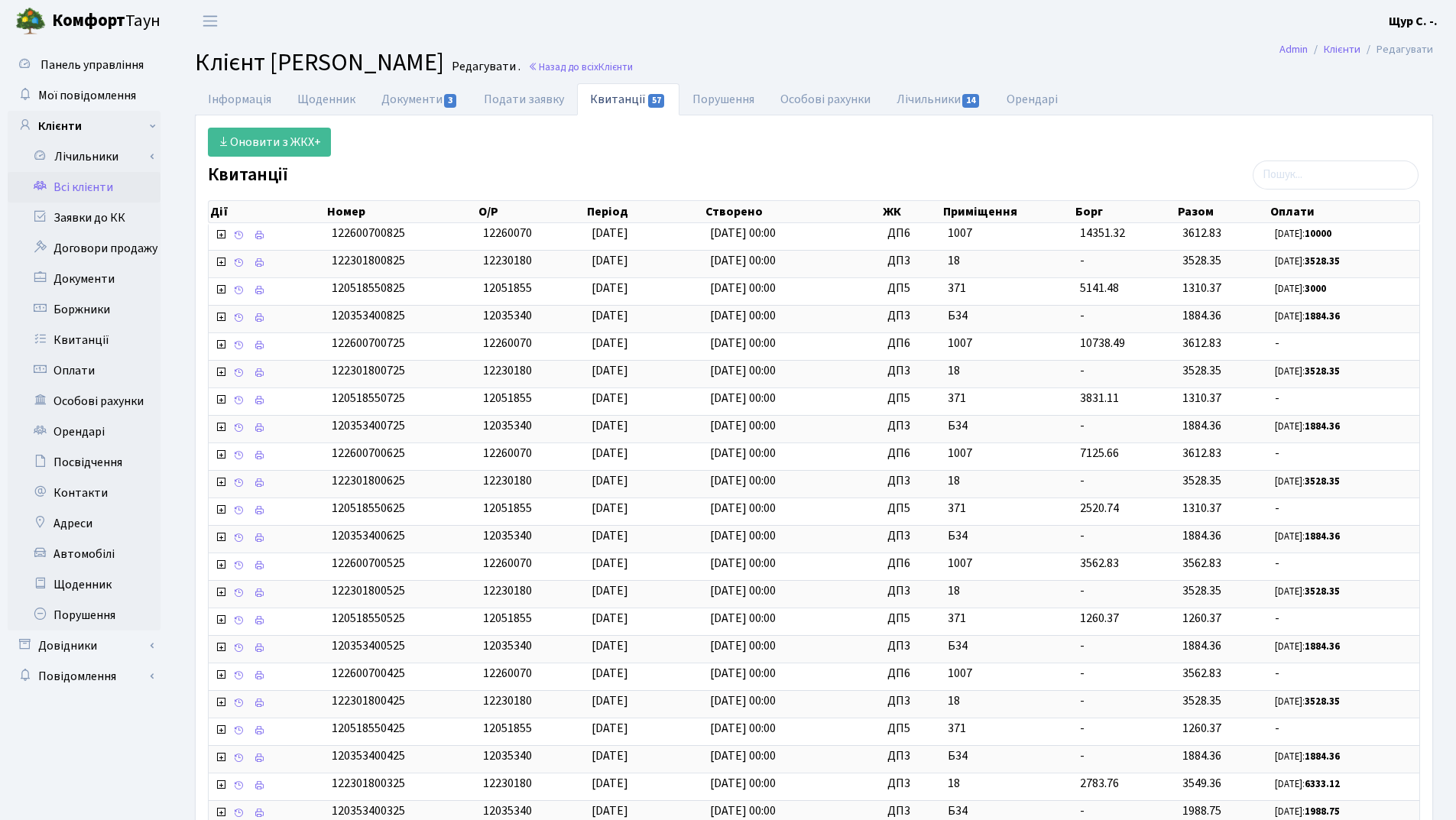
click at [68, 194] on link "Всі клієнти" at bounding box center [83, 187] width 152 height 31
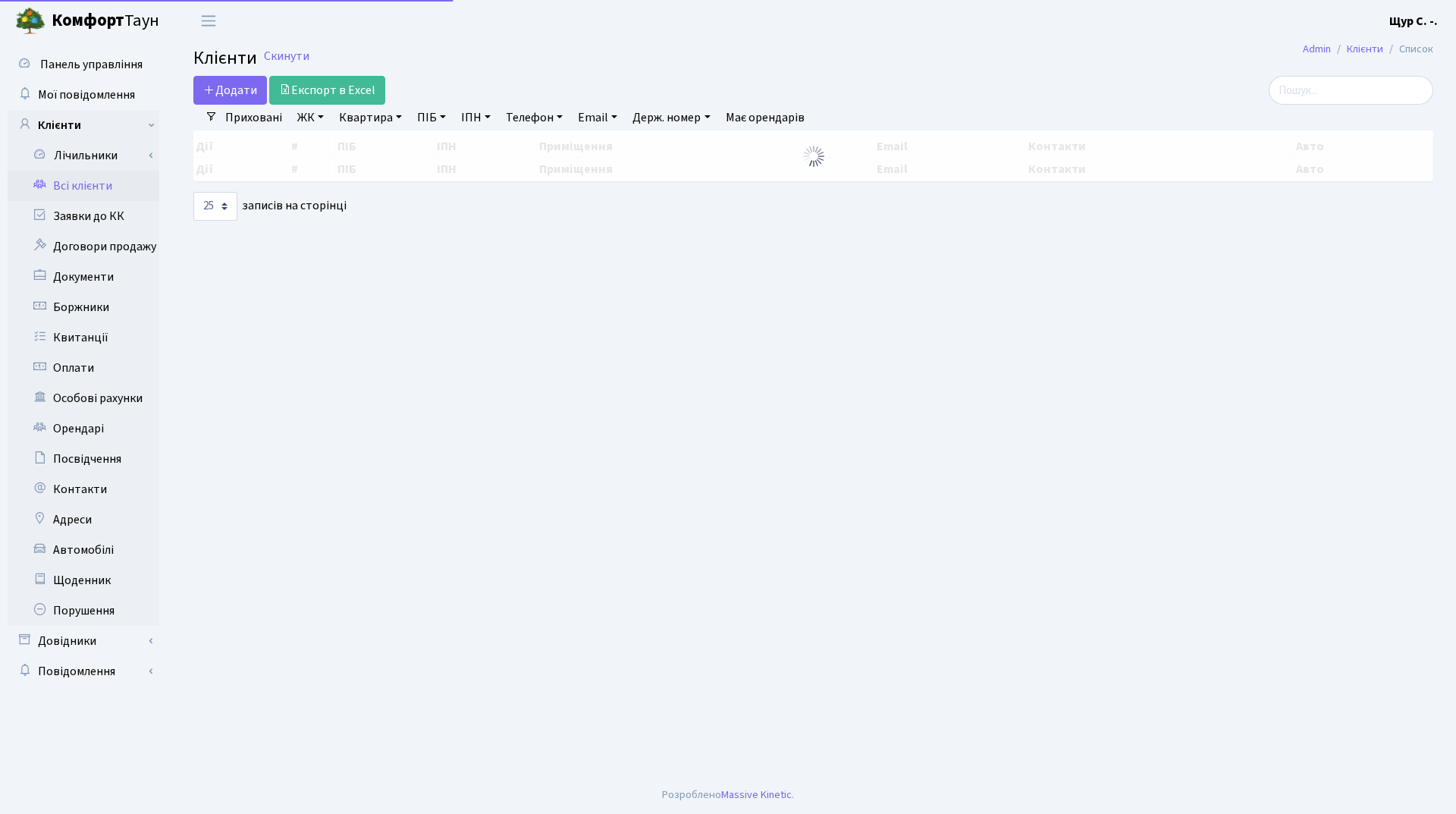
select select "25"
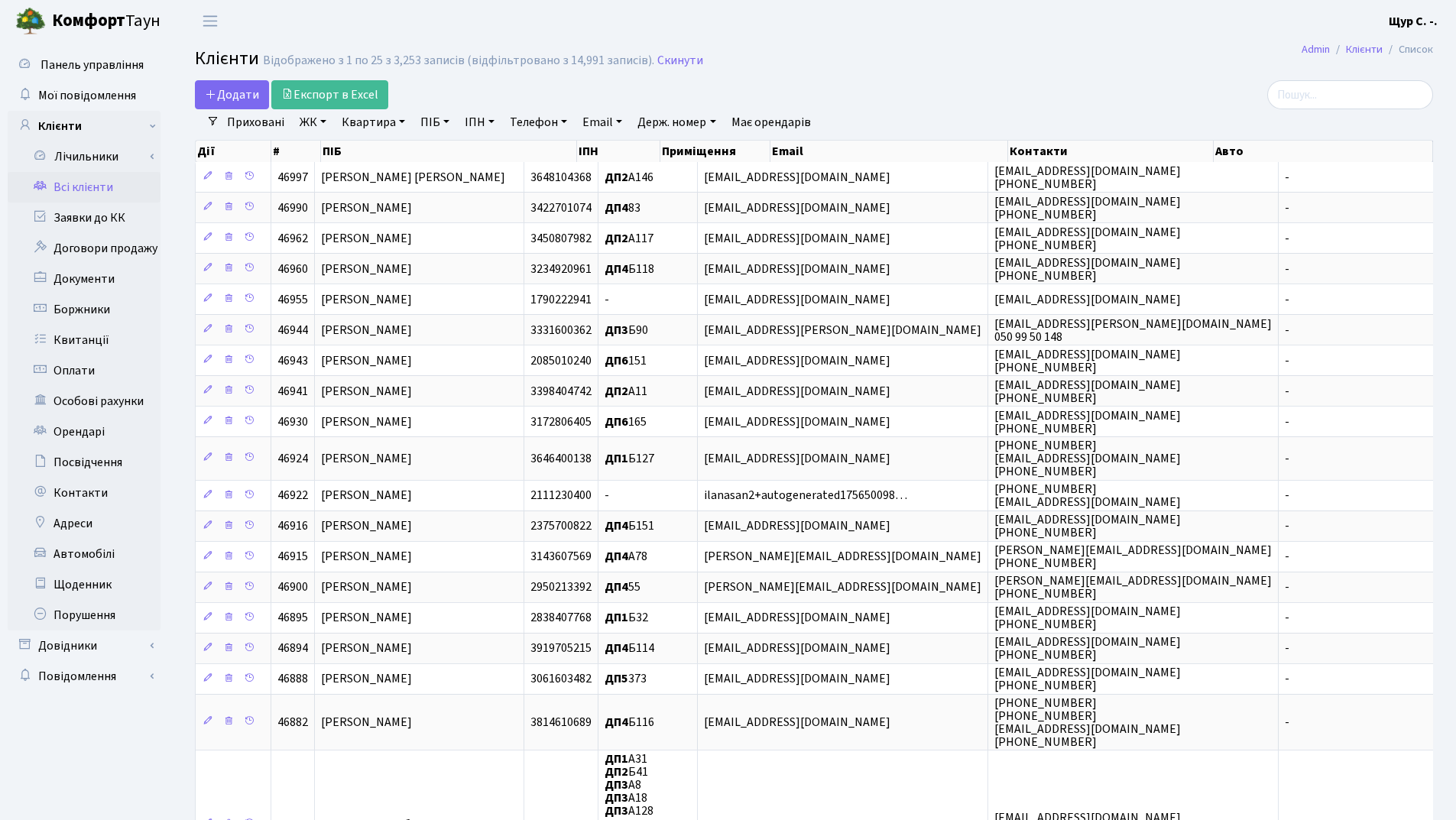
click at [363, 122] on link "Квартира" at bounding box center [373, 122] width 76 height 26
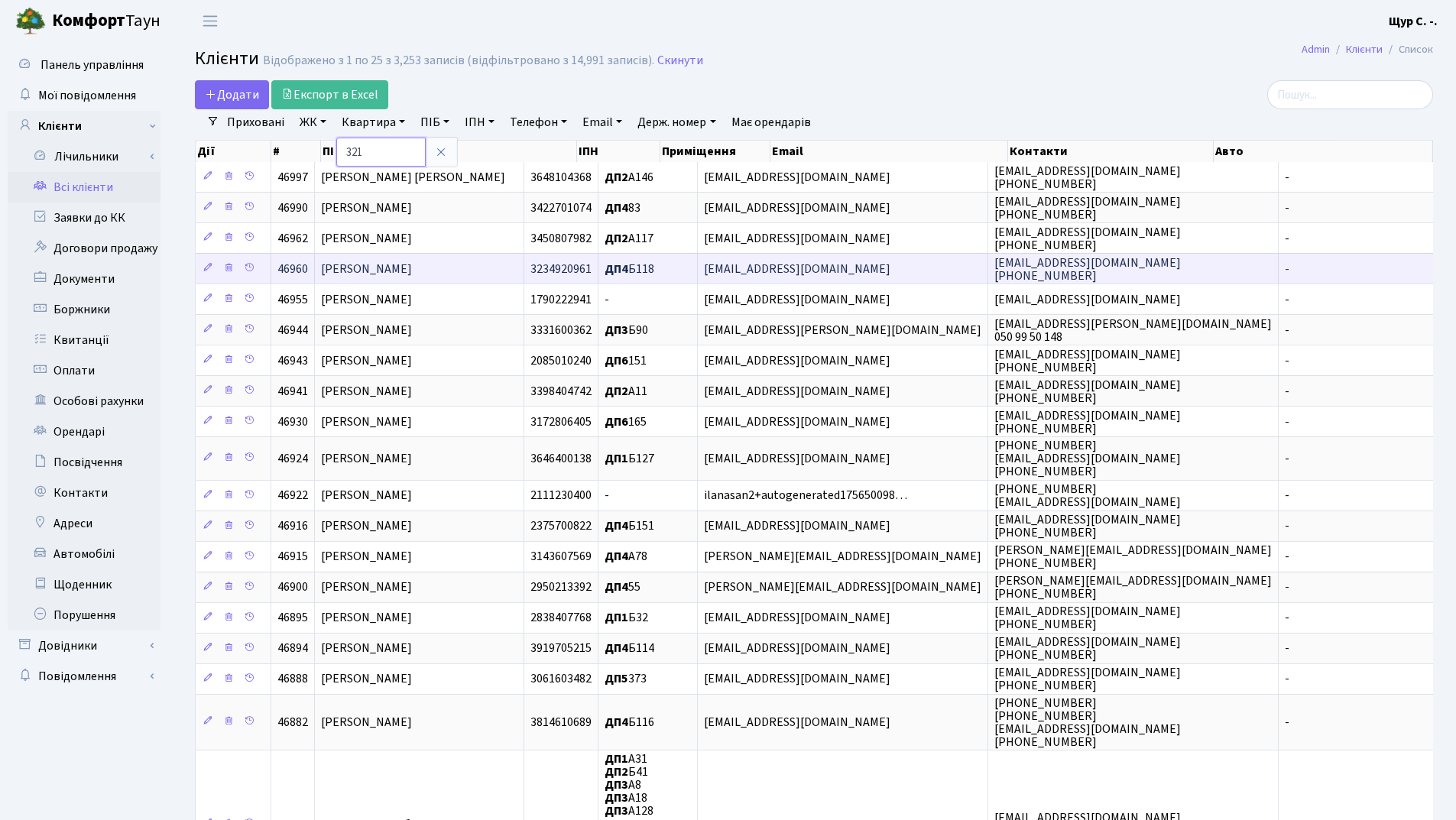
type input "321"
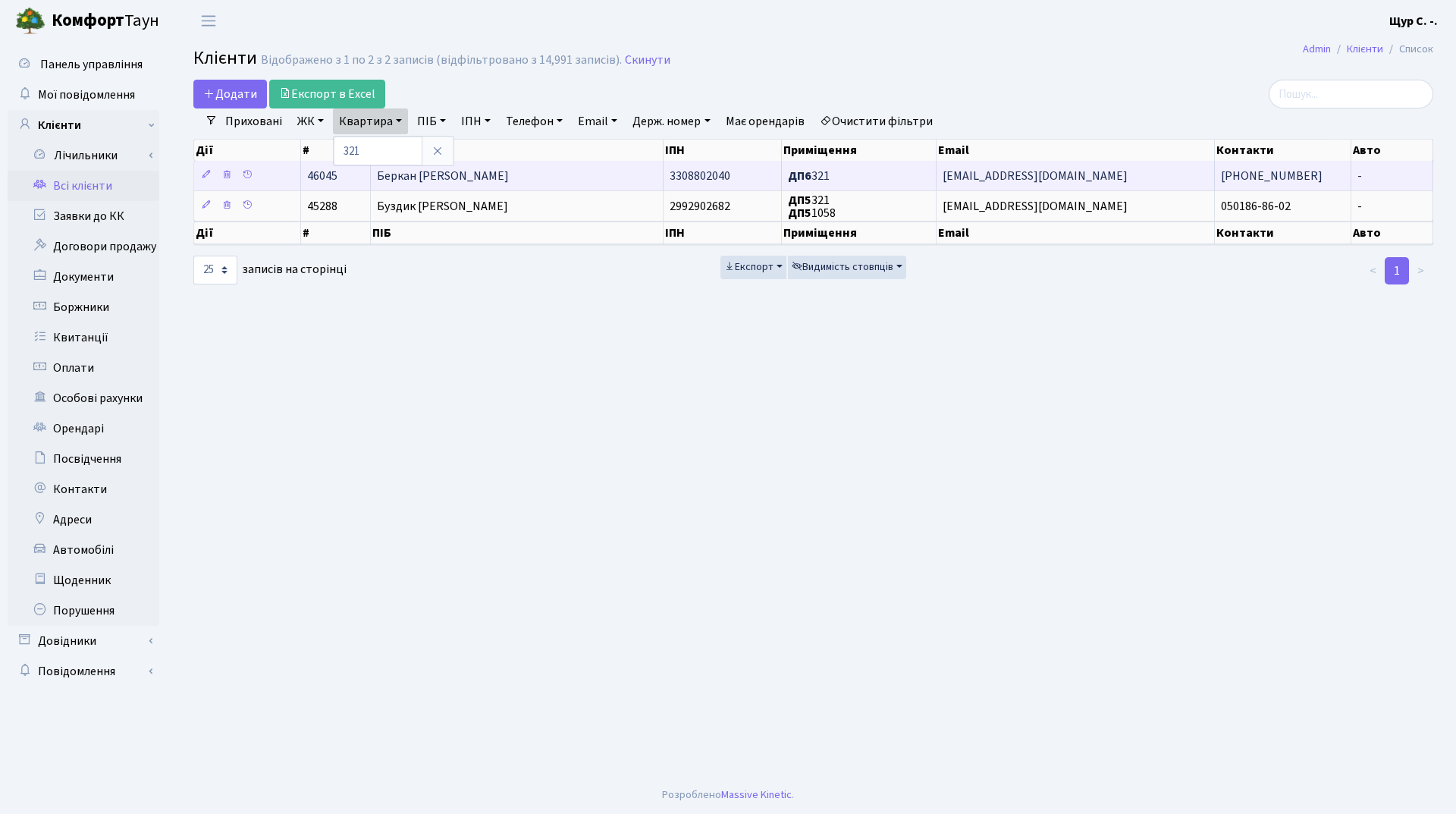
click at [586, 168] on td "Беркан [PERSON_NAME]" at bounding box center [517, 175] width 292 height 30
